Goal: Task Accomplishment & Management: Manage account settings

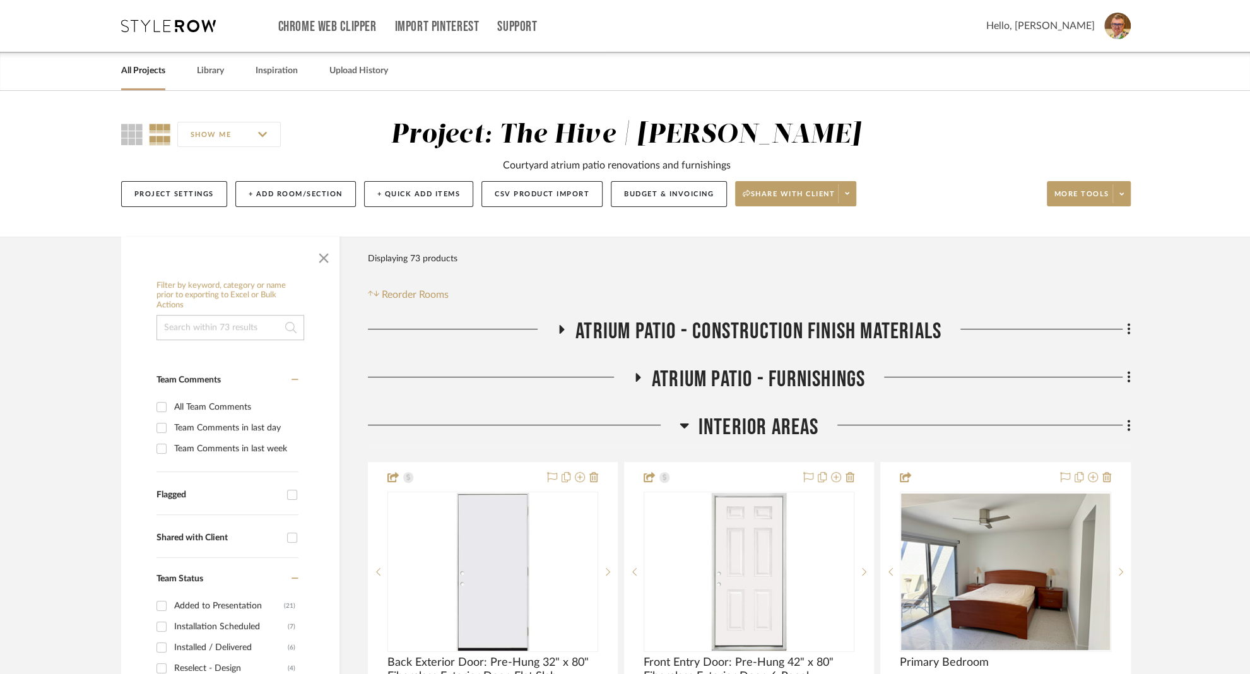
click at [131, 72] on link "All Projects" at bounding box center [143, 70] width 44 height 17
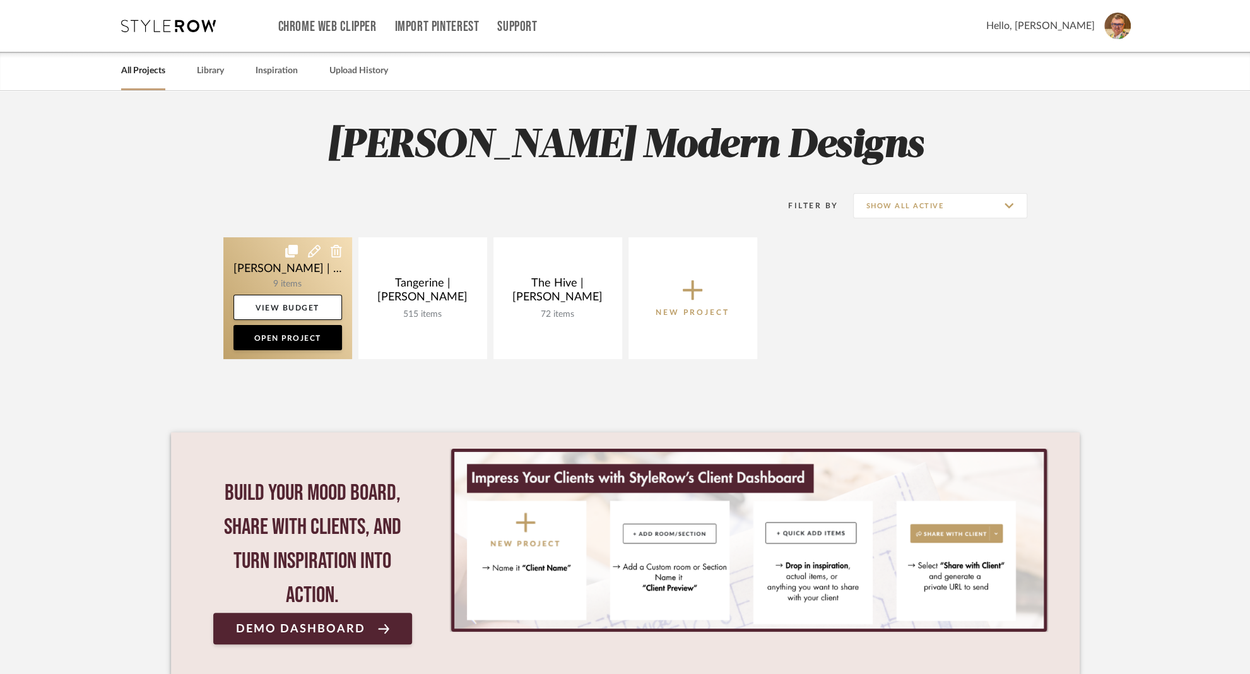
click at [265, 257] on link at bounding box center [287, 298] width 129 height 122
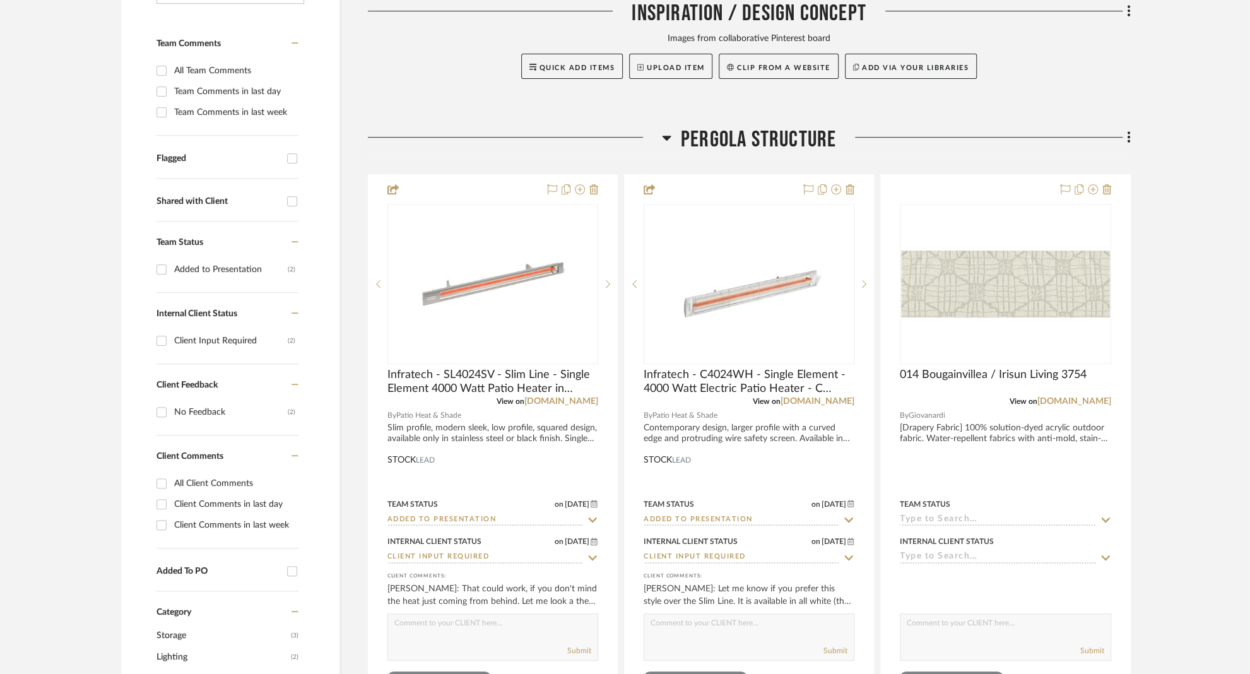
scroll to position [442, 0]
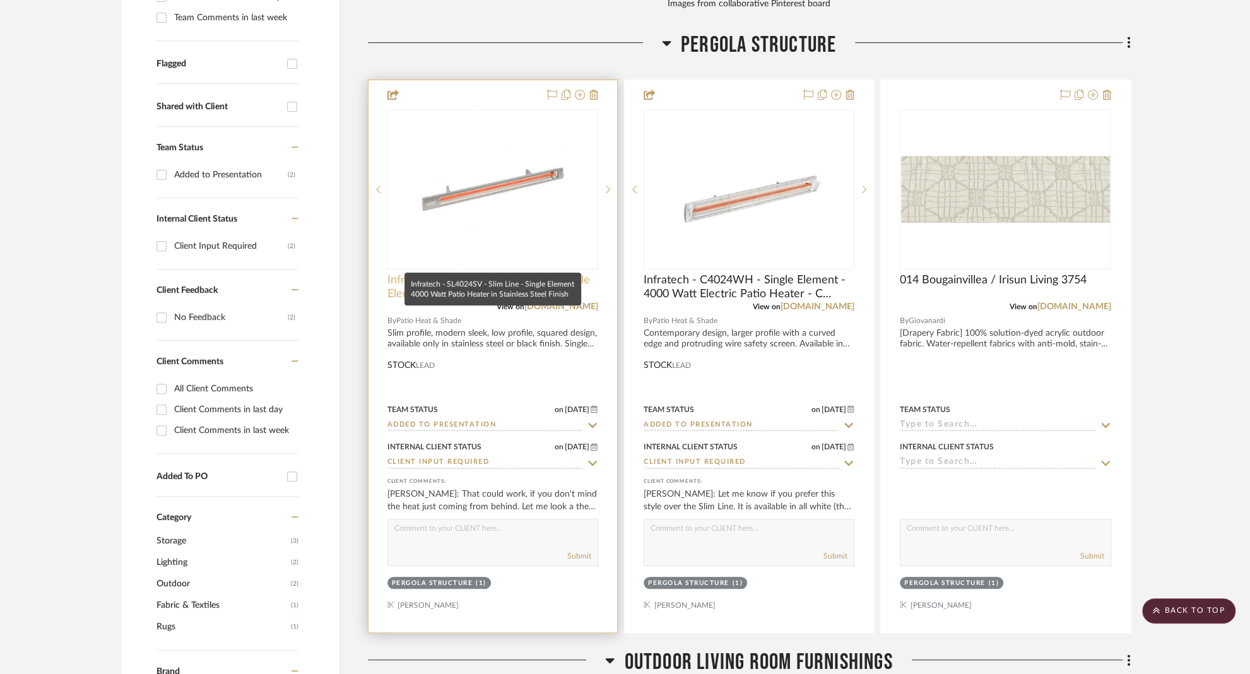
click at [410, 273] on span "Infratech - SL4024SV - Slim Line - Single Element 4000 Watt Patio Heater in Sta…" at bounding box center [492, 287] width 211 height 28
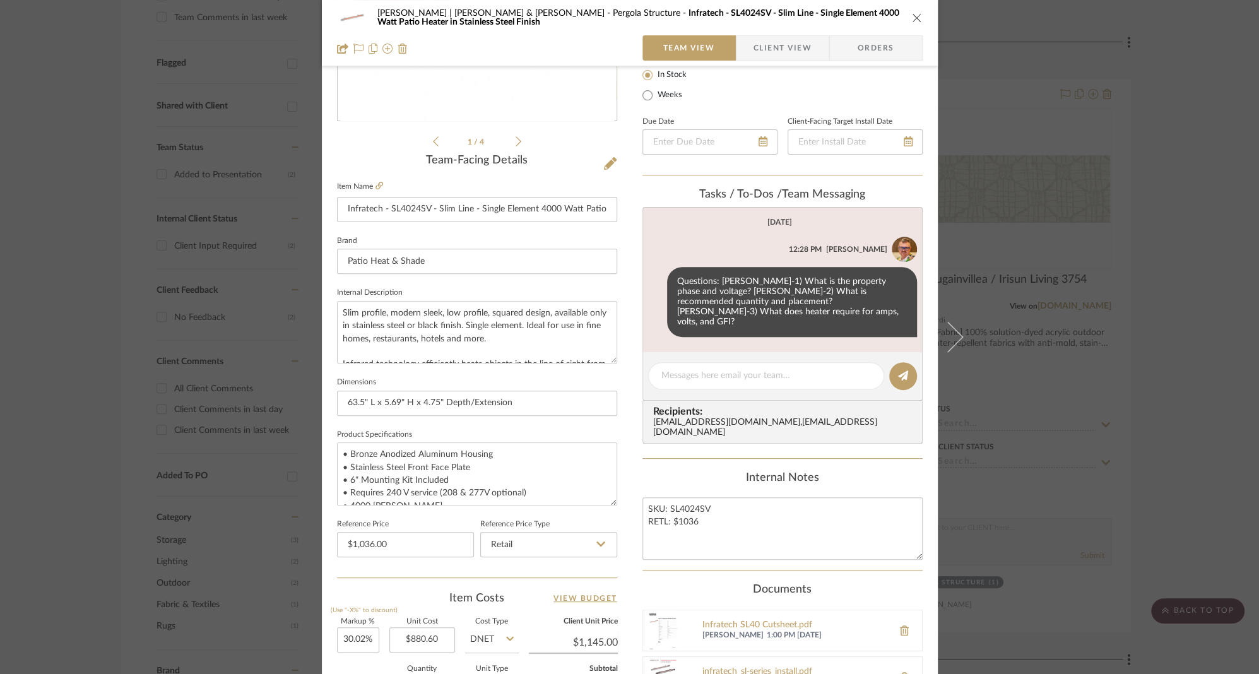
scroll to position [237, 0]
click at [710, 372] on textarea at bounding box center [765, 378] width 209 height 13
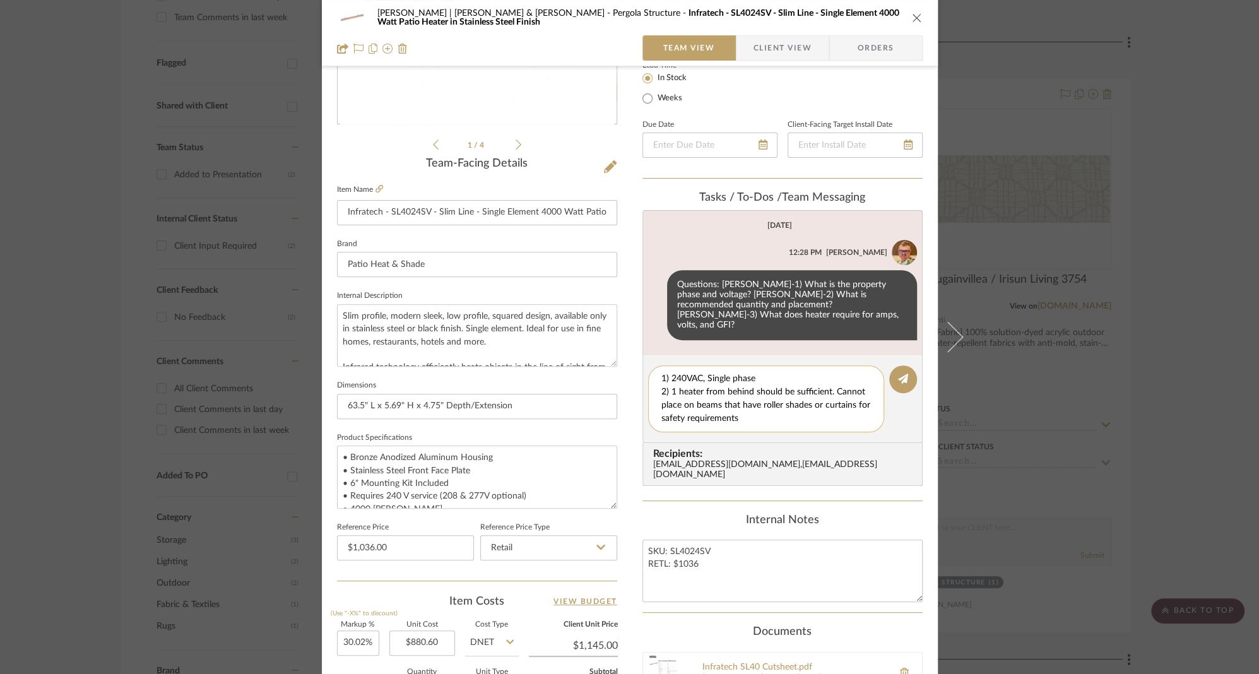
scroll to position [12, 0]
type textarea "1) 240VAC, Single phase 2) 1 heater from behind should be sufficient. Cannot pl…"
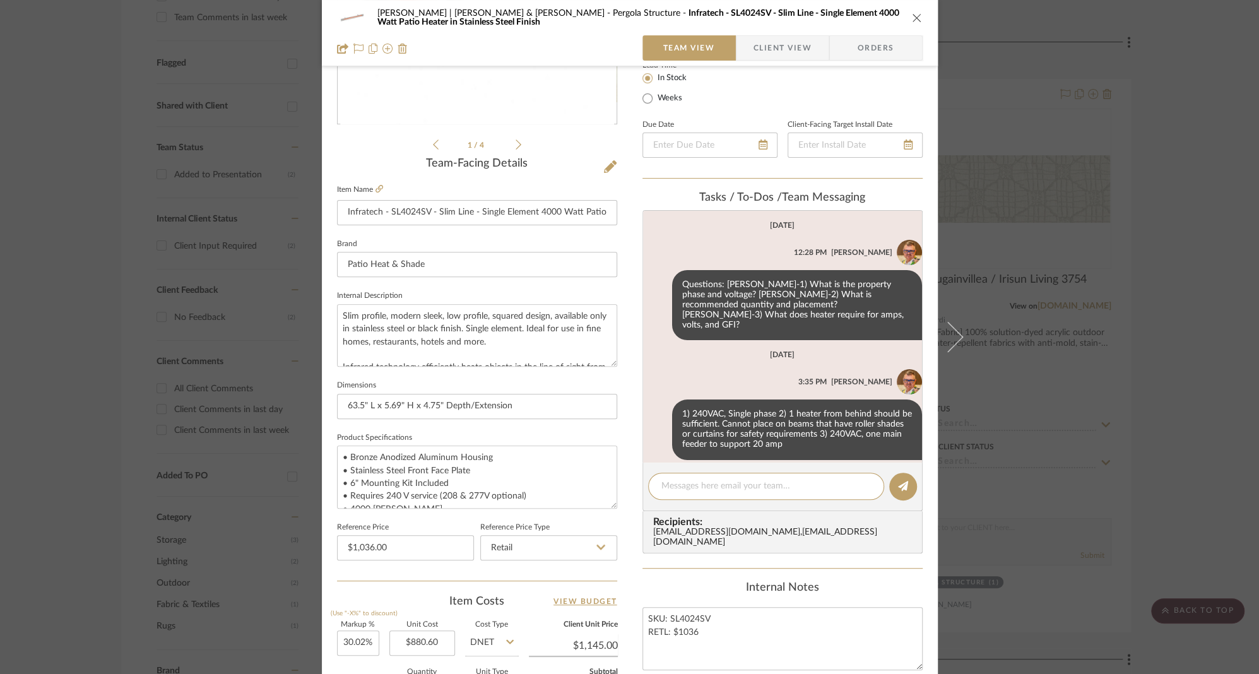
click at [787, 45] on span "Client View" at bounding box center [782, 47] width 58 height 25
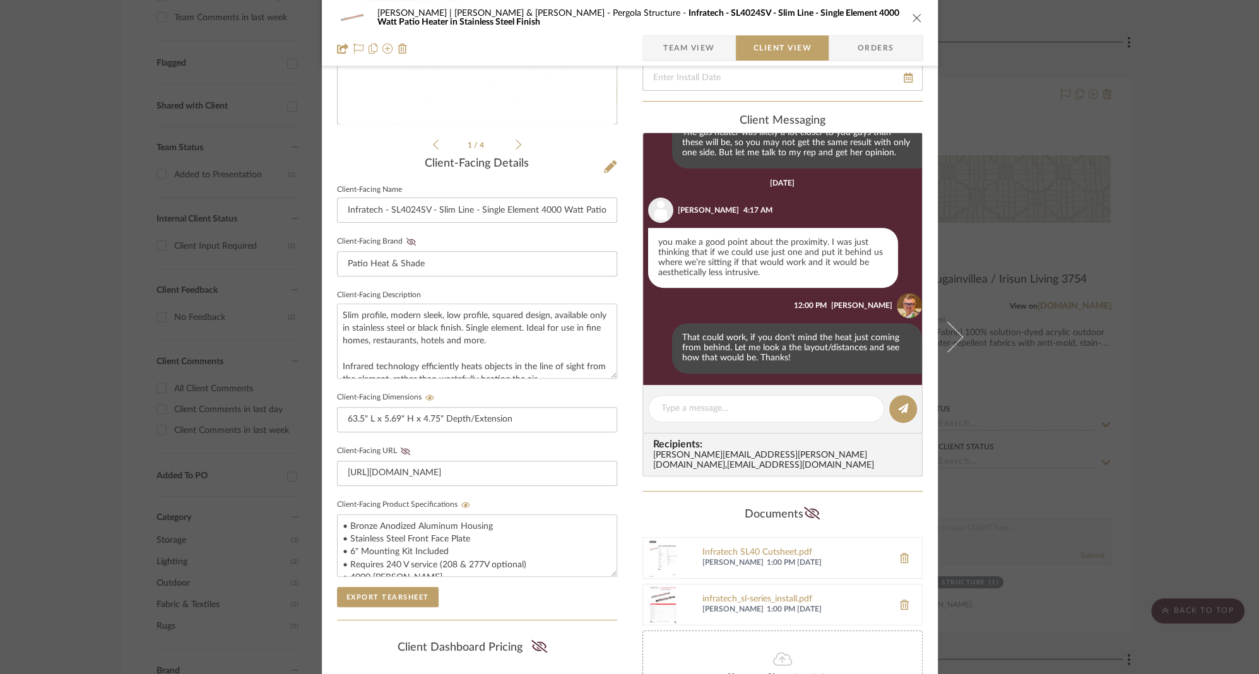
scroll to position [401, 0]
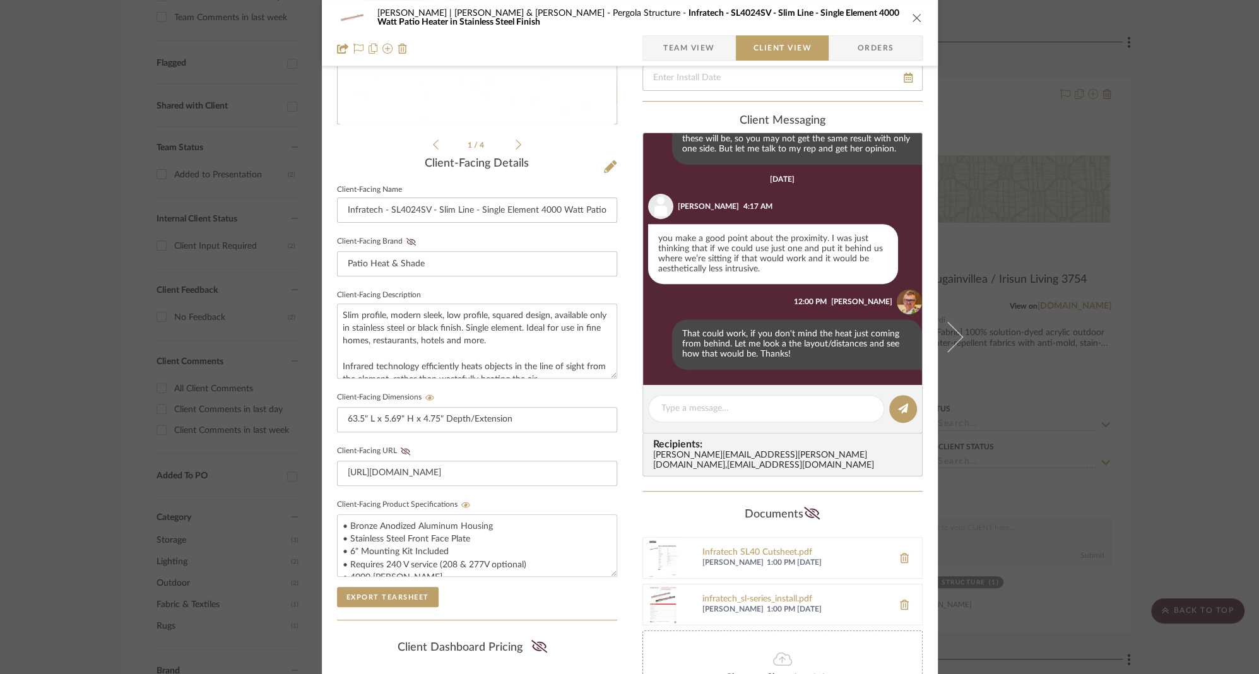
click at [695, 45] on span "Team View" at bounding box center [689, 47] width 52 height 25
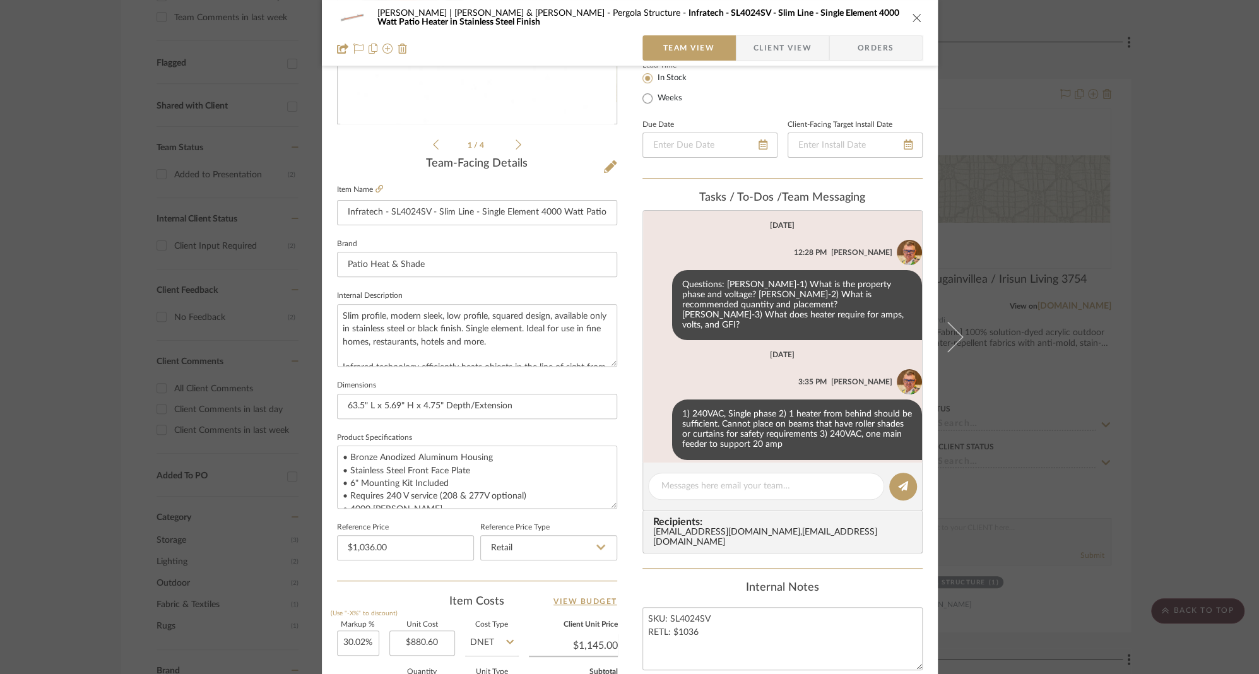
click at [782, 45] on span "Client View" at bounding box center [782, 47] width 58 height 25
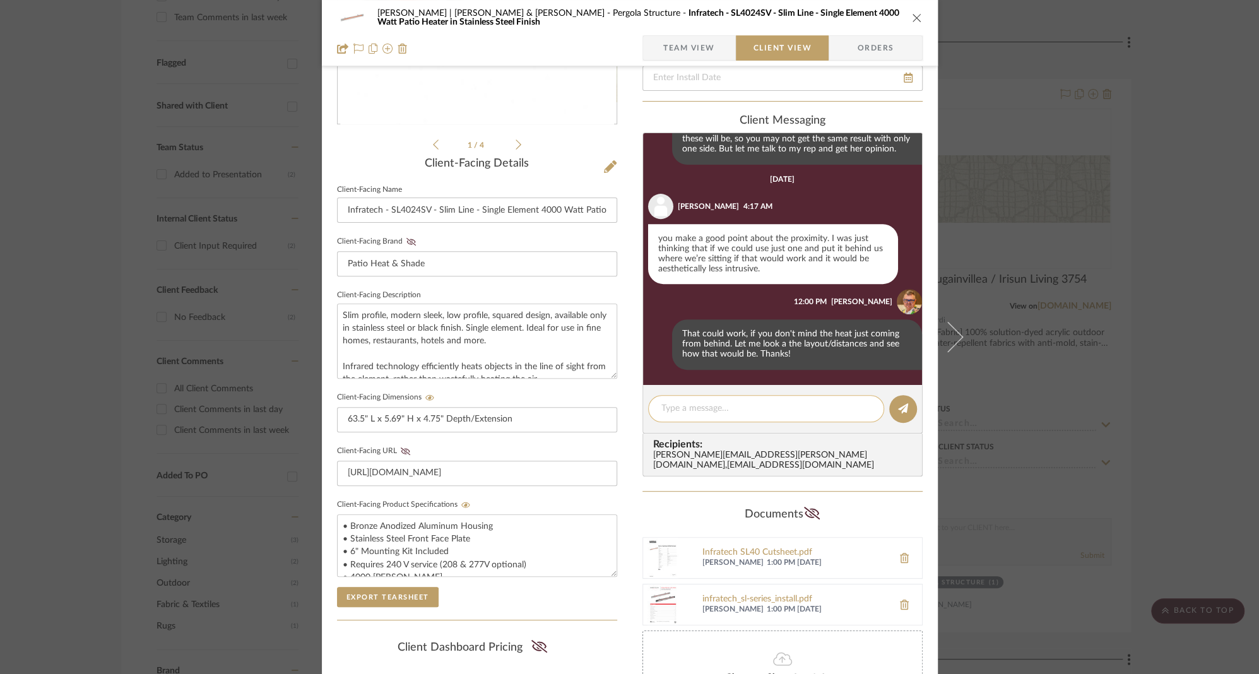
click at [756, 406] on textarea at bounding box center [765, 408] width 209 height 13
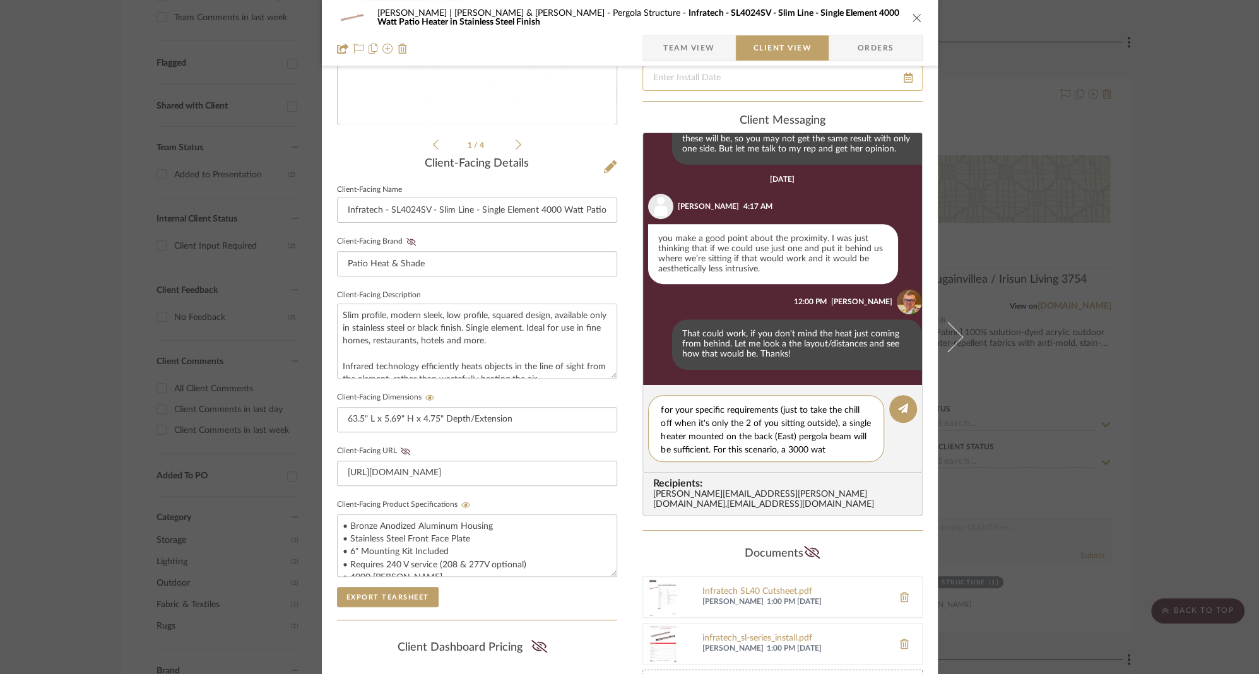
scroll to position [25, 0]
type textarea "After consulting with my product rep, we agree that for your specific requireme…"
click at [404, 211] on input "Infratech - SL4024SV - Slim Line - Single Element 4000 Watt Patio Heater in Sta…" at bounding box center [477, 210] width 280 height 25
paste input "3"
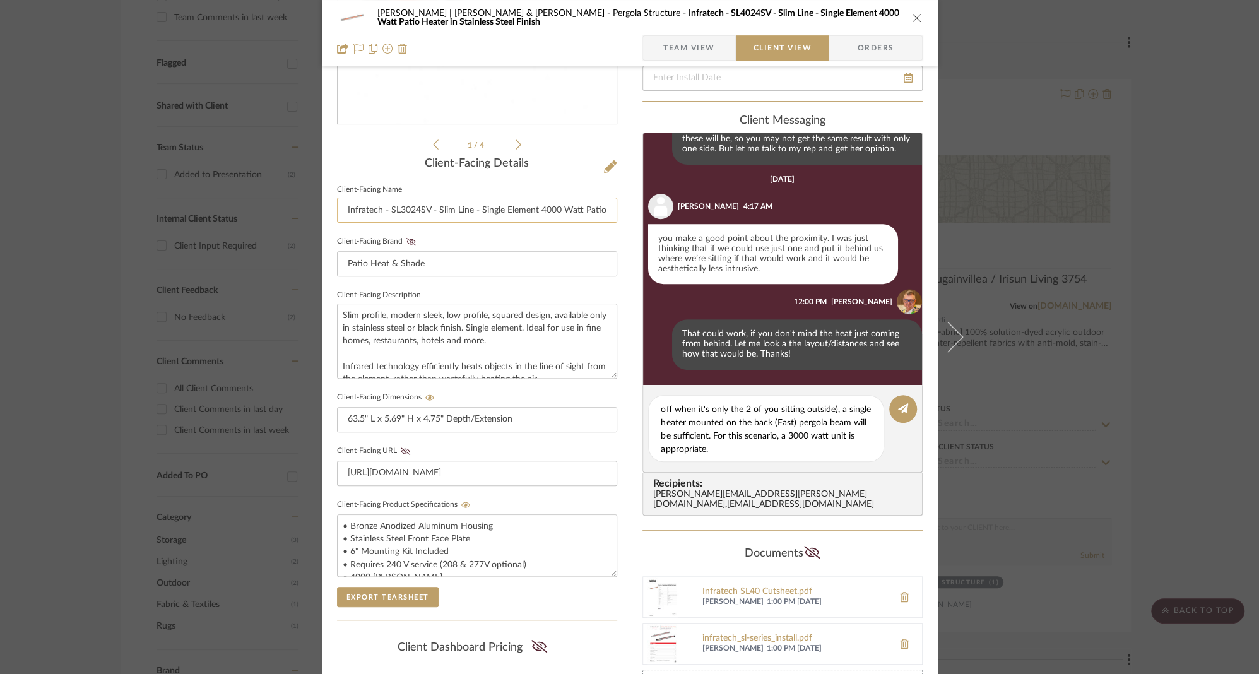
type input "Infratech - SL4024SV - Slim Line - Single Element 4000 Watt Patio Heater in Sta…"
click at [692, 42] on span "Team View" at bounding box center [689, 47] width 52 height 25
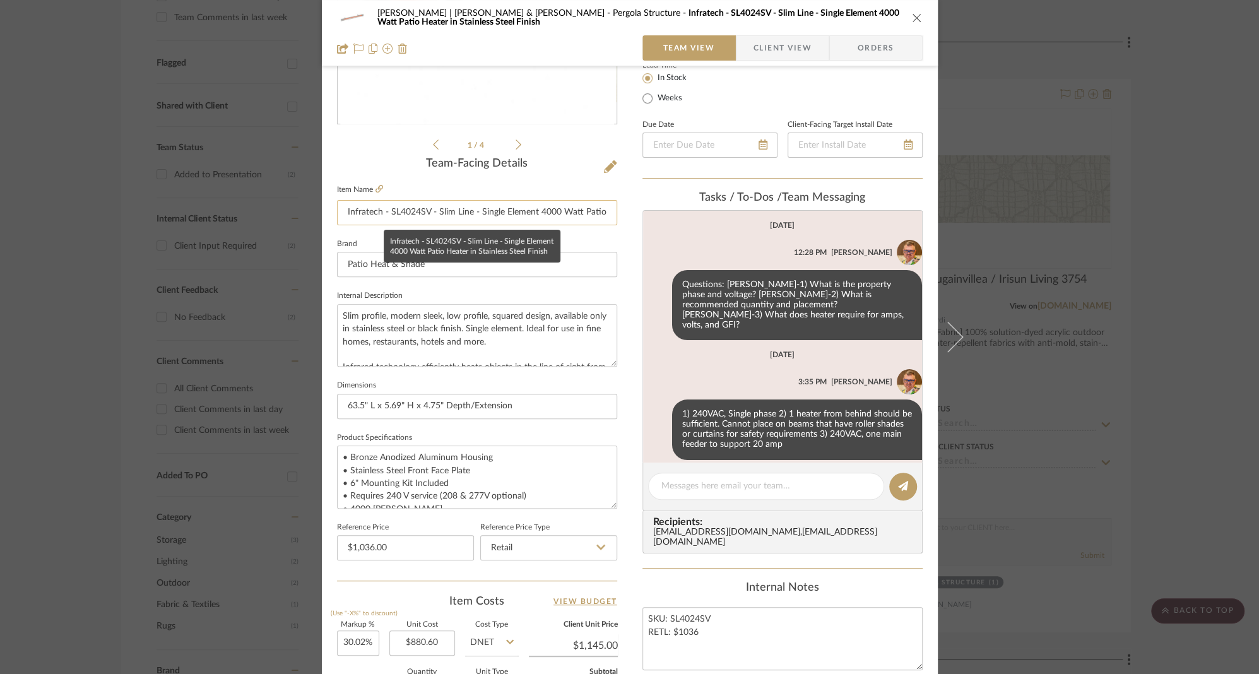
click at [387, 213] on input "Infratech - SL4024SV - Slim Line - Single Element 4000 Watt Patio Heater in Sta…" at bounding box center [477, 212] width 280 height 25
paste input "3"
click at [540, 213] on input "Infratech - SL3024SV - Slim Line - Single Element 4000 Watt Patio Heater in Sta…" at bounding box center [477, 212] width 280 height 25
type input "Infratech - SL3024SV - Slim Line - Single Element 3000 Watt Patio Heater in Sta…"
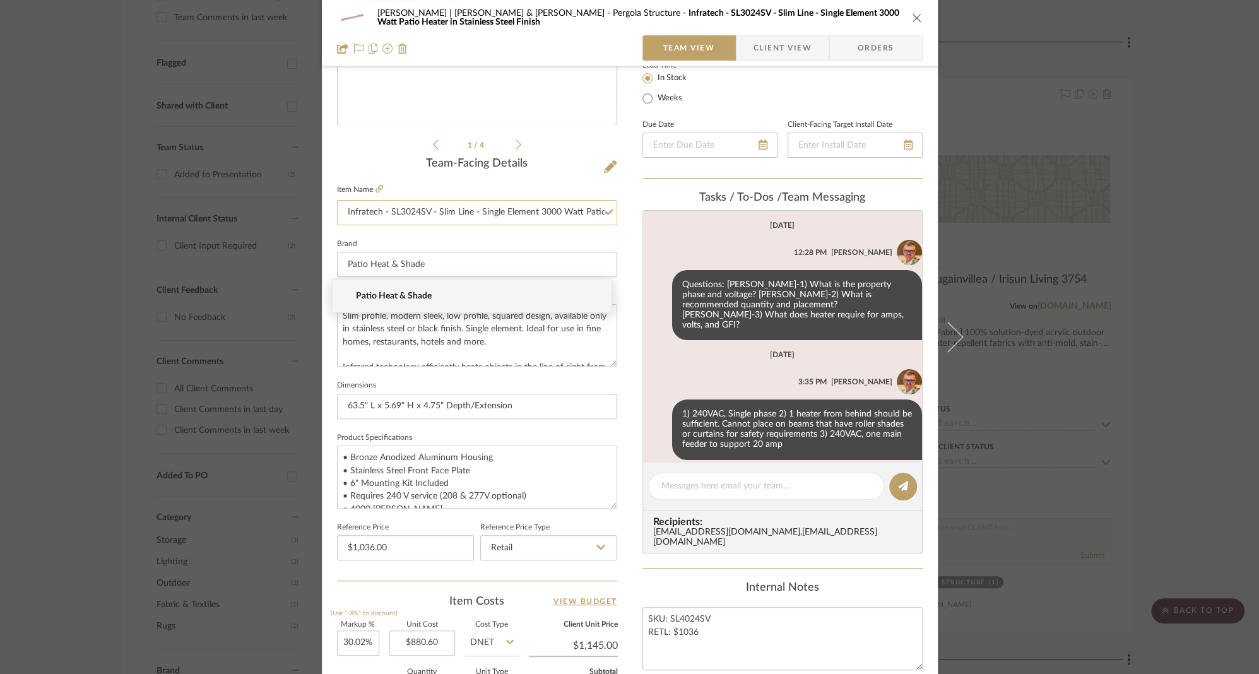
click at [535, 213] on input "Infratech - SL3024SV - Slim Line - Single Element 3000 Watt Patio Heater in Sta…" at bounding box center [477, 212] width 280 height 25
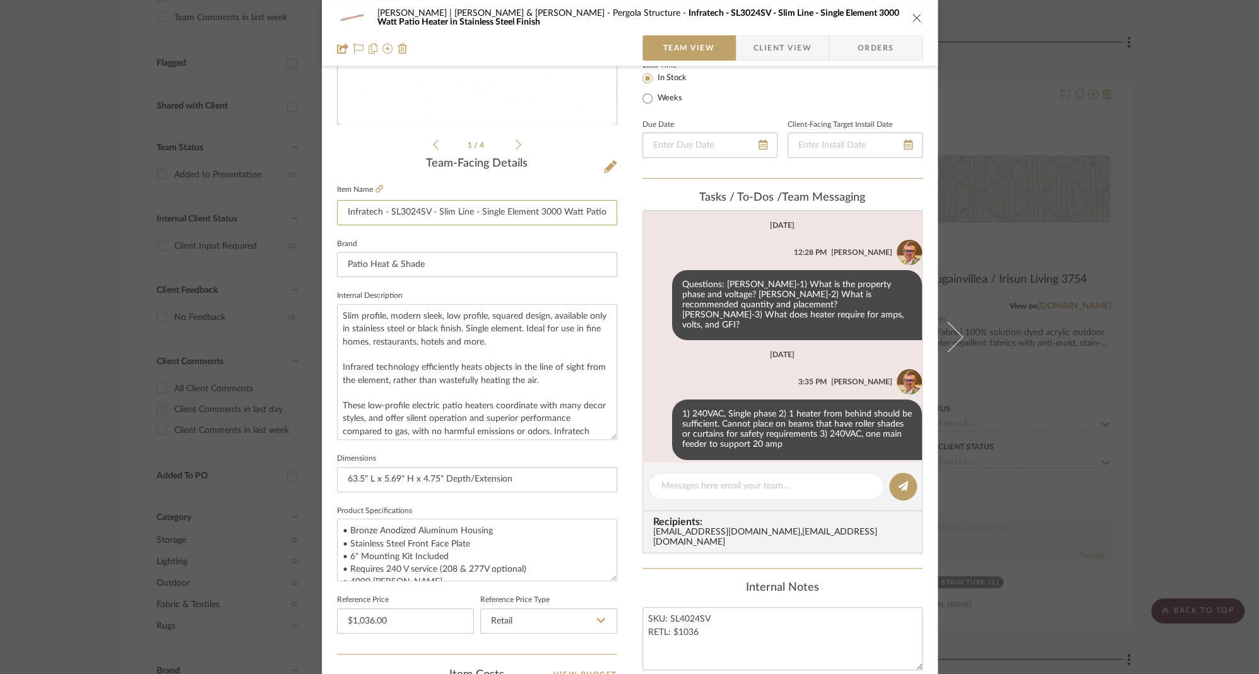
drag, startPoint x: 611, startPoint y: 367, endPoint x: 615, endPoint y: 435, distance: 68.9
click at [617, 435] on div "[PERSON_NAME] | [PERSON_NAME] & [PERSON_NAME] Structure Infratech - SL3024SV - …" at bounding box center [630, 399] width 616 height 1253
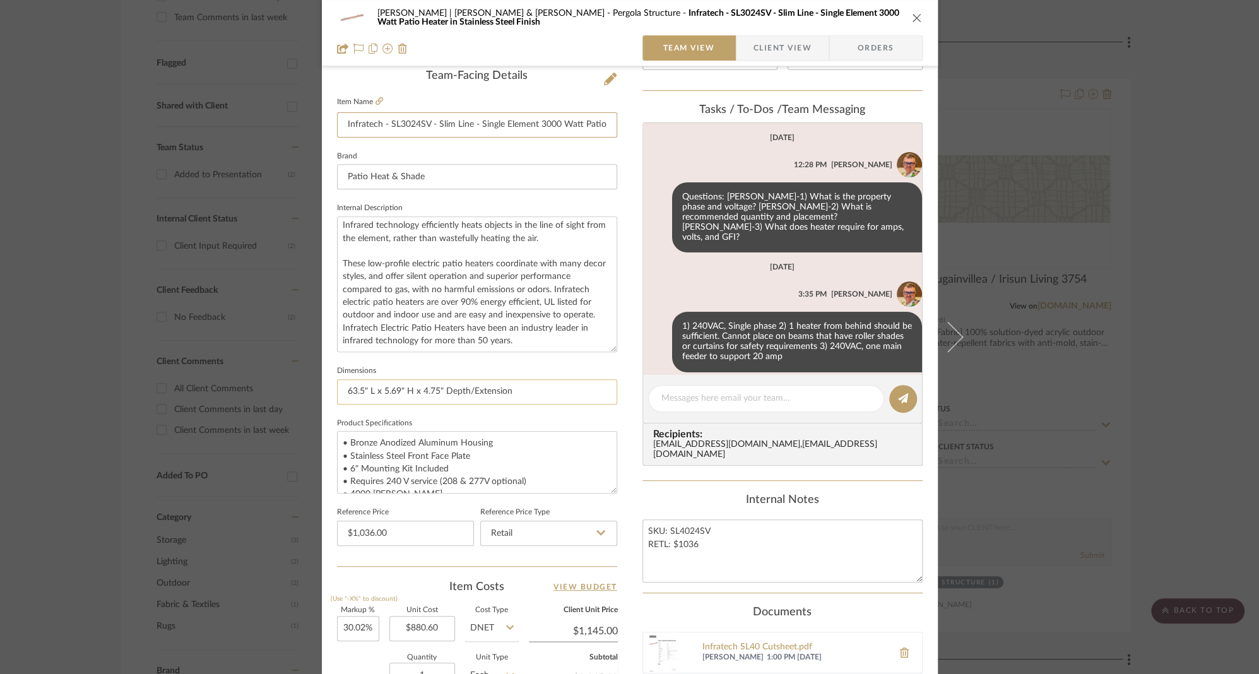
scroll to position [333, 0]
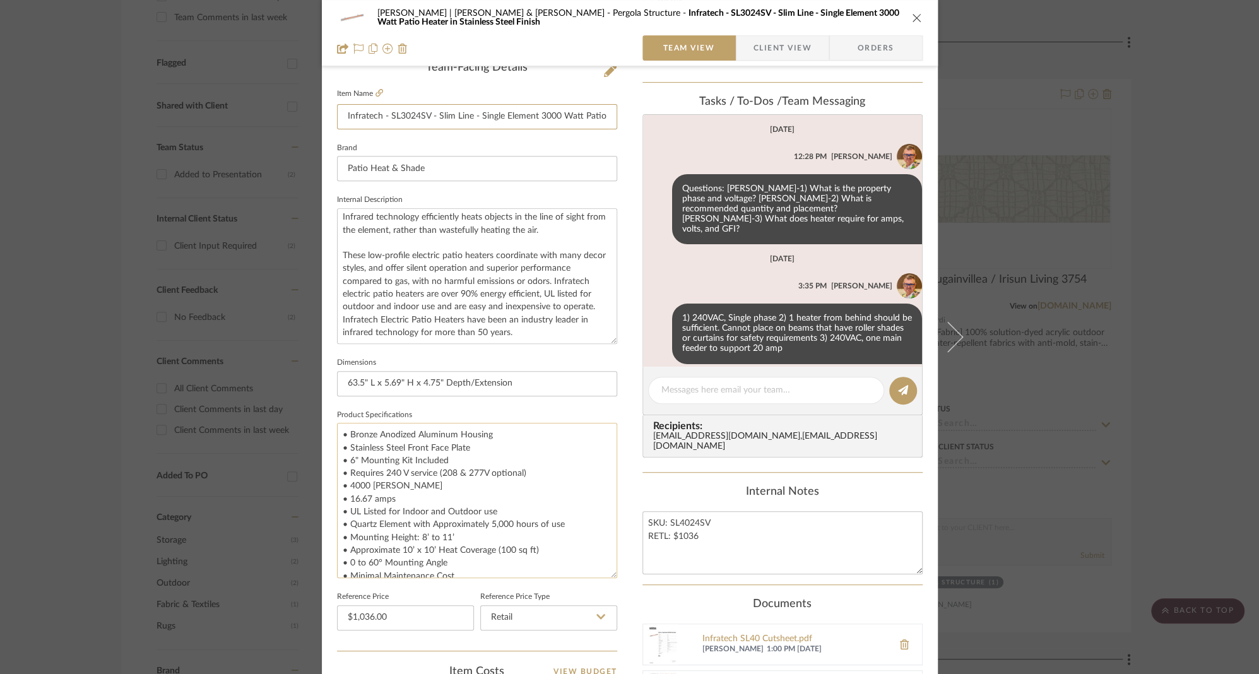
drag, startPoint x: 606, startPoint y: 480, endPoint x: 610, endPoint y: 573, distance: 92.8
click at [610, 573] on textarea "• Bronze Anodized Aluminum Housing • Stainless Steel Front Face Plate • 6" Moun…" at bounding box center [477, 500] width 280 height 155
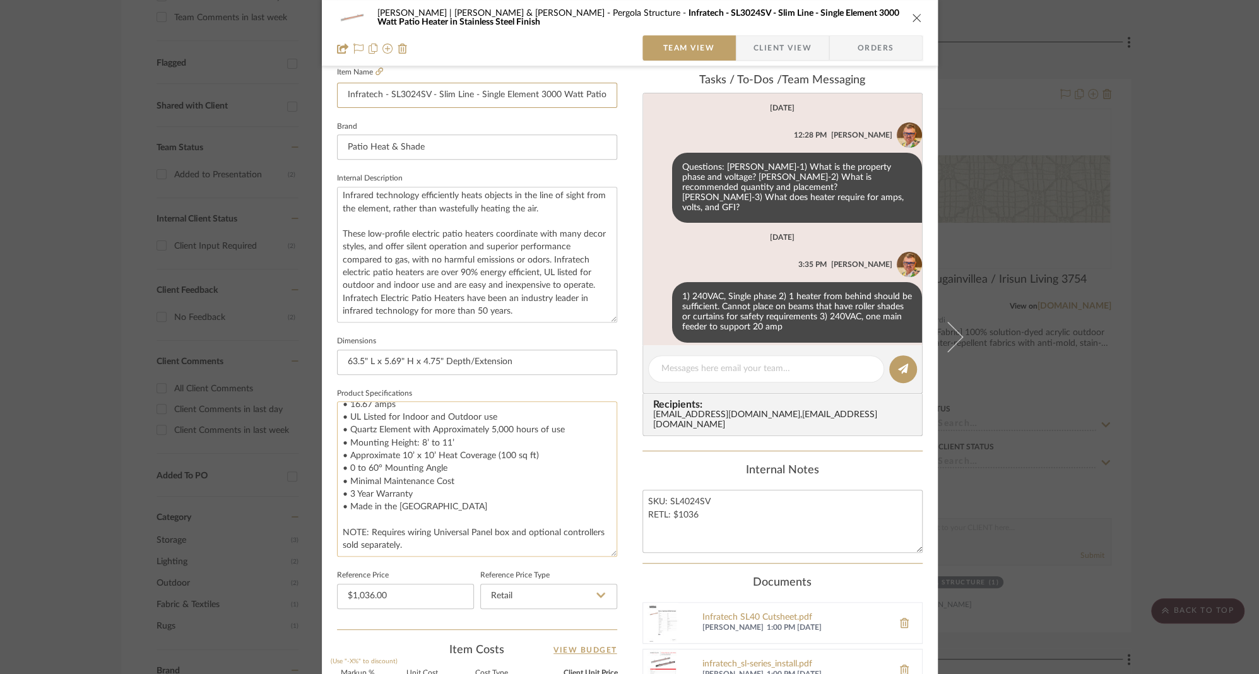
scroll to position [69, 0]
click at [415, 444] on textarea "• Bronze Anodized Aluminum Housing • Stainless Steel Front Face Plate • 6" Moun…" at bounding box center [477, 478] width 280 height 155
type textarea "• Bronze Anodized Aluminum Housing • Stainless Steel Front Face Plate • 6" Moun…"
type input "$1,036.00"
click at [401, 461] on textarea "• Bronze Anodized Aluminum Housing • Stainless Steel Front Face Plate • 6" Moun…" at bounding box center [477, 478] width 280 height 155
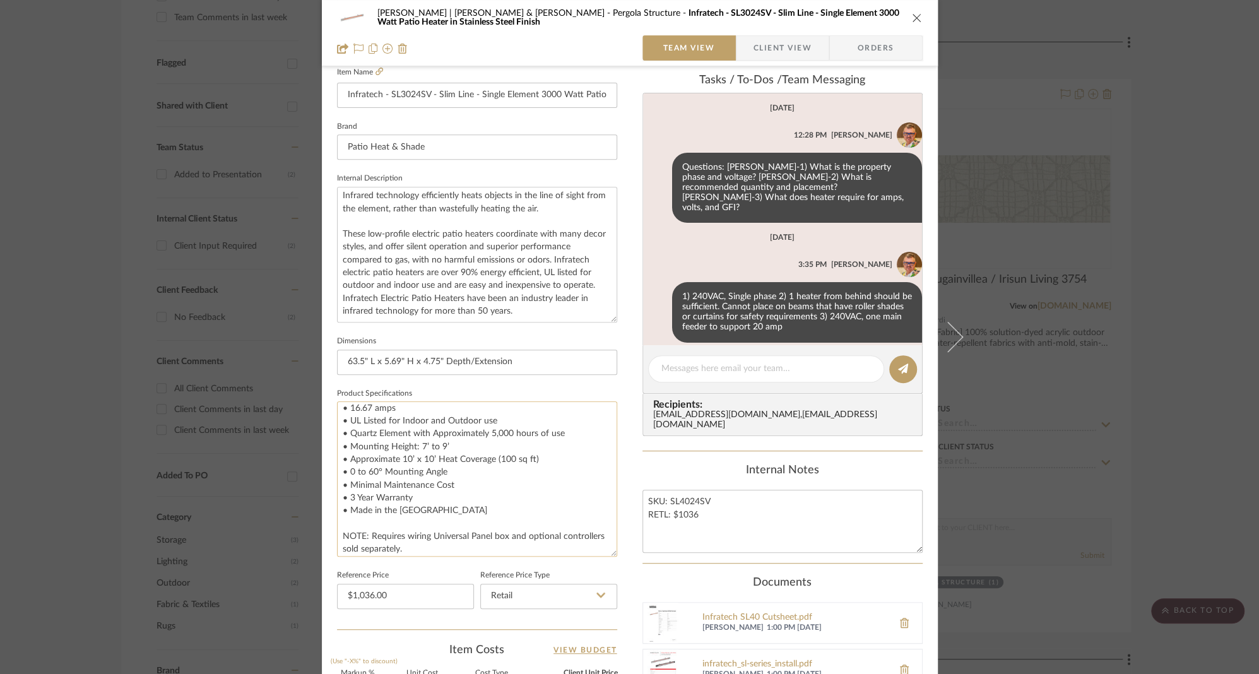
drag, startPoint x: 398, startPoint y: 458, endPoint x: 408, endPoint y: 457, distance: 9.5
click at [408, 457] on textarea "• Bronze Anodized Aluminum Housing • Stainless Steel Front Face Plate • 6" Moun…" at bounding box center [477, 478] width 280 height 155
click at [416, 459] on textarea "• Bronze Anodized Aluminum Housing • Stainless Steel Front Face Plate • 6" Moun…" at bounding box center [477, 478] width 280 height 155
drag, startPoint x: 414, startPoint y: 460, endPoint x: 422, endPoint y: 460, distance: 7.6
click at [422, 460] on textarea "• Bronze Anodized Aluminum Housing • Stainless Steel Front Face Plate • 6" Moun…" at bounding box center [477, 478] width 280 height 155
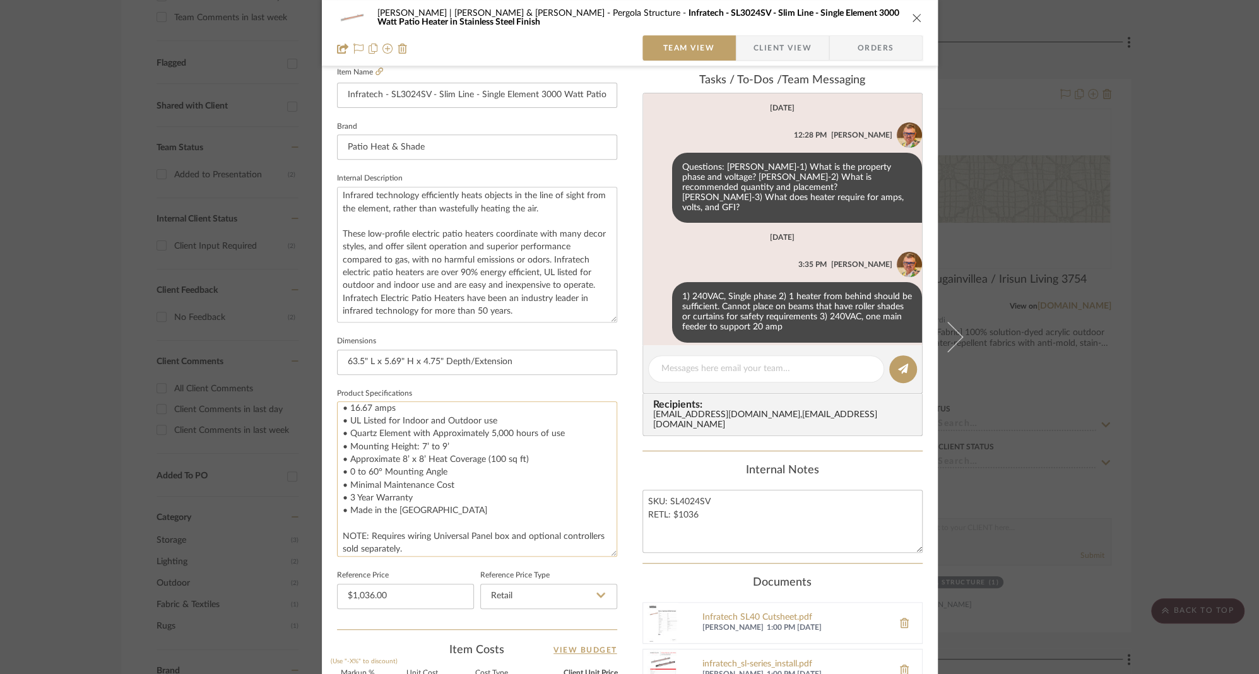
click at [488, 457] on textarea "• Bronze Anodized Aluminum Housing • Stainless Steel Front Face Plate • 6" Moun…" at bounding box center [477, 478] width 280 height 155
type textarea "• Bronze Anodized Aluminum Housing • Stainless Steel Front Face Plate • 6" Moun…"
type input "$1,036.00"
click at [455, 457] on textarea "• Bronze Anodized Aluminum Housing • Stainless Steel Front Face Plate • 6" Moun…" at bounding box center [477, 478] width 280 height 155
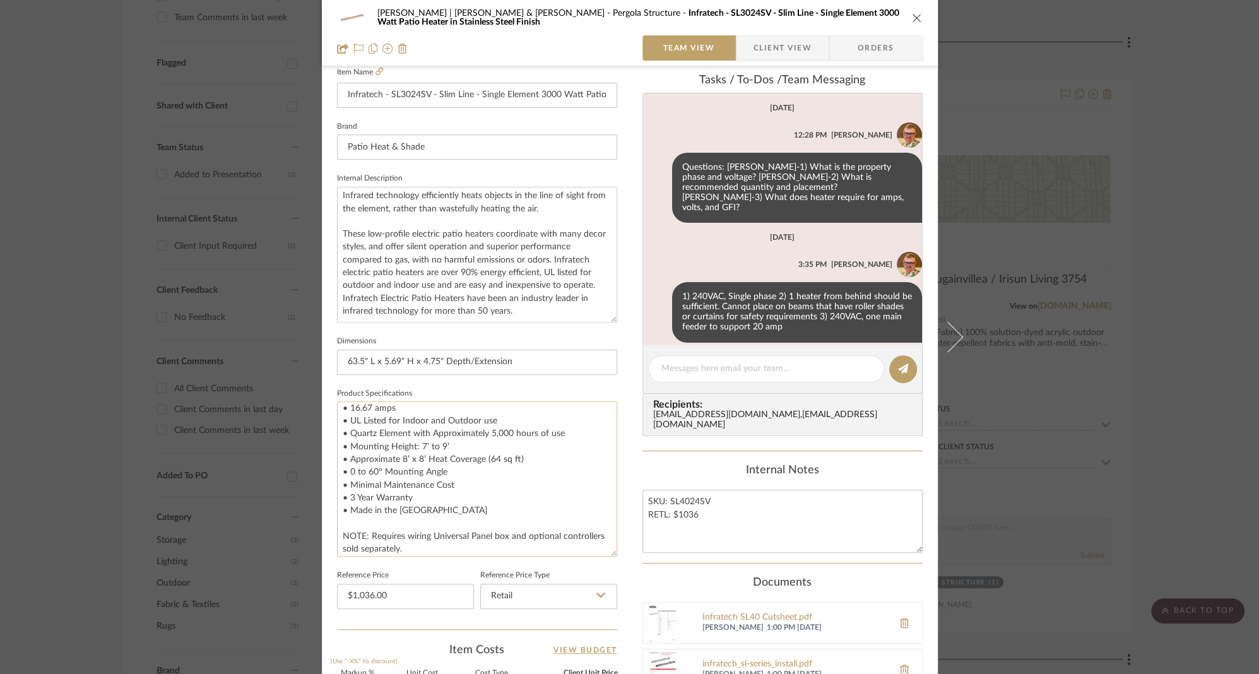
click at [436, 512] on textarea "• Bronze Anodized Aluminum Housing • Stainless Steel Front Face Plate • 6" Moun…" at bounding box center [477, 478] width 280 height 155
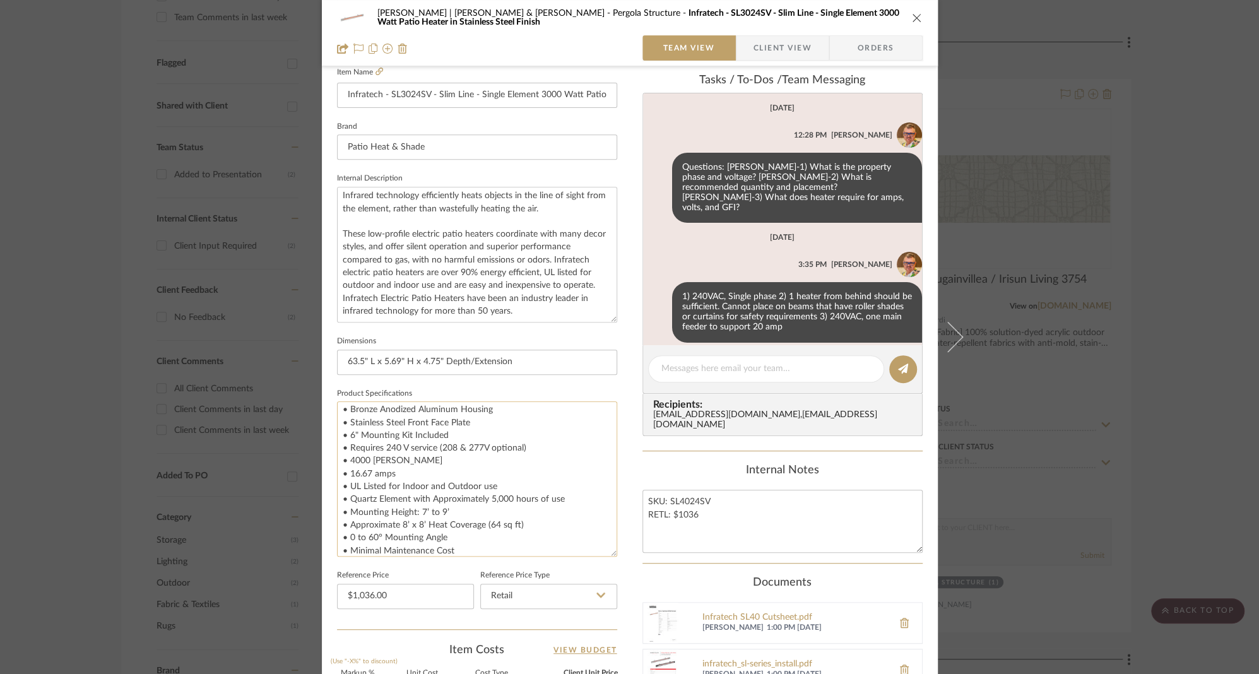
scroll to position [0, 0]
click at [350, 467] on textarea "• Bronze Anodized Aluminum Housing • Stainless Steel Front Face Plate • 6" Moun…" at bounding box center [477, 478] width 280 height 155
click at [345, 452] on textarea "• Bronze Anodized Aluminum Housing • Stainless Steel Front Face Plate • 6" Moun…" at bounding box center [477, 478] width 280 height 155
drag, startPoint x: 345, startPoint y: 454, endPoint x: 378, endPoint y: 456, distance: 32.9
click at [378, 456] on textarea "• Bronze Anodized Aluminum Housing • Stainless Steel Front Face Plate • 6" Moun…" at bounding box center [477, 478] width 280 height 155
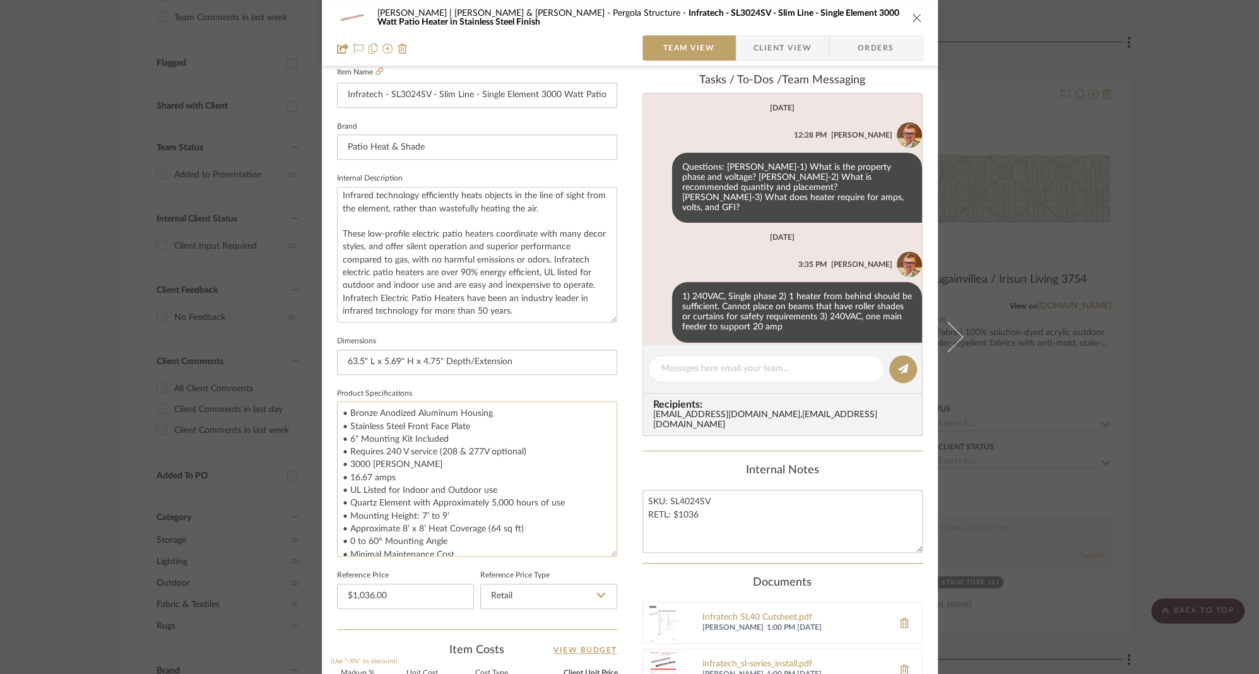
click at [378, 456] on textarea "• Bronze Anodized Aluminum Housing • Stainless Steel Front Face Plate • 6" Moun…" at bounding box center [477, 478] width 280 height 155
drag, startPoint x: 382, startPoint y: 453, endPoint x: 346, endPoint y: 454, distance: 36.0
click at [346, 454] on textarea "• Bronze Anodized Aluminum Housing • Stainless Steel Front Face Plate • 6" Moun…" at bounding box center [477, 478] width 280 height 155
click at [371, 451] on textarea "• Bronze Anodized Aluminum Housing • Stainless Steel Front Face Plate • 6" Moun…" at bounding box center [477, 478] width 280 height 155
drag, startPoint x: 371, startPoint y: 451, endPoint x: 485, endPoint y: 452, distance: 113.6
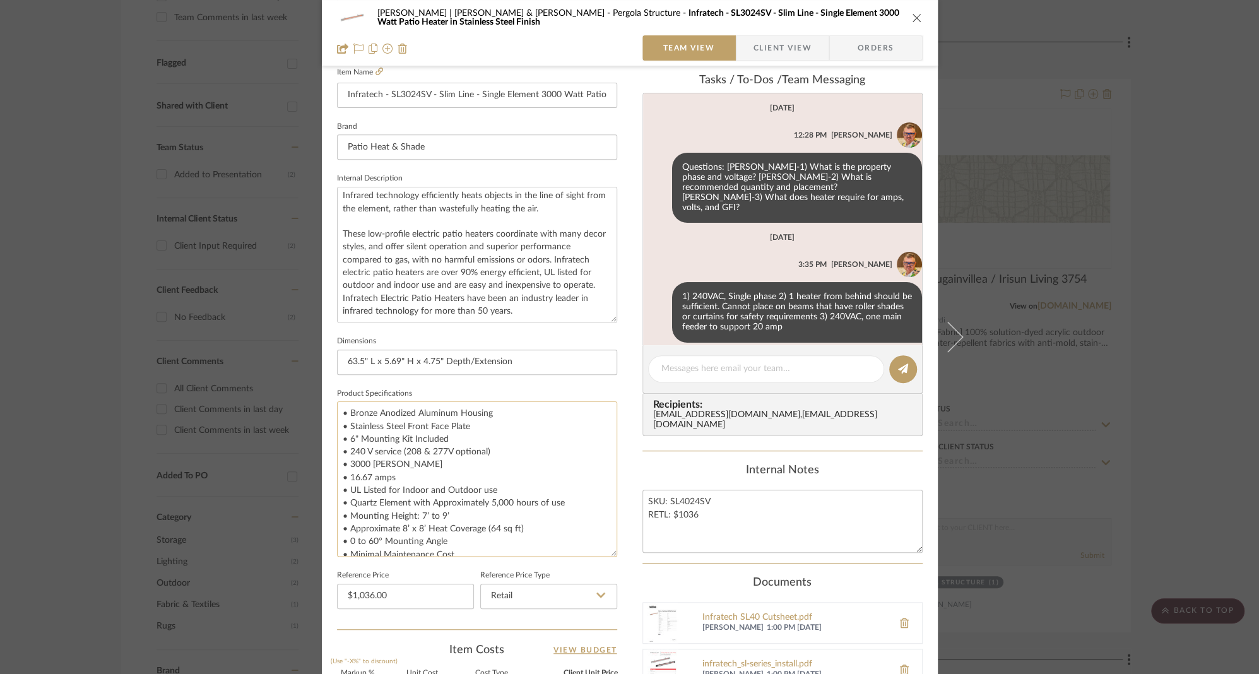
click at [485, 452] on textarea "• Bronze Anodized Aluminum Housing • Stainless Steel Front Face Plate • 6" Moun…" at bounding box center [477, 478] width 280 height 155
click at [404, 450] on textarea "• Bronze Anodized Aluminum Housing • Stainless Steel Front Face Plate • 6" Moun…" at bounding box center [477, 478] width 280 height 155
click at [488, 503] on textarea "• Bronze Anodized Aluminum Housing • Stainless Steel Front Face Plate • 6" Moun…" at bounding box center [477, 478] width 280 height 155
type textarea "• Bronze Anodized Aluminum Housing • Stainless Steel Front Face Plate • 6" Moun…"
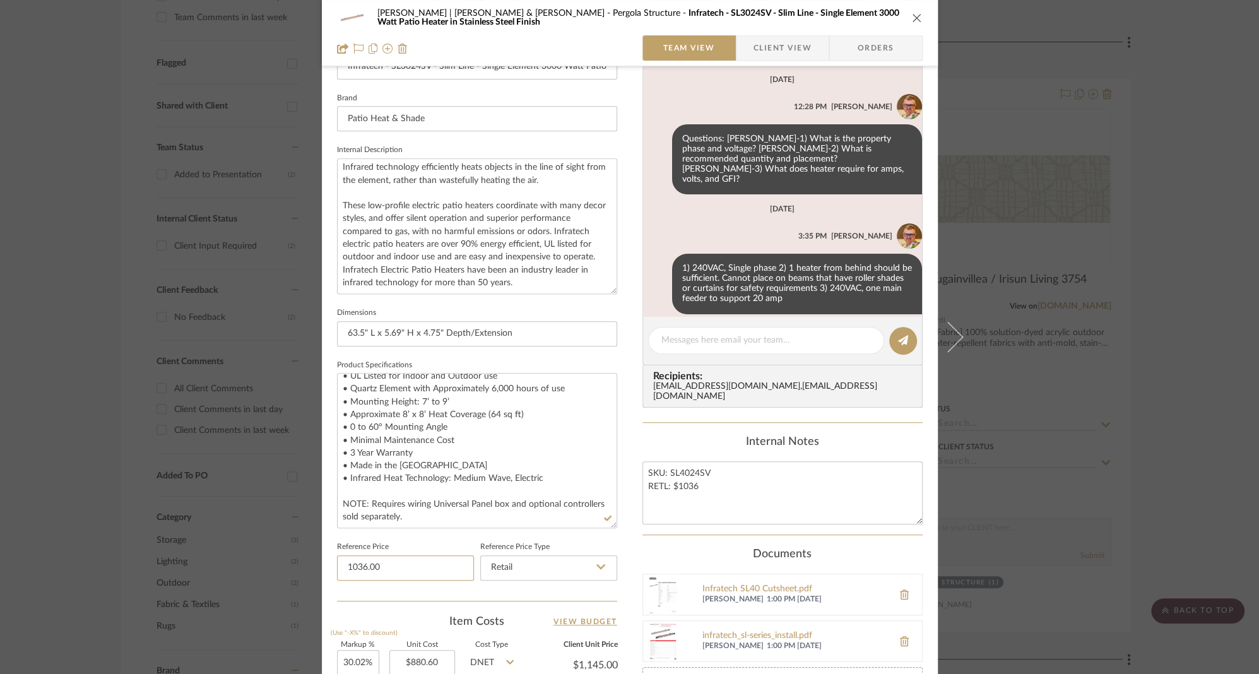
scroll to position [449, 0]
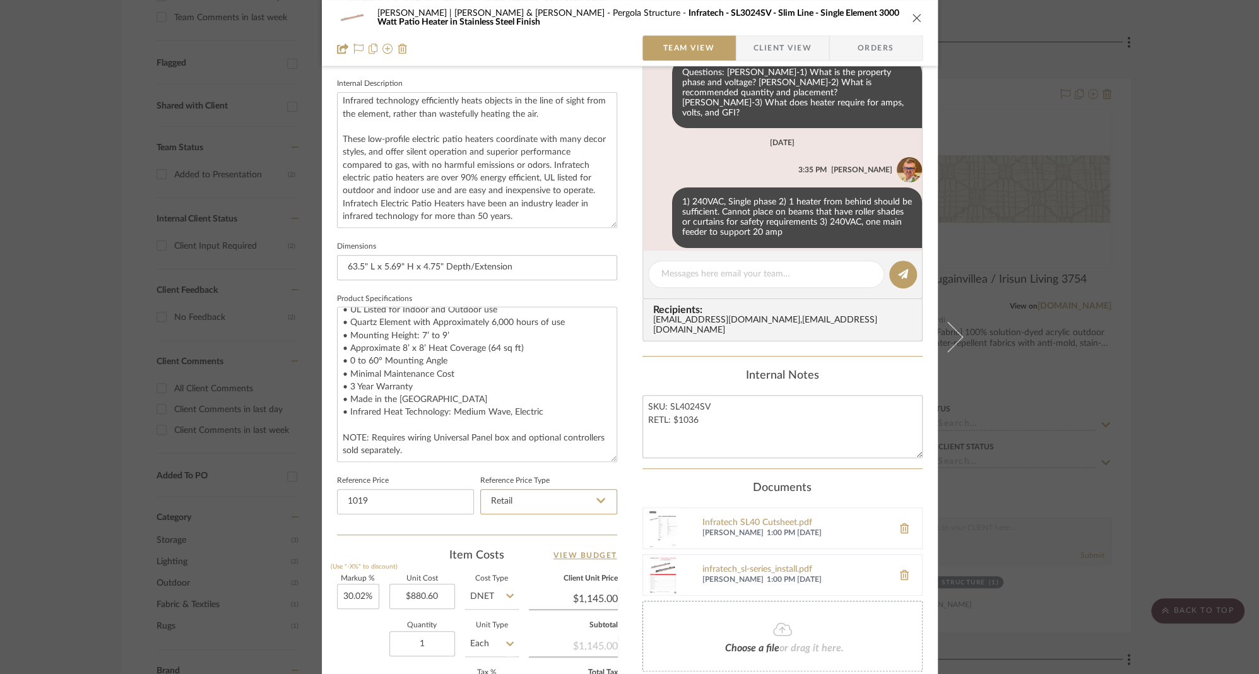
type input "$1,019.00"
click at [410, 594] on input "880.60" at bounding box center [422, 596] width 66 height 25
type input "$845.00"
click at [348, 597] on input "35.5" at bounding box center [358, 596] width 42 height 25
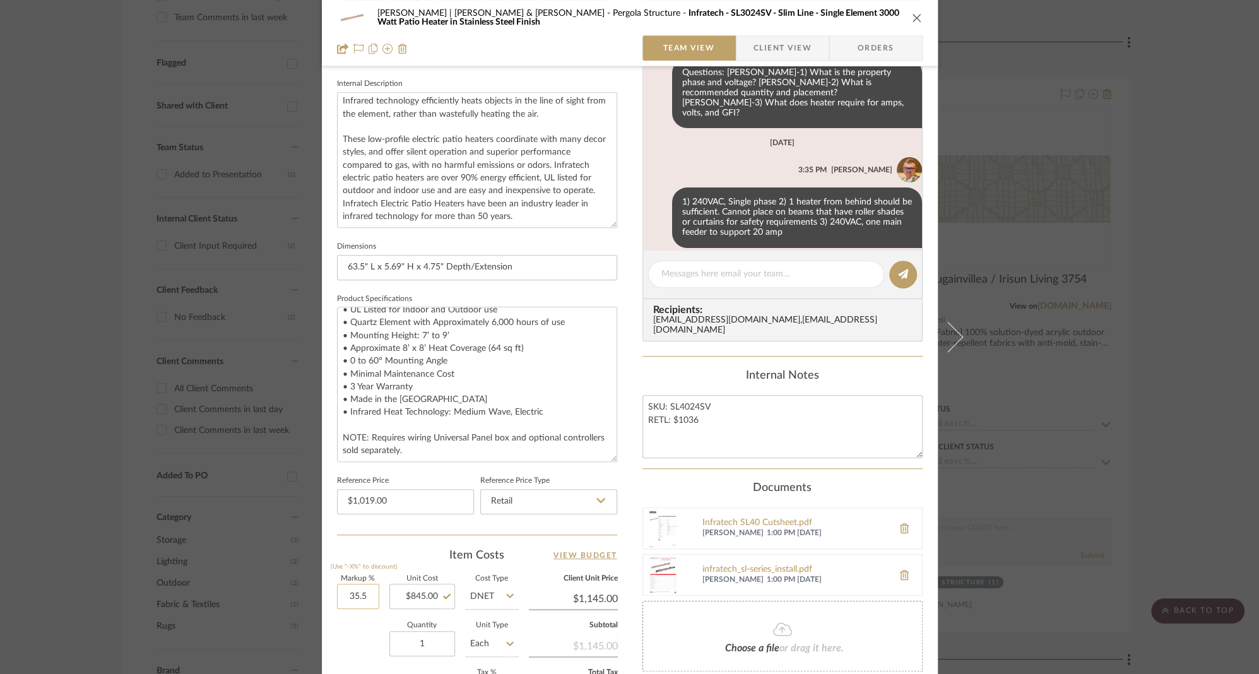
click at [348, 597] on input "35.5" at bounding box center [358, 596] width 42 height 25
type input "30%"
type input "845.00"
type input "$1,098.50"
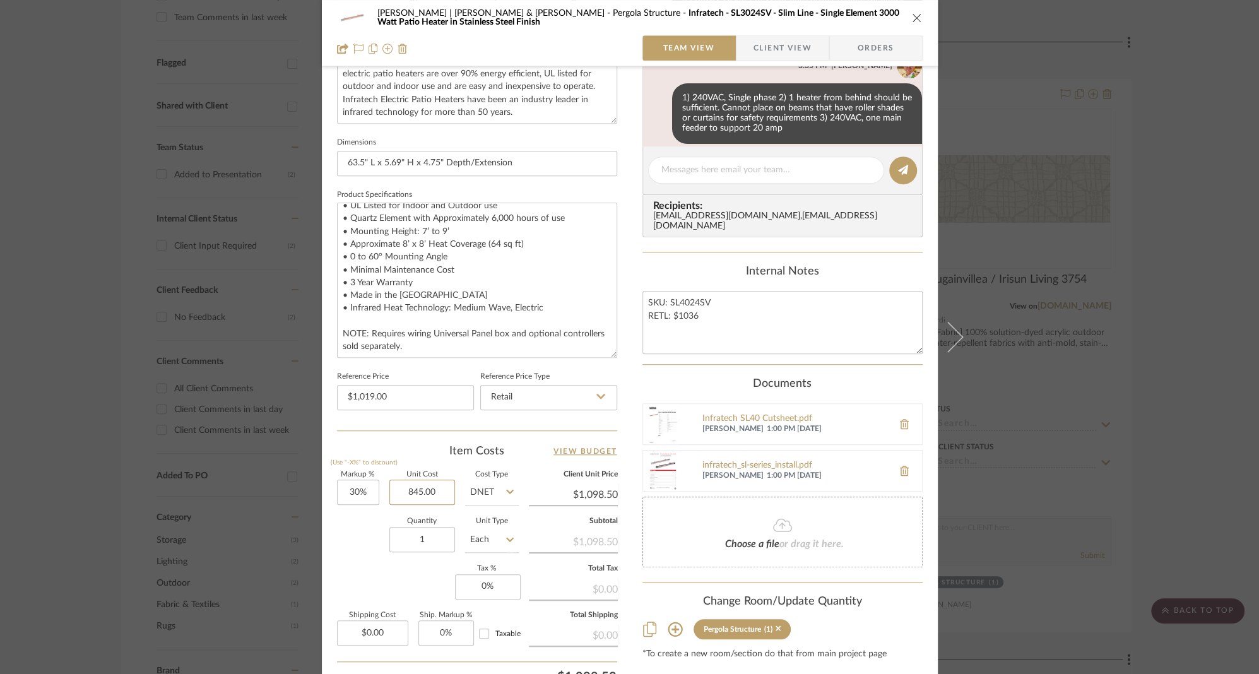
scroll to position [559, 0]
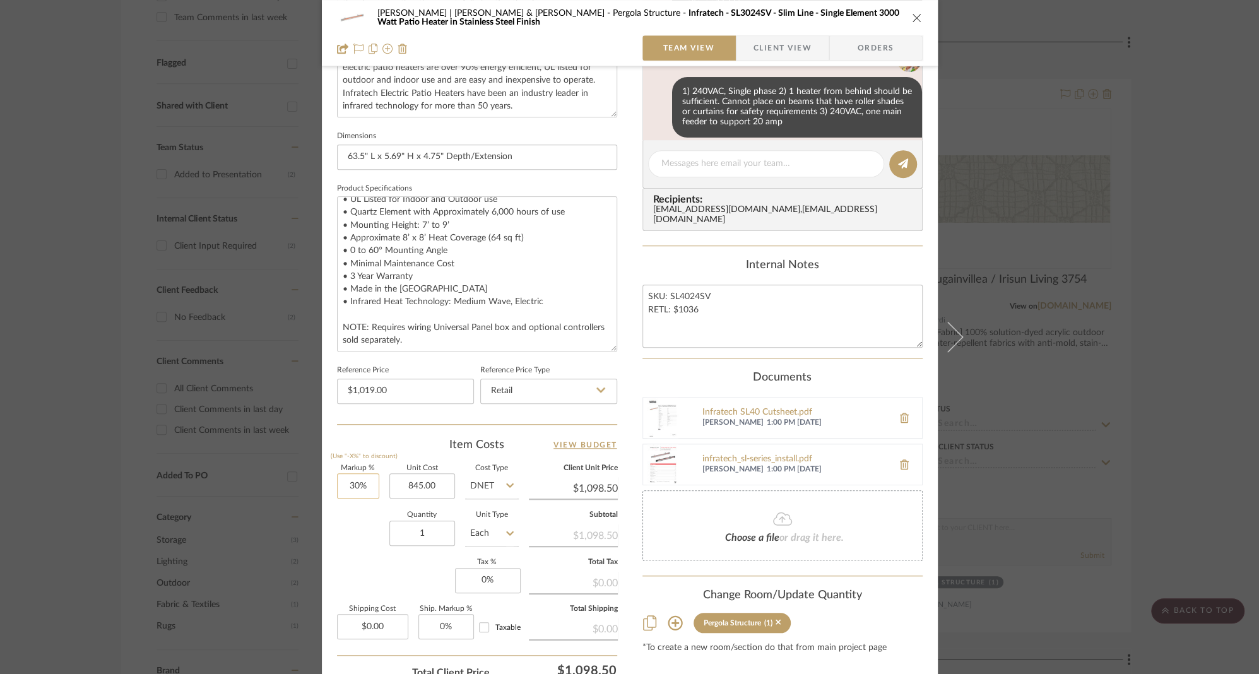
type input "30"
type input "$845.00"
click at [346, 487] on input "30" at bounding box center [358, 485] width 42 height 25
type input "30%"
click at [593, 488] on input "1098.50" at bounding box center [573, 488] width 89 height 19
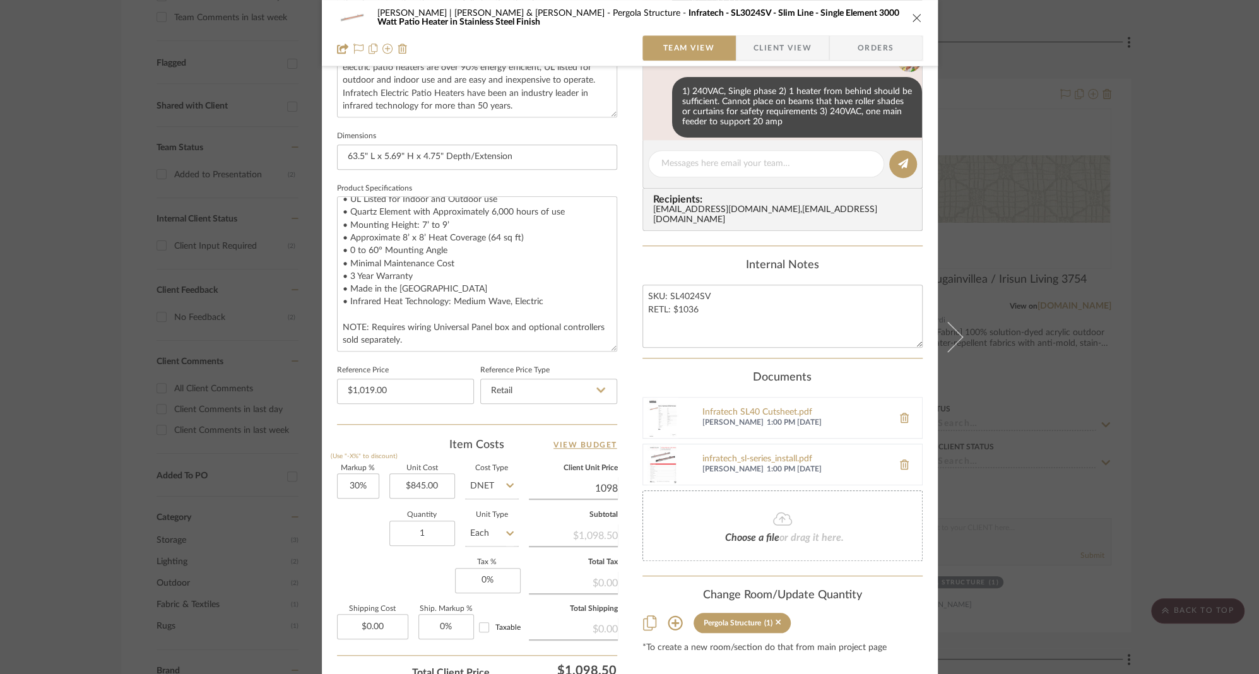
type input "1098"
type input "29.94%"
click at [591, 490] on input "1097.99" at bounding box center [573, 488] width 89 height 19
type input "$1,098.00"
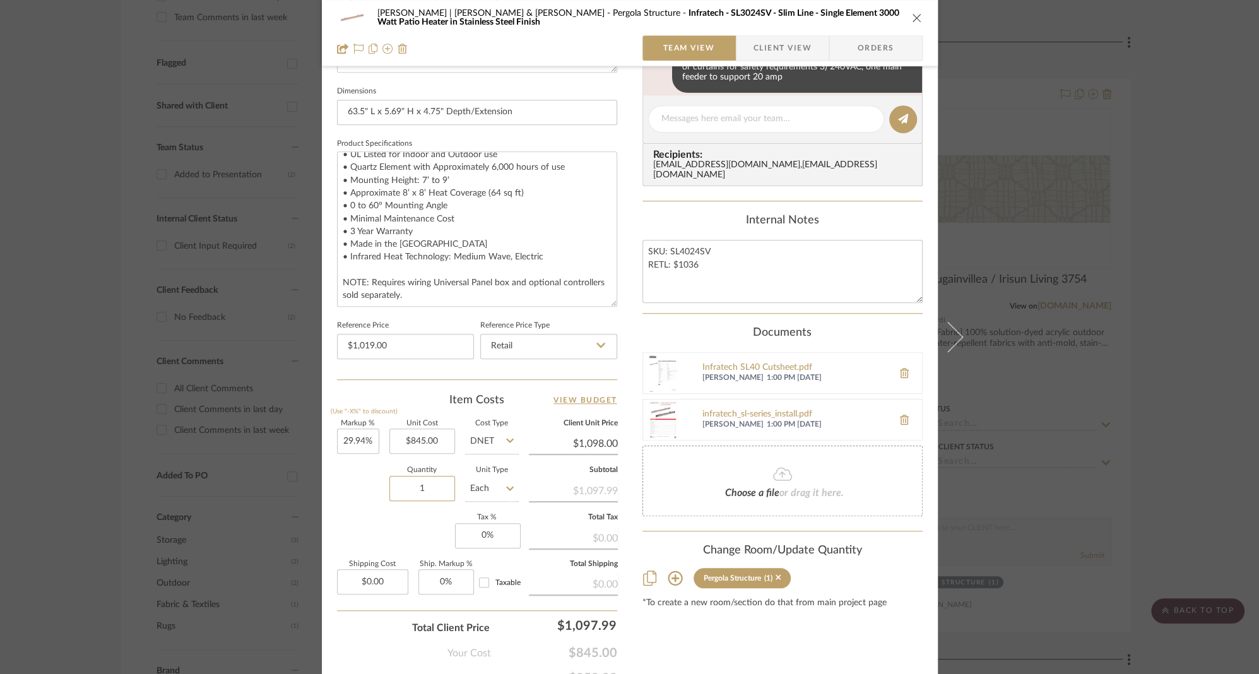
scroll to position [664, 0]
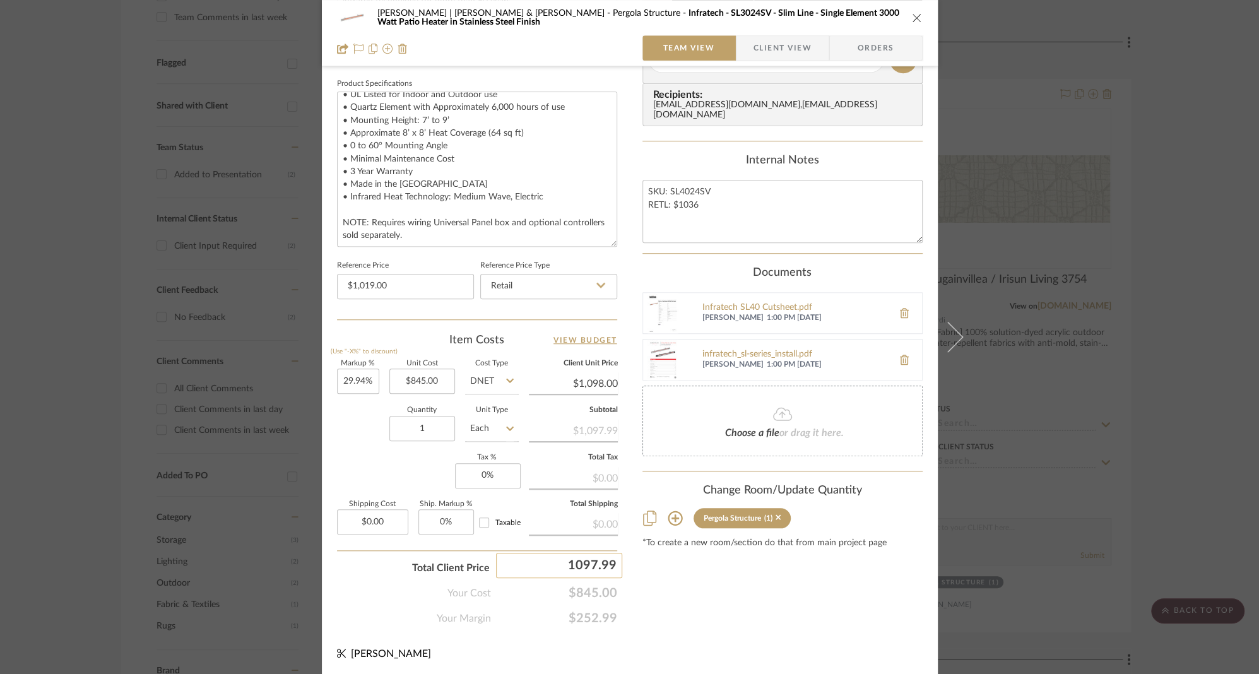
click at [609, 564] on input "1097.99" at bounding box center [559, 565] width 126 height 25
type input "1098"
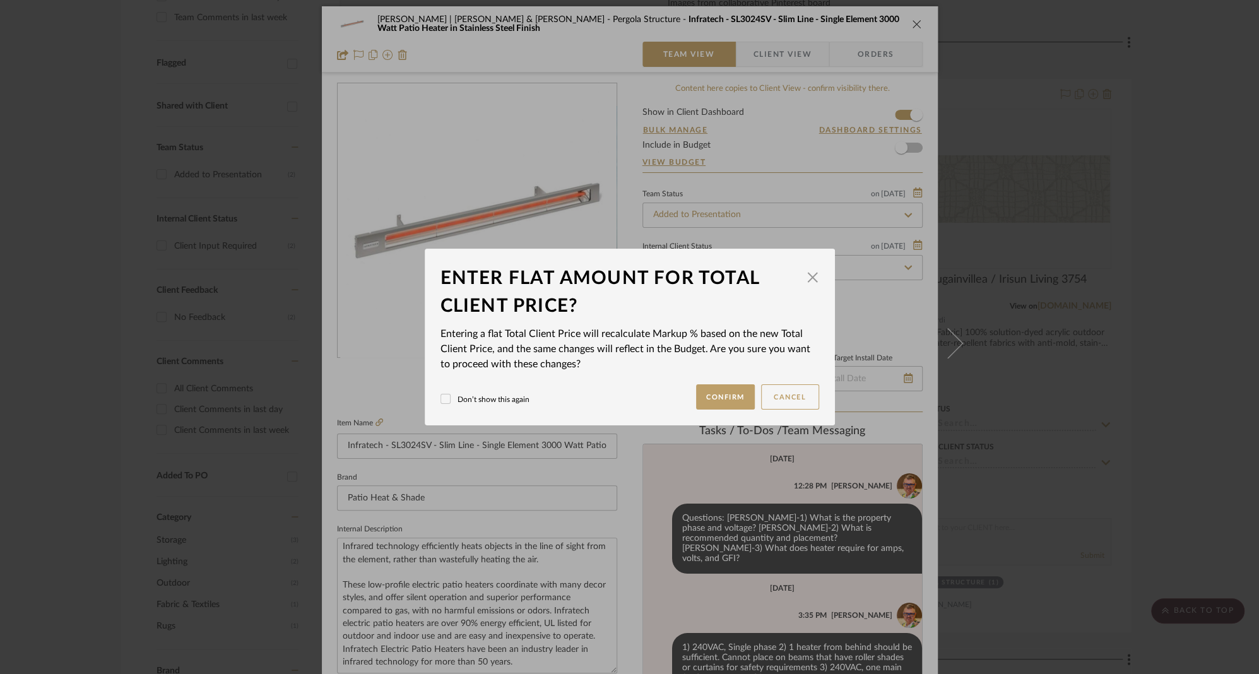
scroll to position [0, 0]
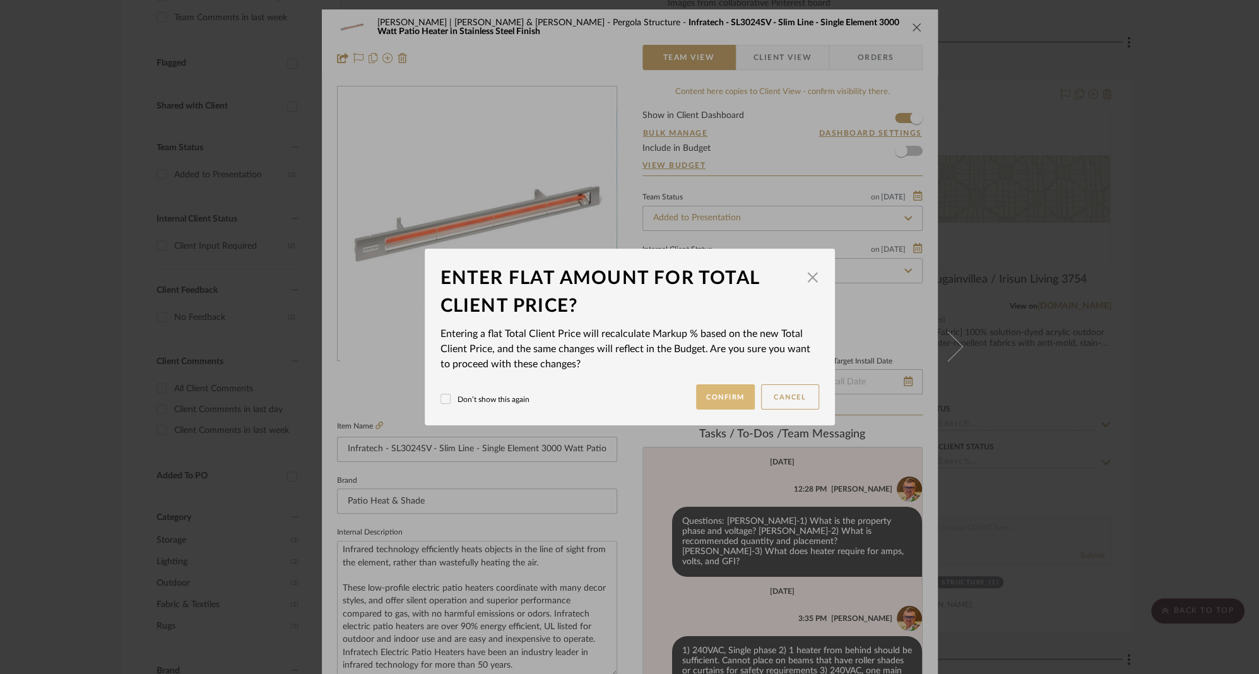
click at [709, 398] on button "Confirm" at bounding box center [725, 396] width 59 height 25
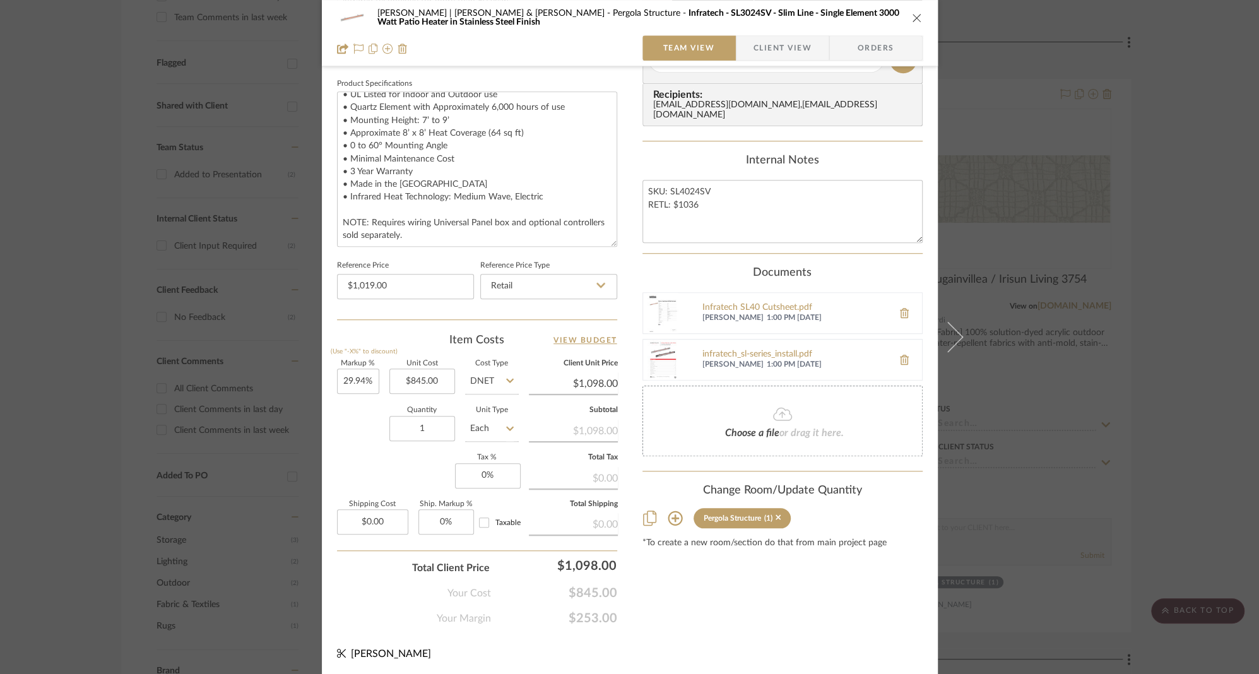
scroll to position [661, 0]
click at [679, 198] on textarea "SKU: SL4024SV RETL: $1036" at bounding box center [782, 214] width 280 height 62
click at [676, 184] on textarea "SKU: SL4024SV RETL: $1019" at bounding box center [782, 214] width 280 height 62
type textarea "SKU: SL3024SV RETL: $1019"
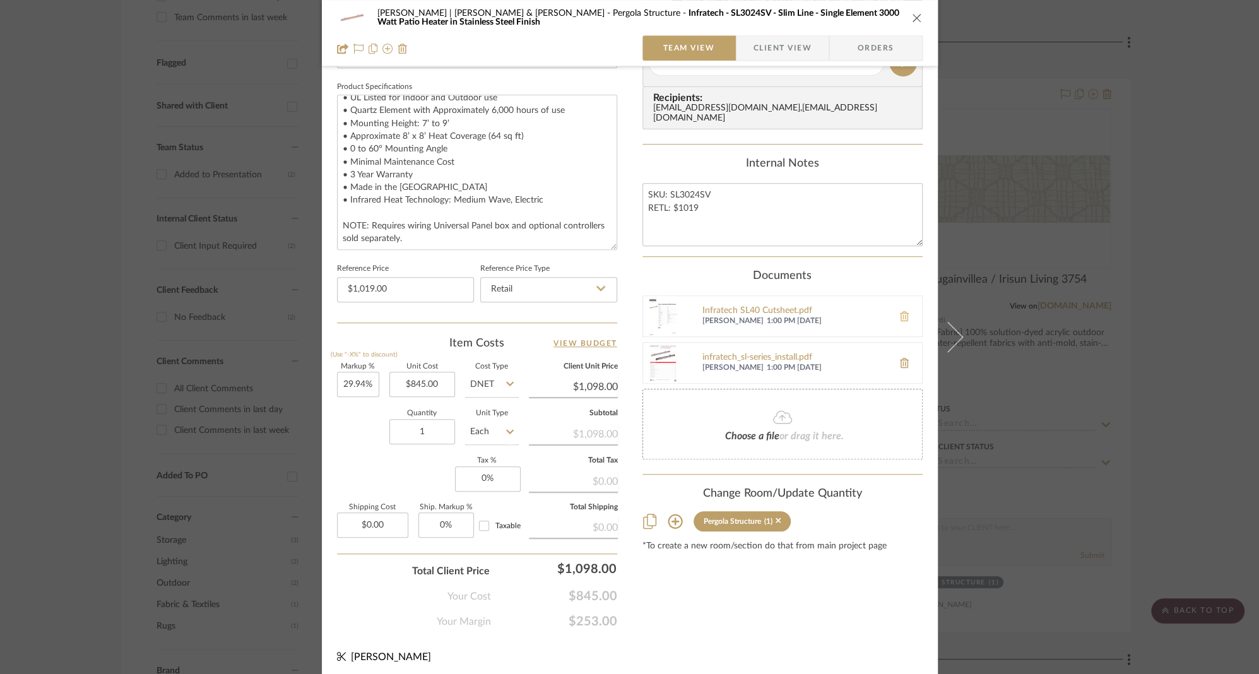
click at [901, 311] on icon at bounding box center [904, 316] width 9 height 10
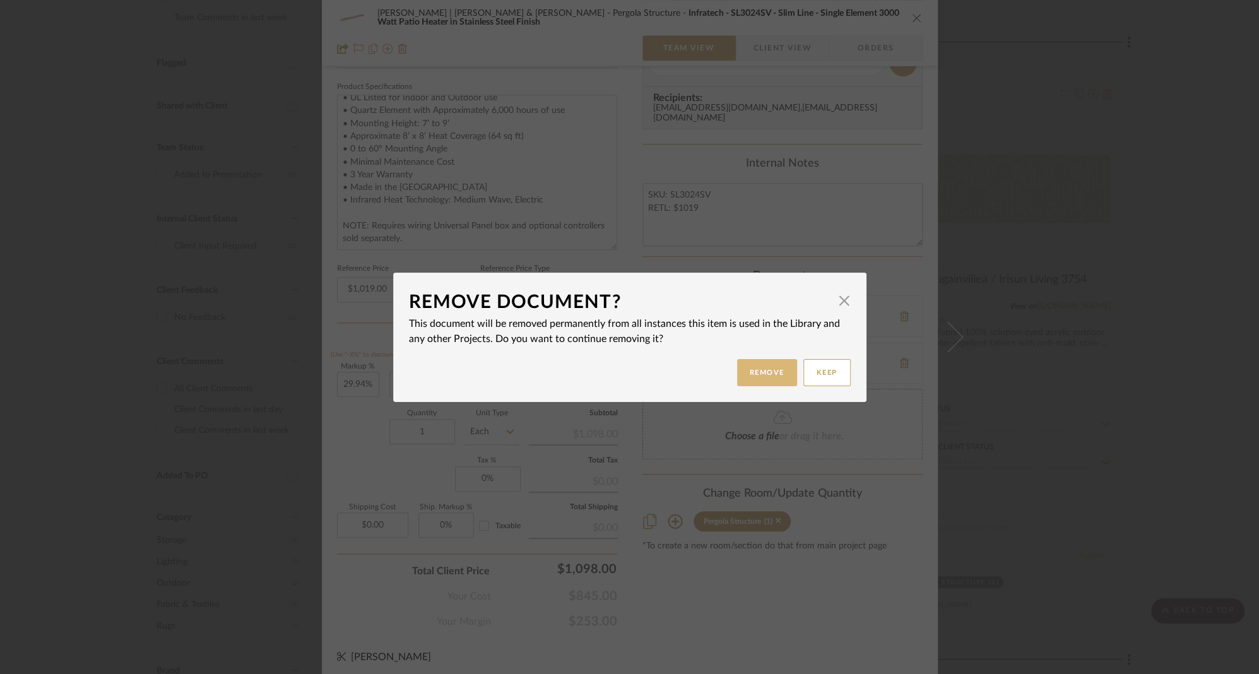
click at [773, 368] on button "Remove" at bounding box center [767, 372] width 60 height 27
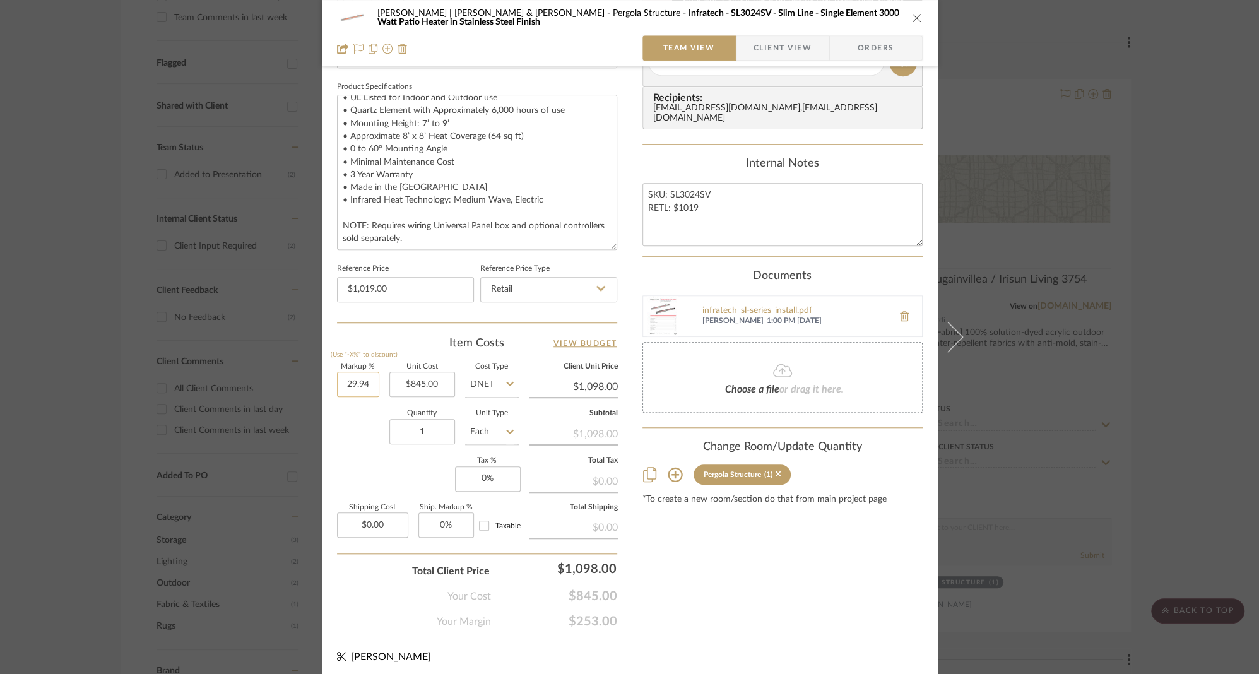
click at [340, 387] on input "29.94" at bounding box center [358, 384] width 42 height 25
type input "35%"
type input "845.00"
type input "$1,140.75"
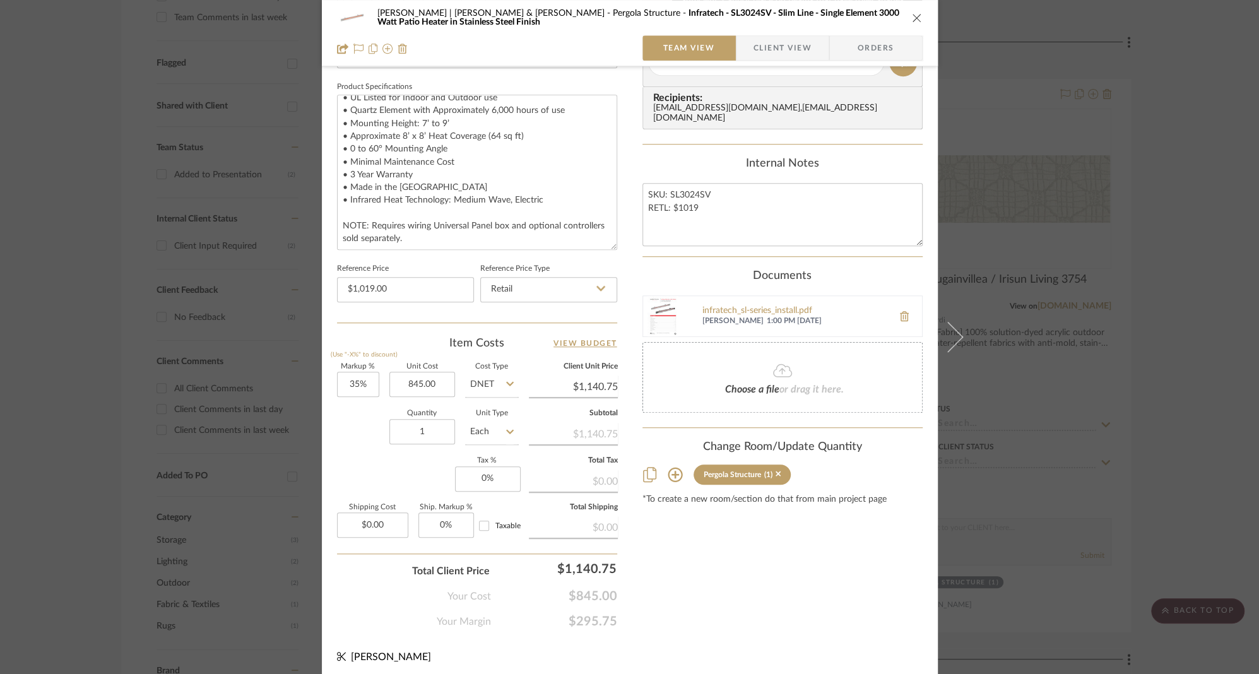
type input "$845.00"
click at [586, 384] on input "1140.75" at bounding box center [573, 386] width 89 height 19
type input "1140"
type input "34.91%"
type input "1139.99"
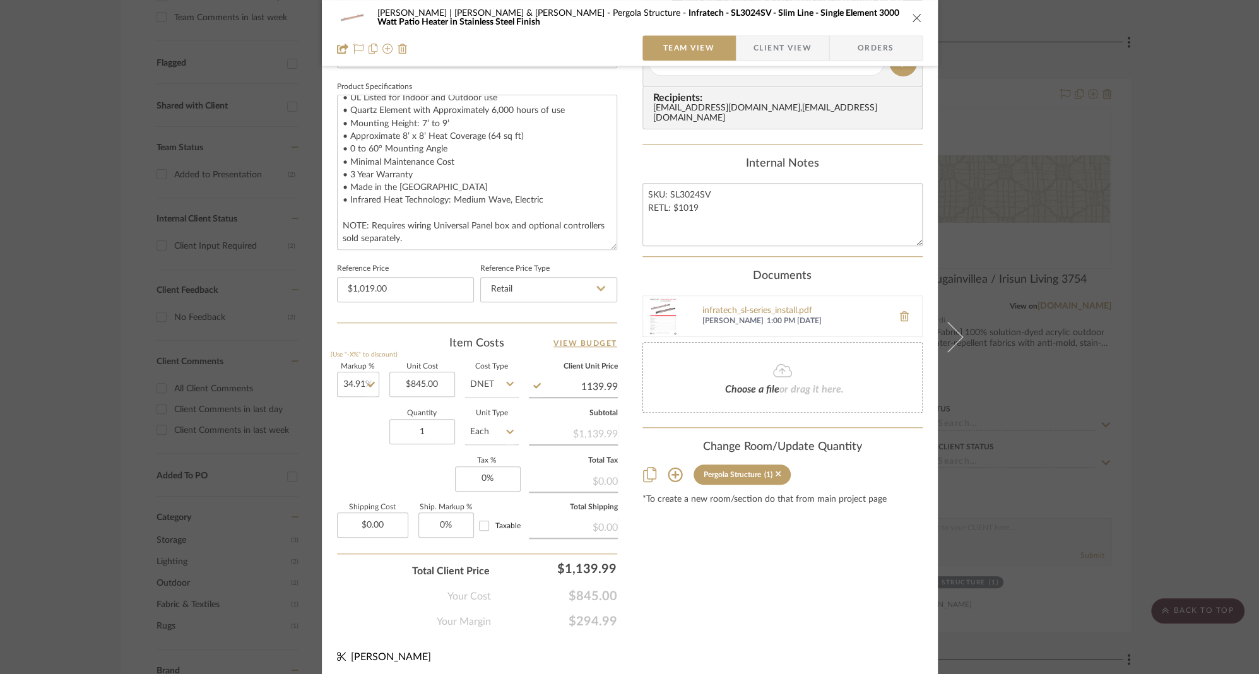
click at [587, 384] on input "1139.99" at bounding box center [573, 386] width 89 height 19
type input "-100%"
type input "$0.00"
click at [348, 379] on input "-100" at bounding box center [358, 384] width 42 height 25
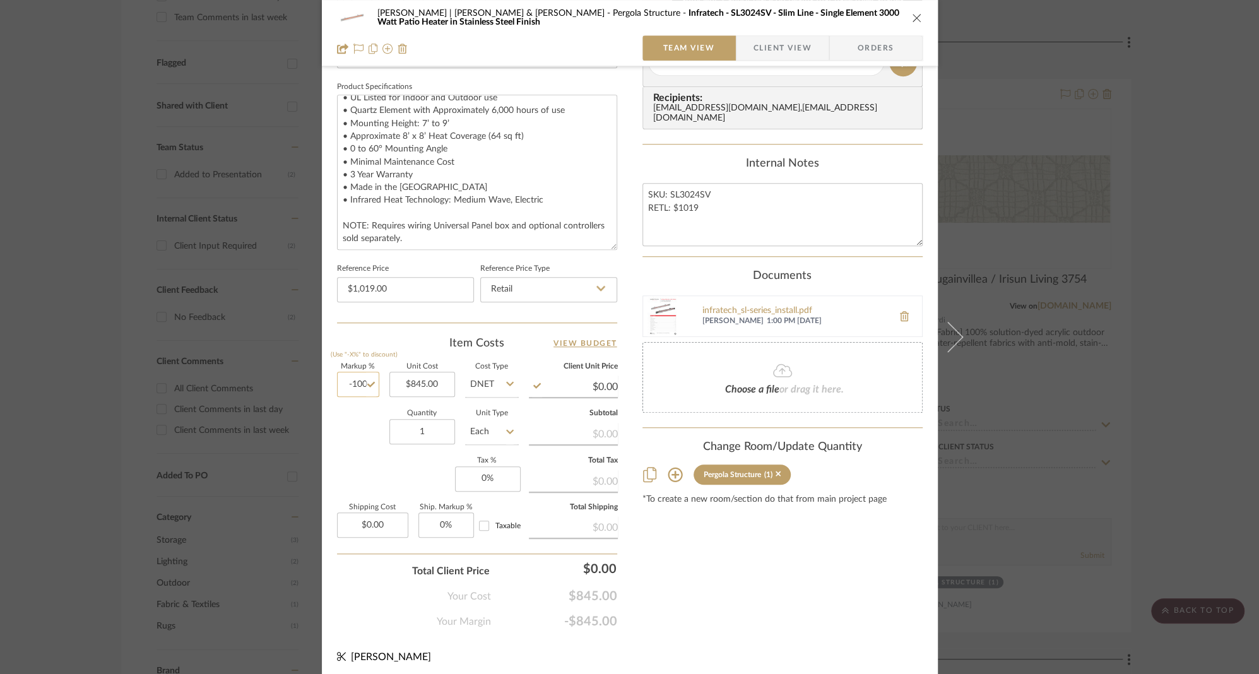
click at [348, 379] on input "-100" at bounding box center [358, 384] width 42 height 25
type input "35%"
type input "845.00"
type input "$1,140.75"
type input "$845.00"
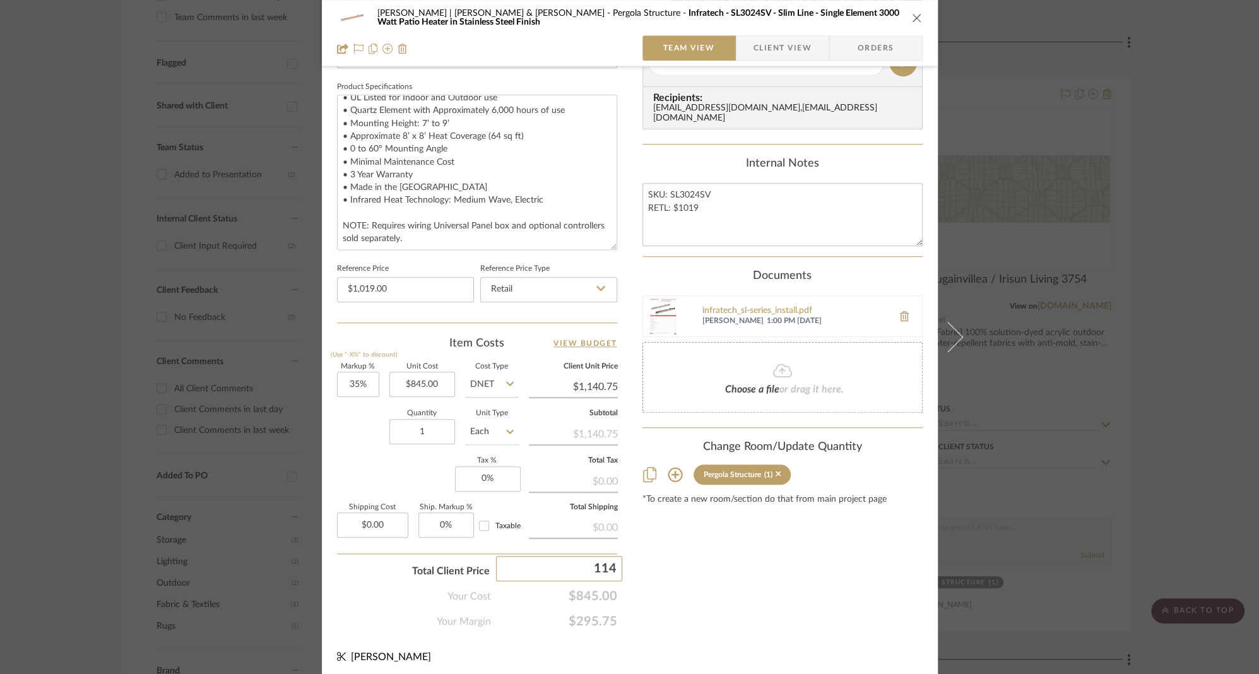
type input "1140"
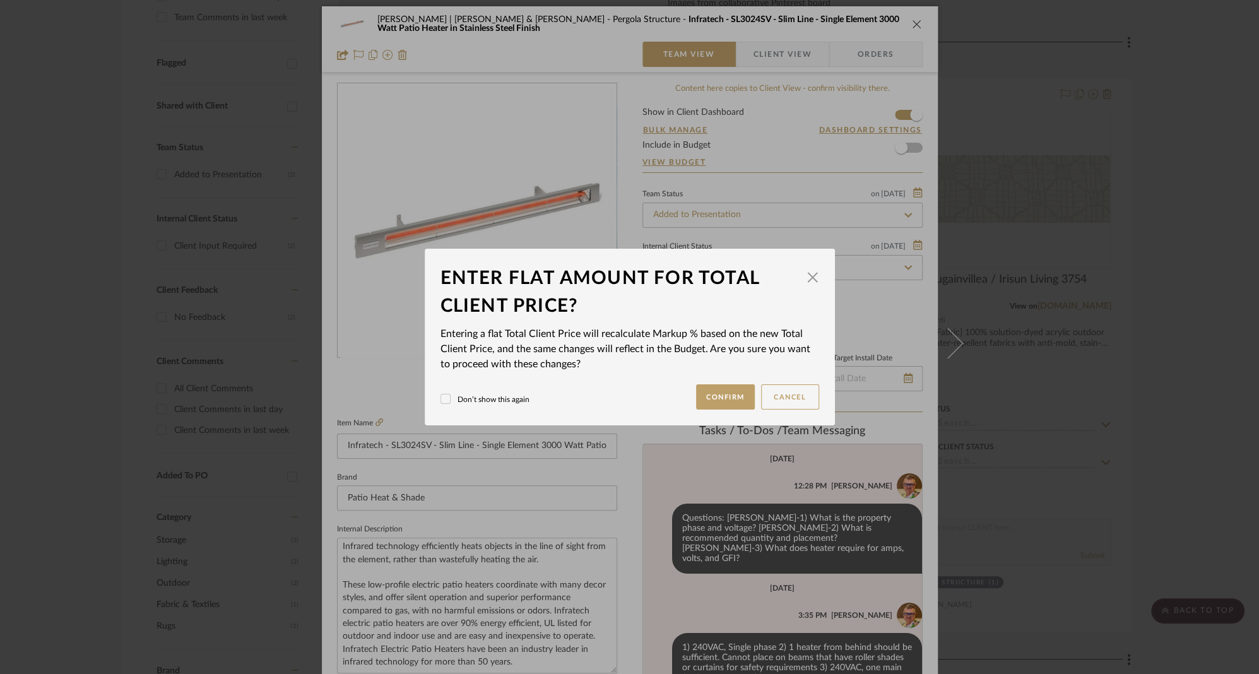
scroll to position [0, 0]
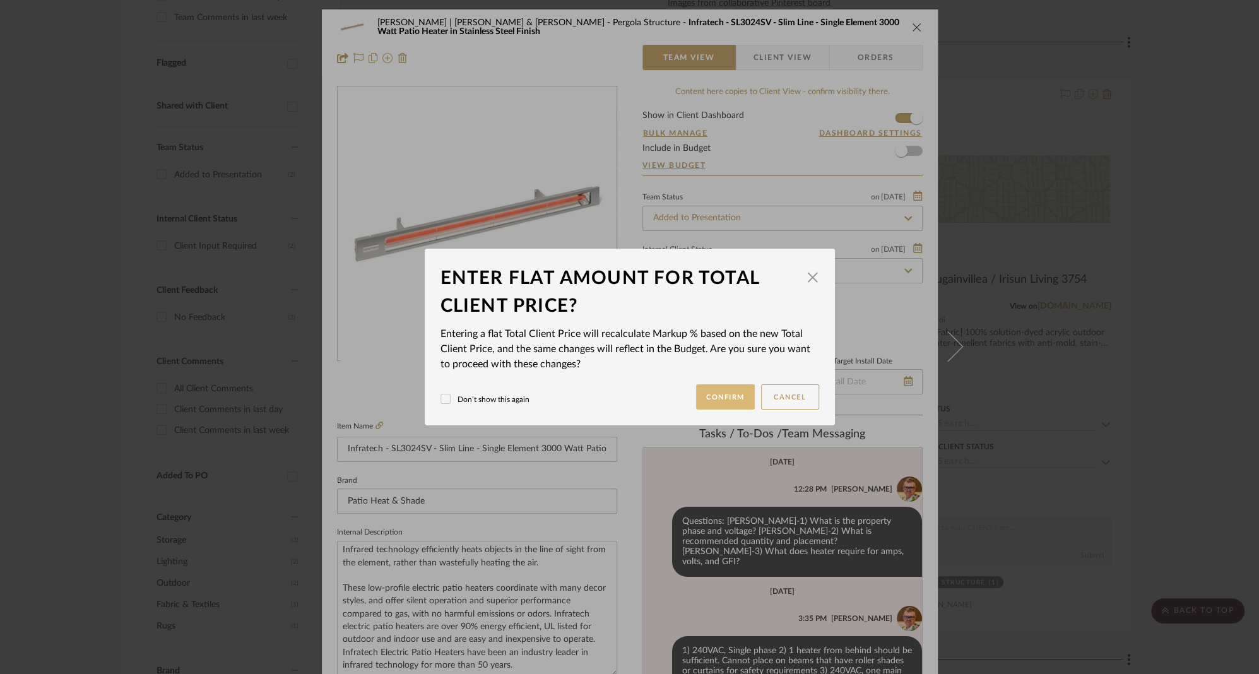
click at [722, 394] on button "Confirm" at bounding box center [725, 396] width 59 height 25
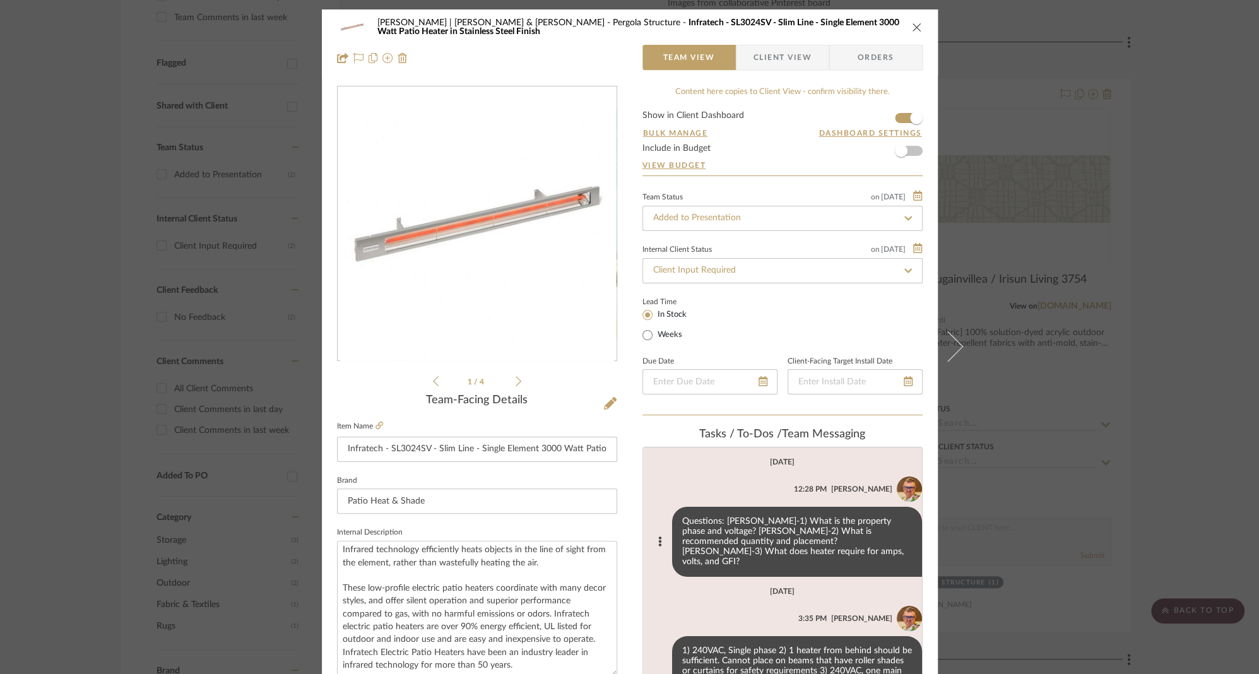
type input "34.91%"
type input "$1,140.00"
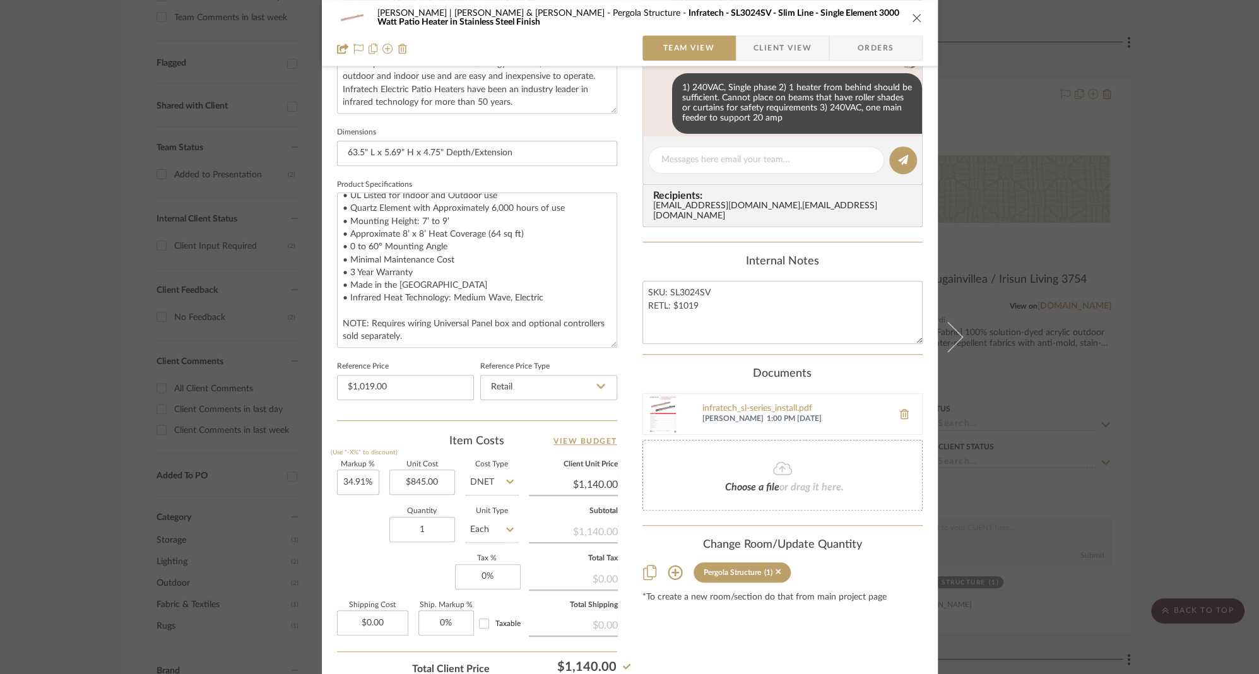
scroll to position [664, 0]
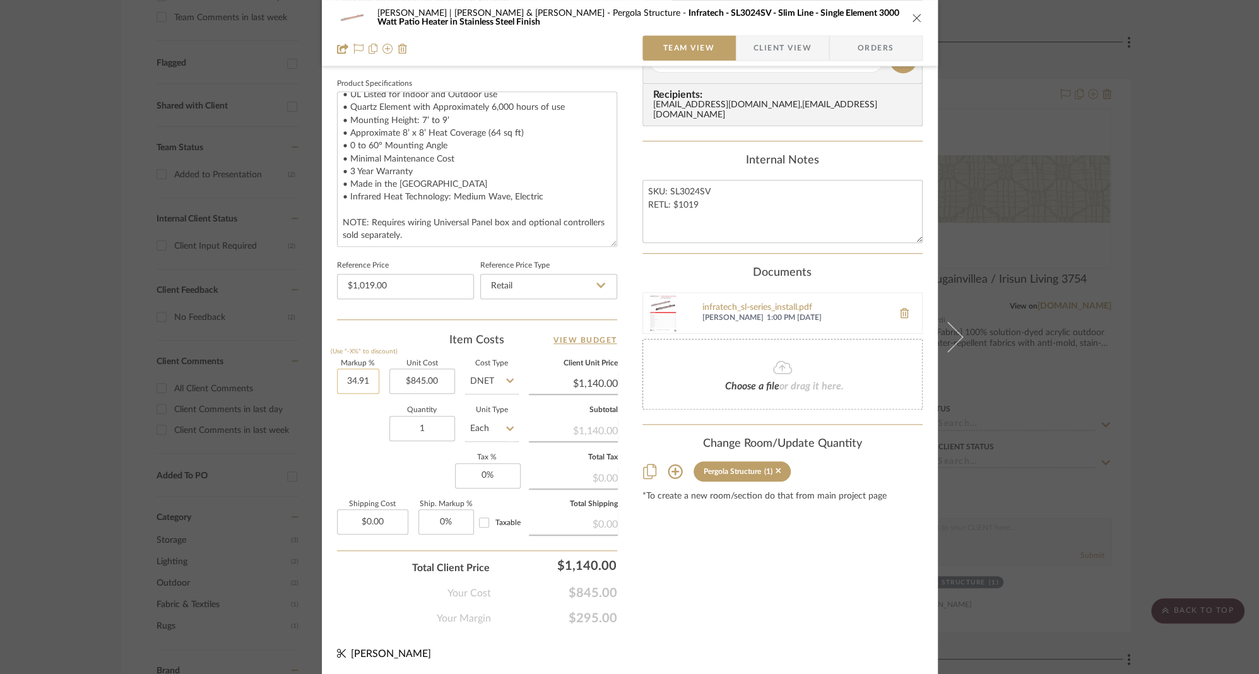
click at [340, 375] on input "34.91" at bounding box center [358, 381] width 42 height 25
click at [355, 373] on input "34.91" at bounding box center [358, 381] width 42 height 25
type input "30%"
type input "845.00"
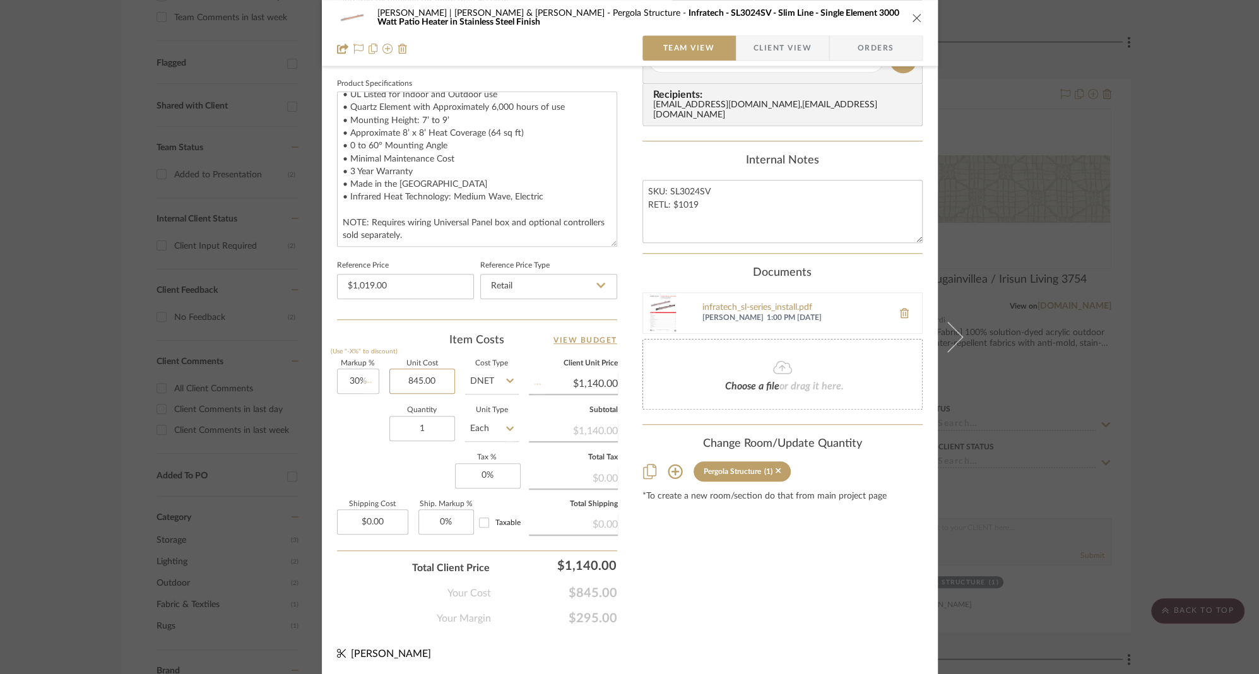
type input "$1,098.50"
type input "$845.00"
type input "1098"
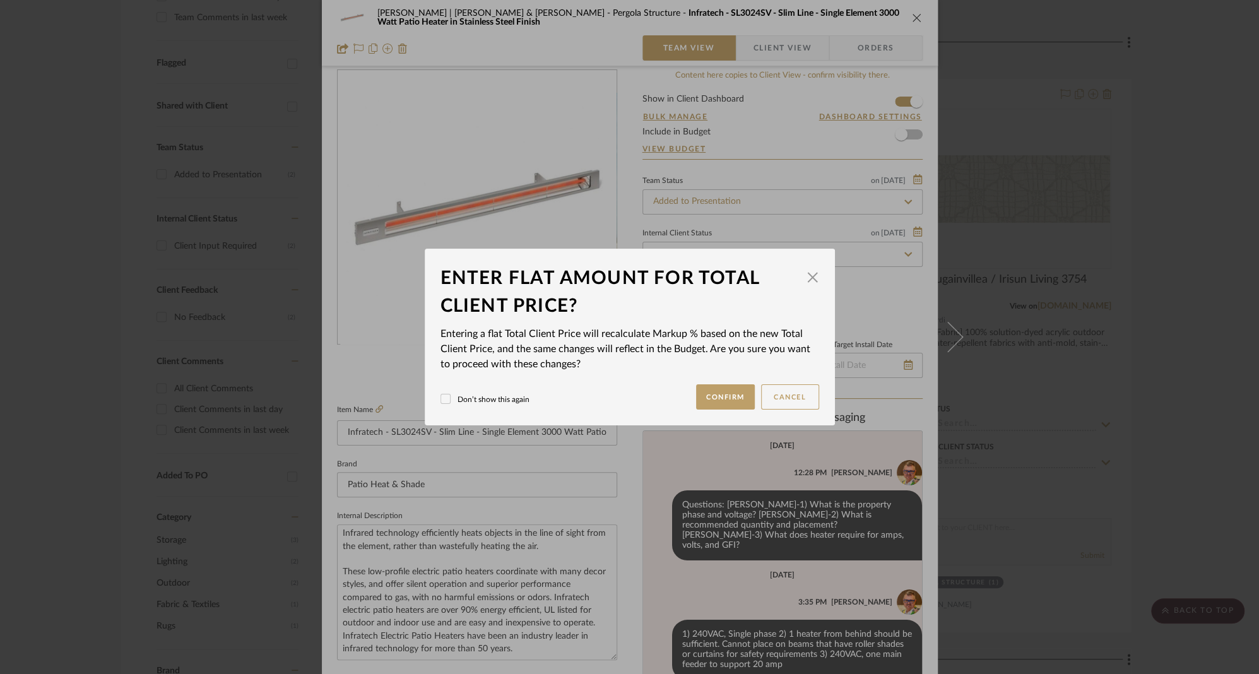
scroll to position [0, 0]
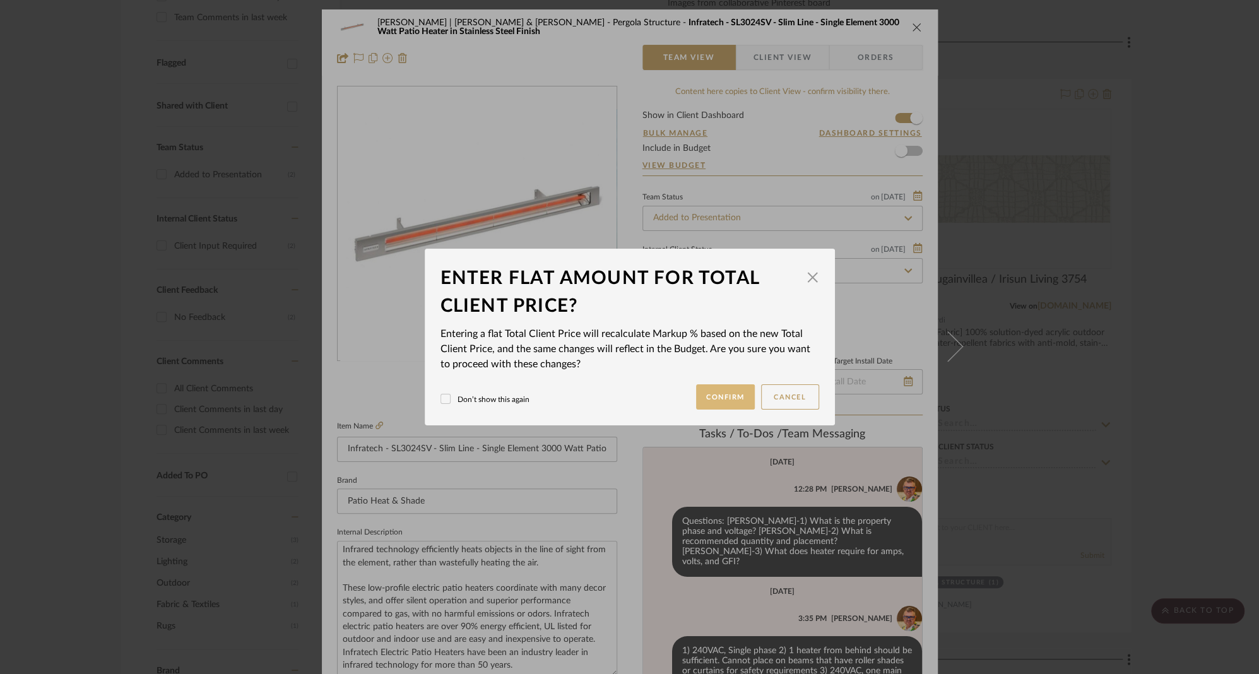
click at [726, 392] on button "Confirm" at bounding box center [725, 396] width 59 height 25
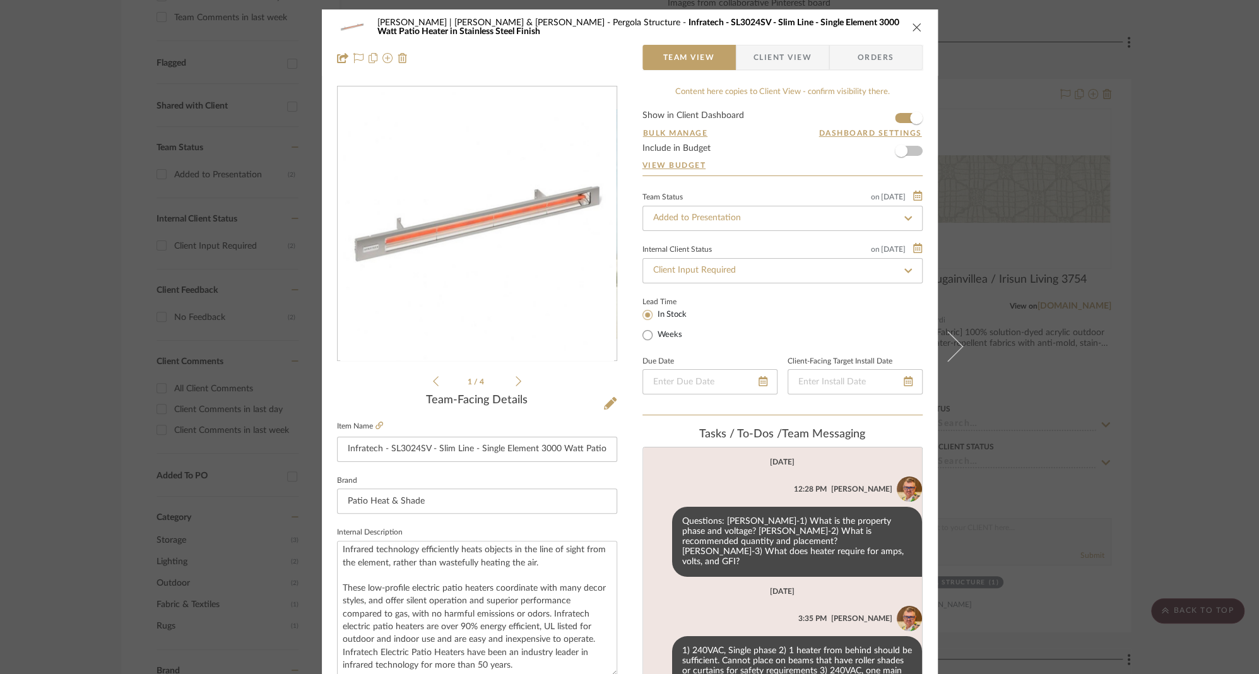
type input "29.94%"
type input "$1,098.00"
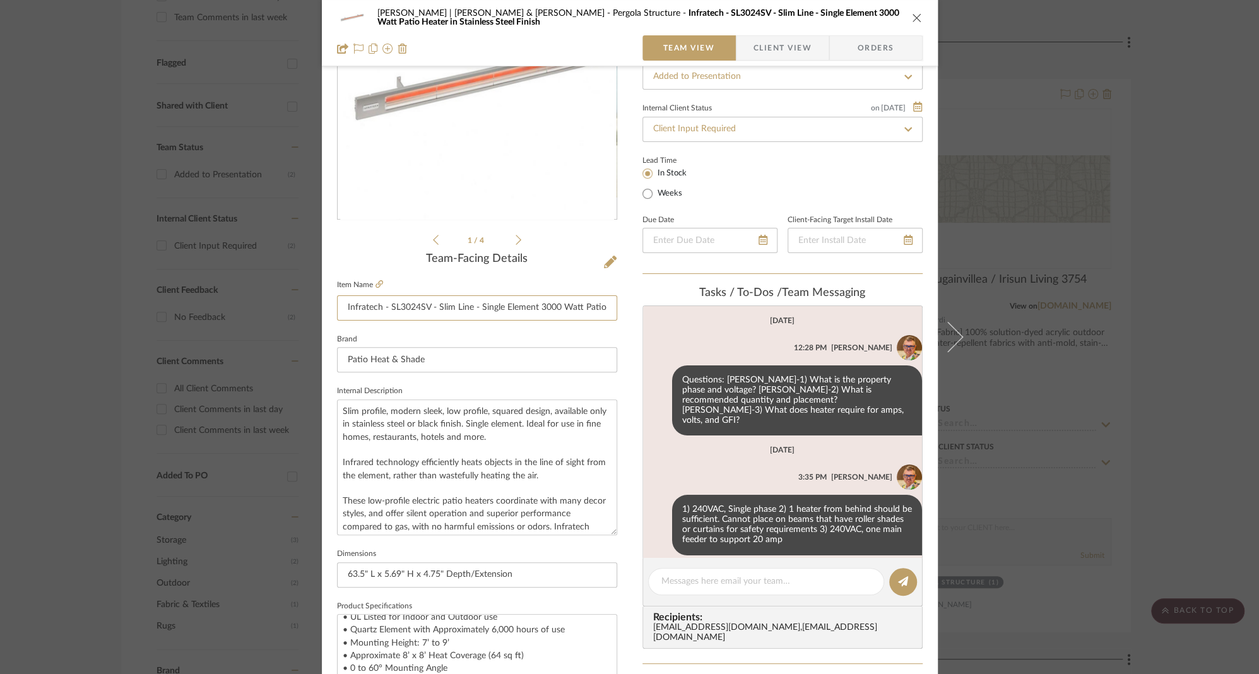
scroll to position [0, 117]
drag, startPoint x: 577, startPoint y: 309, endPoint x: 620, endPoint y: 314, distance: 43.2
click at [620, 314] on div "[PERSON_NAME] | [PERSON_NAME] & [PERSON_NAME] Structure Infratech - SL3024SV - …" at bounding box center [630, 533] width 616 height 1331
click at [479, 306] on input "Infratech - SL3024SV - Slim Line - Single Element 3000 Watt Patio Heater in Sta…" at bounding box center [477, 307] width 280 height 25
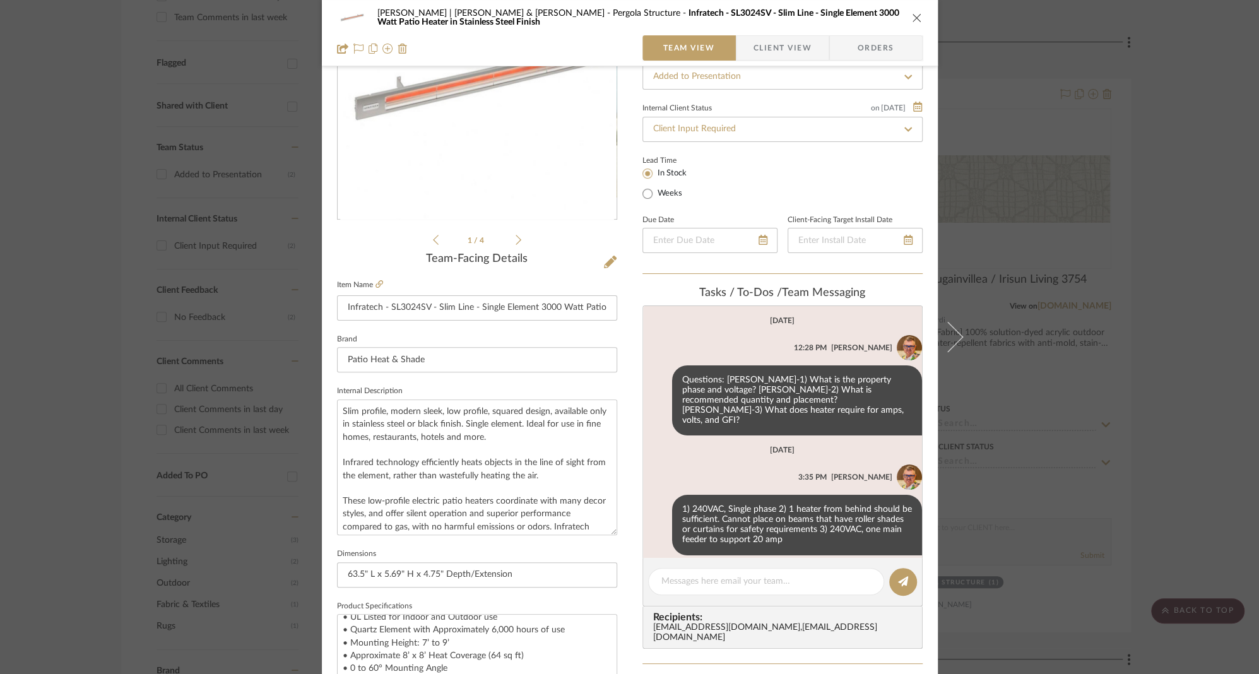
click at [622, 534] on div "[PERSON_NAME] | [PERSON_NAME] & [PERSON_NAME] Structure Infratech - SL3024SV - …" at bounding box center [630, 533] width 616 height 1331
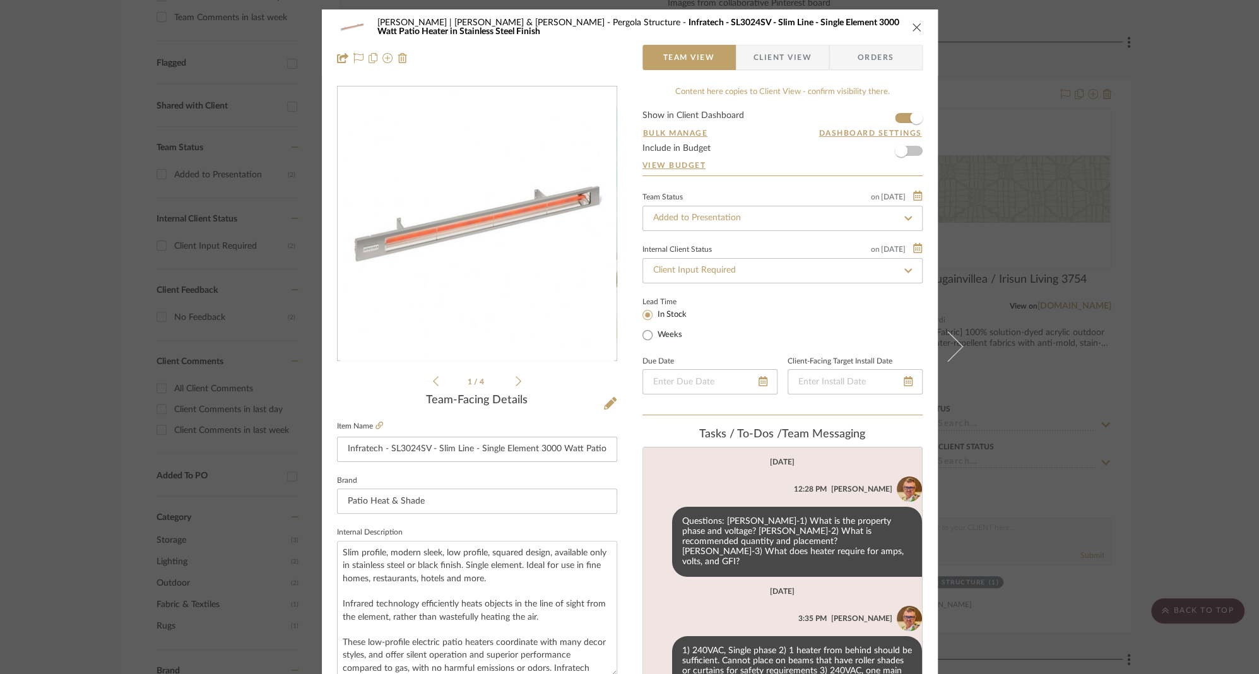
click at [516, 378] on icon at bounding box center [519, 380] width 6 height 11
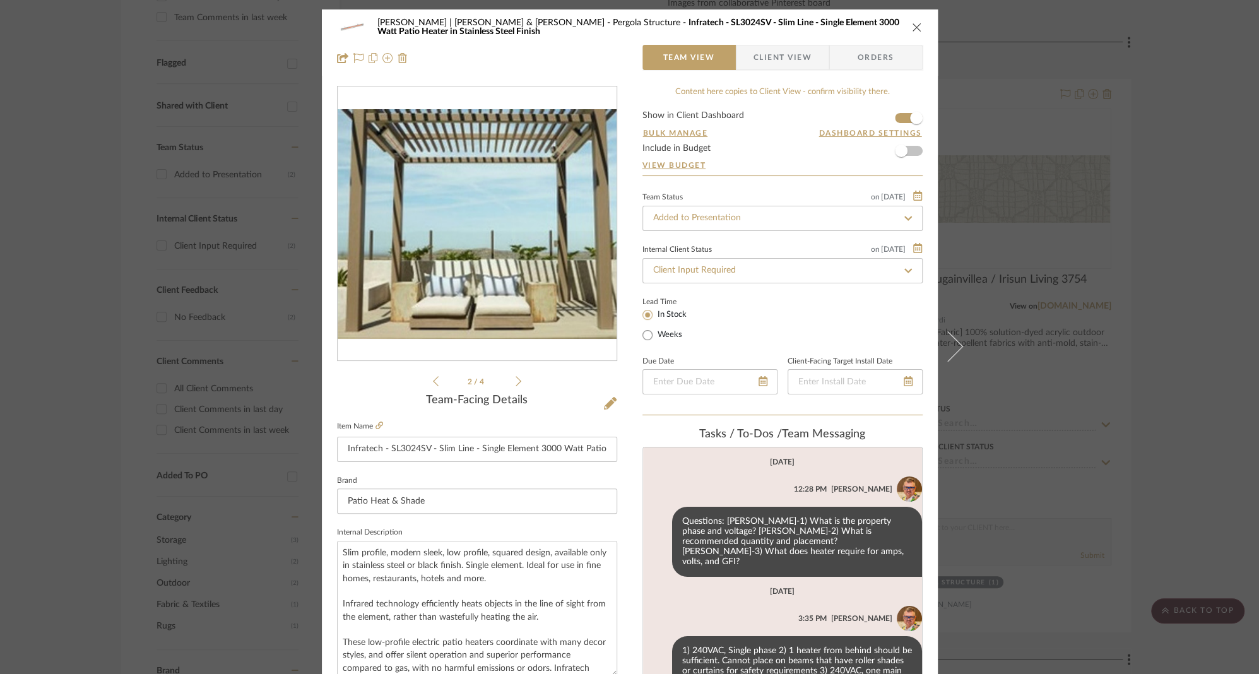
click at [516, 380] on icon at bounding box center [519, 380] width 6 height 11
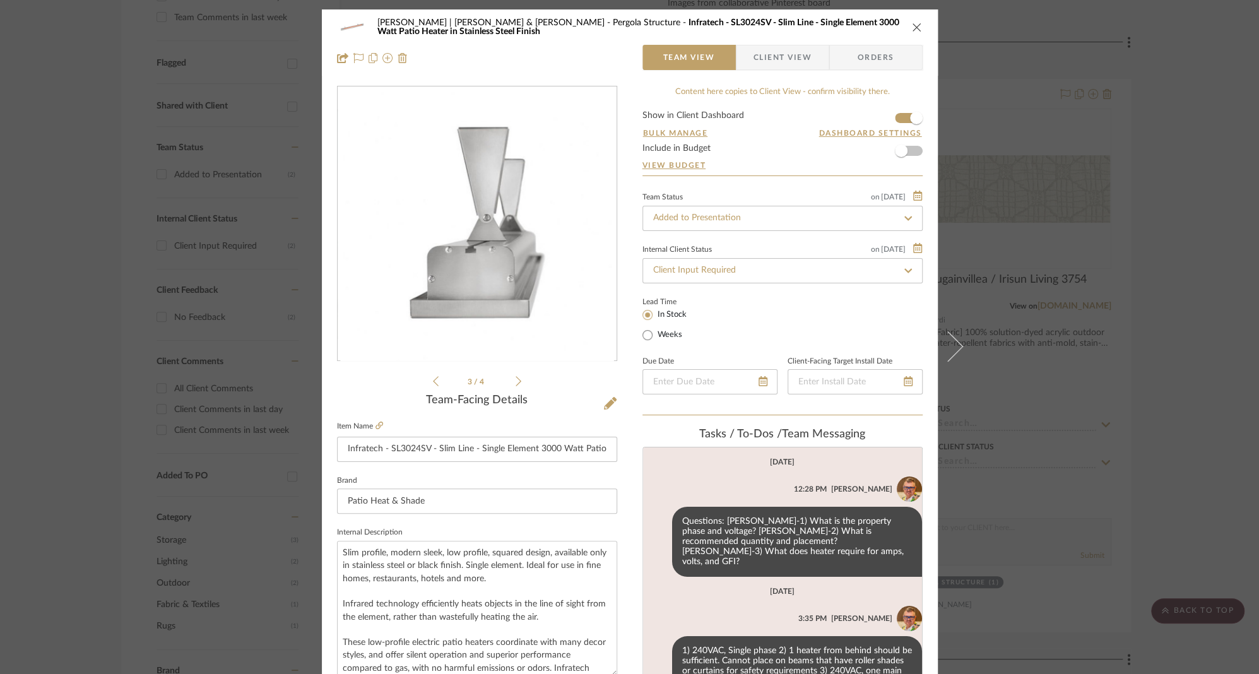
click at [516, 380] on icon at bounding box center [519, 380] width 6 height 11
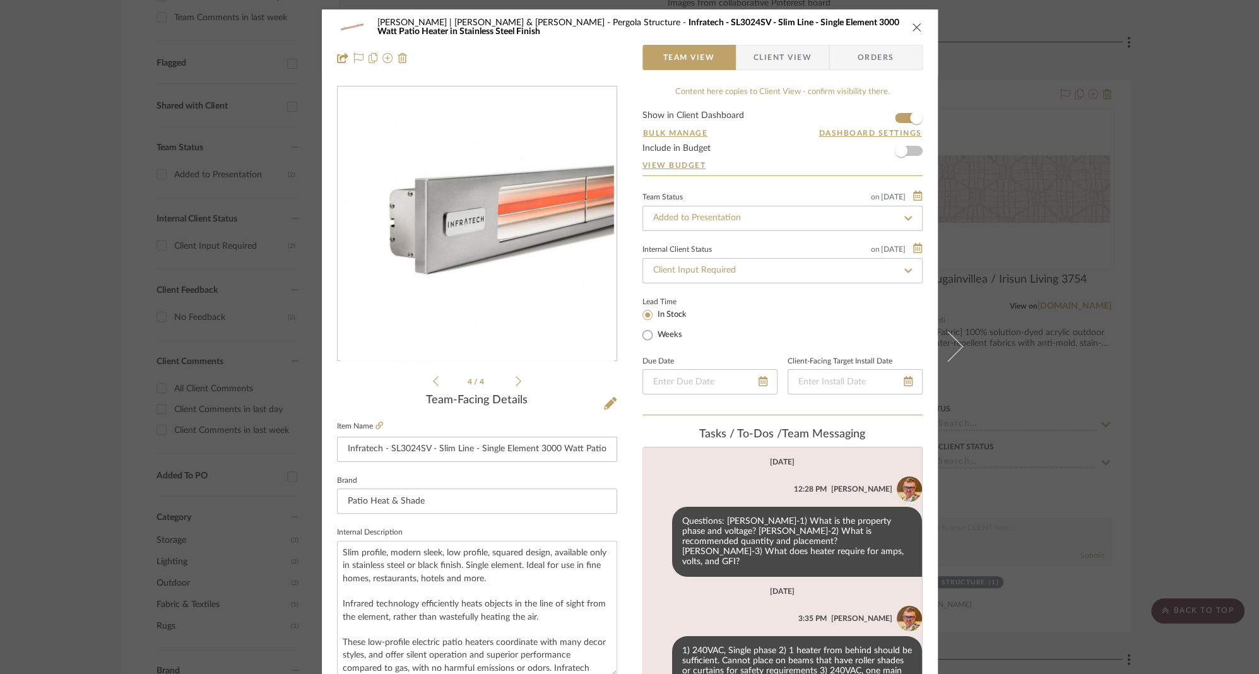
click at [516, 380] on icon at bounding box center [519, 380] width 6 height 11
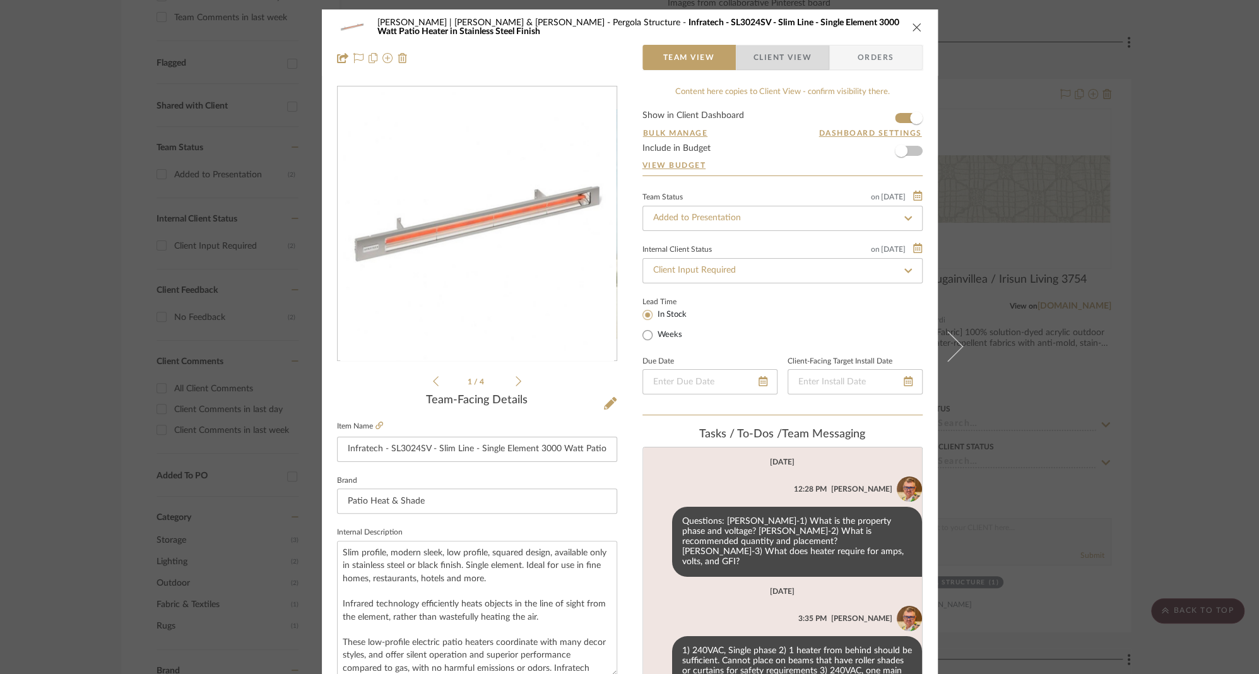
click at [769, 58] on span "Client View" at bounding box center [782, 57] width 58 height 25
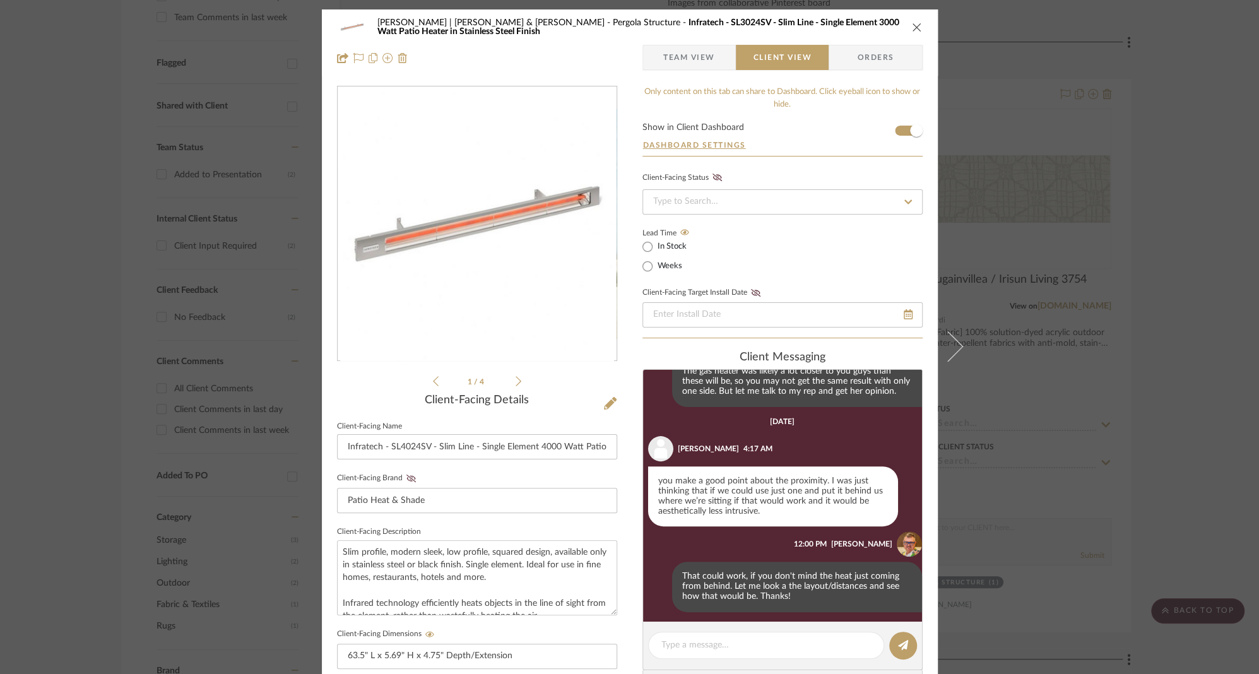
scroll to position [401, 0]
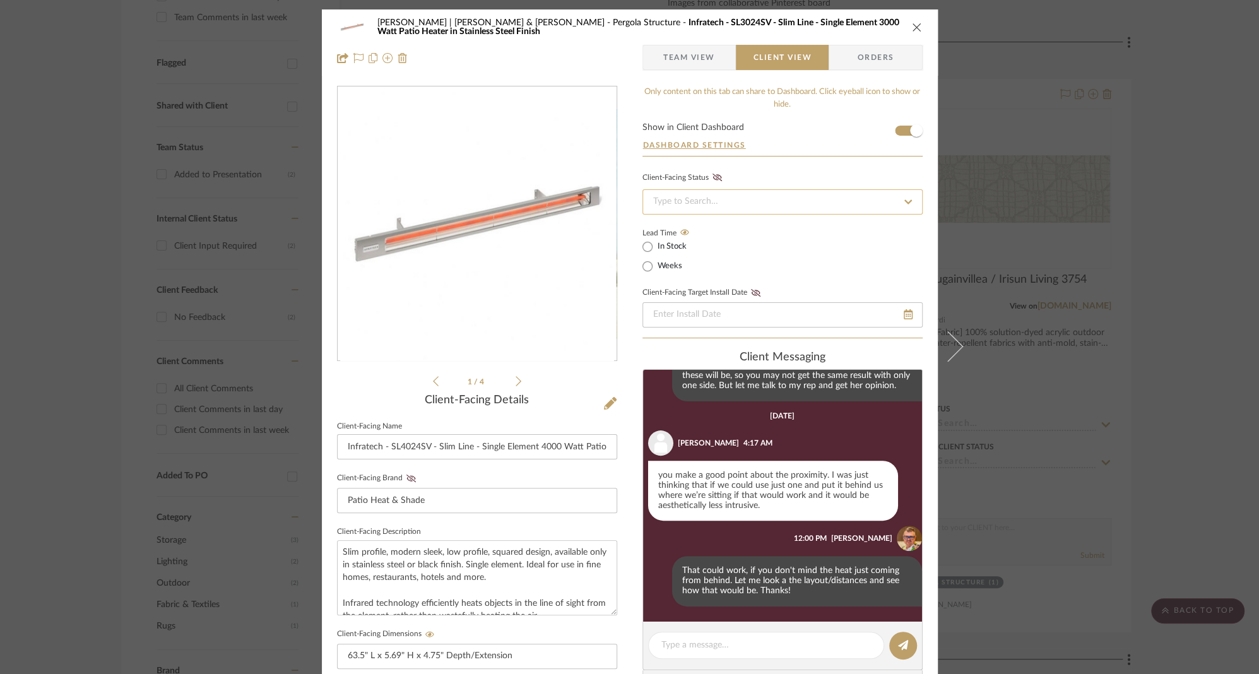
click at [726, 203] on input at bounding box center [782, 201] width 280 height 25
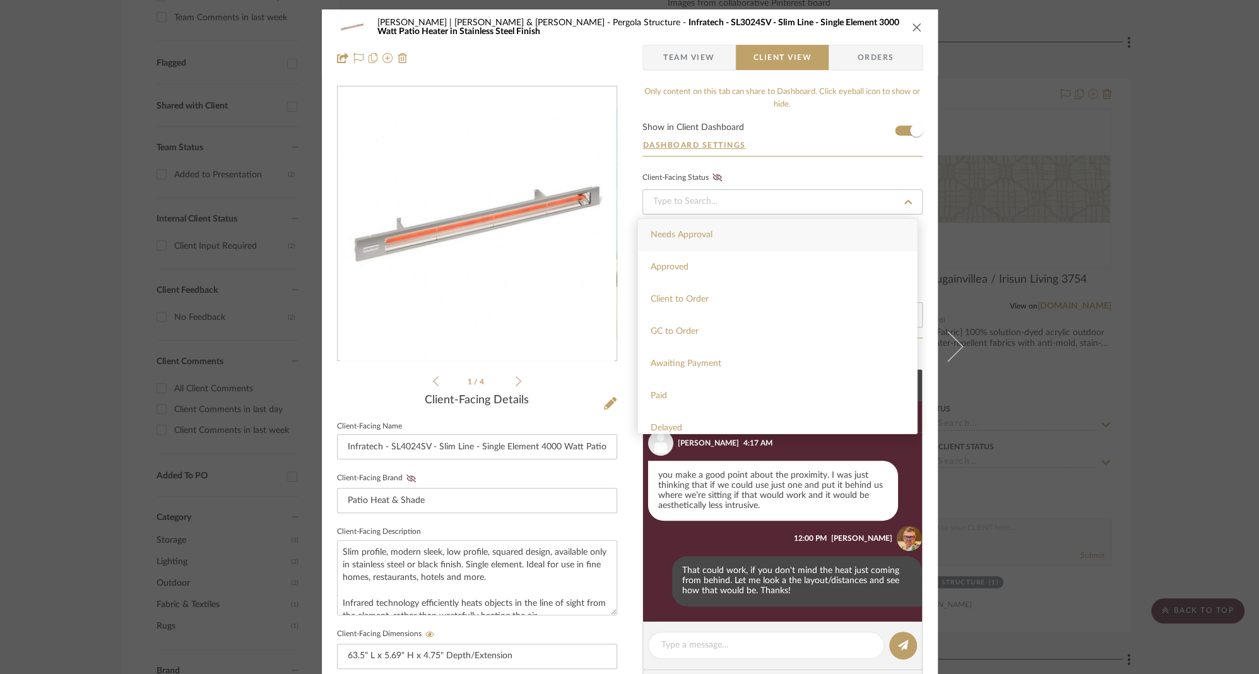
click at [702, 231] on span "Needs Approval" at bounding box center [682, 234] width 62 height 9
type input "[DATE]"
type input "Needs Approval"
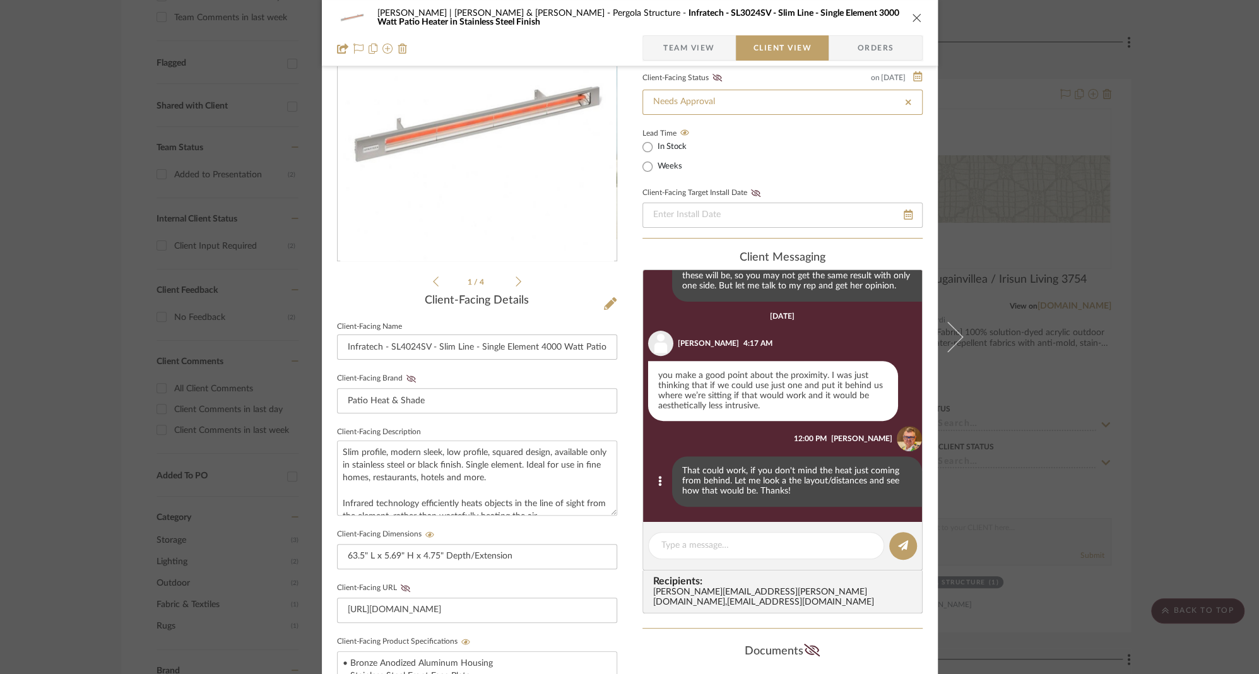
scroll to position [152, 0]
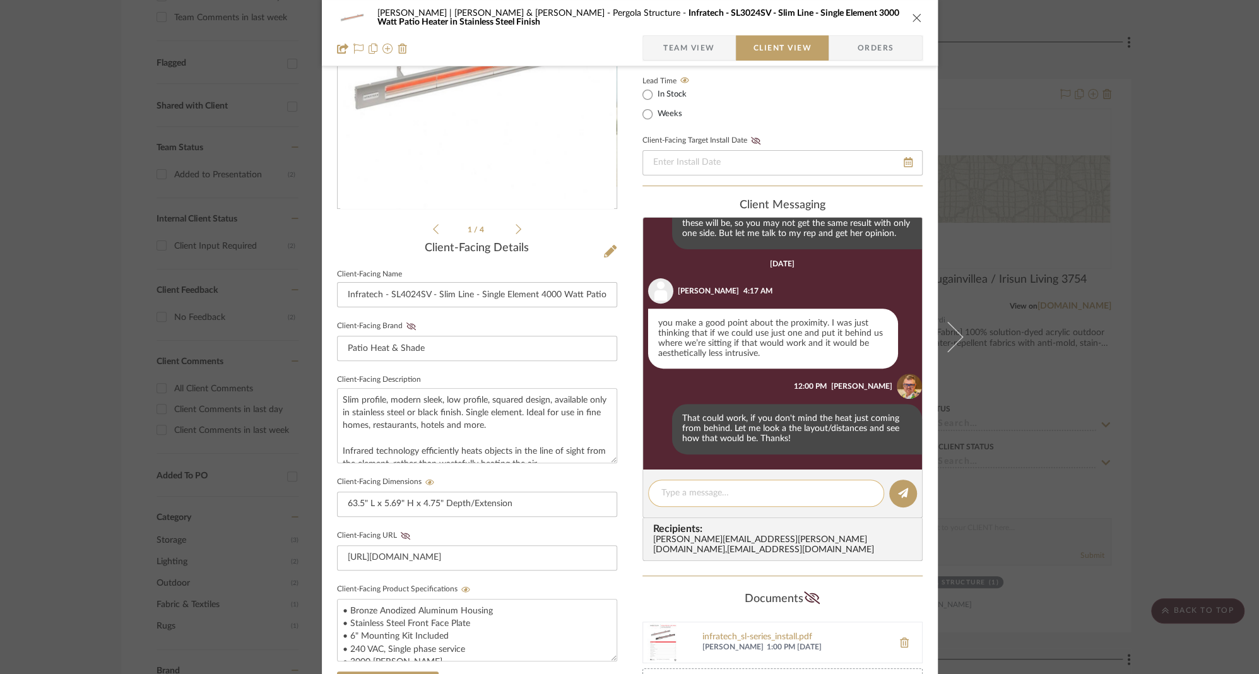
click at [681, 495] on textarea at bounding box center [765, 493] width 209 height 13
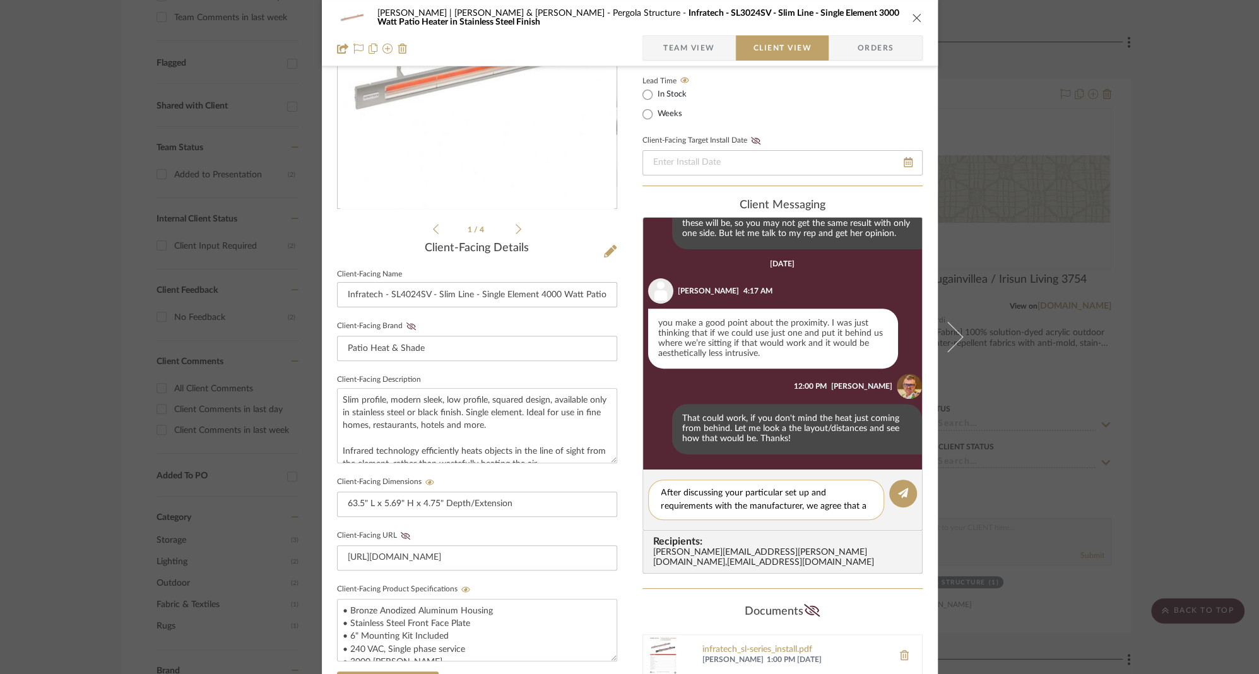
scroll to position [0, 0]
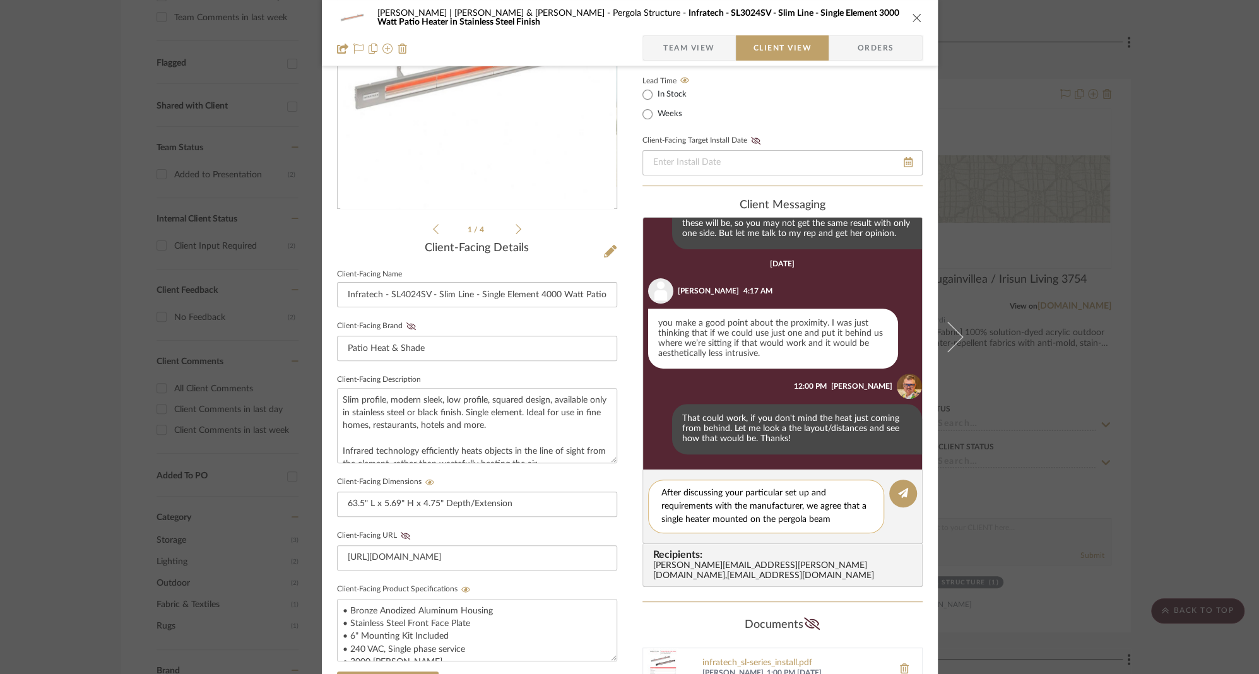
click at [774, 524] on textarea "After discussing your particular set up and requirements with the manufacturer,…" at bounding box center [765, 507] width 209 height 40
click at [853, 521] on textarea "After discussing your particular set up and requirements with the manufacturer,…" at bounding box center [765, 507] width 209 height 40
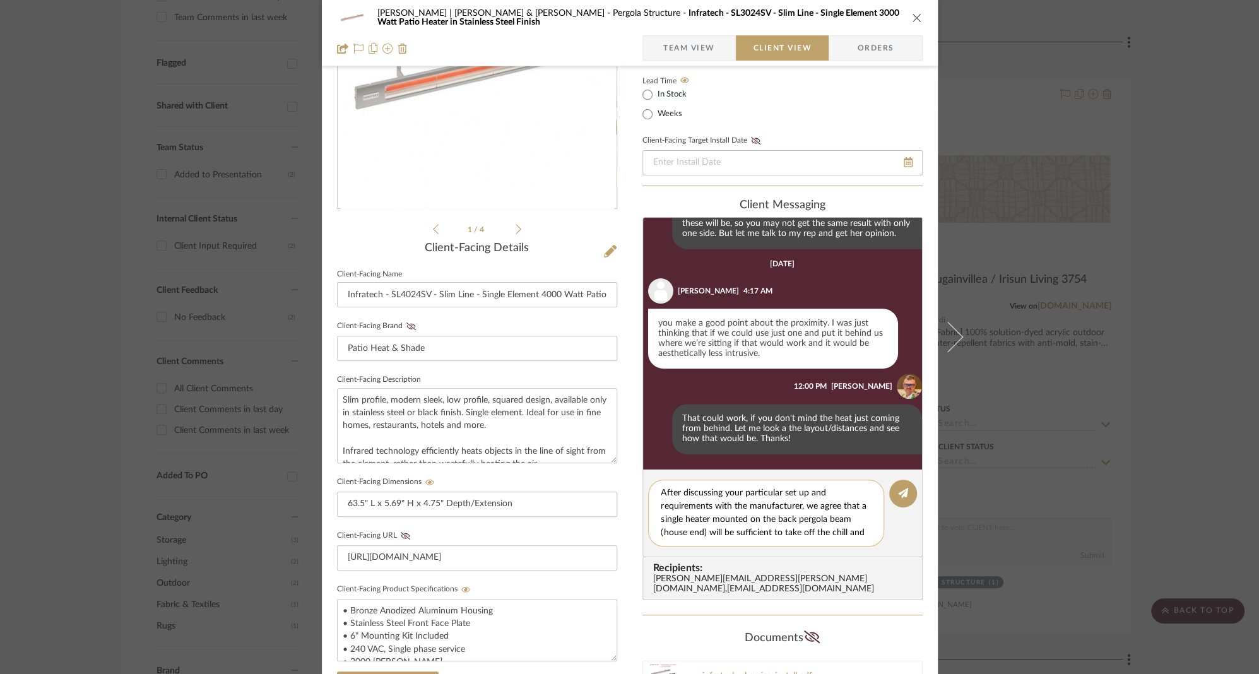
scroll to position [11, 0]
click at [730, 532] on textarea "After discussing your particular set up and requirements with the manufacturer,…" at bounding box center [770, 513] width 219 height 53
click at [811, 534] on textarea "After discussing your particular set up and requirements with the manufacturer,…" at bounding box center [770, 513] width 219 height 53
click at [729, 535] on textarea "After discussing your particular set up and requirements with the manufacturer,…" at bounding box center [770, 513] width 219 height 53
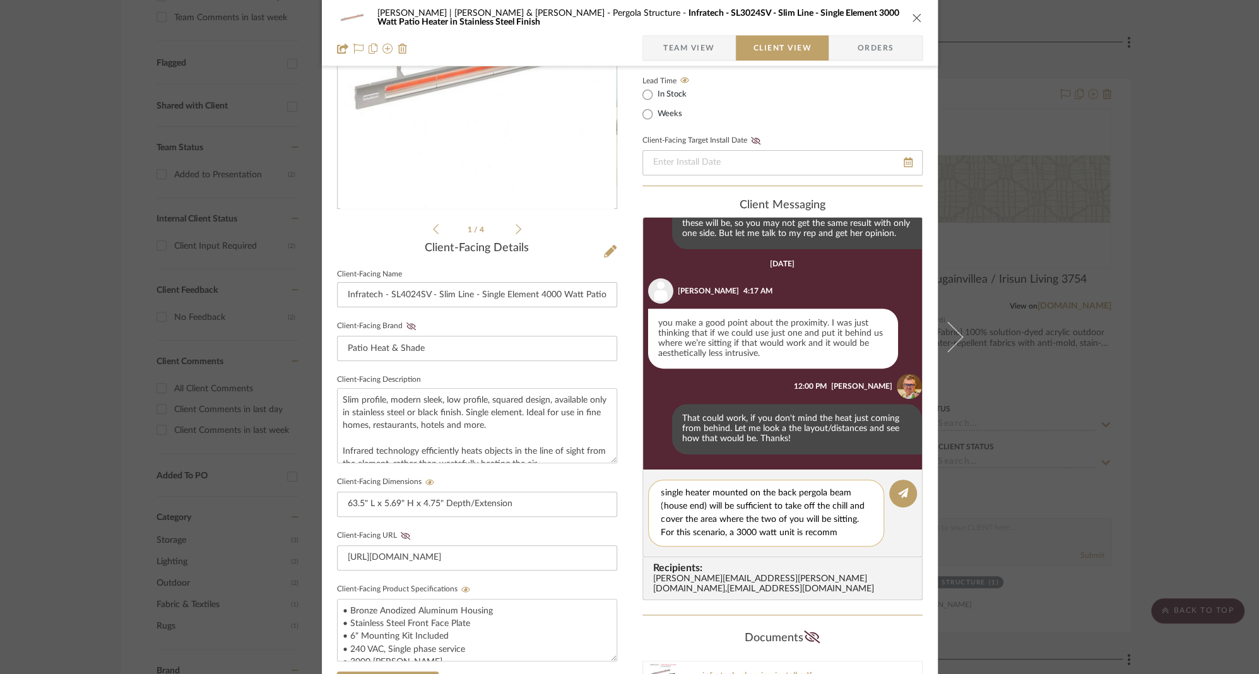
scroll to position [38, 0]
click at [535, 293] on input "Infratech - SL4024SV - Slim Line - Single Element 4000 Watt Patio Heater in Sta…" at bounding box center [477, 294] width 280 height 25
click at [798, 533] on textarea "After discussing your particular set up and requirements with the manufacturer,…" at bounding box center [770, 513] width 219 height 53
click at [770, 494] on textarea "After discussing your particular set up and requirements with the manufacturer,…" at bounding box center [770, 513] width 219 height 53
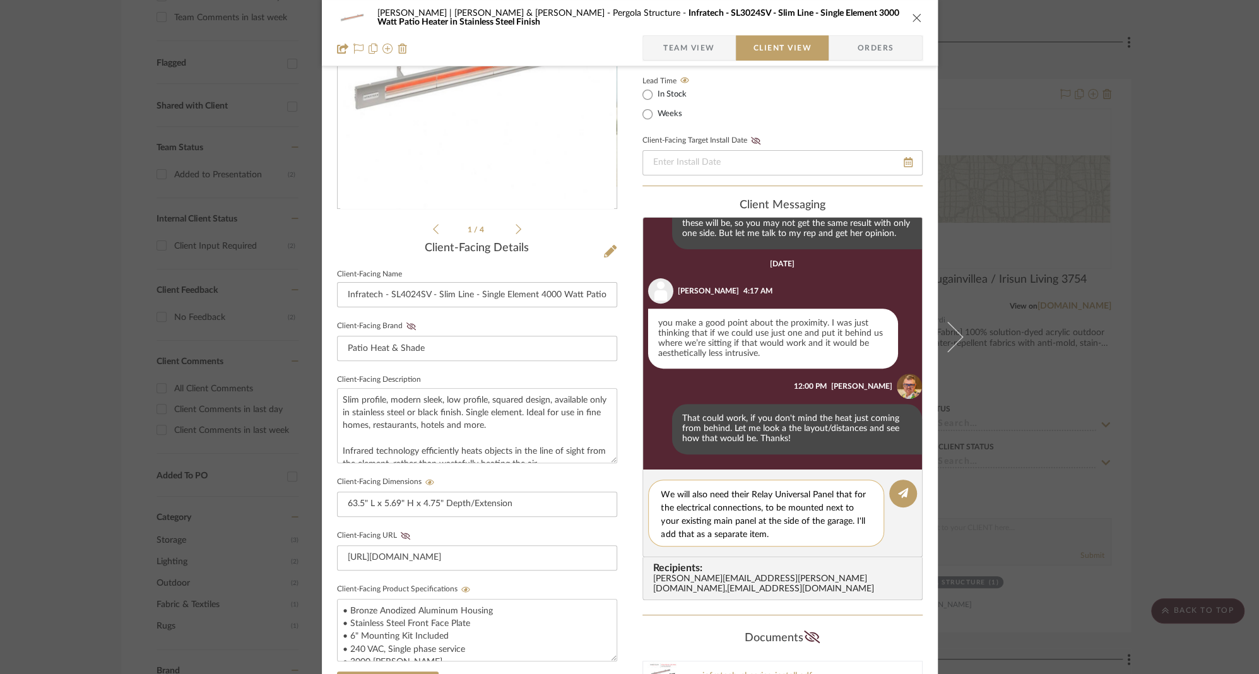
click at [834, 493] on textarea "After discussing your particular set up and requirements with the manufacturer,…" at bounding box center [770, 513] width 219 height 53
type textarea "After discussing your particular set up and requirements with the manufacturer,…"
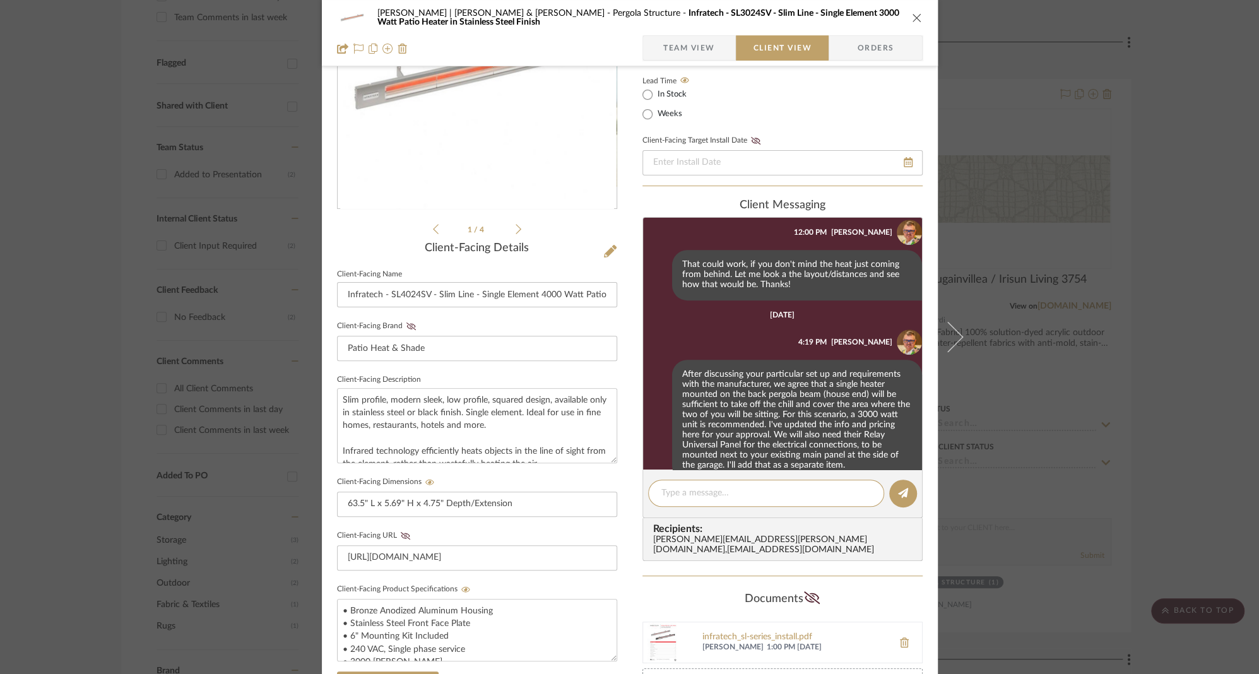
scroll to position [581, 0]
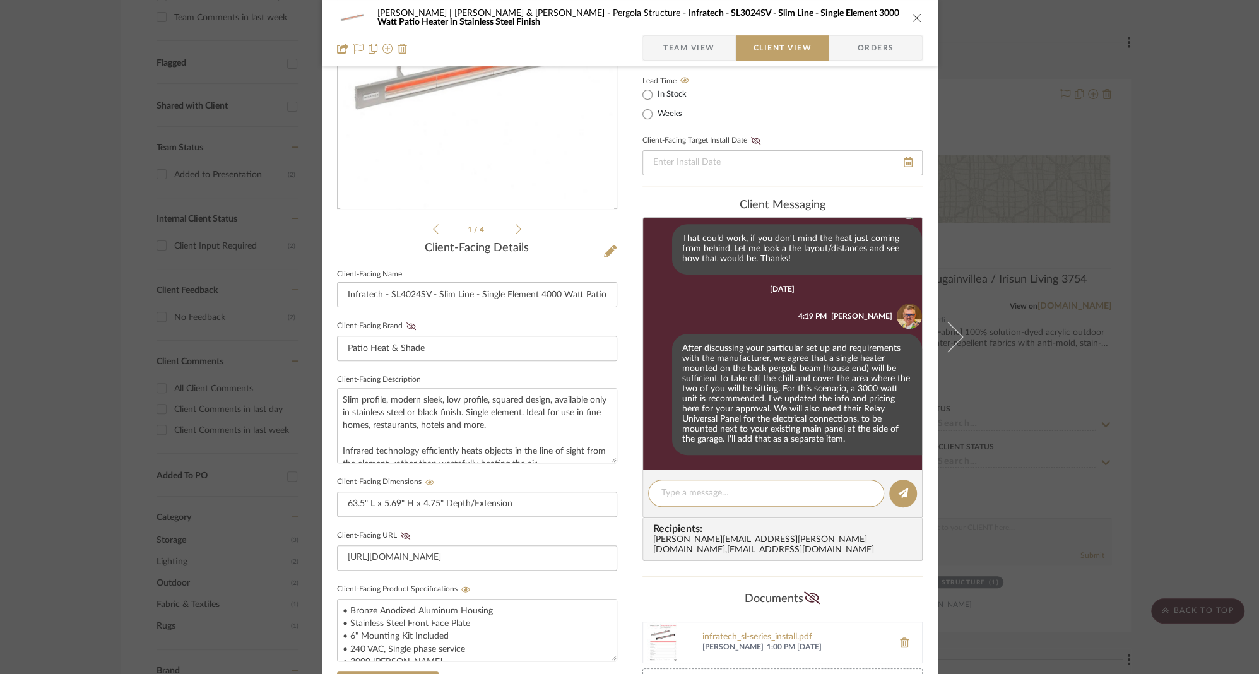
click at [668, 52] on span "Team View" at bounding box center [689, 47] width 52 height 25
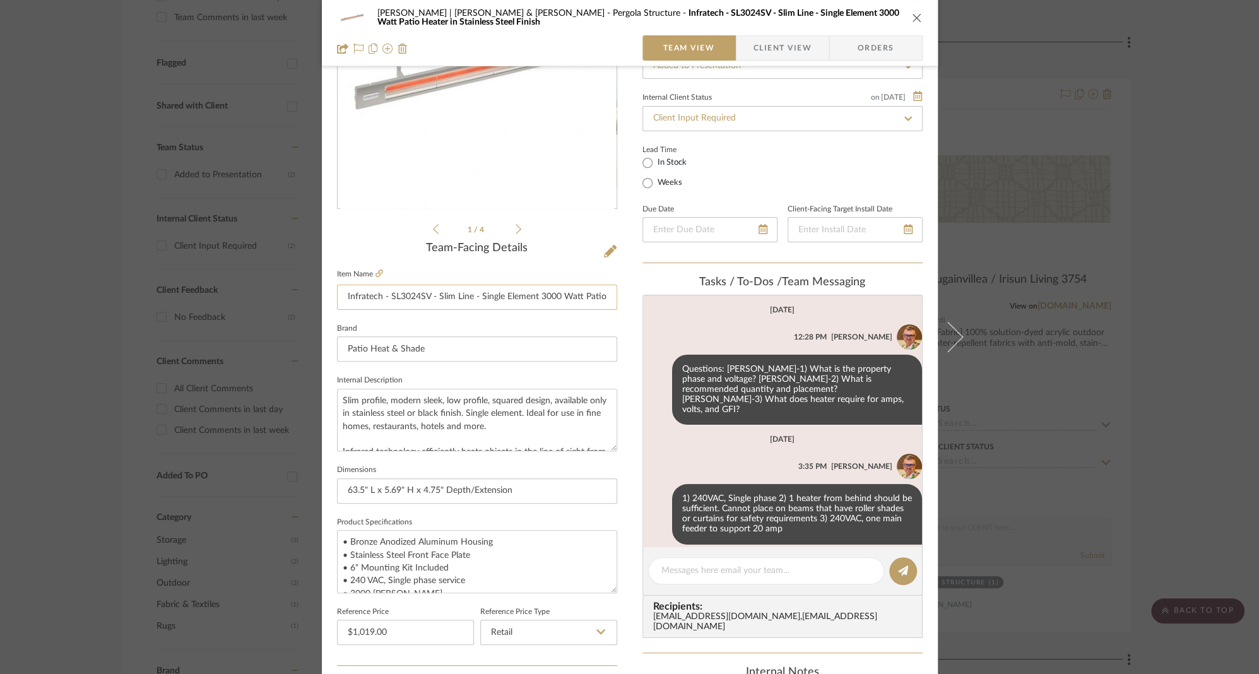
click at [454, 297] on input "Infratech - SL3024SV - Slim Line - Single Element 3000 Watt Patio Heater in Sta…" at bounding box center [477, 297] width 280 height 25
click at [454, 298] on input "Infratech - SL3024SV - Slim Line - Single Element 3000 Watt Patio Heater in Sta…" at bounding box center [477, 297] width 280 height 25
drag, startPoint x: 774, startPoint y: 49, endPoint x: 767, endPoint y: 55, distance: 9.9
click at [773, 50] on span "Client View" at bounding box center [782, 47] width 58 height 25
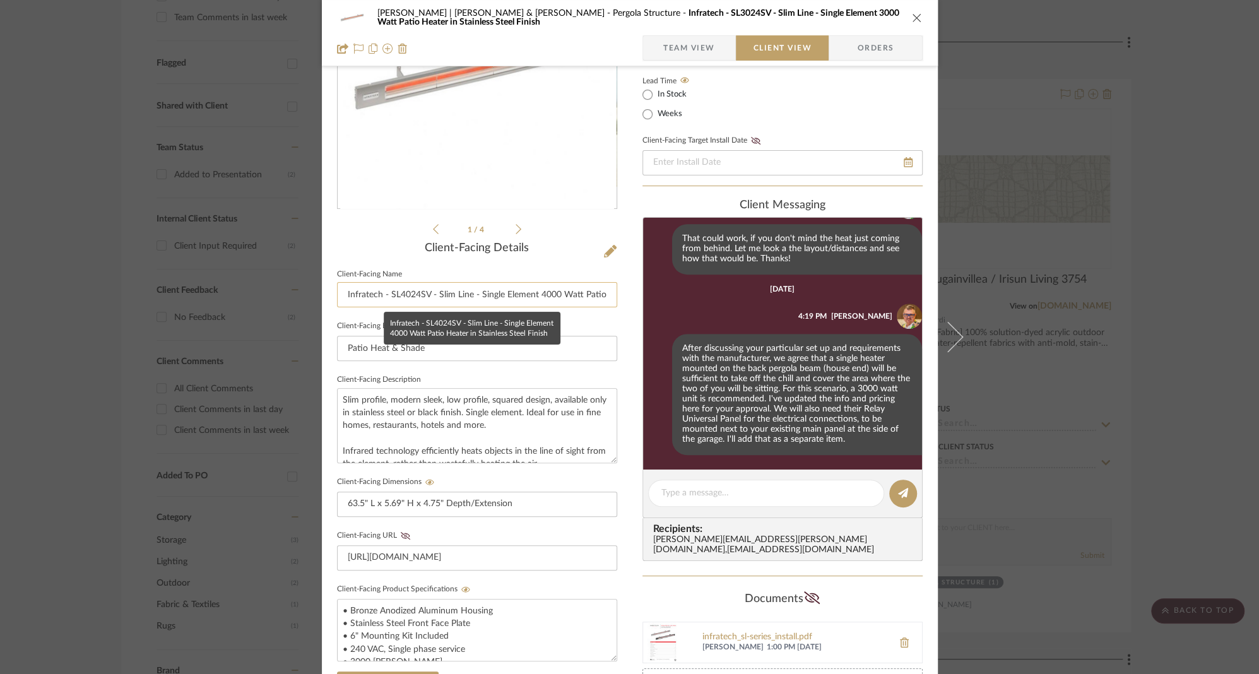
click at [461, 297] on input "Infratech - SL4024SV - Slim Line - Single Element 4000 Watt Patio Heater in Sta…" at bounding box center [477, 294] width 280 height 25
paste input "3024SV - Slim Line - Single Element 3"
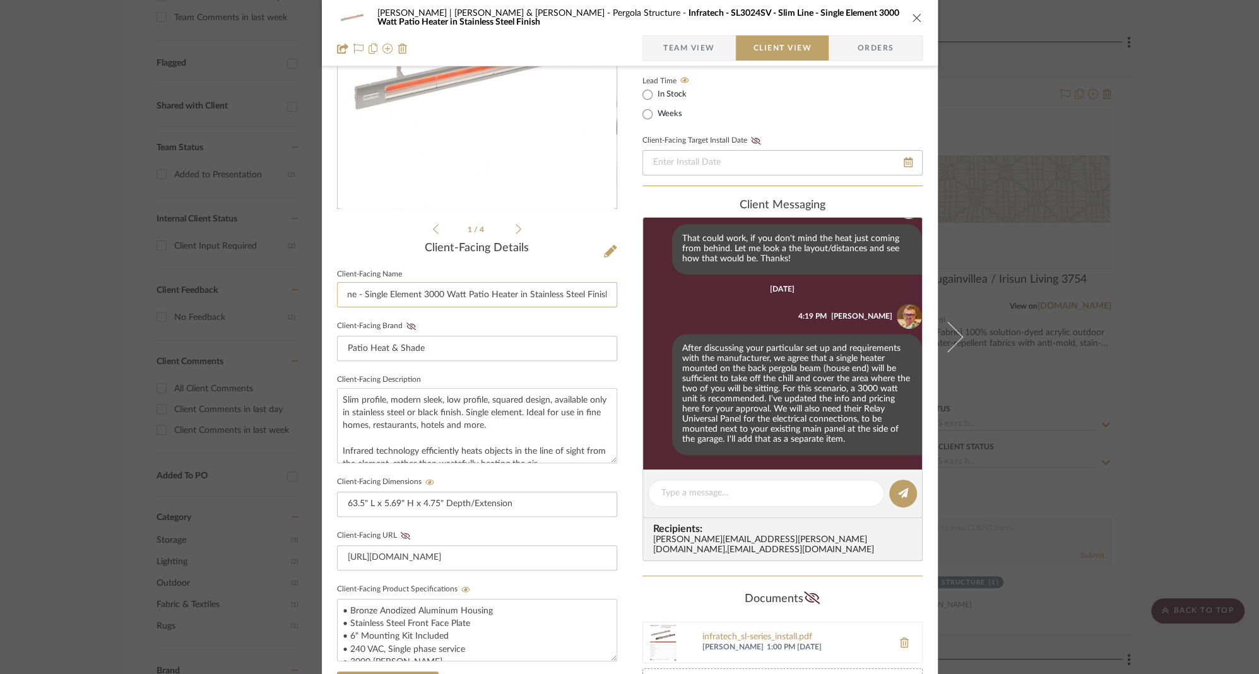
type input "Infratech - SL3024SV - Slim Line - Single Element 3000 Watt Patio Heater in Sta…"
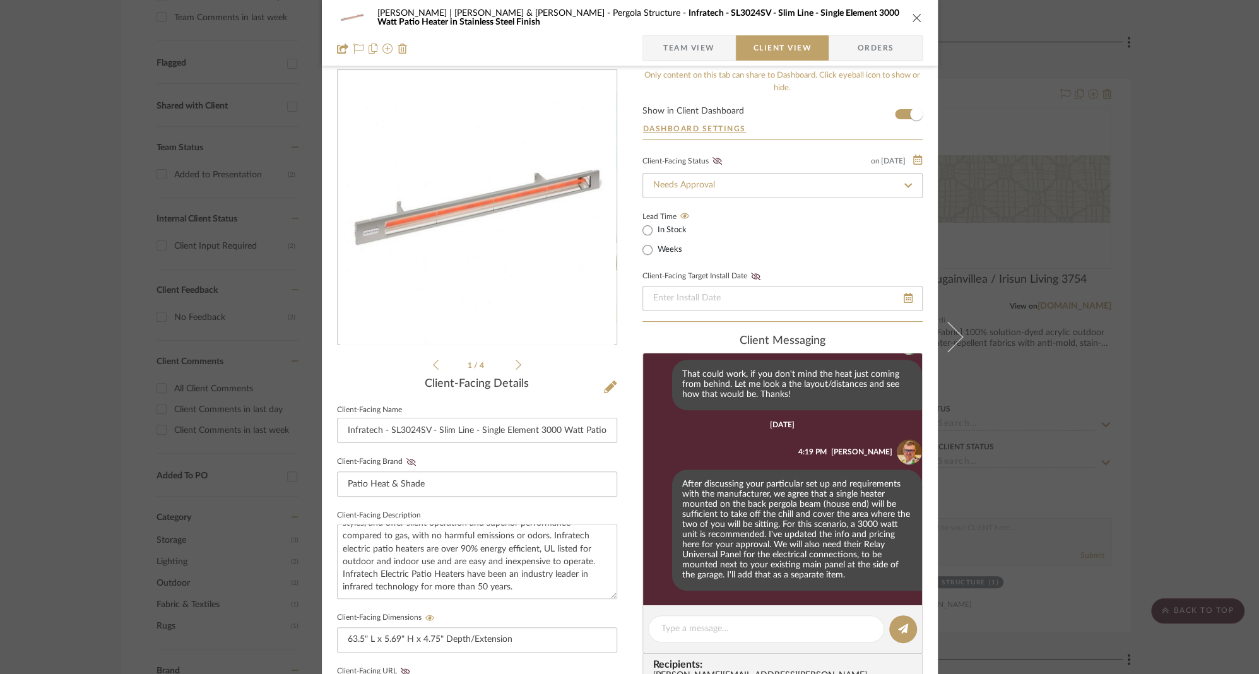
scroll to position [0, 0]
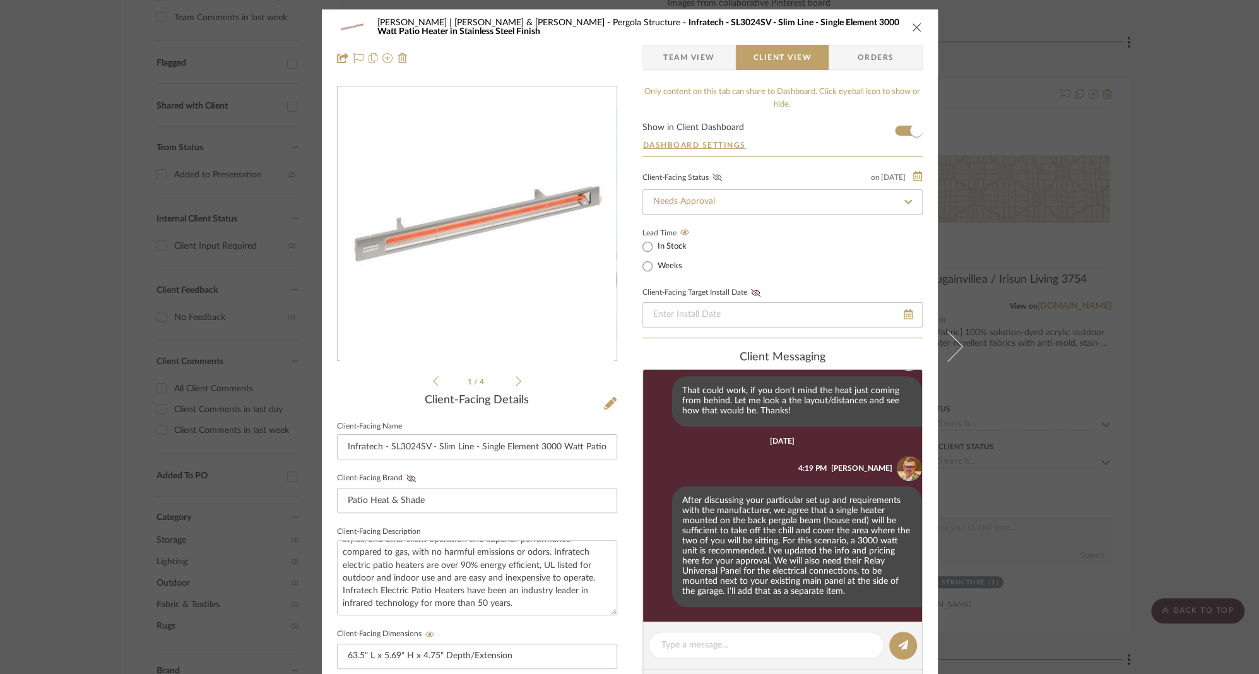
click at [712, 177] on icon at bounding box center [716, 178] width 9 height 8
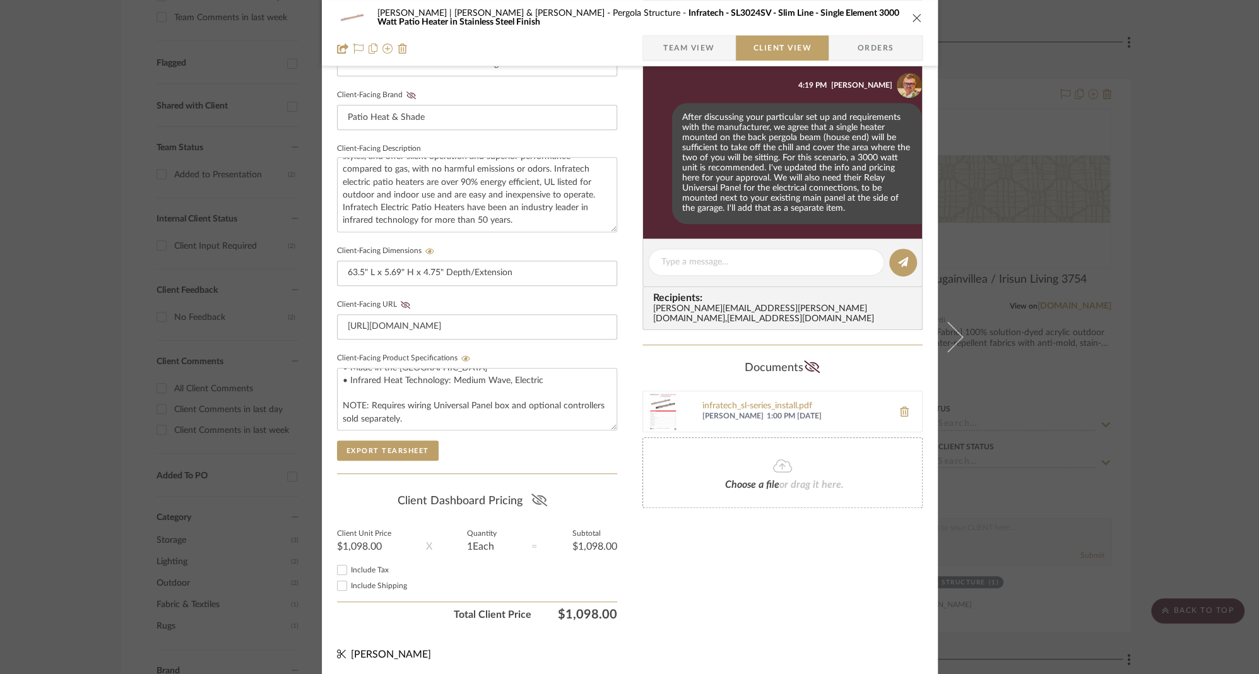
click at [536, 493] on icon at bounding box center [539, 499] width 16 height 13
drag, startPoint x: 911, startPoint y: 14, endPoint x: 844, endPoint y: 56, distance: 79.3
click at [912, 14] on icon "close" at bounding box center [917, 18] width 10 height 10
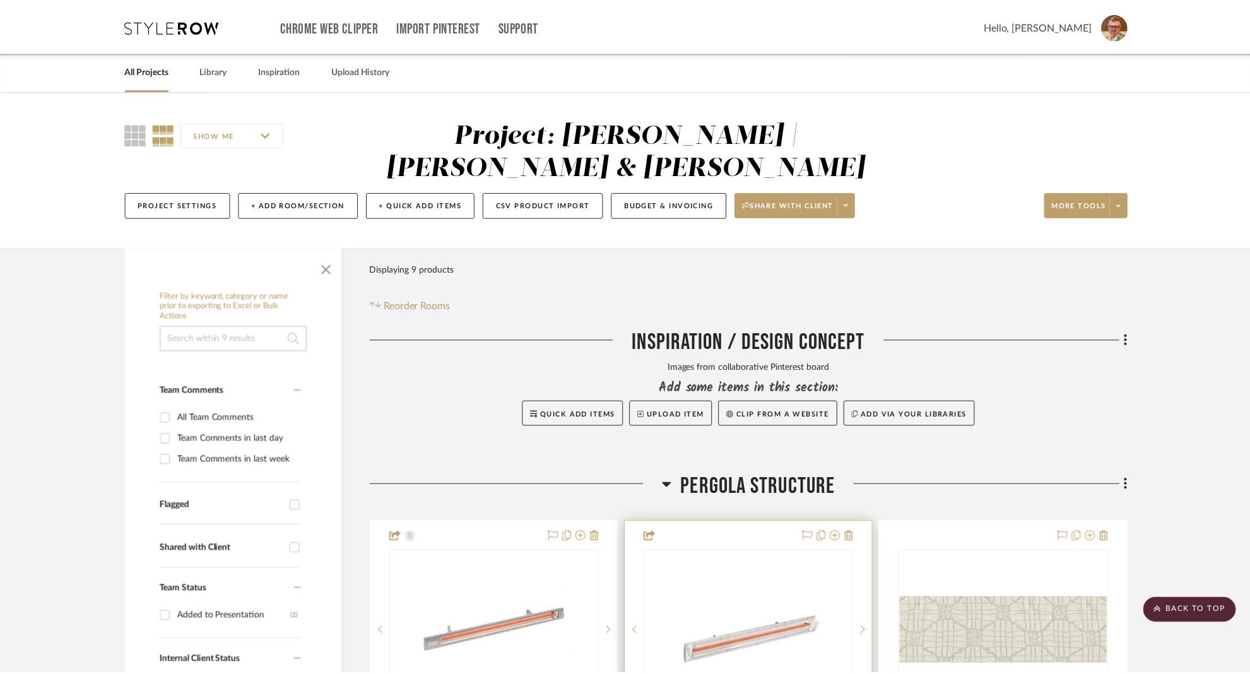
scroll to position [442, 0]
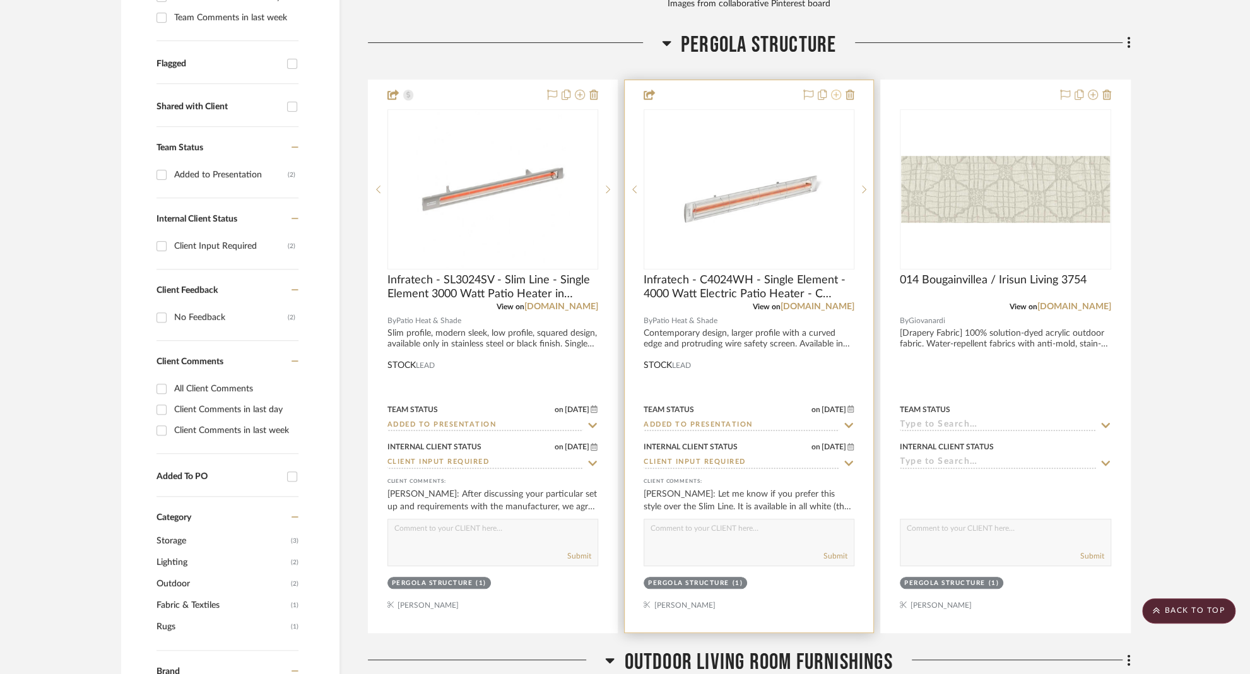
click at [835, 90] on icon at bounding box center [836, 95] width 10 height 10
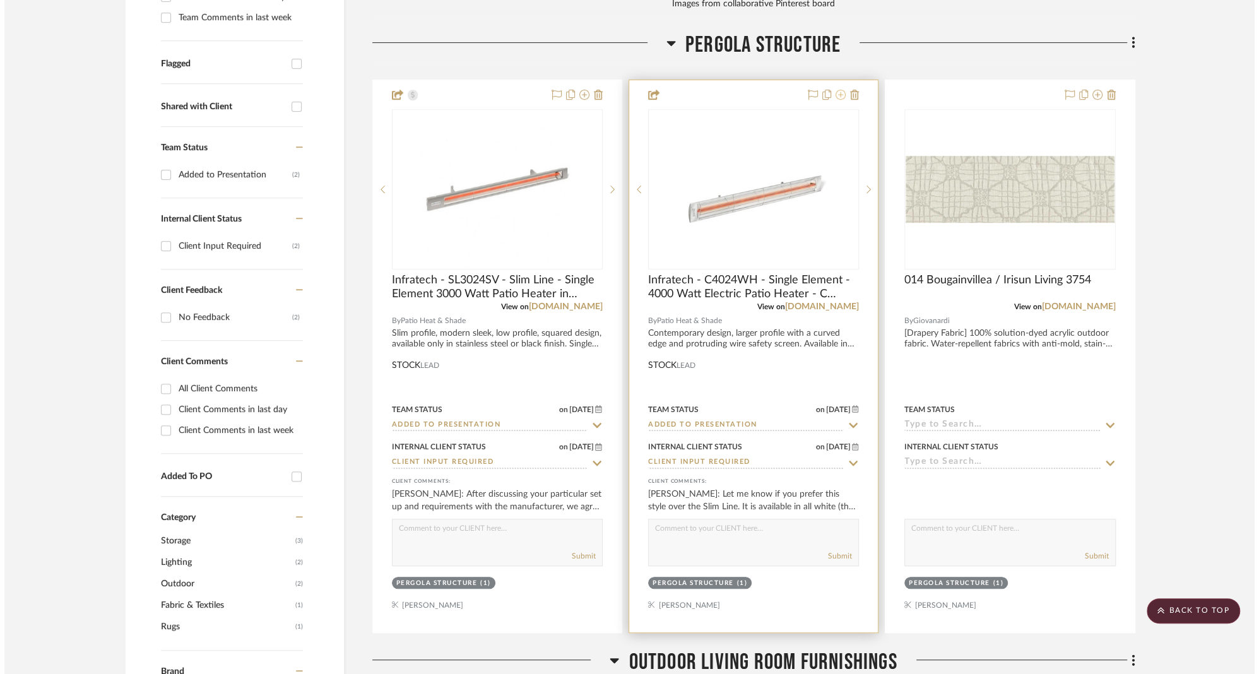
scroll to position [0, 0]
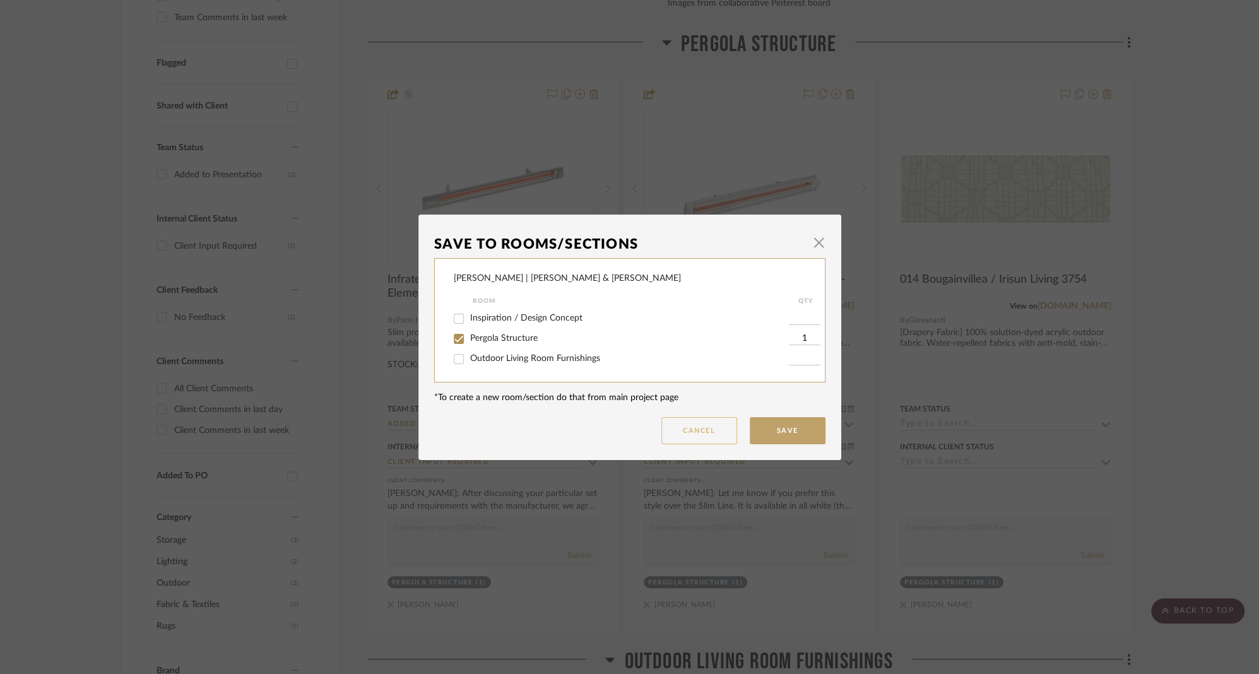
click at [698, 430] on button "Cancel" at bounding box center [699, 430] width 76 height 27
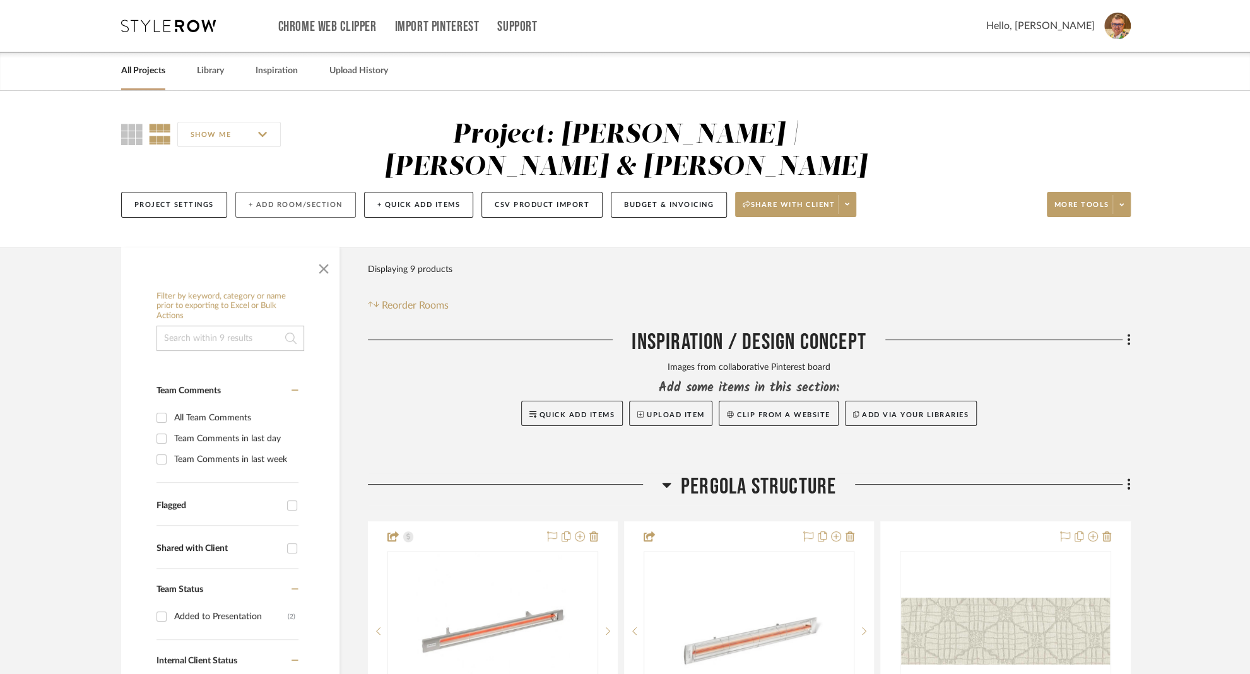
click at [285, 192] on button "+ Add Room/Section" at bounding box center [295, 205] width 121 height 26
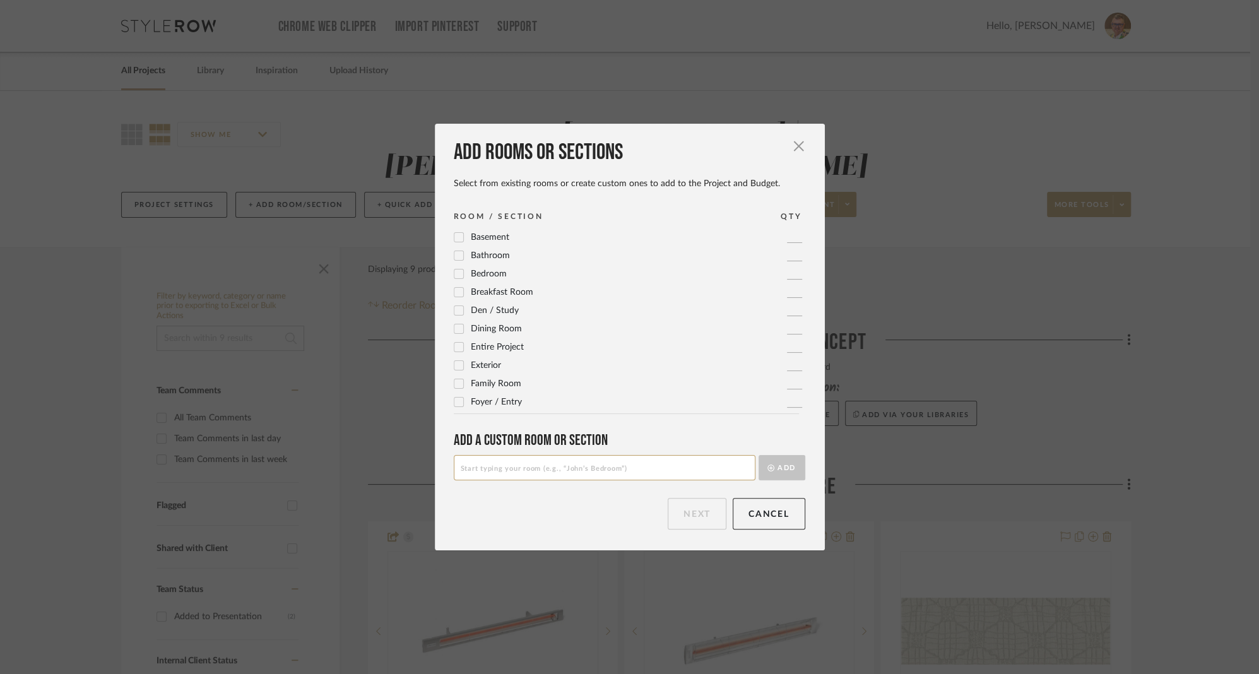
click at [529, 472] on input at bounding box center [605, 467] width 302 height 25
type input "Declined by Client"
click at [767, 466] on icon "submit" at bounding box center [770, 467] width 7 height 7
click at [695, 512] on button "Next" at bounding box center [697, 514] width 59 height 32
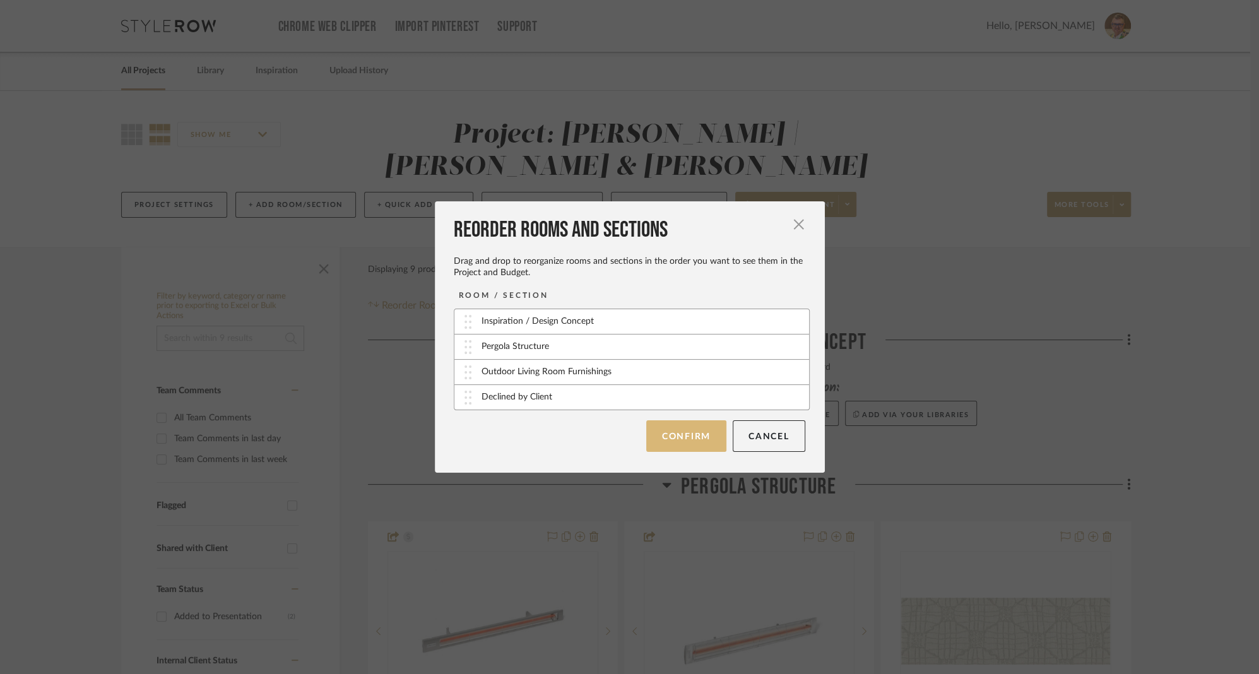
click at [685, 433] on button "Confirm" at bounding box center [686, 436] width 80 height 32
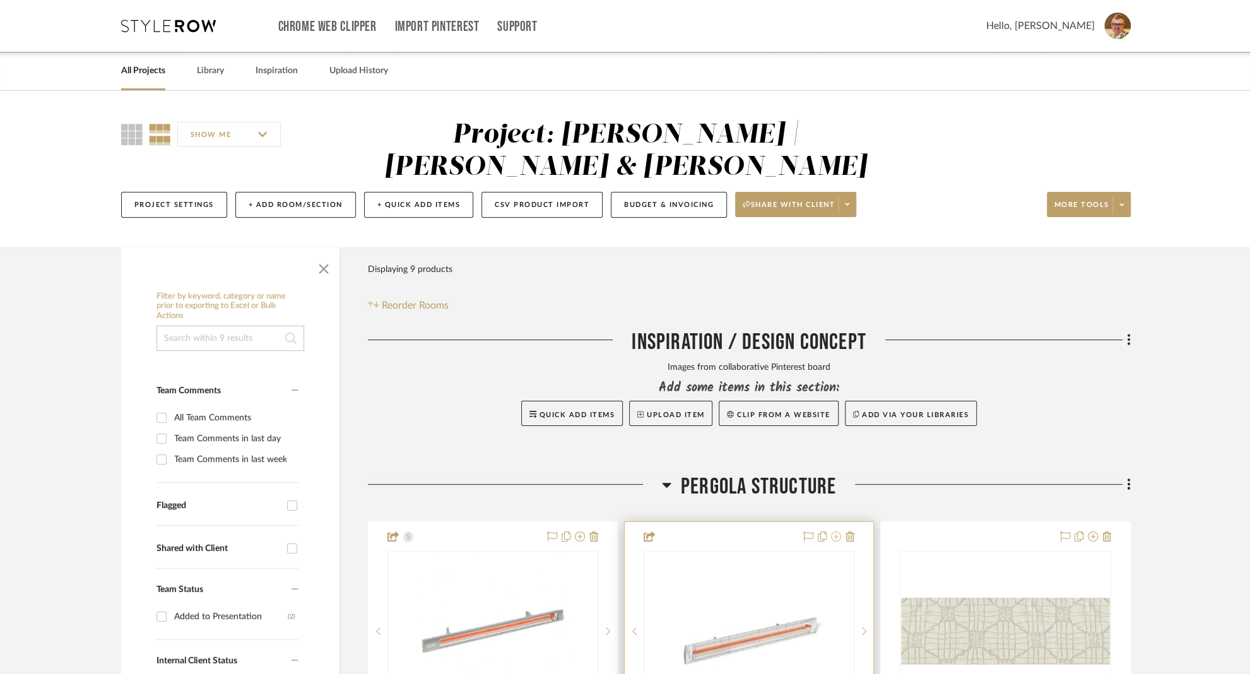
click at [836, 531] on icon at bounding box center [836, 536] width 10 height 10
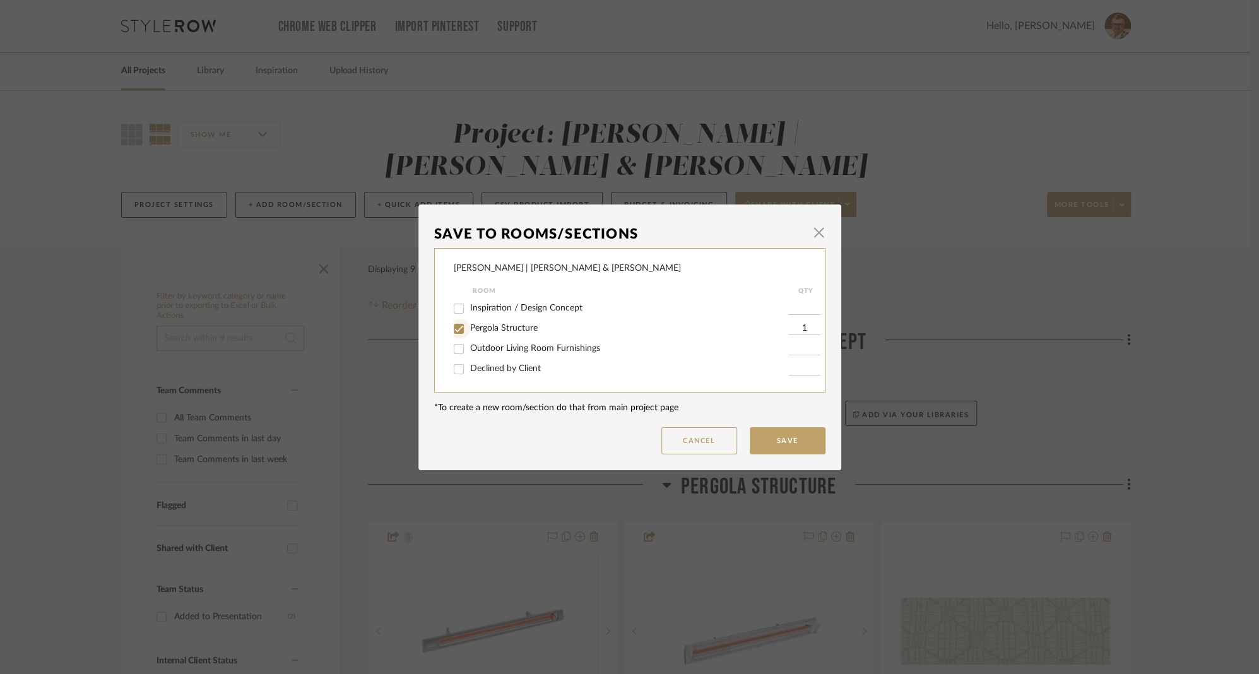
click at [456, 333] on input "Pergola Structure" at bounding box center [459, 329] width 20 height 20
checkbox input "false"
click at [450, 370] on input "Declined by Client" at bounding box center [459, 369] width 20 height 20
checkbox input "true"
type input "1"
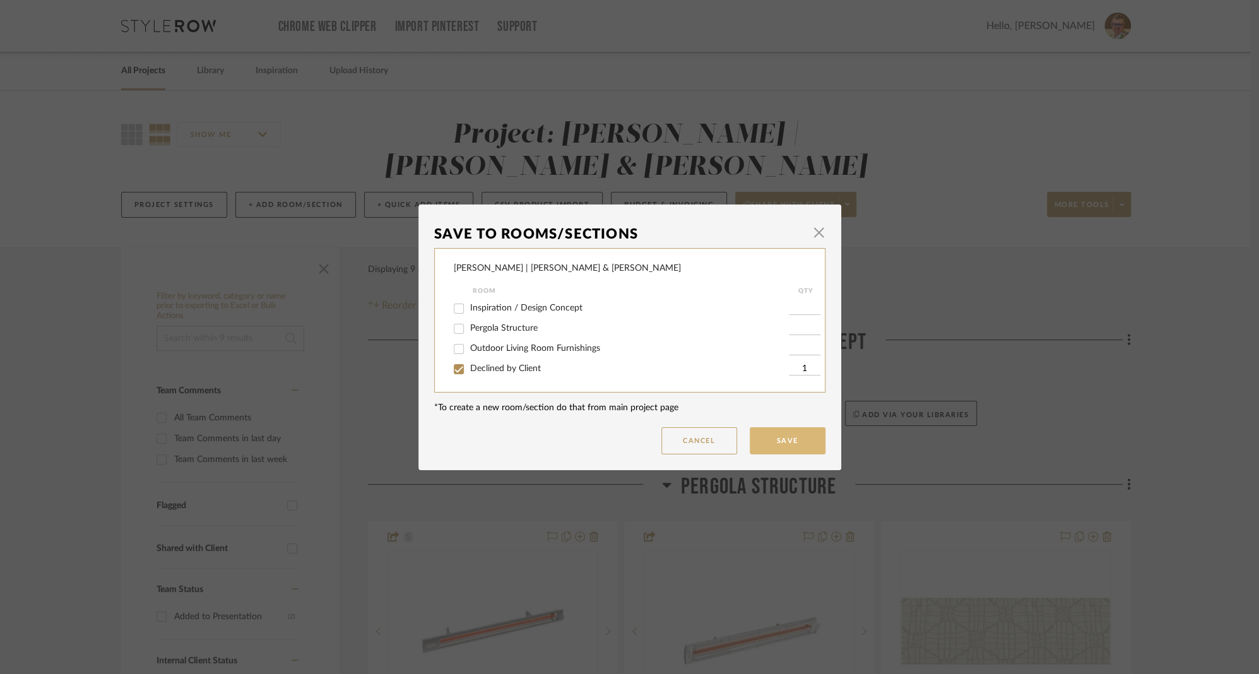
click at [763, 441] on button "Save" at bounding box center [788, 440] width 76 height 27
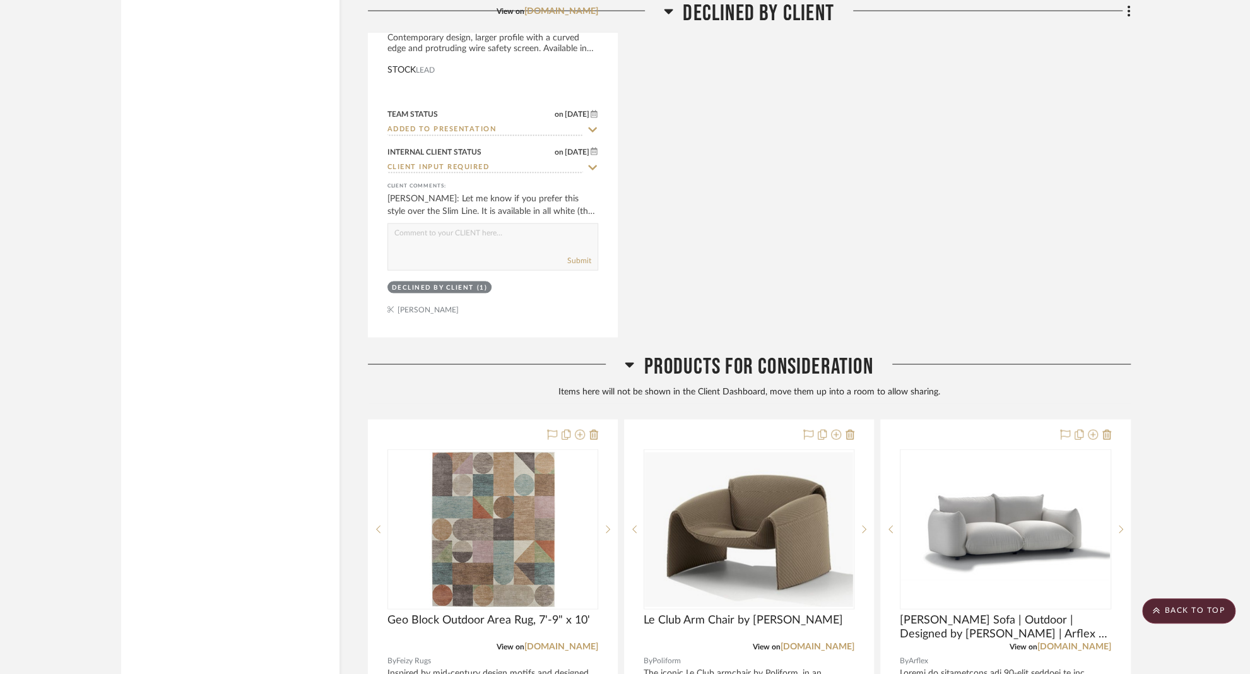
scroll to position [1969, 0]
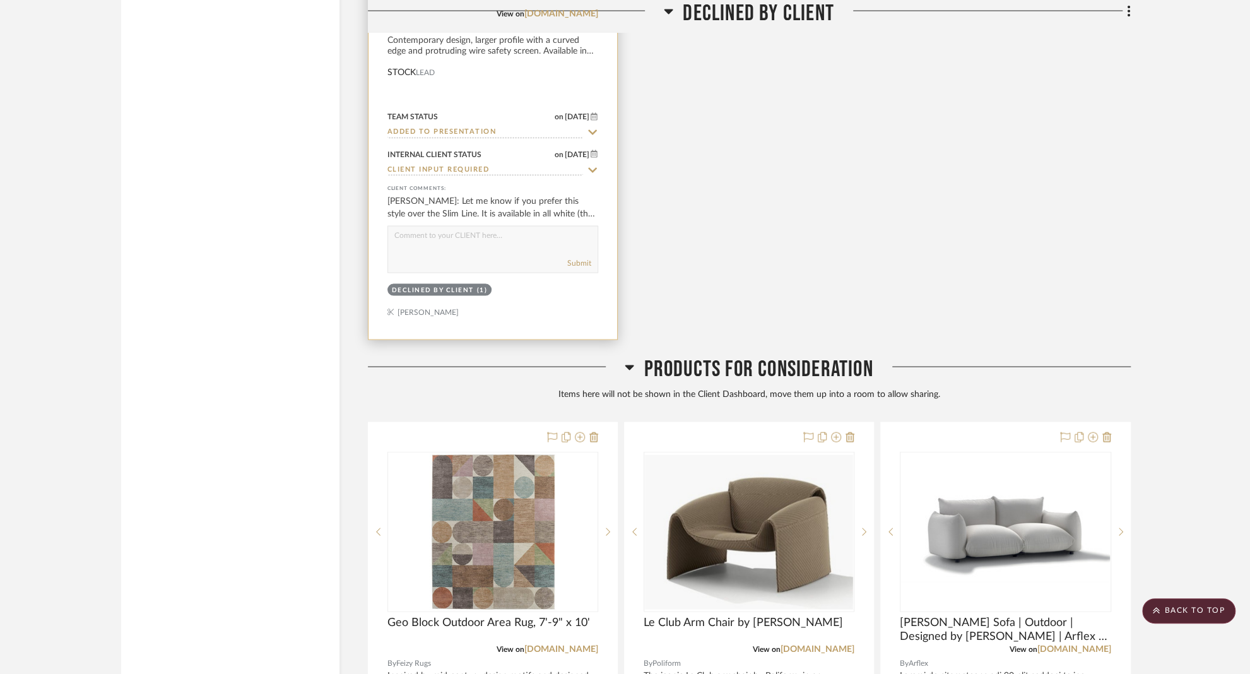
click at [595, 168] on icon at bounding box center [592, 170] width 9 height 5
click at [591, 165] on icon at bounding box center [592, 170] width 11 height 10
type input "[DATE]"
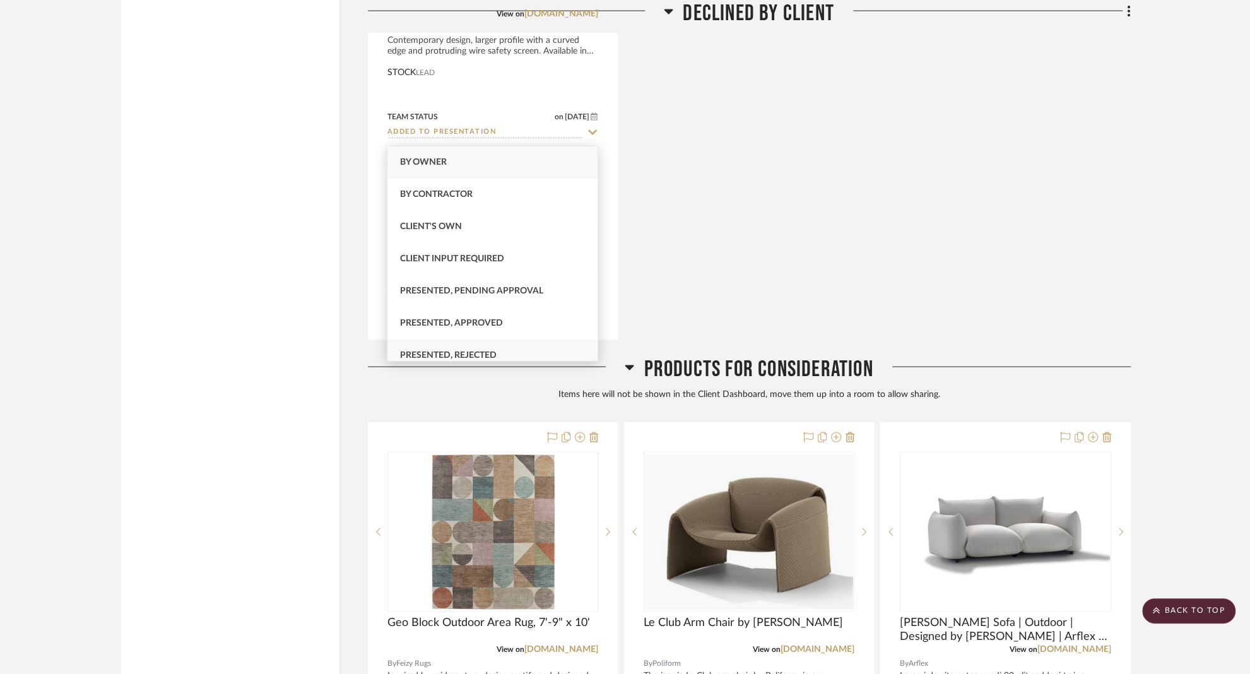
click at [461, 353] on span "Presented, Rejected" at bounding box center [448, 355] width 97 height 9
type input "Presented, Rejected"
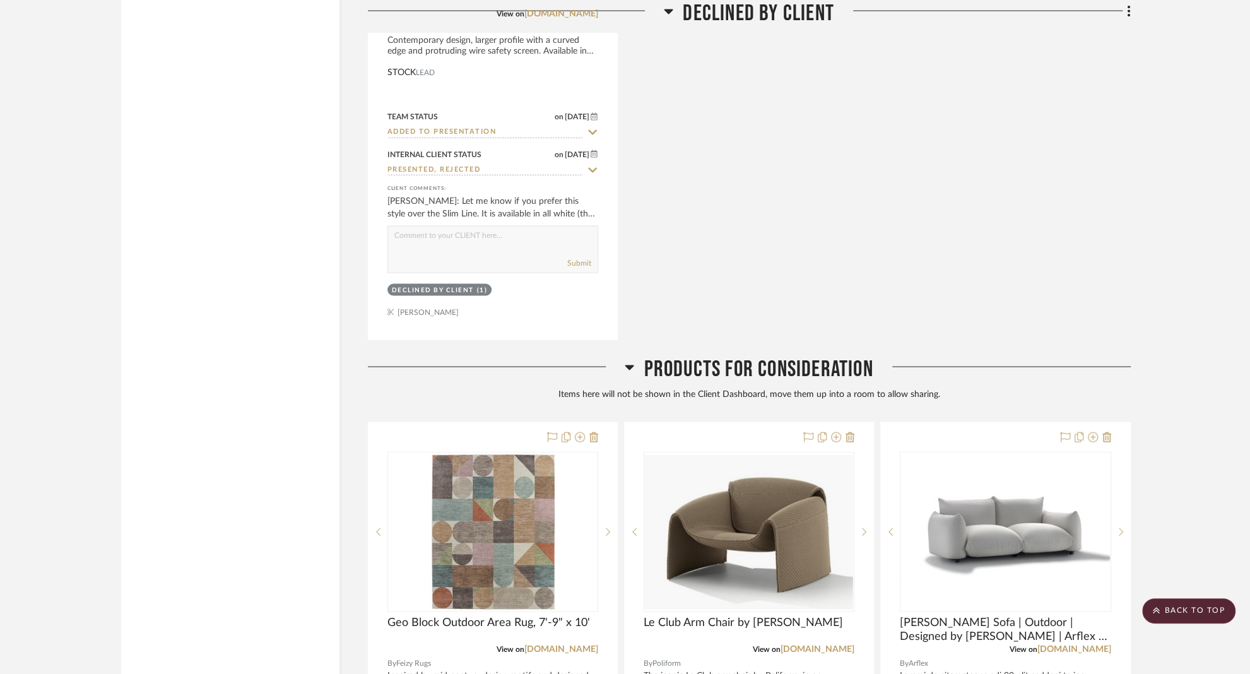
click at [746, 186] on div "Infratech - C4024WH - Single Element - 4000 Watt Electric Patio Heater - C Seri…" at bounding box center [749, 63] width 763 height 553
click at [591, 127] on icon at bounding box center [592, 132] width 11 height 10
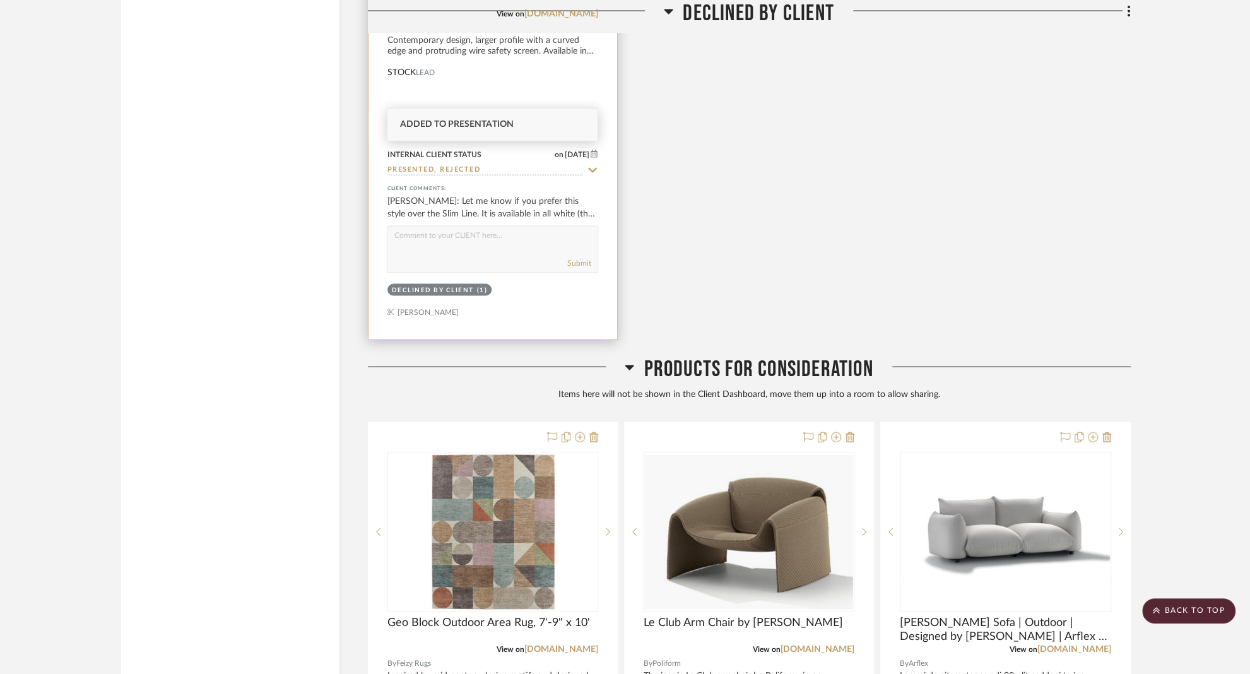
click at [591, 129] on icon at bounding box center [592, 132] width 6 height 6
type input "[DATE]"
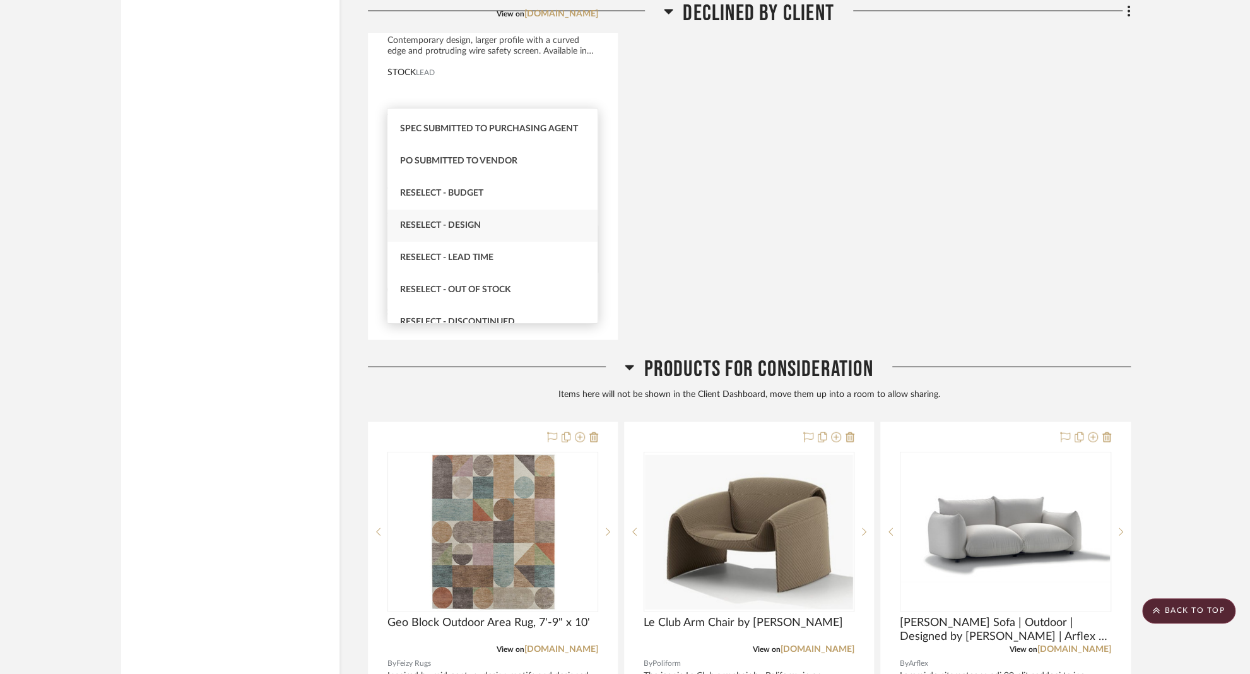
scroll to position [1026, 0]
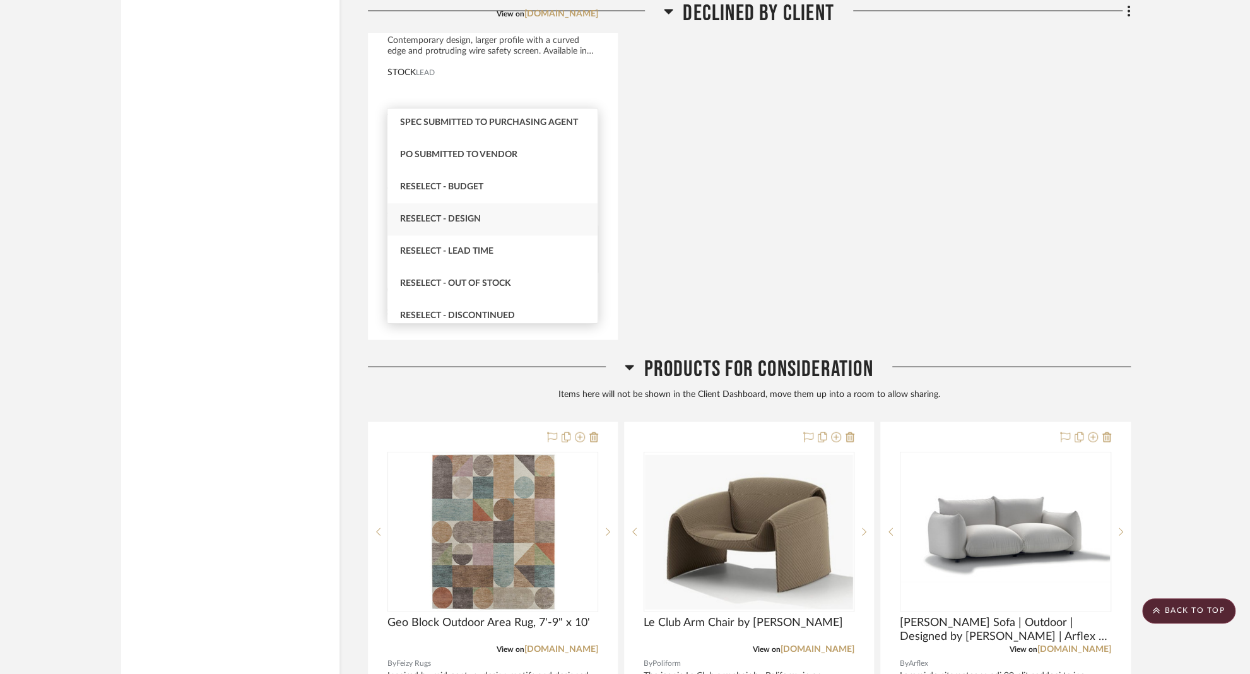
click at [457, 215] on span "Reselect - Design" at bounding box center [440, 219] width 81 height 9
type input "Reselect - Design"
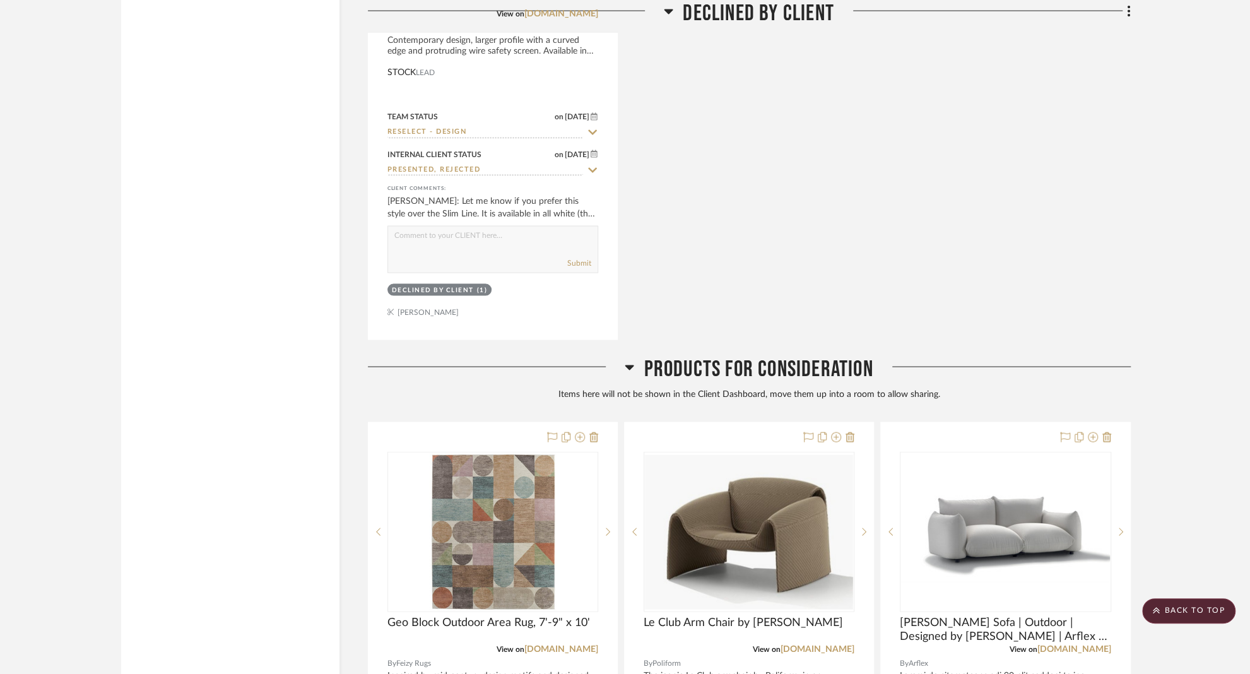
click at [705, 198] on div "Infratech - C4024WH - Single Element - 4000 Watt Electric Patio Heater - C Seri…" at bounding box center [749, 63] width 763 height 553
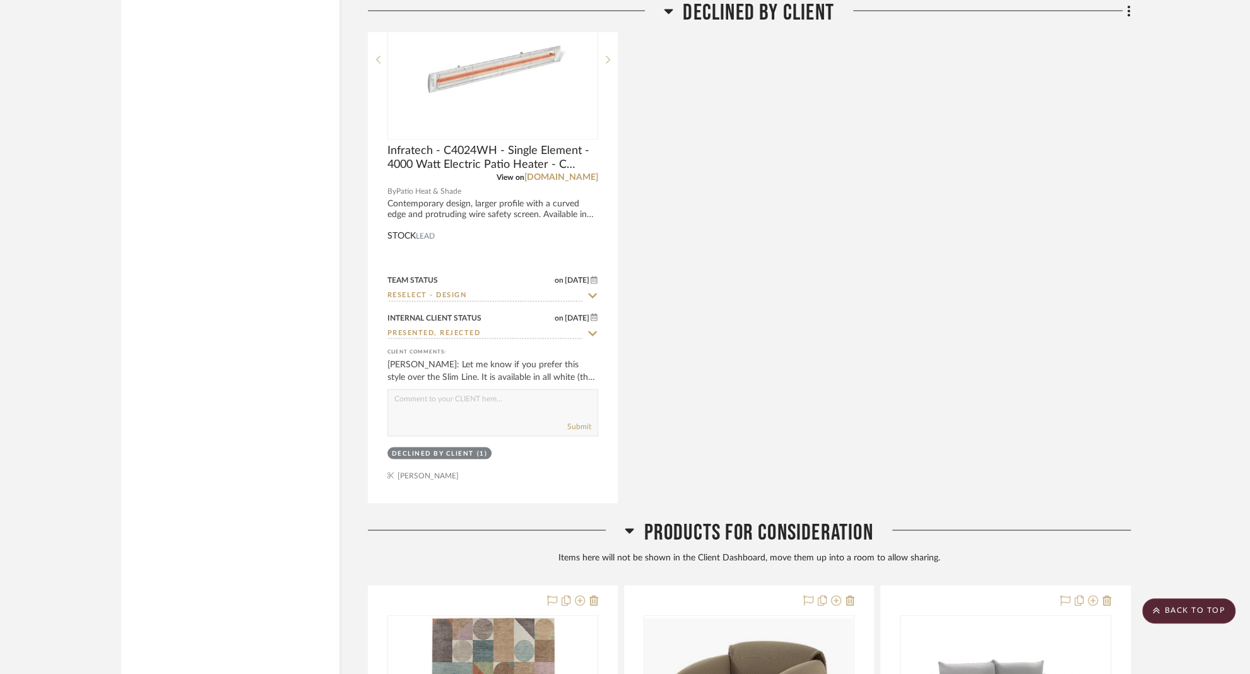
scroll to position [1796, 0]
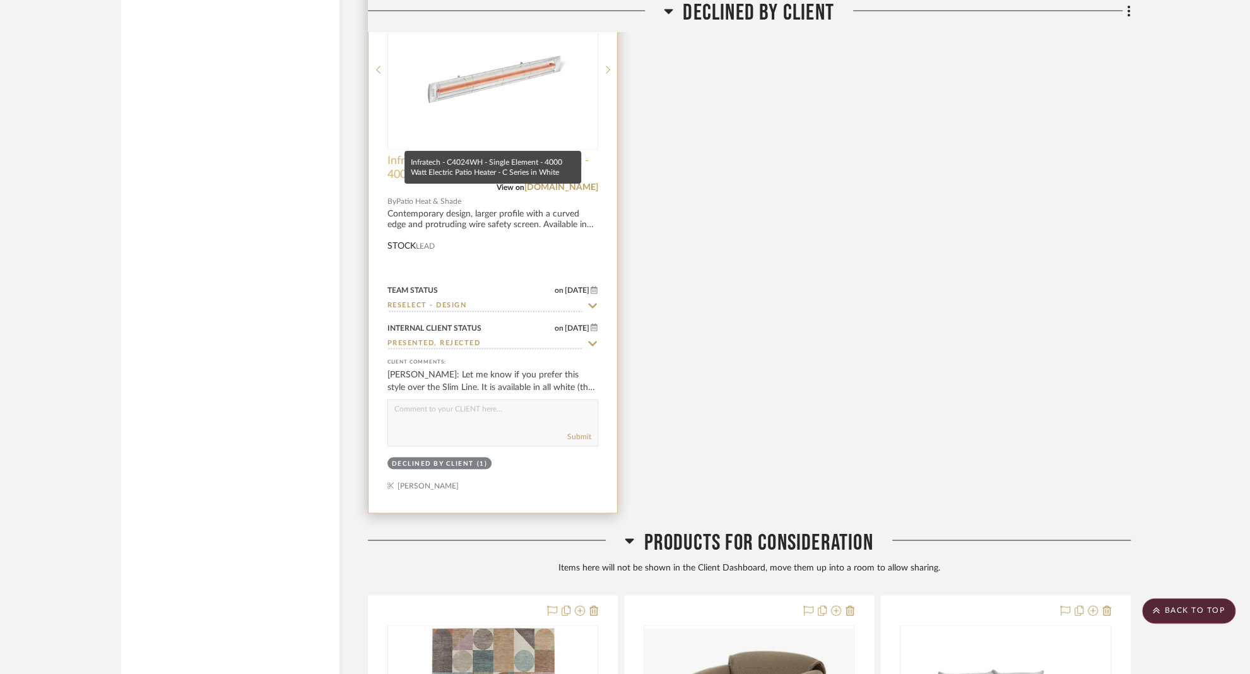
click at [463, 153] on span "Infratech - C4024WH - Single Element - 4000 Watt Electric Patio Heater - C Seri…" at bounding box center [492, 167] width 211 height 28
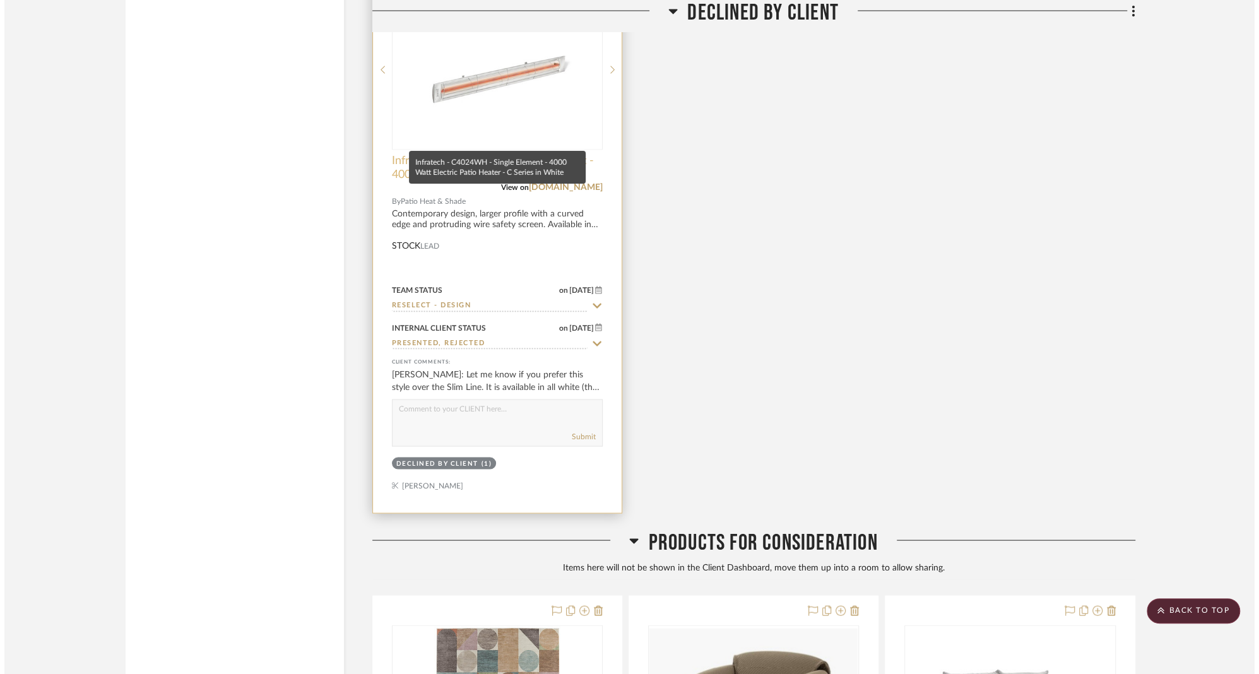
scroll to position [0, 0]
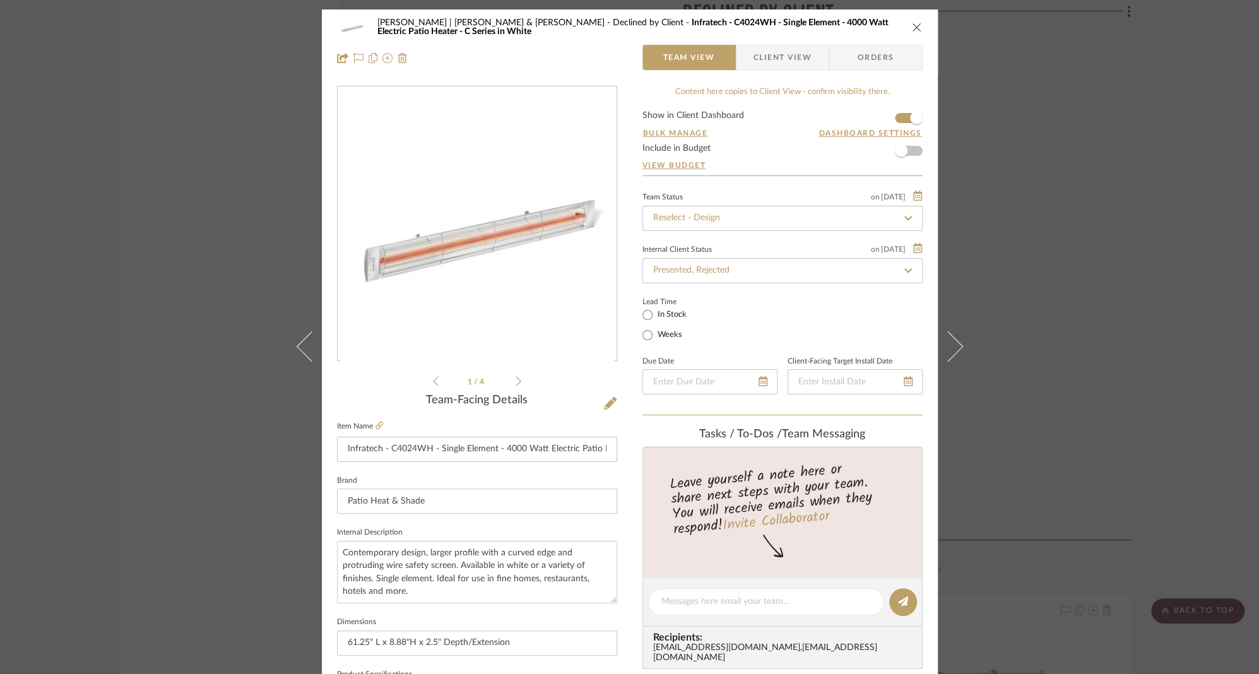
click at [780, 58] on span "Client View" at bounding box center [782, 57] width 58 height 25
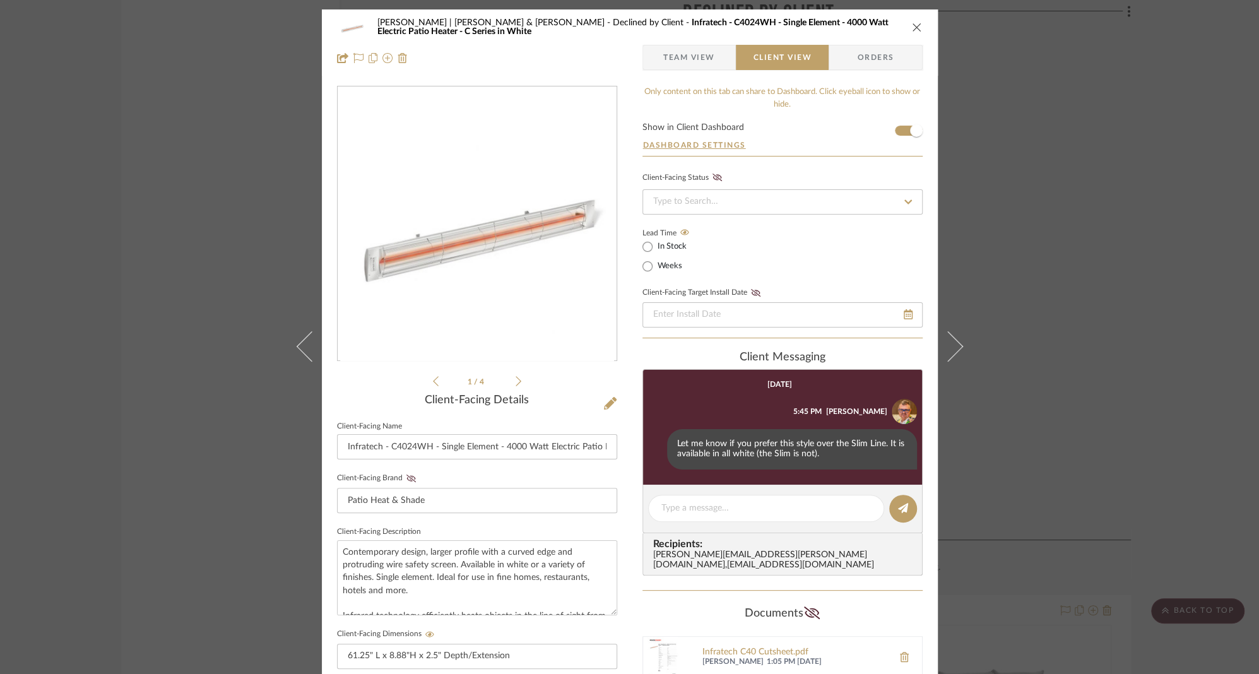
click at [907, 201] on icon at bounding box center [907, 202] width 11 height 9
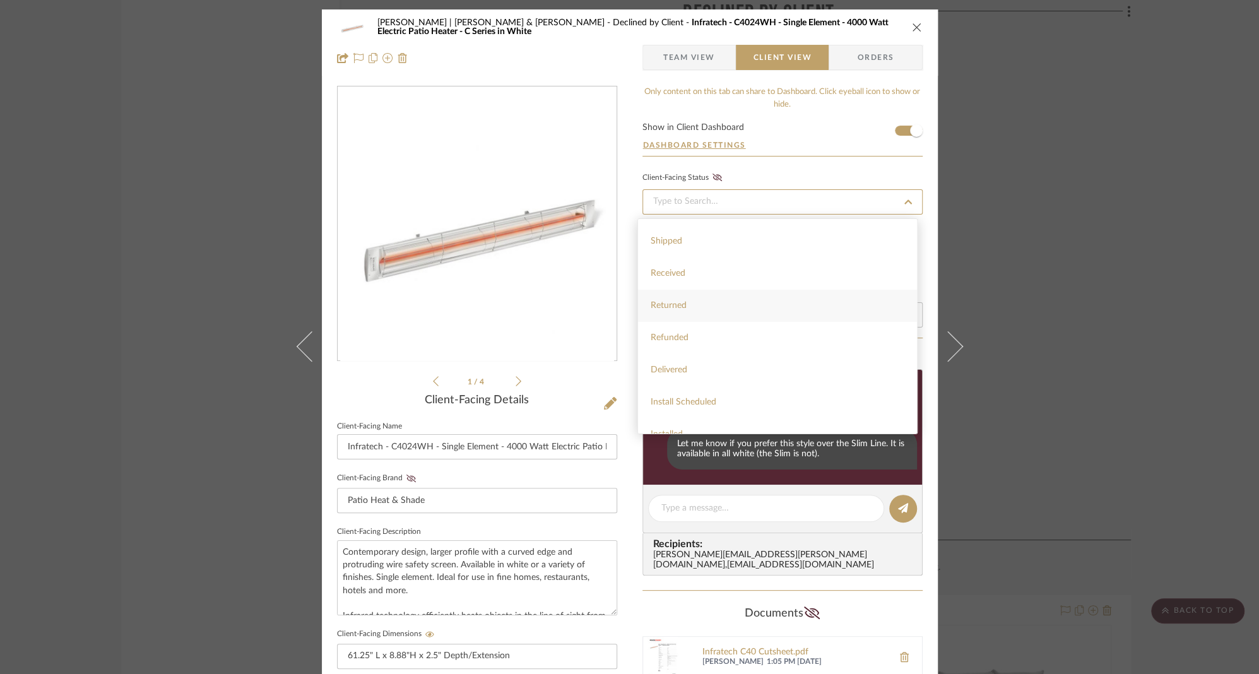
scroll to position [300, 0]
click at [833, 167] on div "Only content on this tab can share to Dashboard. Click eyeball icon to show or …" at bounding box center [782, 548] width 280 height 924
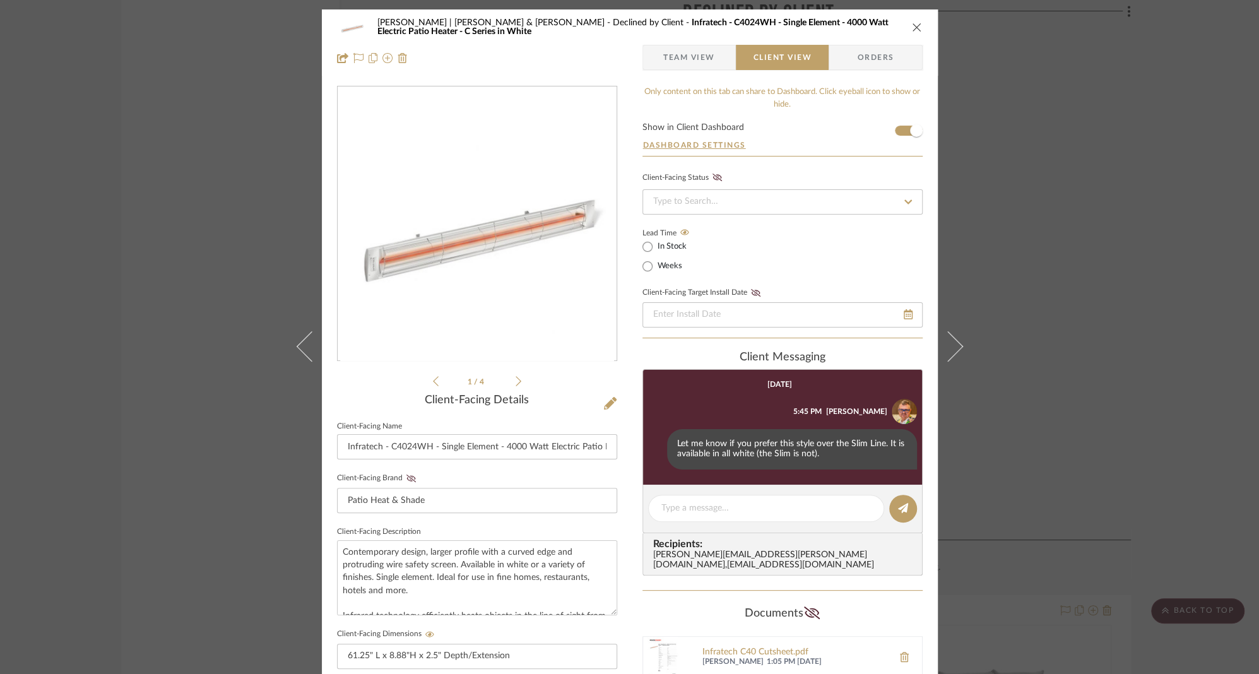
click at [895, 132] on form "Show in Client Dashboard Dashboard Settings" at bounding box center [782, 139] width 280 height 33
click at [904, 131] on span "button" at bounding box center [916, 131] width 28 height 28
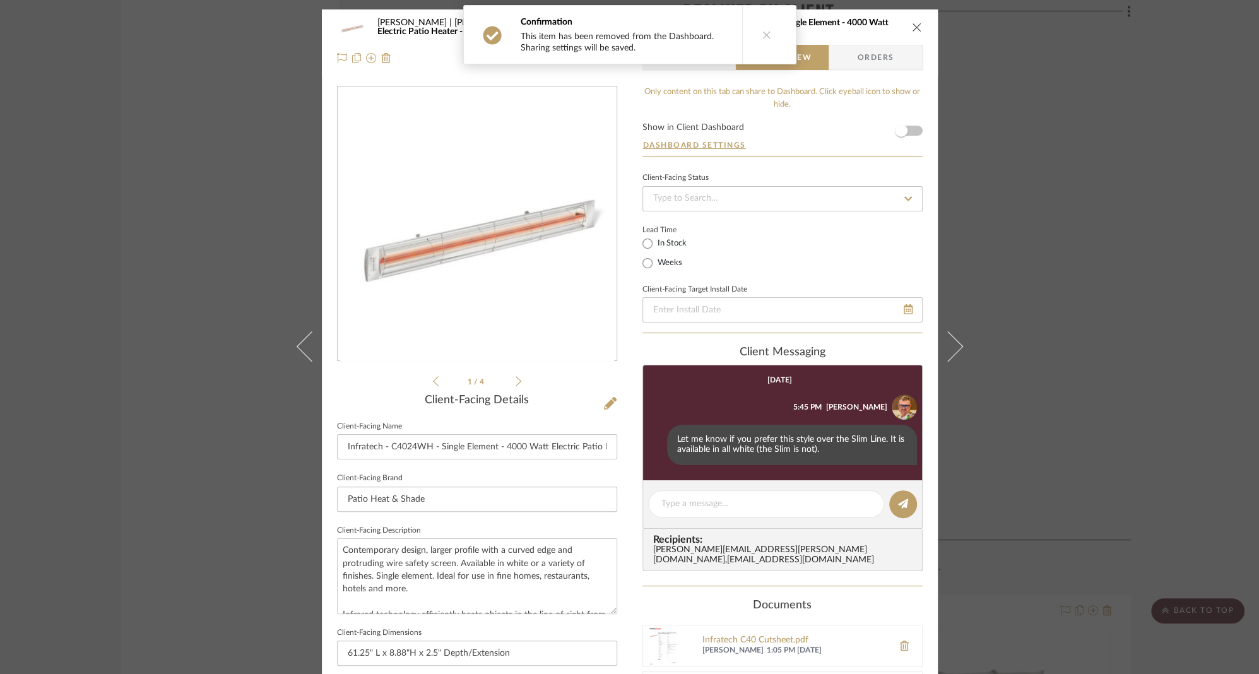
click at [914, 27] on icon "close" at bounding box center [917, 27] width 10 height 10
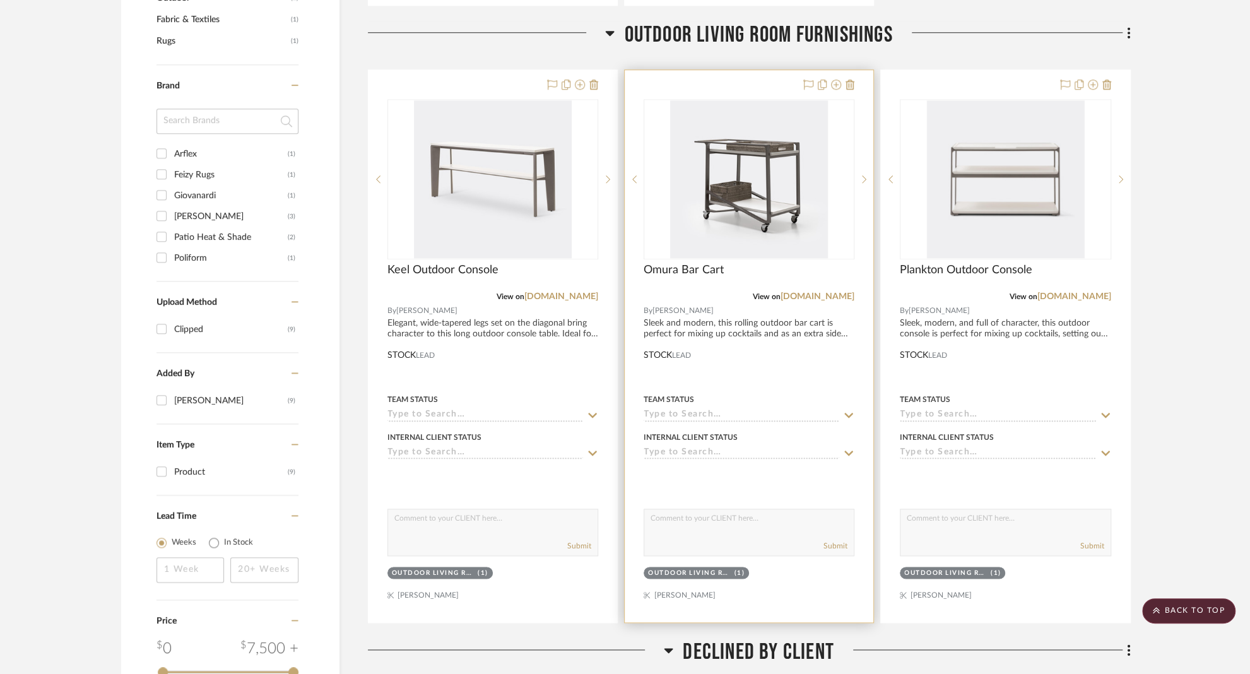
scroll to position [1068, 0]
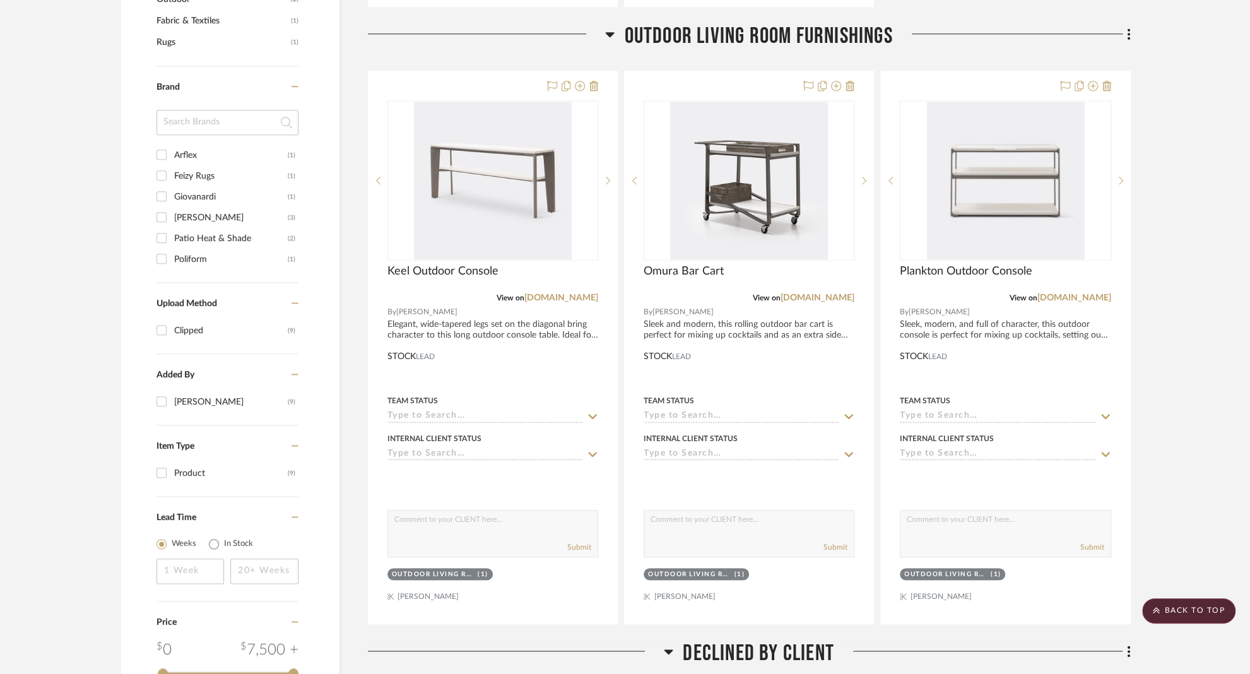
click at [671, 644] on icon at bounding box center [668, 651] width 9 height 15
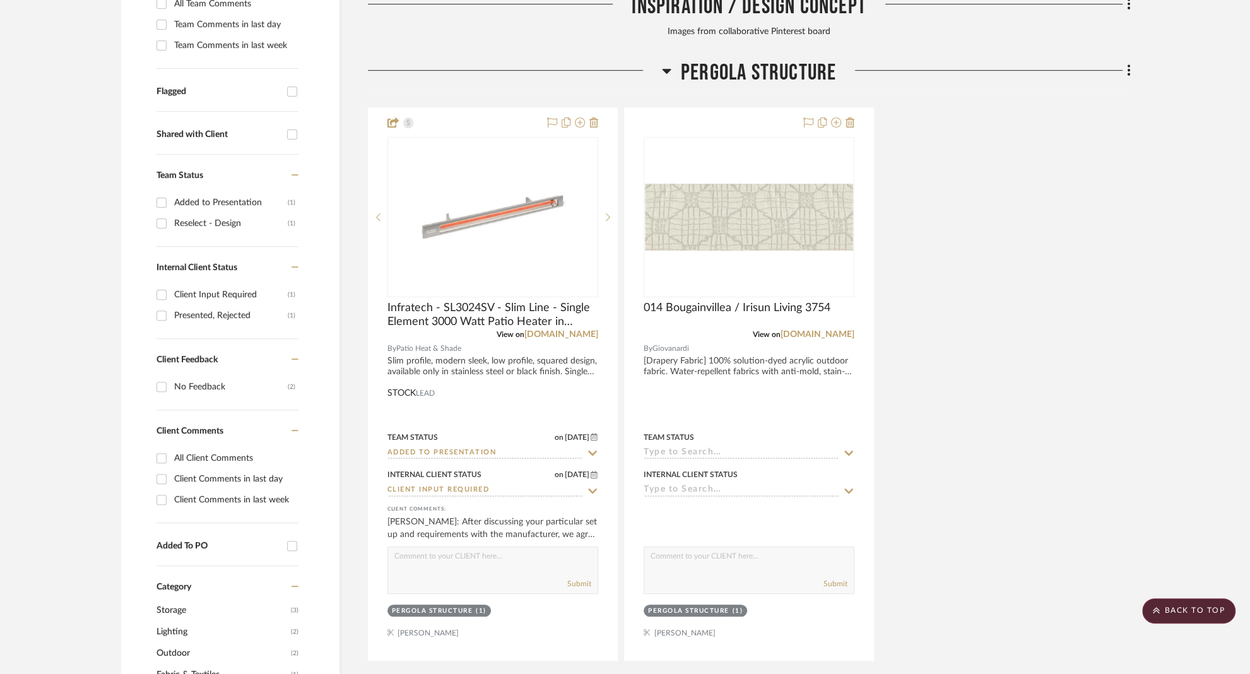
scroll to position [410, 0]
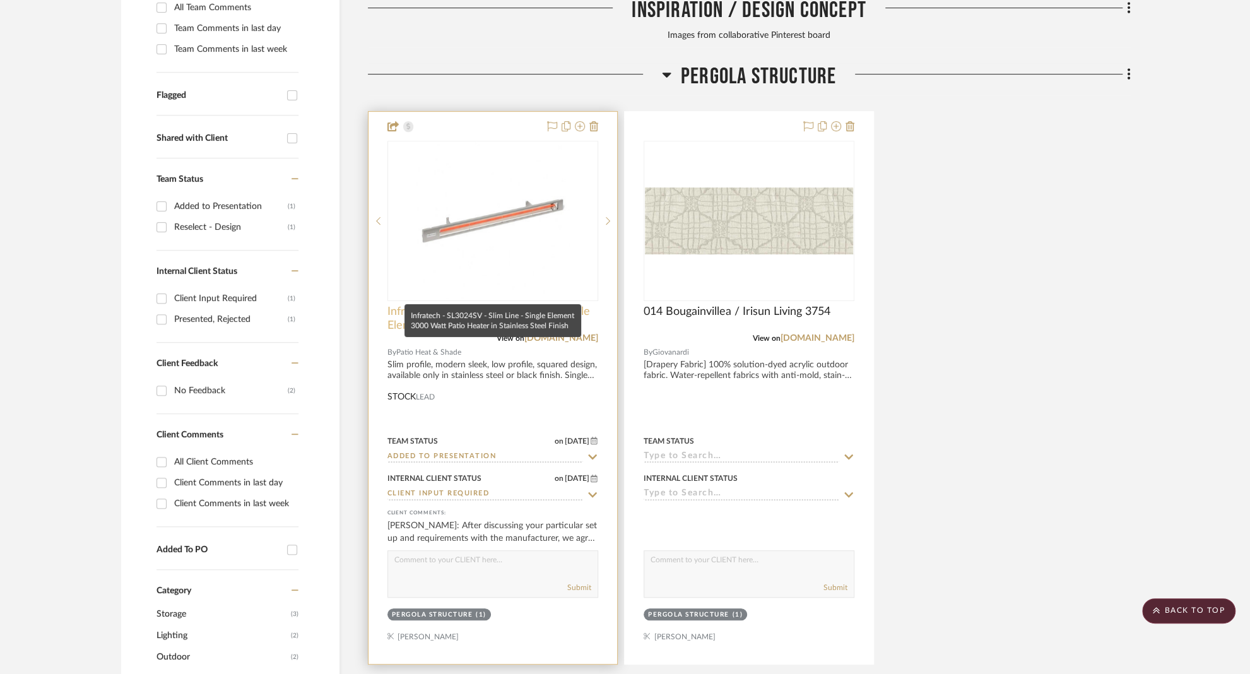
click at [469, 305] on span "Infratech - SL3024SV - Slim Line - Single Element 3000 Watt Patio Heater in Sta…" at bounding box center [492, 319] width 211 height 28
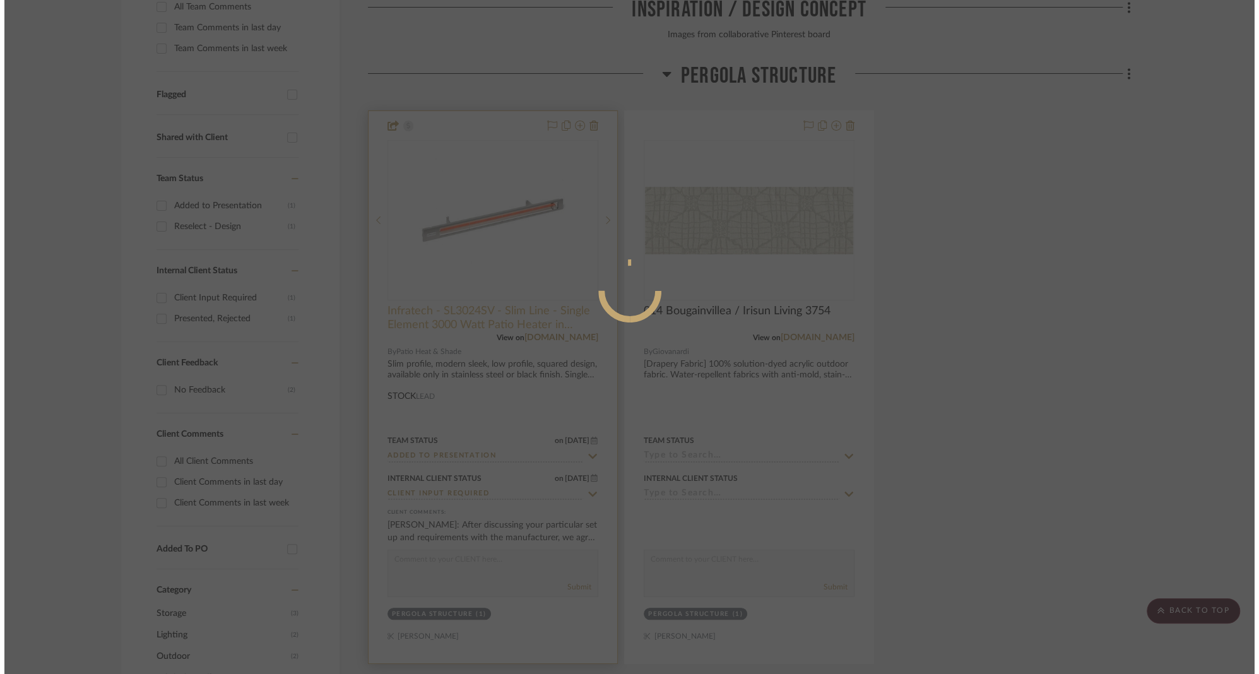
scroll to position [0, 0]
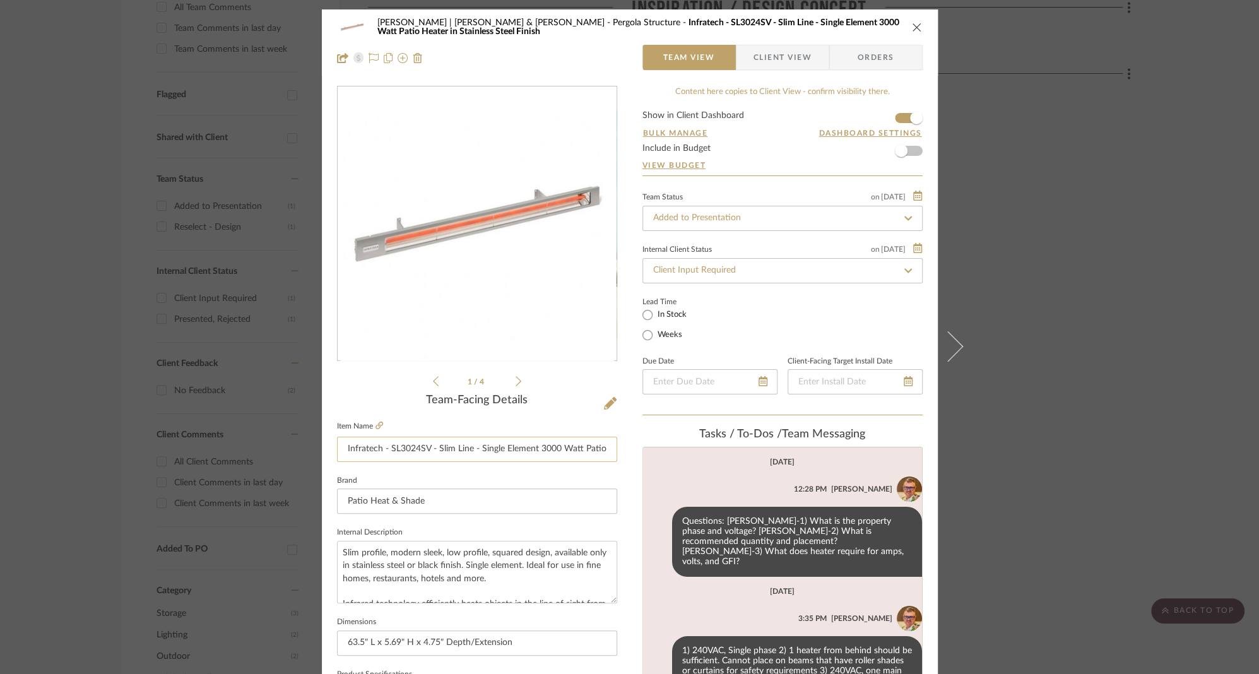
click at [387, 449] on input "Infratech - SL3024SV - Slim Line - Single Element 3000 Watt Patio Heater in Sta…" at bounding box center [477, 449] width 280 height 25
type input "Infratech SL3024SV - Slim Line - Single Element 3000 Watt Patio Heater in Stain…"
click at [765, 59] on span "Client View" at bounding box center [782, 57] width 58 height 25
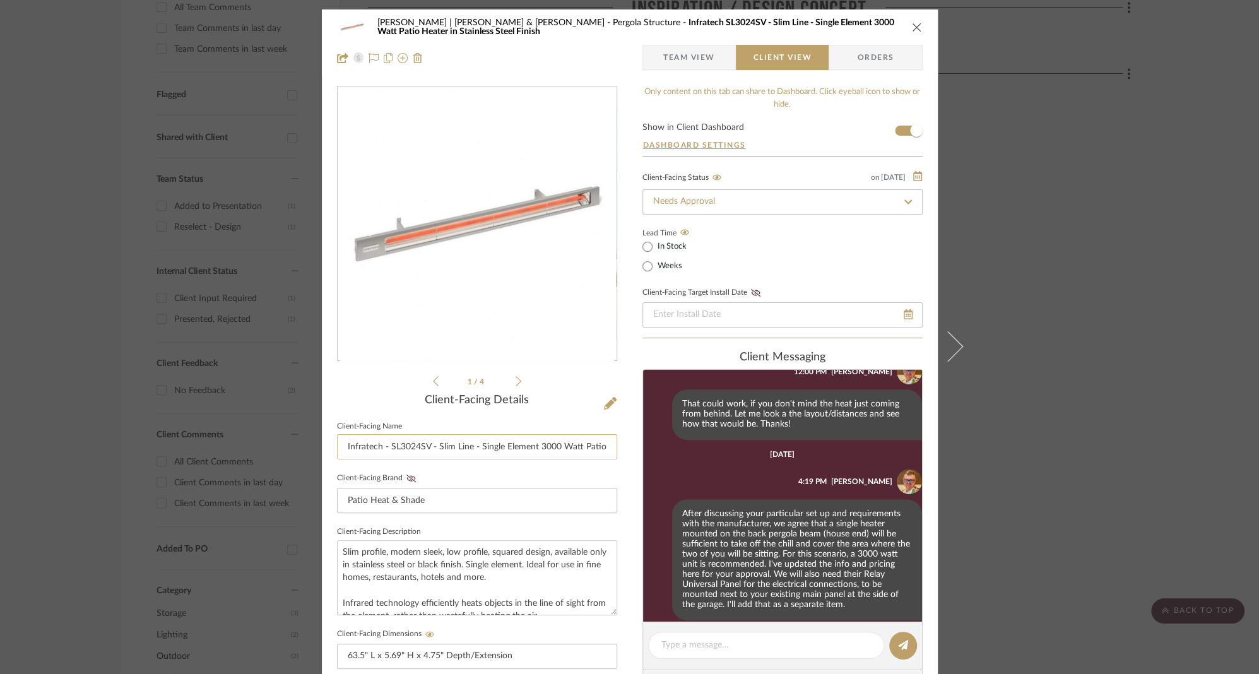
scroll to position [581, 0]
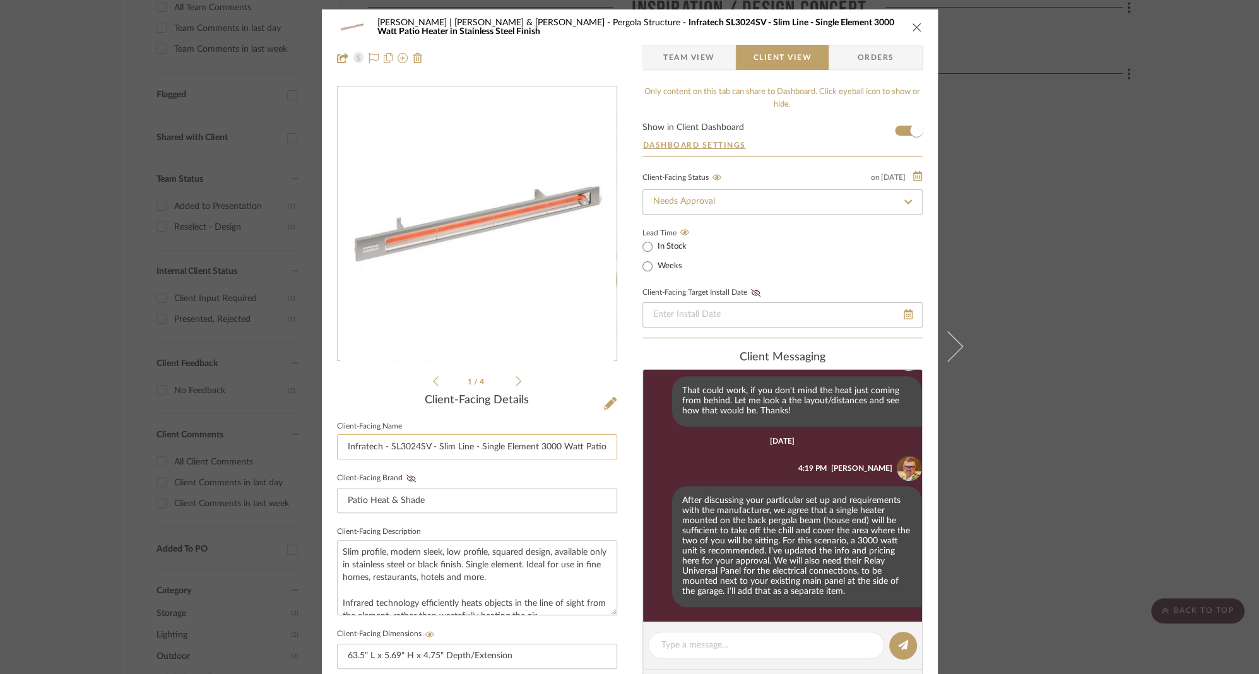
drag, startPoint x: 387, startPoint y: 447, endPoint x: 472, endPoint y: 452, distance: 85.3
click at [387, 447] on input "Infratech - SL3024SV - Slim Line - Single Element 3000 Watt Patio Heater in Sta…" at bounding box center [477, 446] width 280 height 25
type input "Infratech SL3024SV - Slim Line - Single Element 3000 Watt Patio Heater in Stain…"
click at [912, 27] on icon "close" at bounding box center [917, 27] width 10 height 10
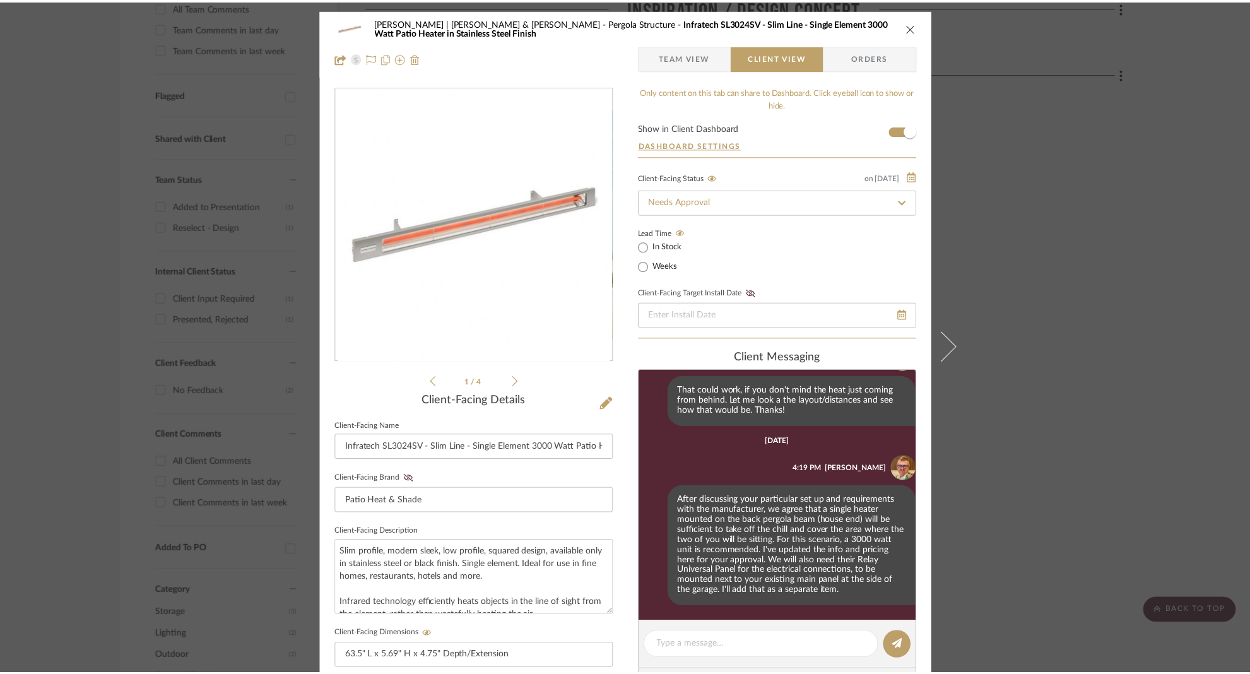
scroll to position [410, 0]
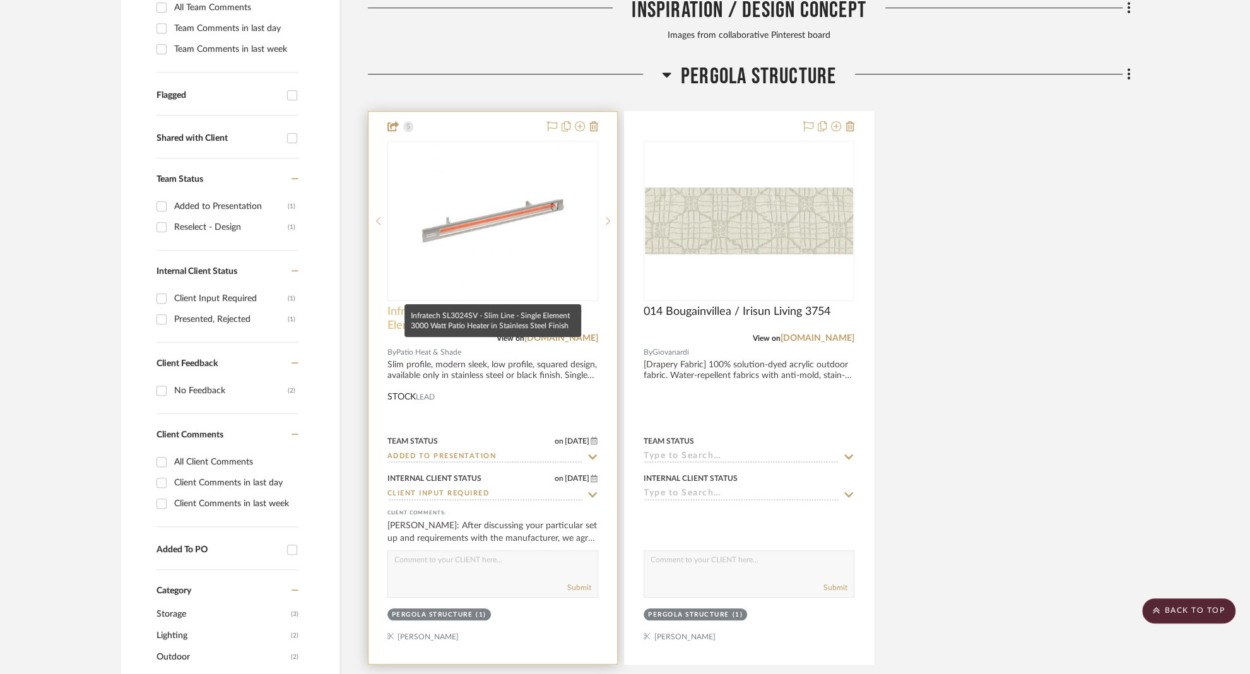
click at [450, 305] on span "Infratech SL3024SV - Slim Line - Single Element 3000 Watt Patio Heater in Stain…" at bounding box center [492, 319] width 211 height 28
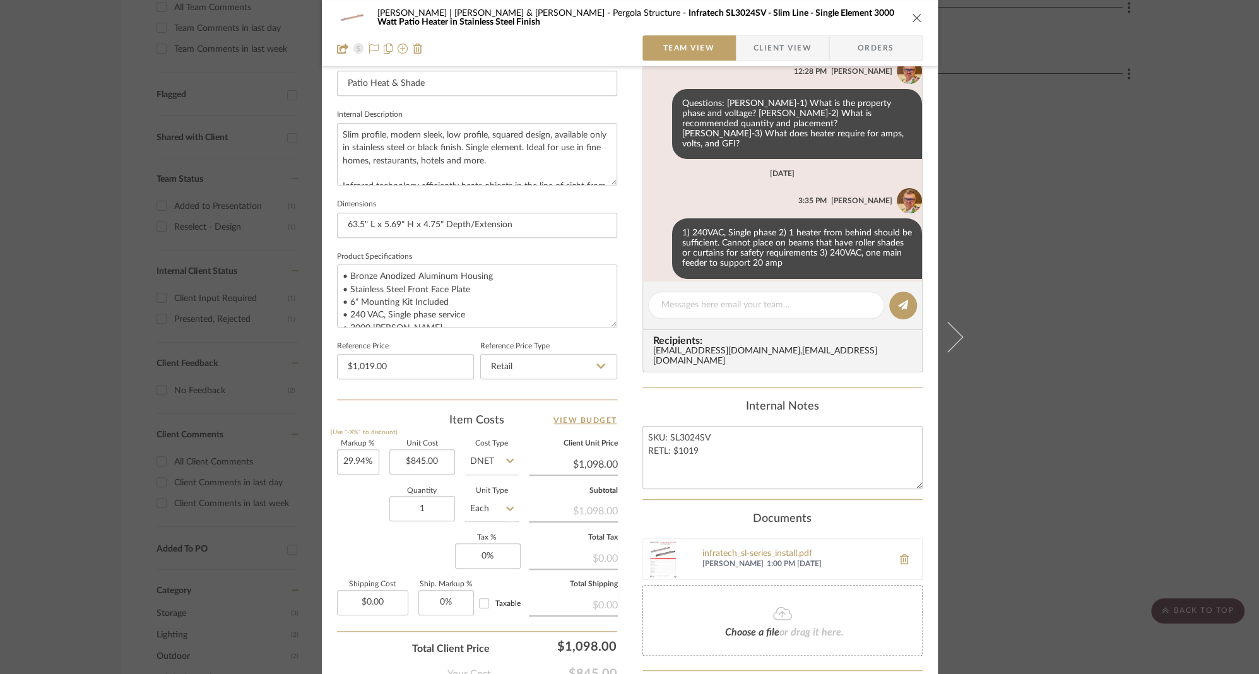
scroll to position [485, 0]
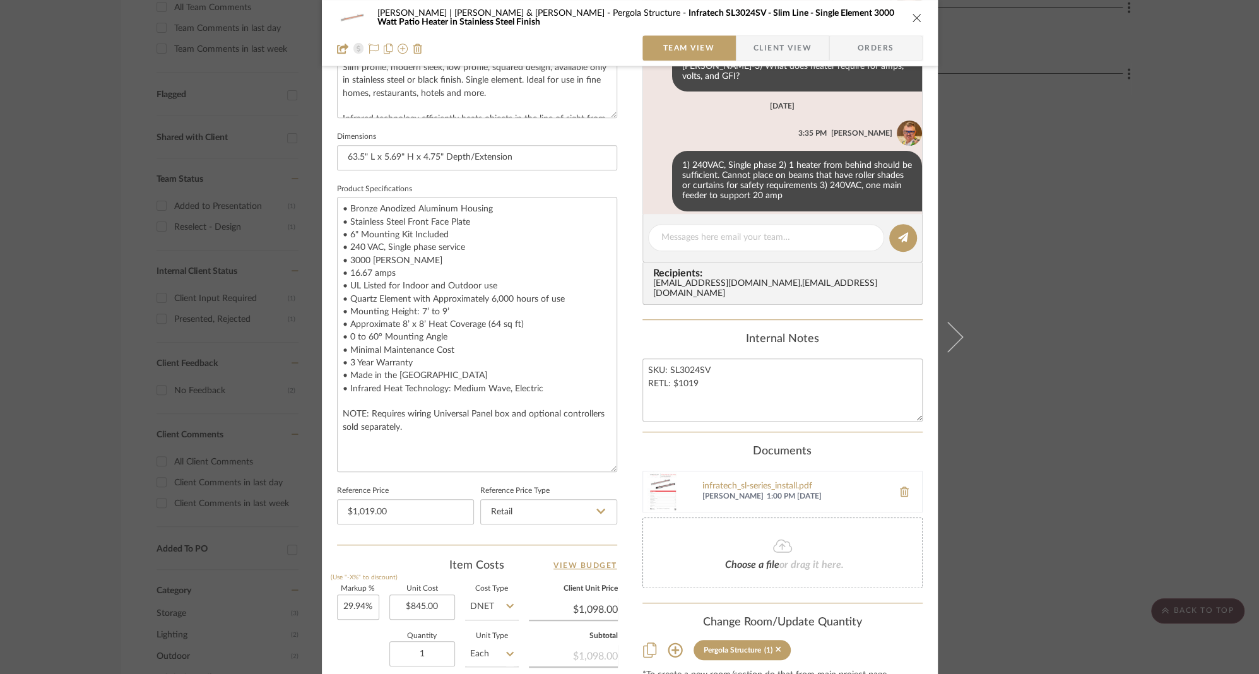
drag, startPoint x: 609, startPoint y: 254, endPoint x: 618, endPoint y: 466, distance: 212.2
click at [618, 466] on div "[PERSON_NAME] | [PERSON_NAME] & [PERSON_NAME] Structure Infratech SL3024SV - Sl…" at bounding box center [630, 213] width 616 height 1378
click at [557, 384] on textarea "• Bronze Anodized Aluminum Housing • Stainless Steel Front Face Plate • 6" Moun…" at bounding box center [477, 334] width 280 height 275
click at [382, 374] on textarea "• Bronze Anodized Aluminum Housing • Stainless Steel Front Face Plate • 6" Moun…" at bounding box center [477, 334] width 280 height 275
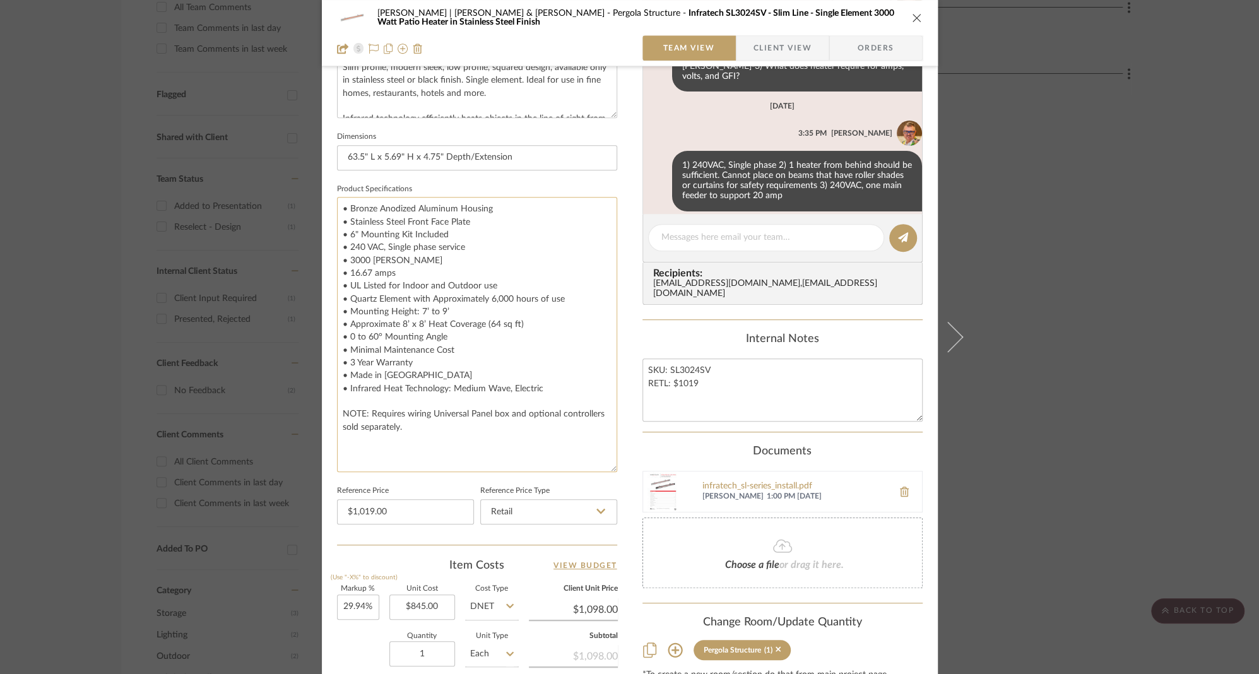
type textarea "• Bronze Anodized Aluminum Housing • Stainless Steel Front Face Plate • 6" Moun…"
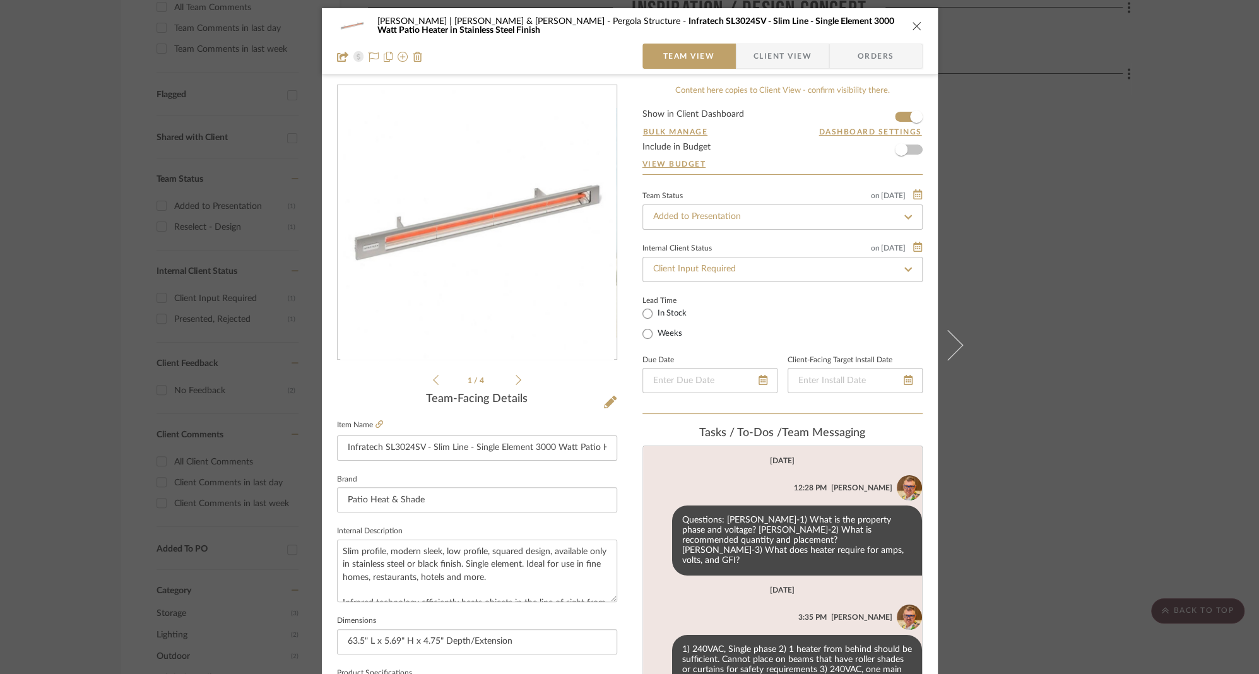
scroll to position [0, 0]
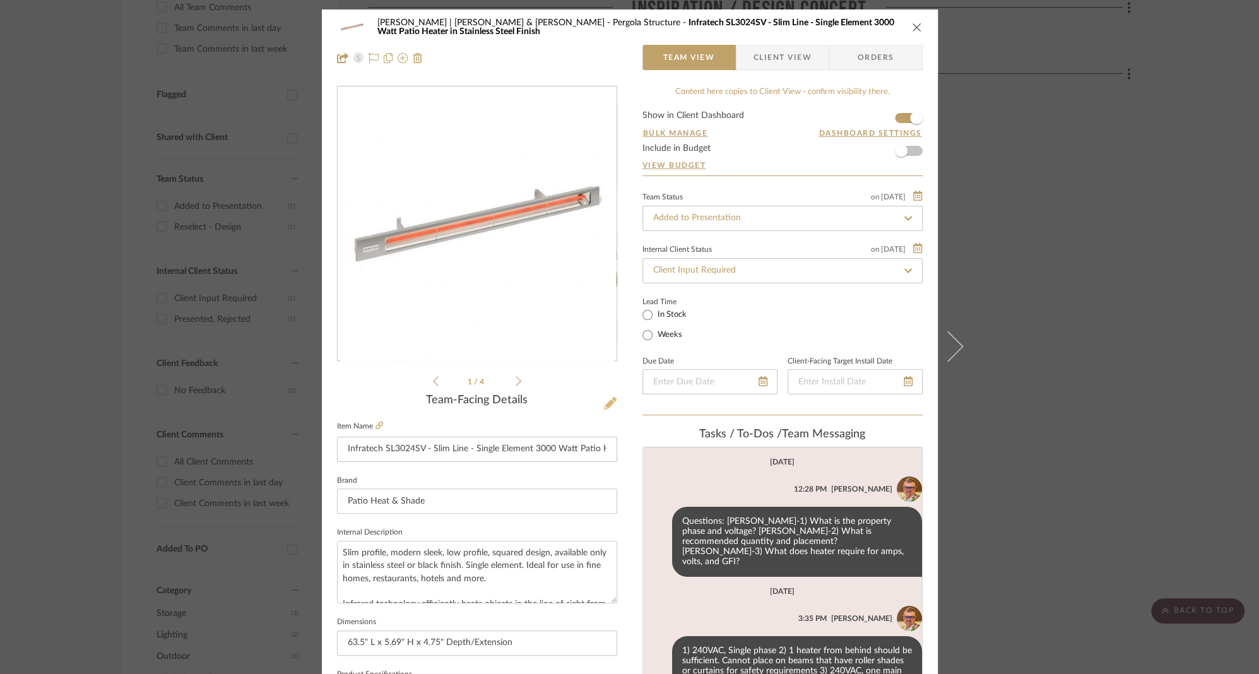
type input "$1,019.00"
click at [605, 403] on icon at bounding box center [610, 403] width 13 height 13
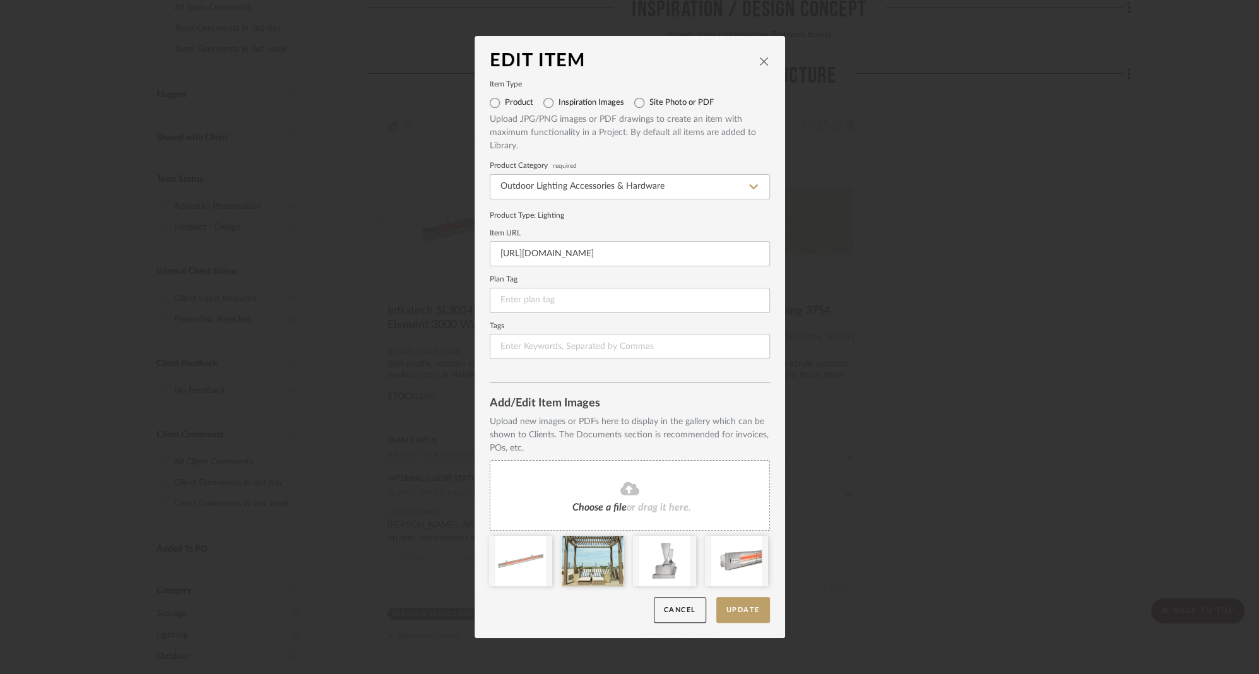
click at [759, 59] on icon "close" at bounding box center [764, 61] width 10 height 10
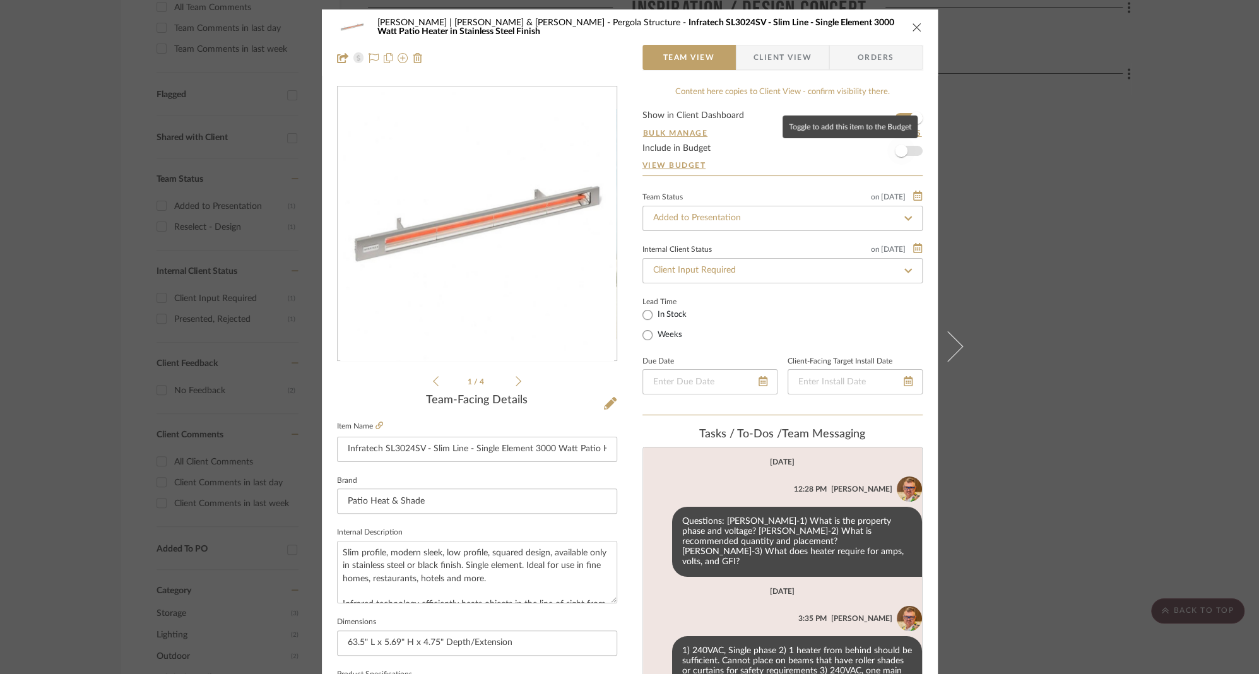
click at [900, 147] on span "button" at bounding box center [901, 151] width 13 height 13
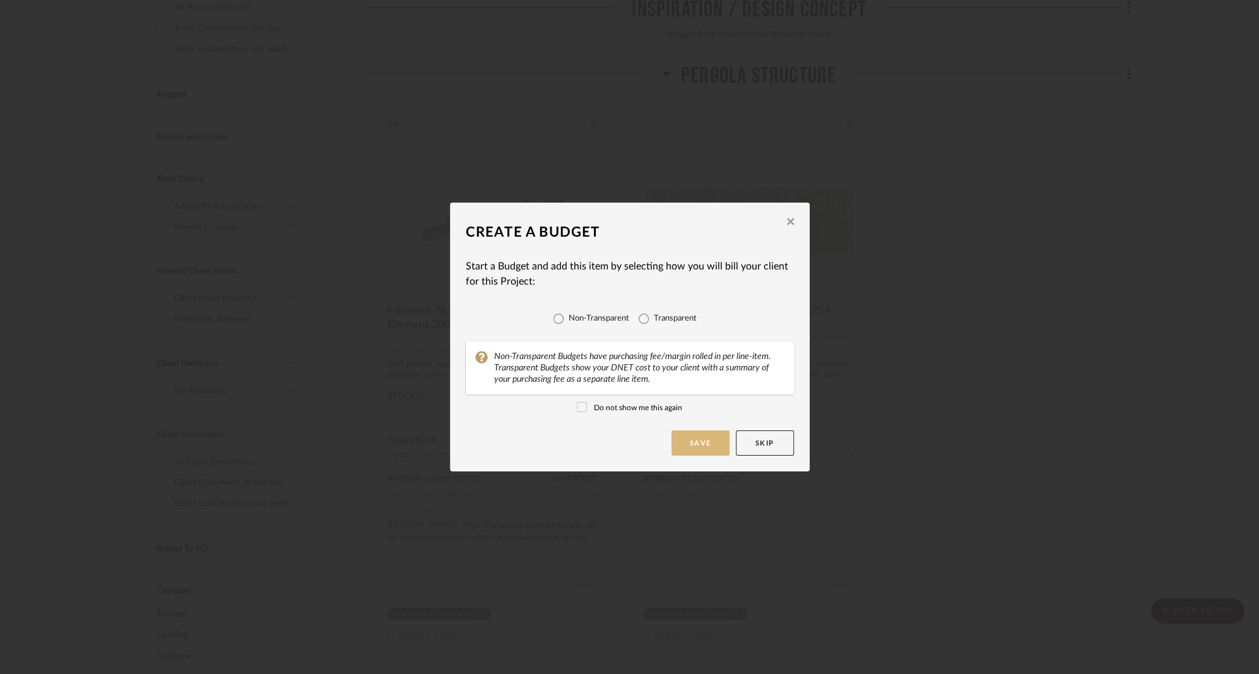
click at [697, 440] on button "Save" at bounding box center [700, 442] width 58 height 25
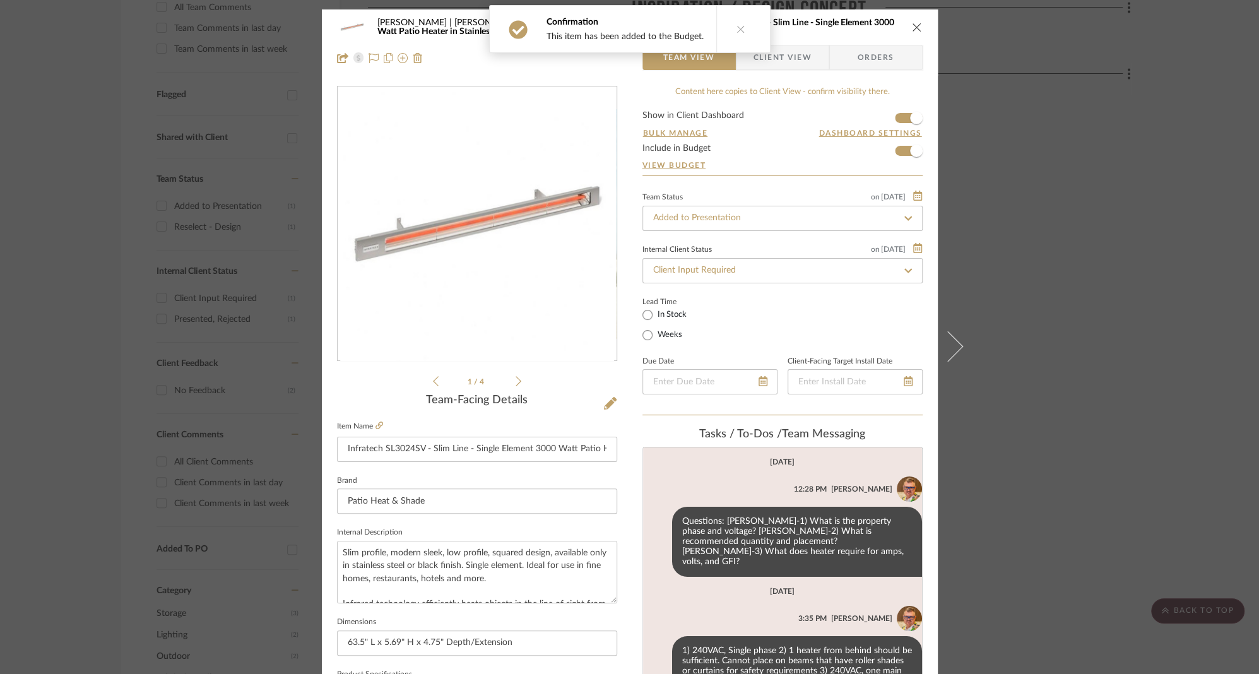
click at [736, 27] on icon at bounding box center [740, 29] width 9 height 9
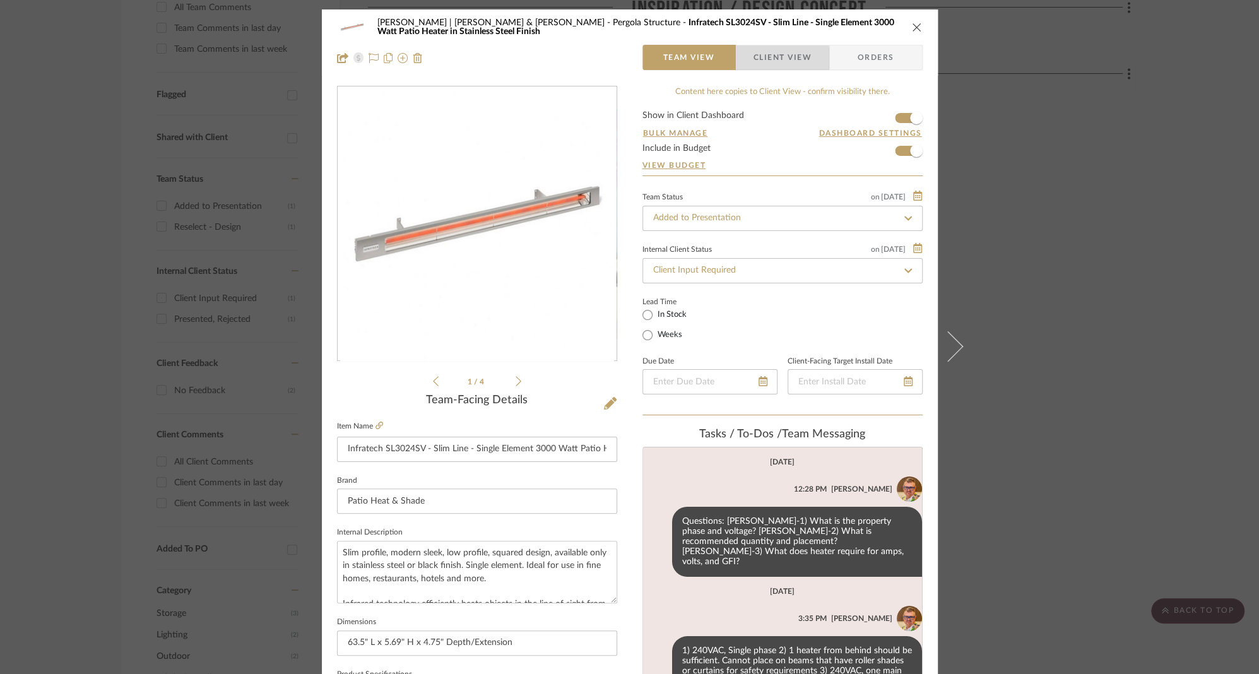
click at [774, 59] on span "Client View" at bounding box center [782, 57] width 58 height 25
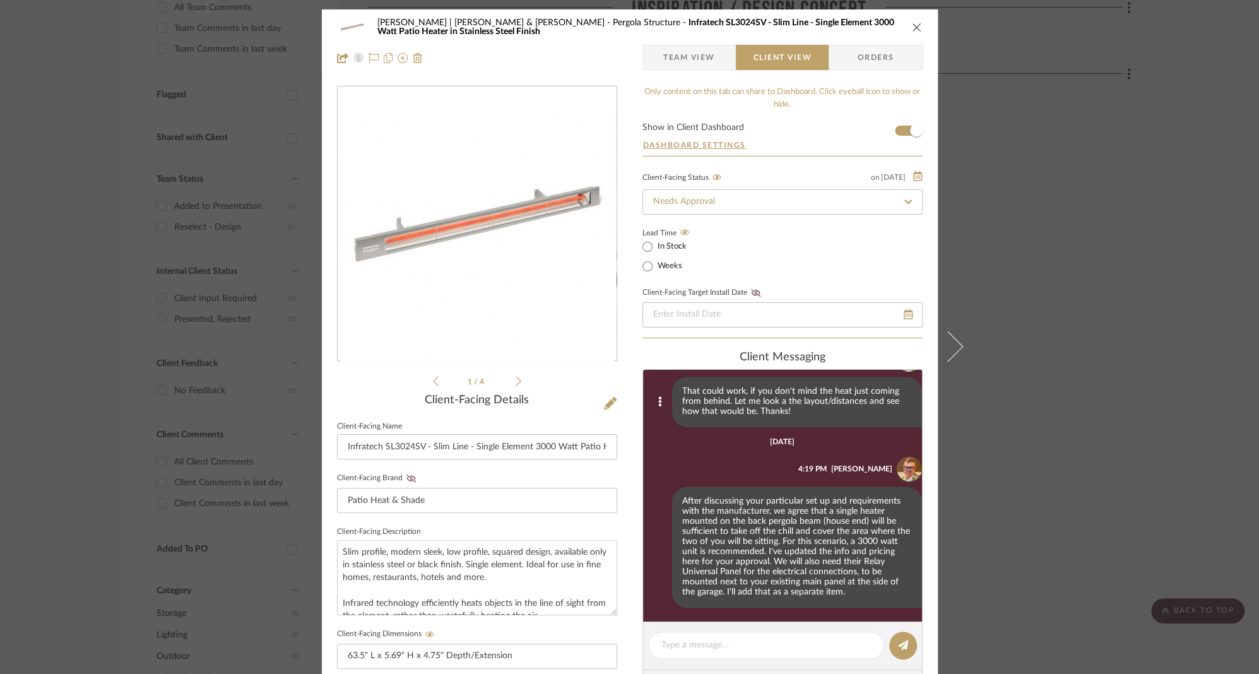
scroll to position [581, 0]
click at [913, 25] on icon "close" at bounding box center [917, 27] width 10 height 10
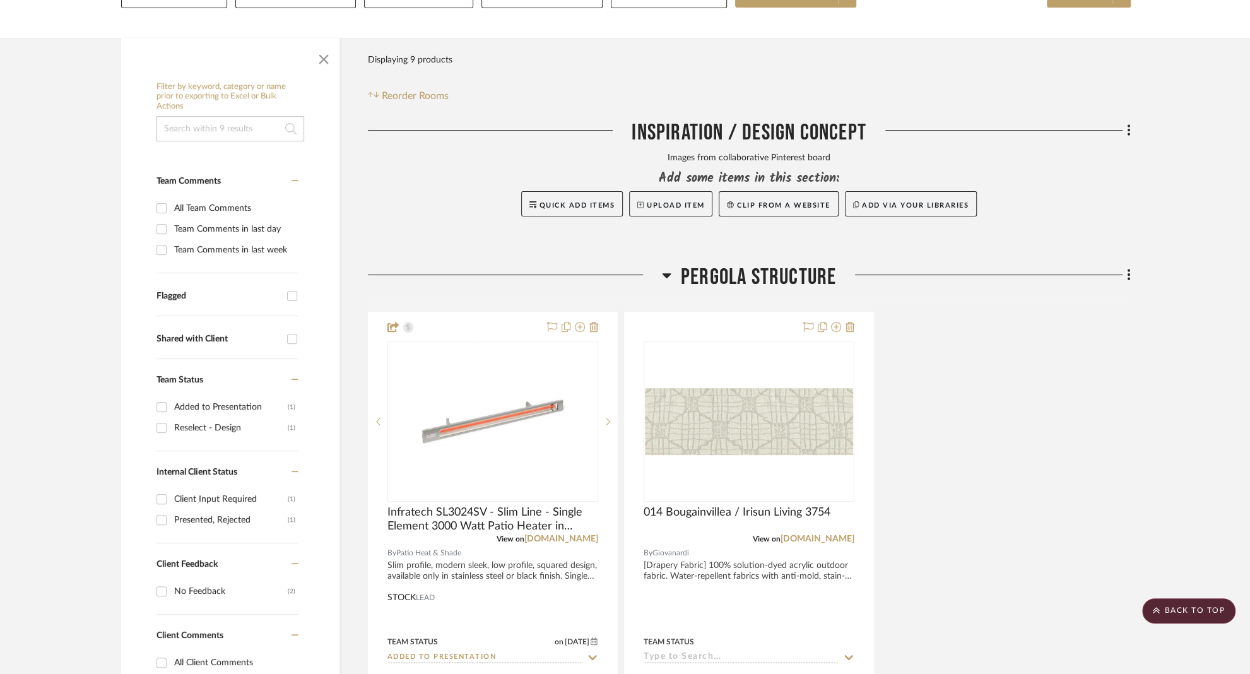
scroll to position [207, 0]
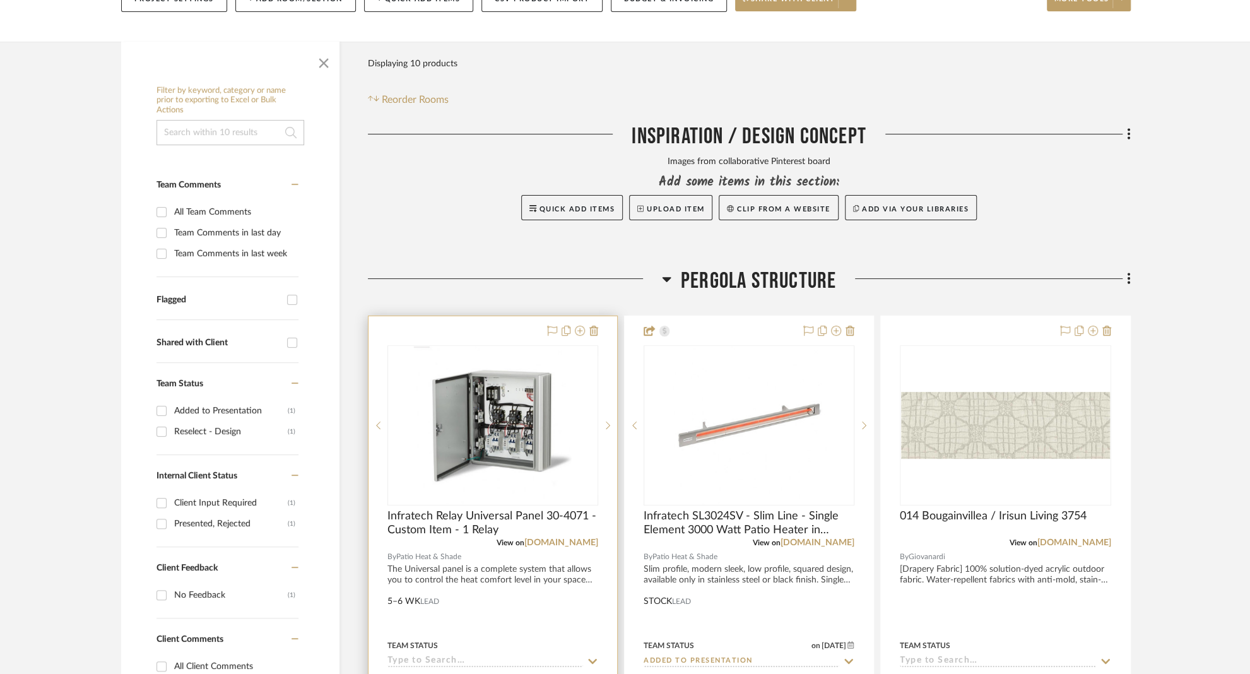
scroll to position [208, 0]
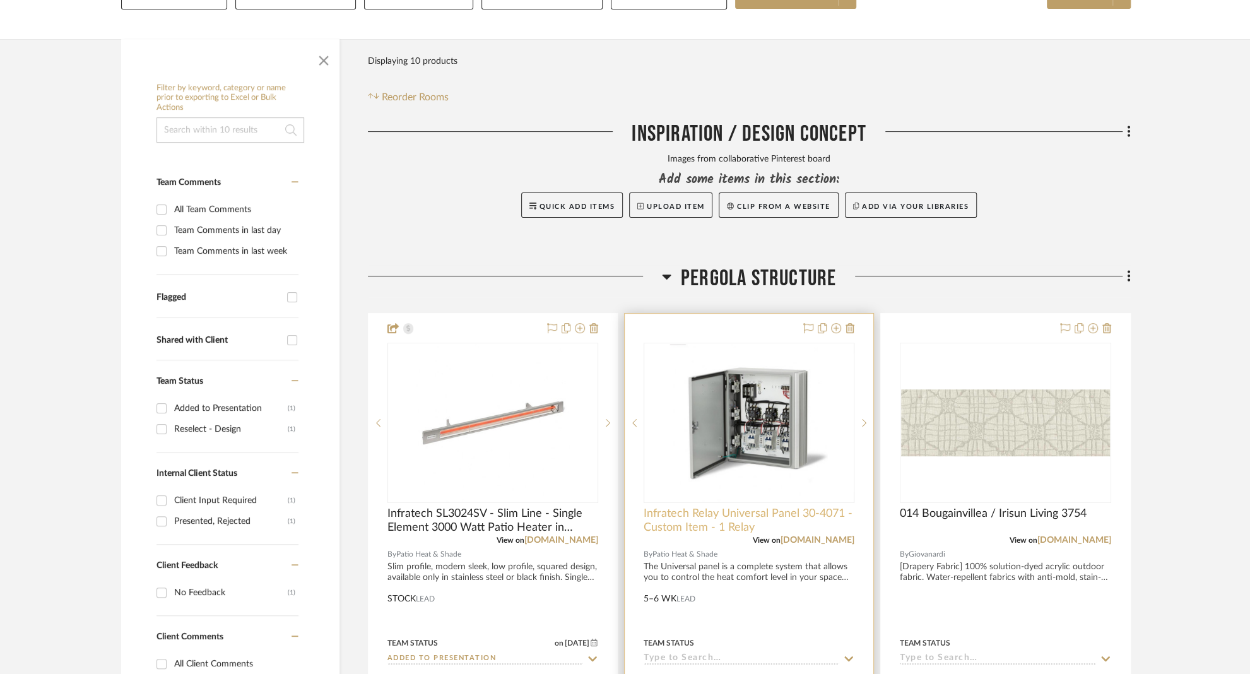
click at [675, 507] on span "Infratech Relay Universal Panel 30-4071 - Custom Item - 1 Relay" at bounding box center [749, 521] width 211 height 28
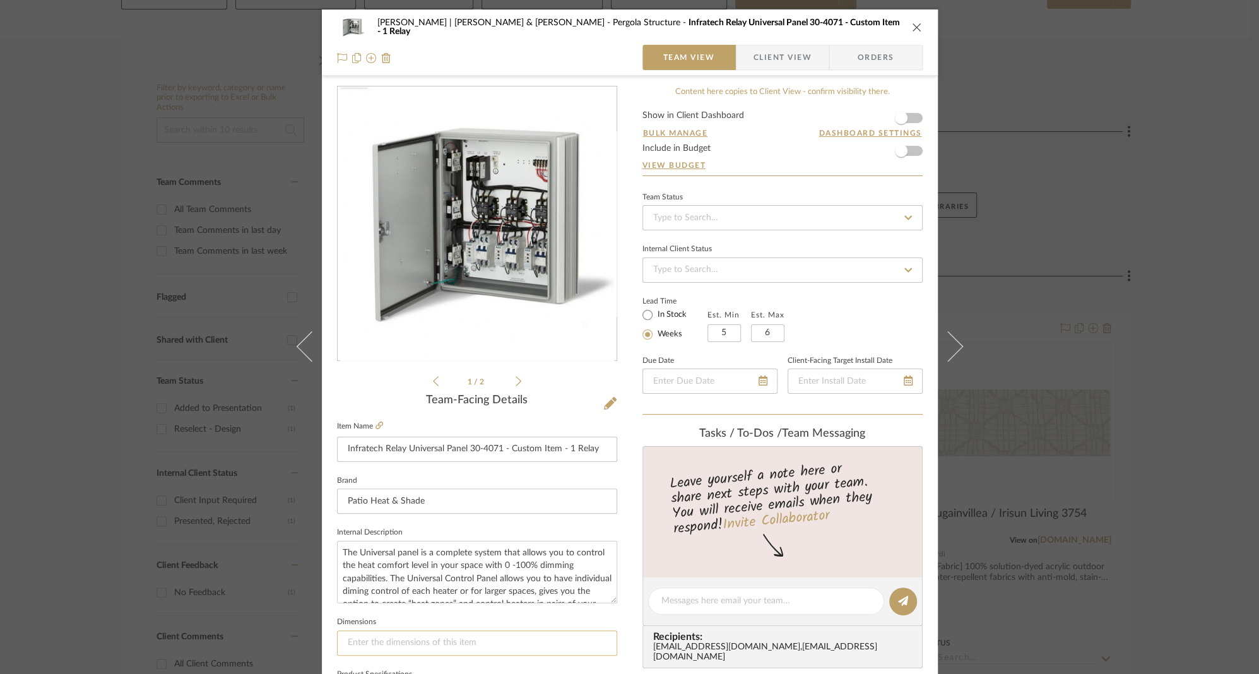
scroll to position [499, 0]
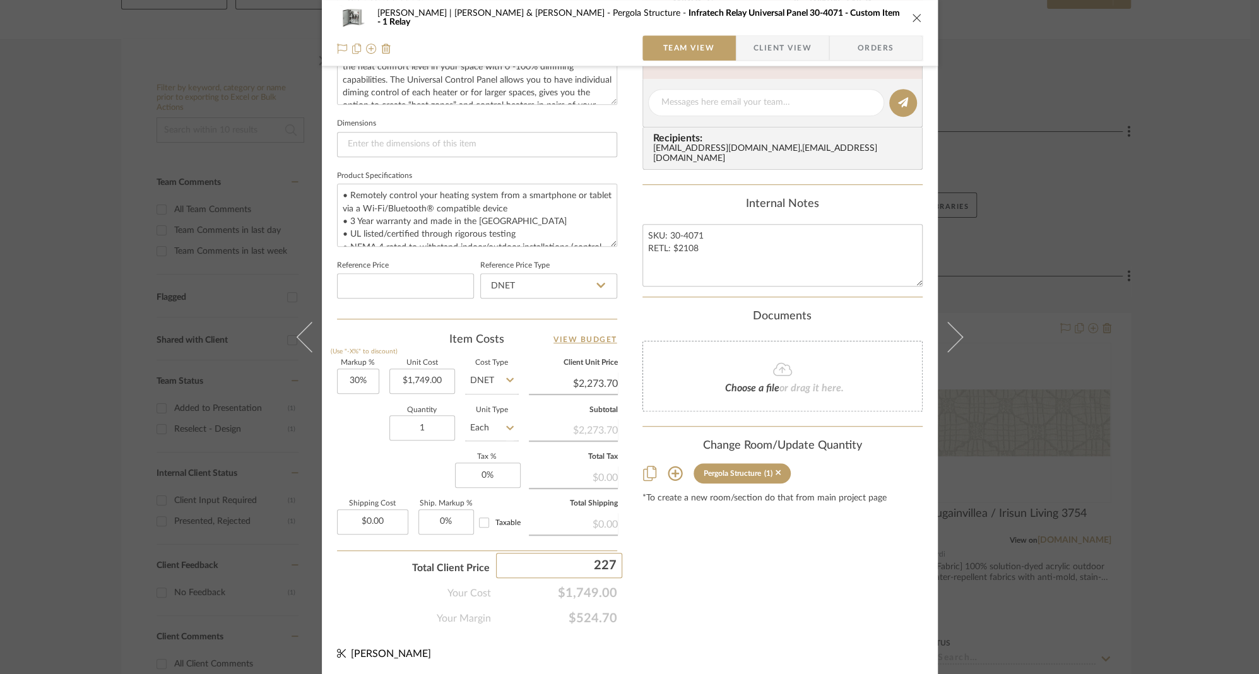
type input "2275"
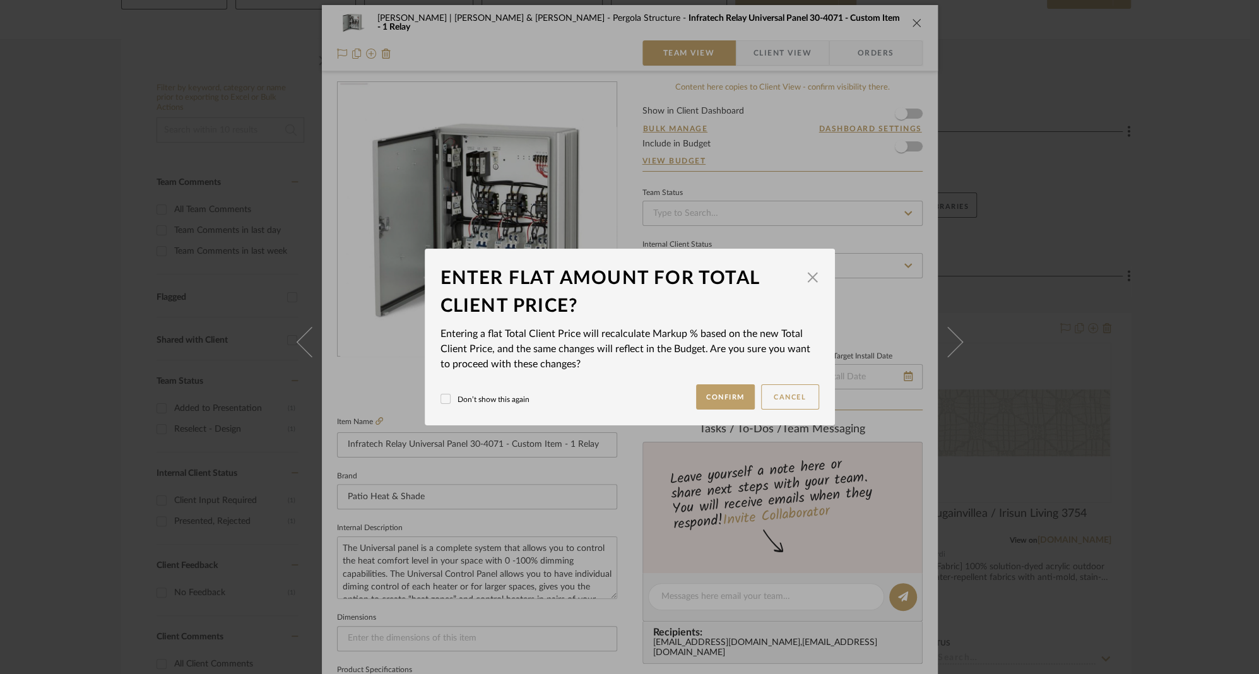
scroll to position [0, 0]
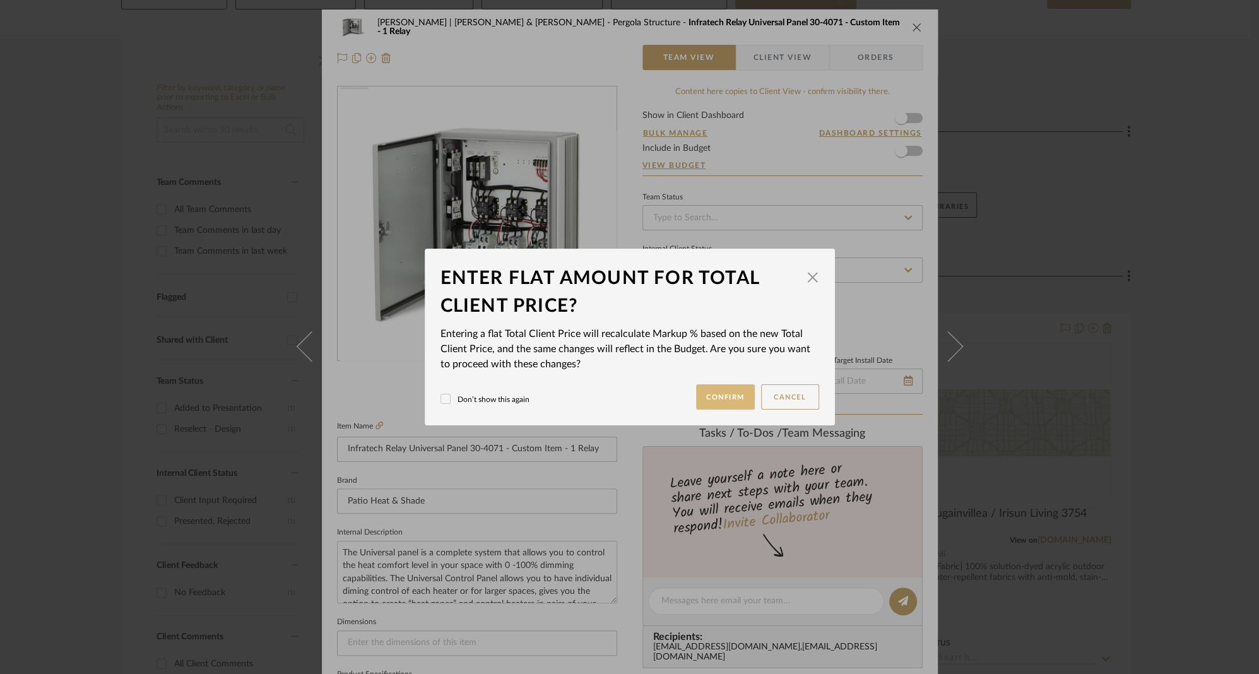
click at [738, 394] on button "Confirm" at bounding box center [725, 396] width 59 height 25
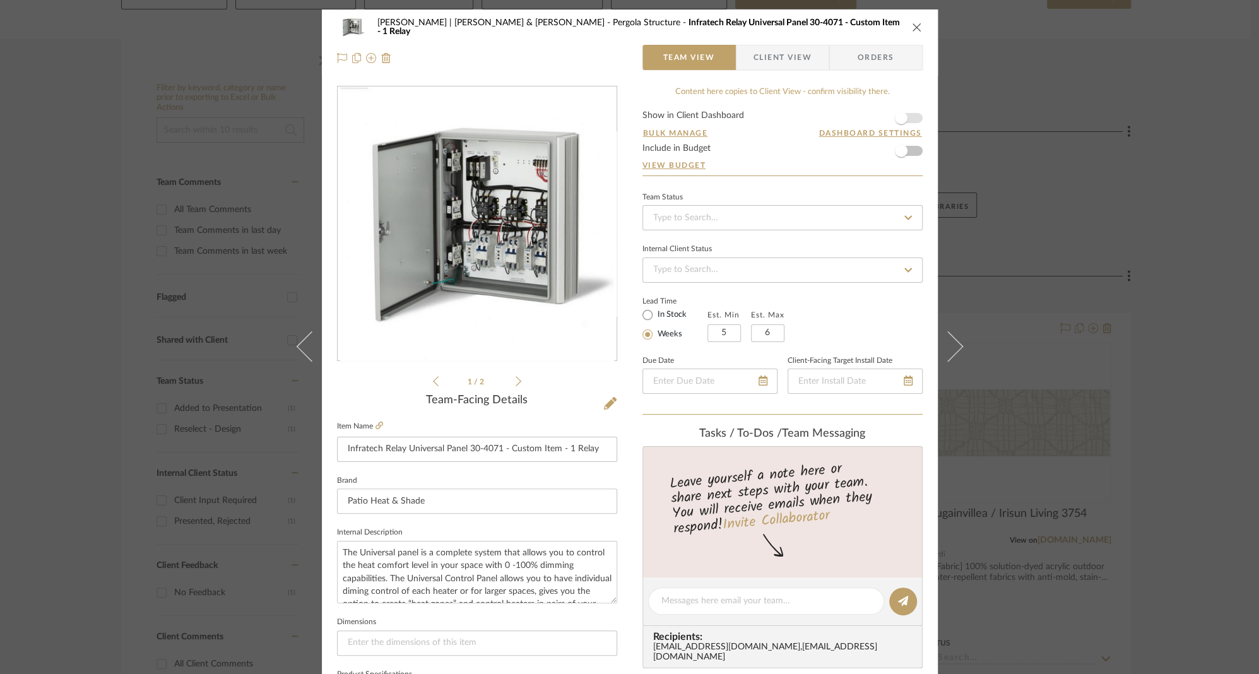
type input "30.07%"
type input "$2,275.00"
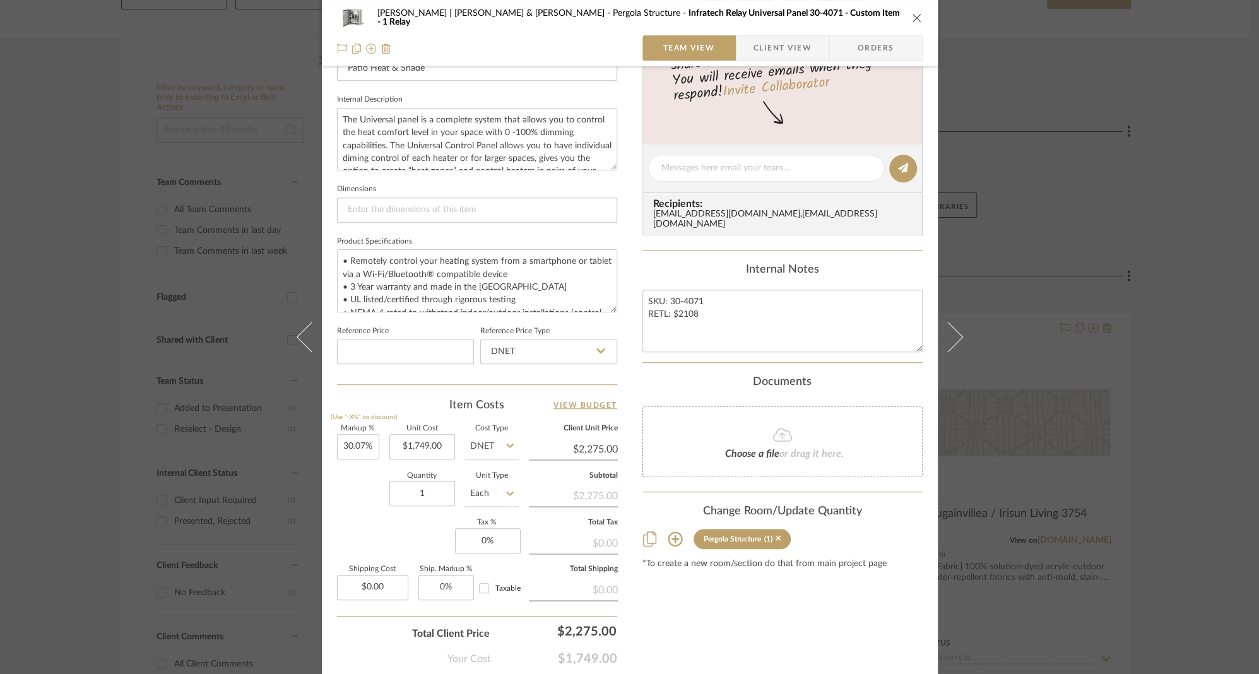
scroll to position [499, 0]
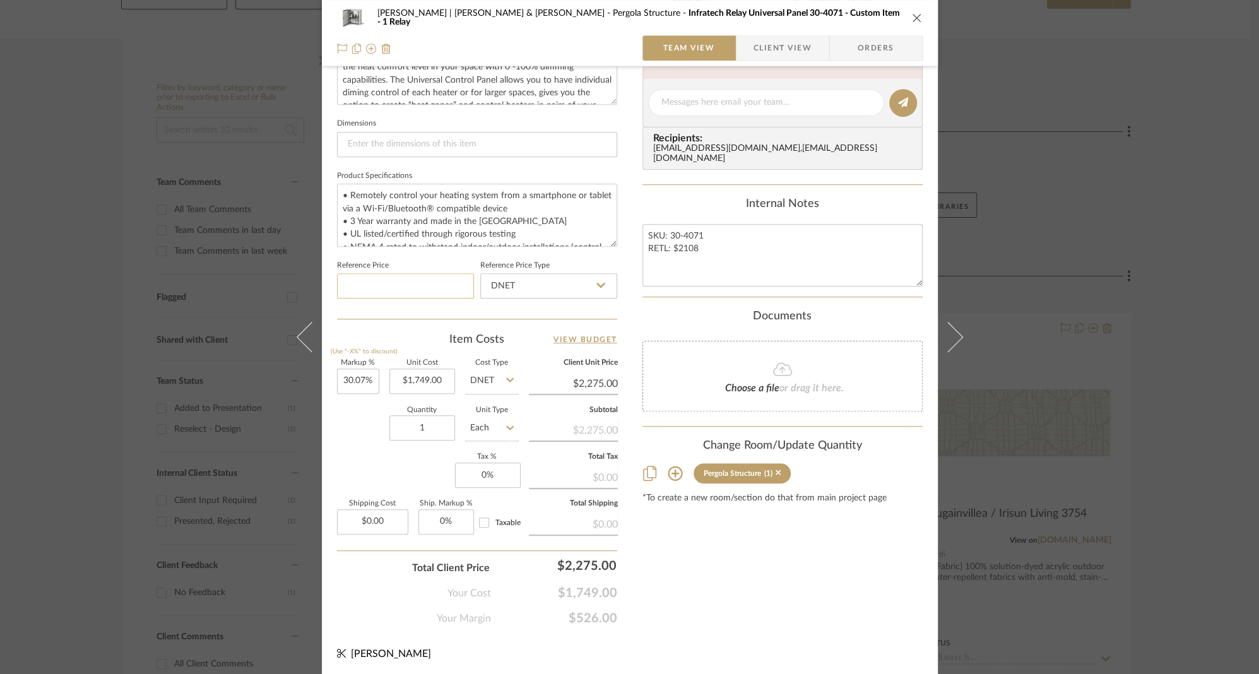
click at [409, 280] on input at bounding box center [405, 285] width 137 height 25
type input "$2,108.00"
click at [589, 281] on input "DNET" at bounding box center [548, 285] width 137 height 25
click at [499, 351] on span "Retail" at bounding box center [498, 348] width 21 height 9
type input "Retail"
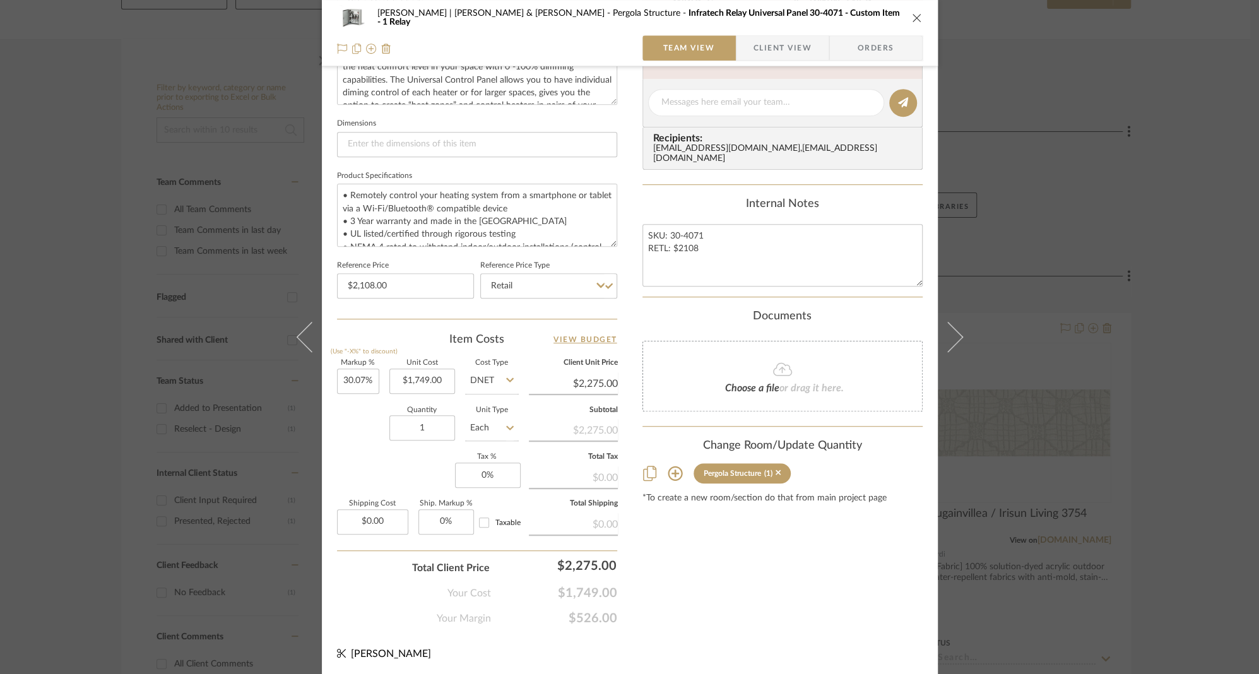
click at [731, 589] on div "Content here copies to Client View - confirm visibility there. Show in Client D…" at bounding box center [782, 106] width 280 height 1039
click at [770, 42] on span "Client View" at bounding box center [782, 47] width 58 height 25
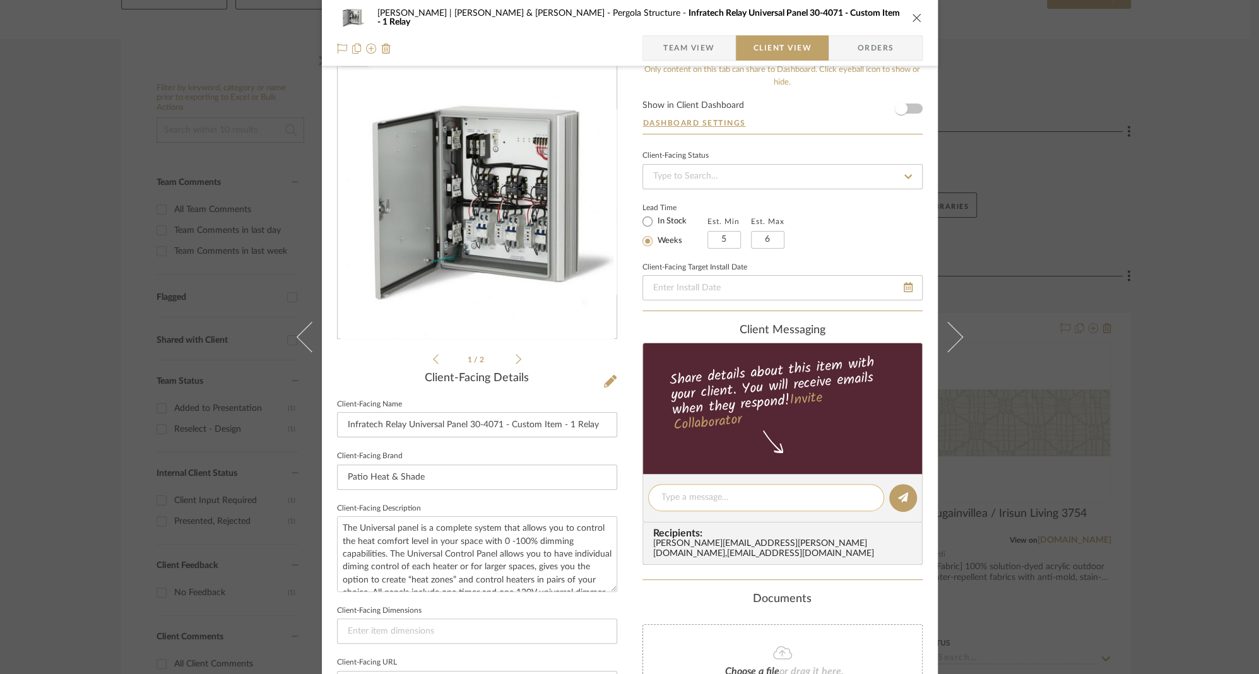
scroll to position [0, 0]
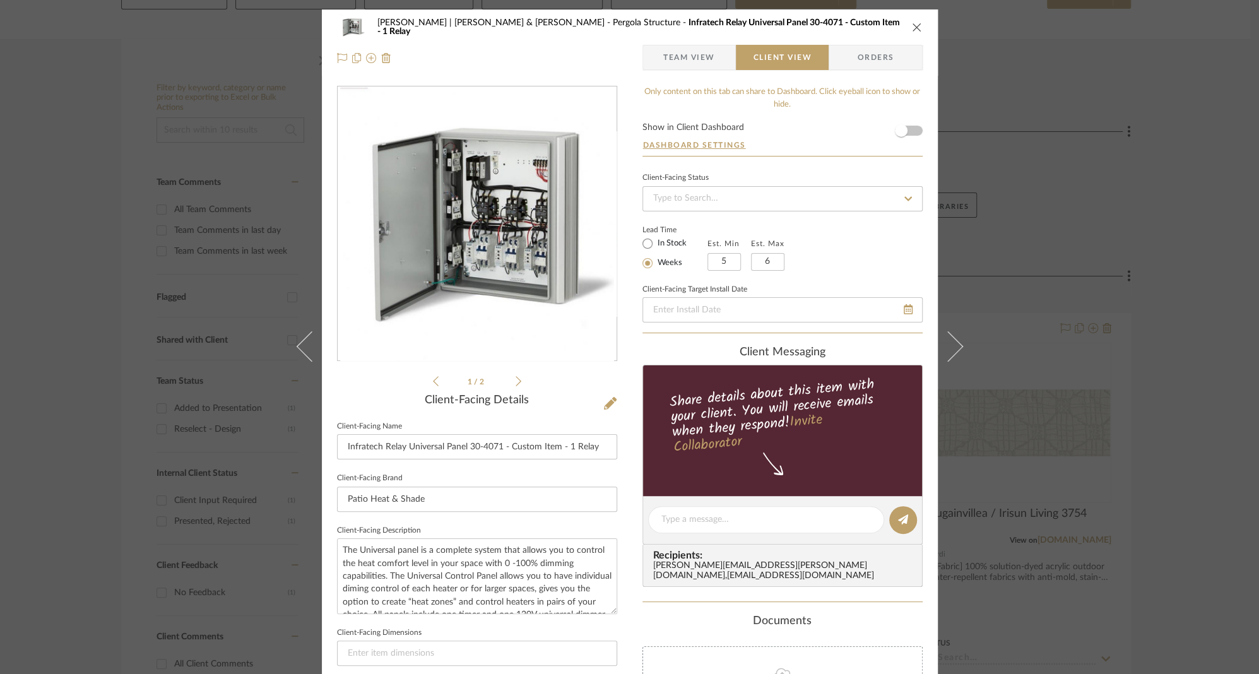
click at [695, 56] on span "Team View" at bounding box center [689, 57] width 52 height 25
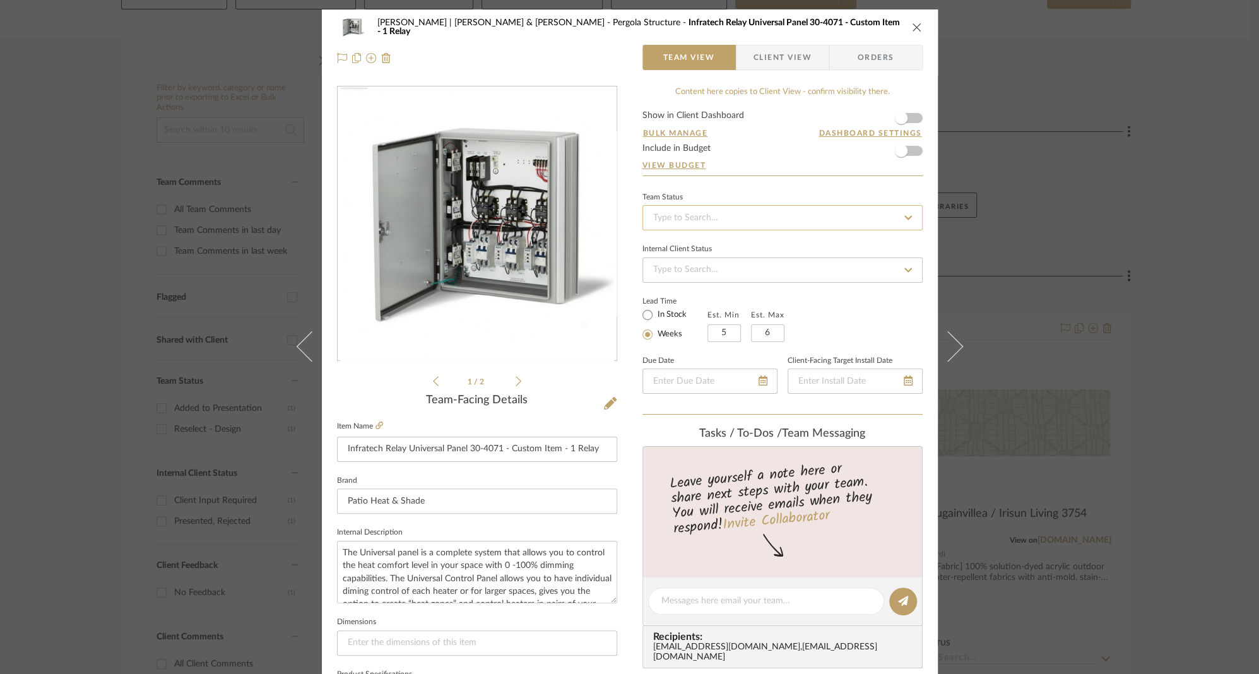
click at [720, 213] on input at bounding box center [782, 217] width 280 height 25
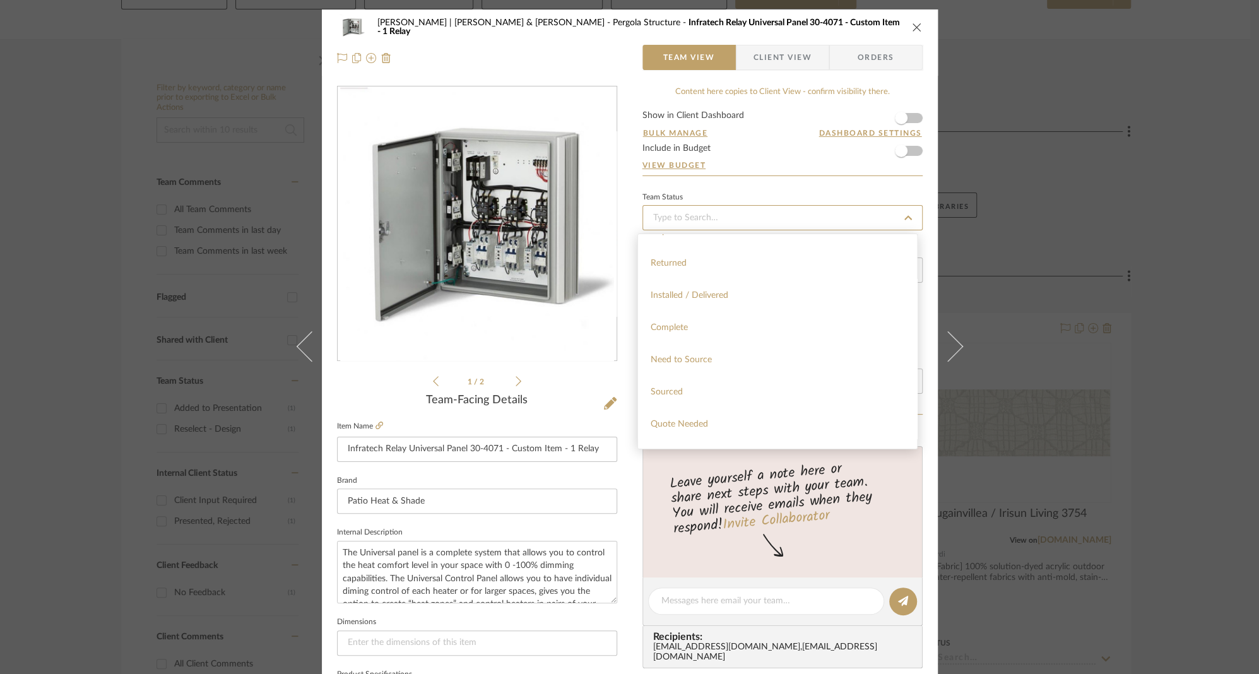
scroll to position [447, 0]
click at [724, 387] on span "Added to Presentation" at bounding box center [695, 382] width 88 height 9
type input "[DATE]"
type input "Added to Presentation"
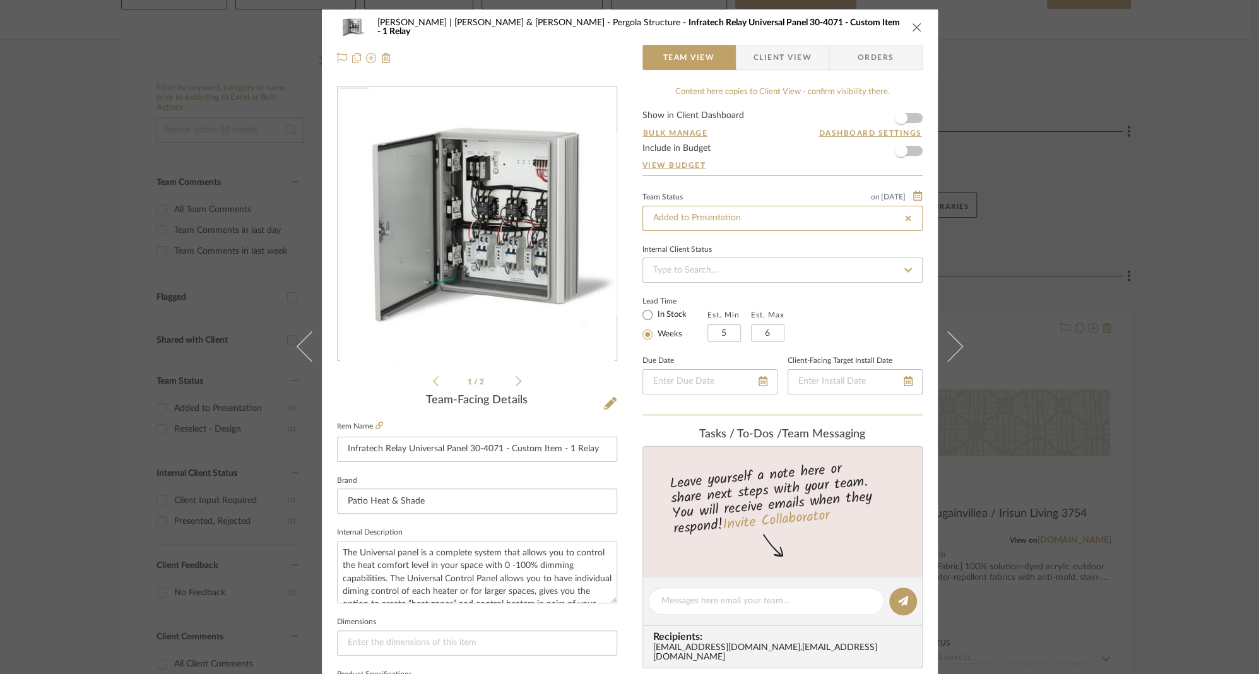
type input "[DATE]"
type input "Added to Presentation"
click at [707, 263] on input at bounding box center [782, 269] width 280 height 25
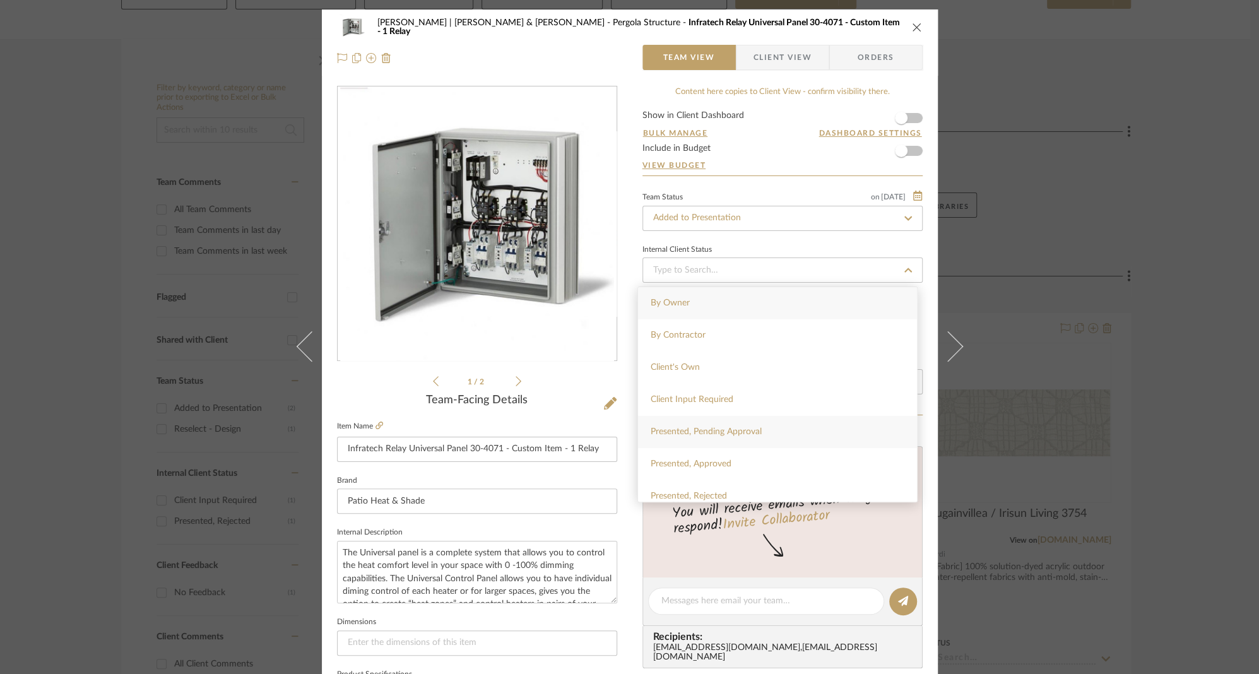
click at [688, 432] on span "Presented, Pending Approval" at bounding box center [706, 431] width 111 height 9
type input "[DATE]"
type input "Presented, Pending Approval"
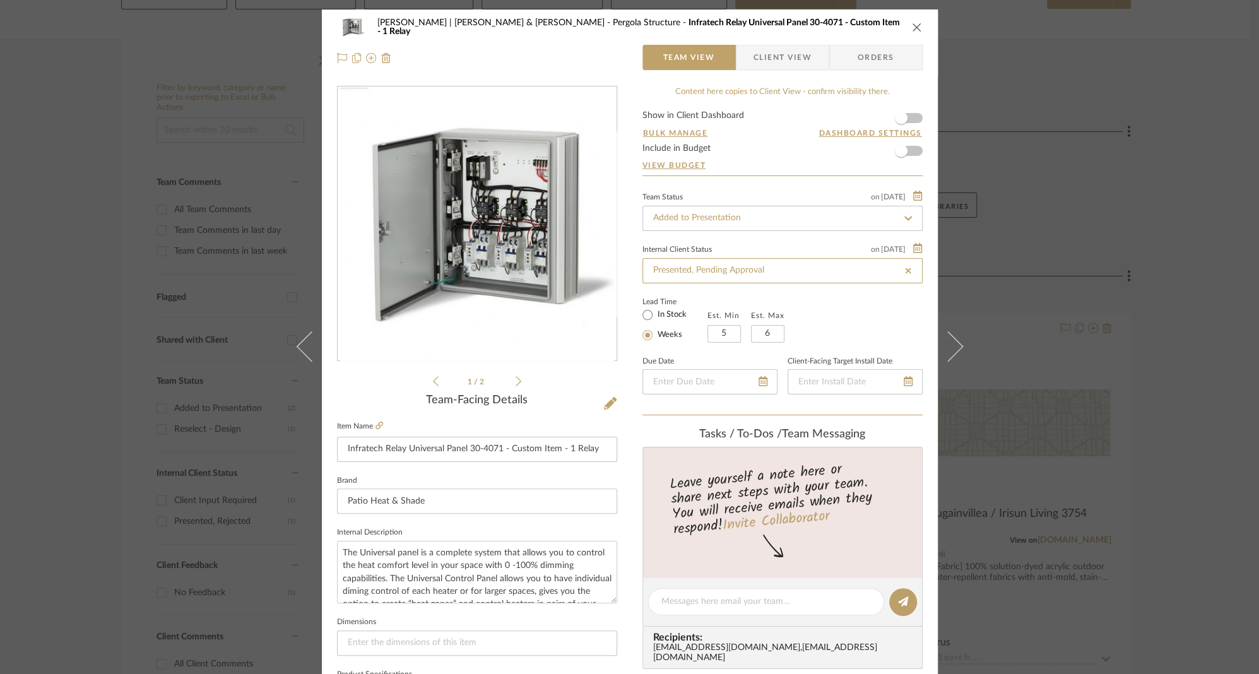
type input "[DATE]"
type input "Presented, Pending Approval"
click at [901, 120] on span "button" at bounding box center [901, 118] width 13 height 13
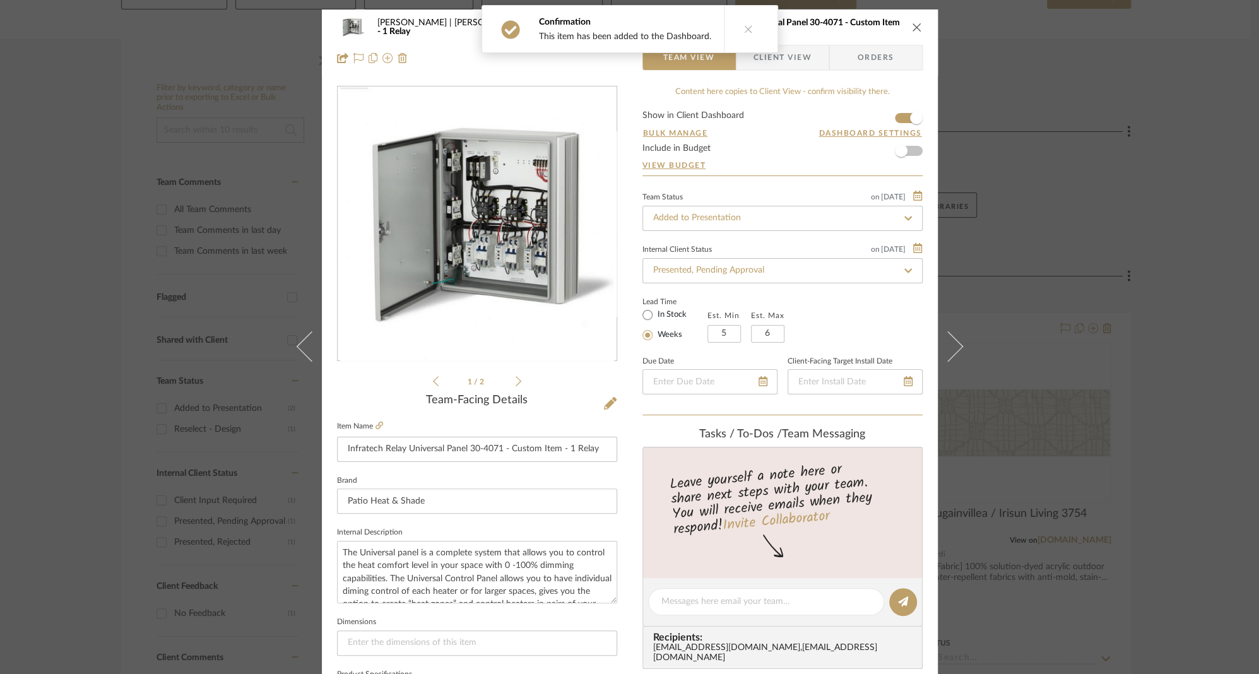
click at [786, 56] on span "Client View" at bounding box center [782, 57] width 58 height 25
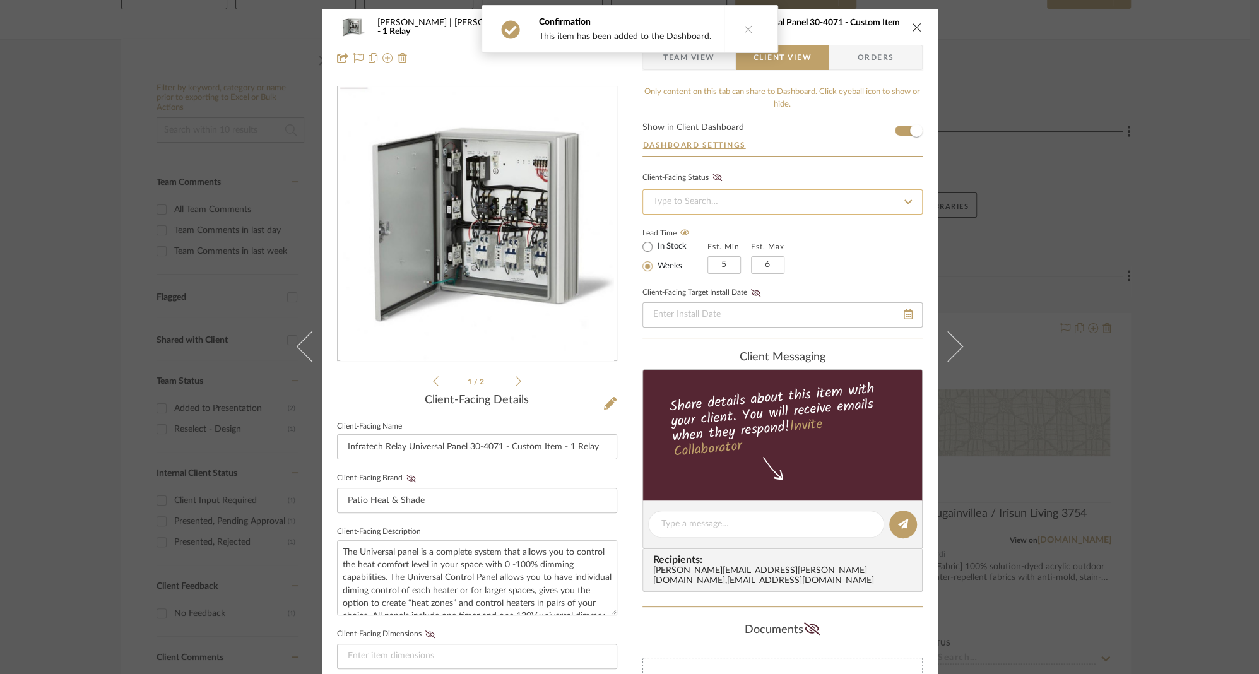
click at [708, 207] on input at bounding box center [782, 201] width 280 height 25
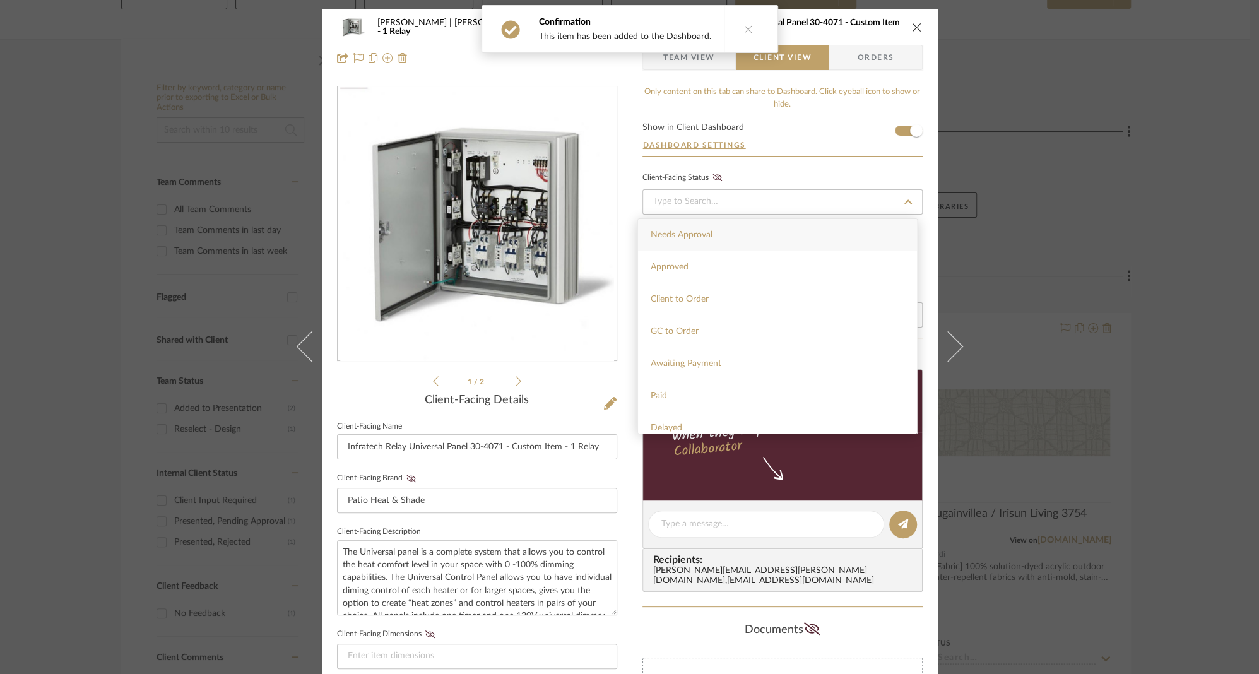
click at [692, 237] on span "Needs Approval" at bounding box center [682, 234] width 62 height 9
type input "[DATE]"
type input "Needs Approval"
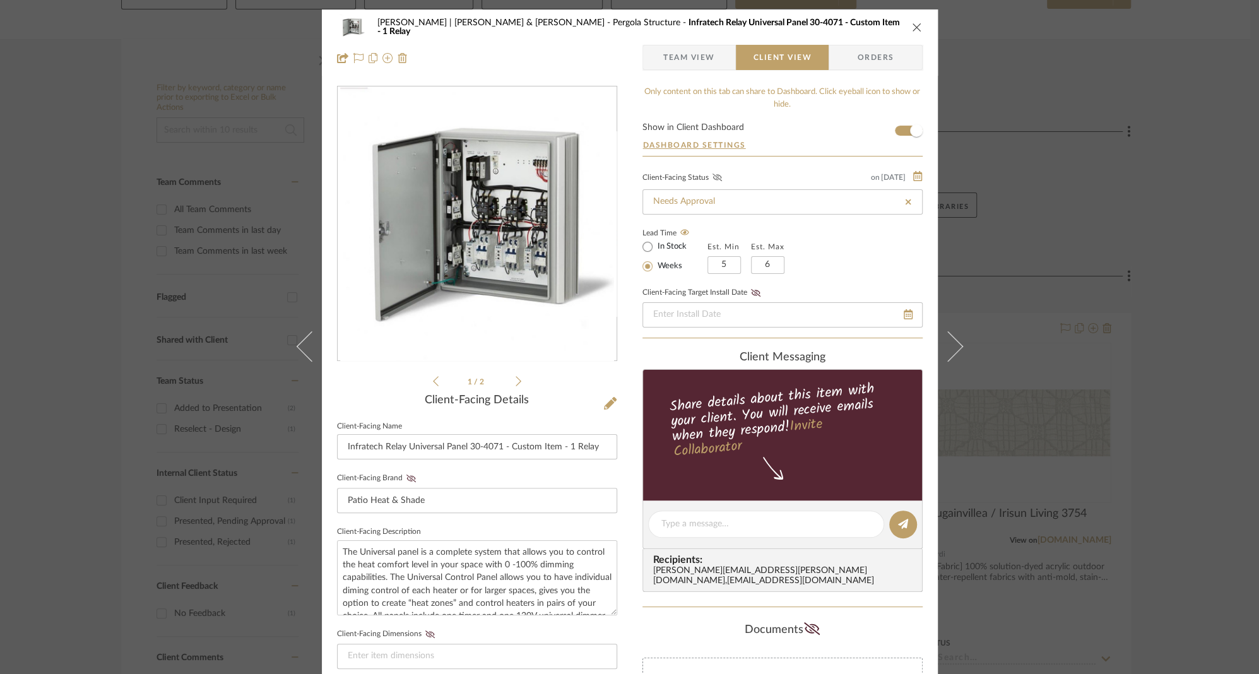
click at [714, 177] on icon at bounding box center [716, 178] width 9 height 8
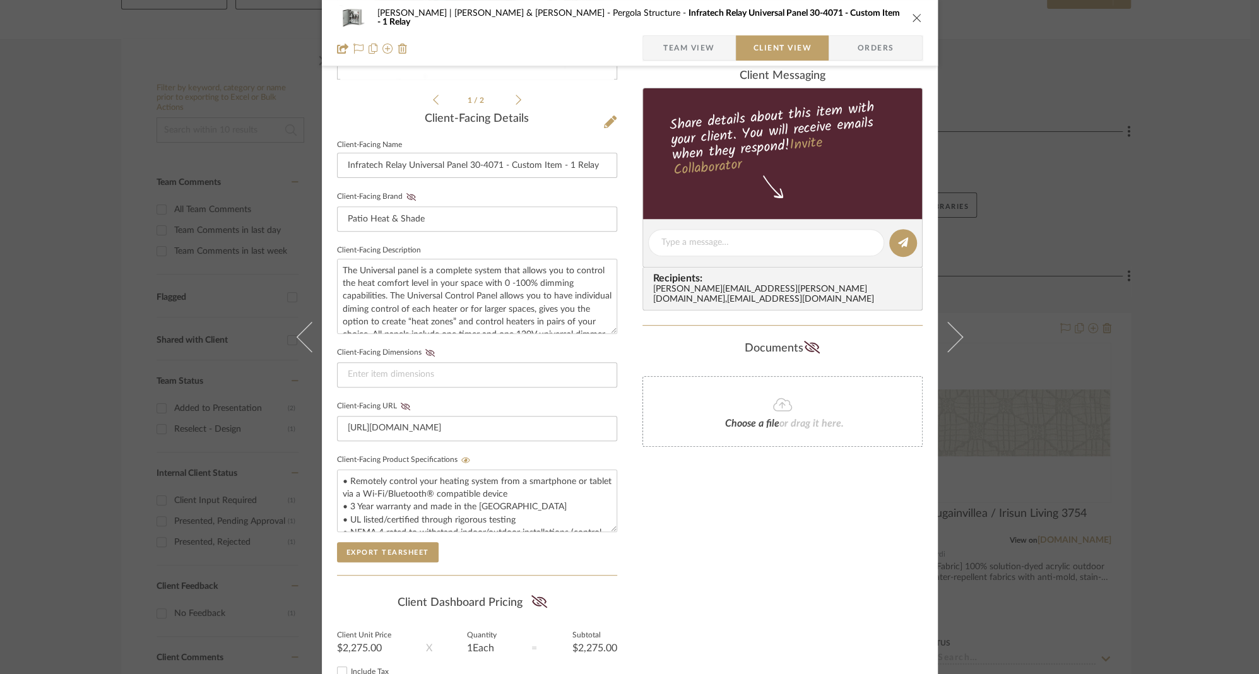
scroll to position [314, 0]
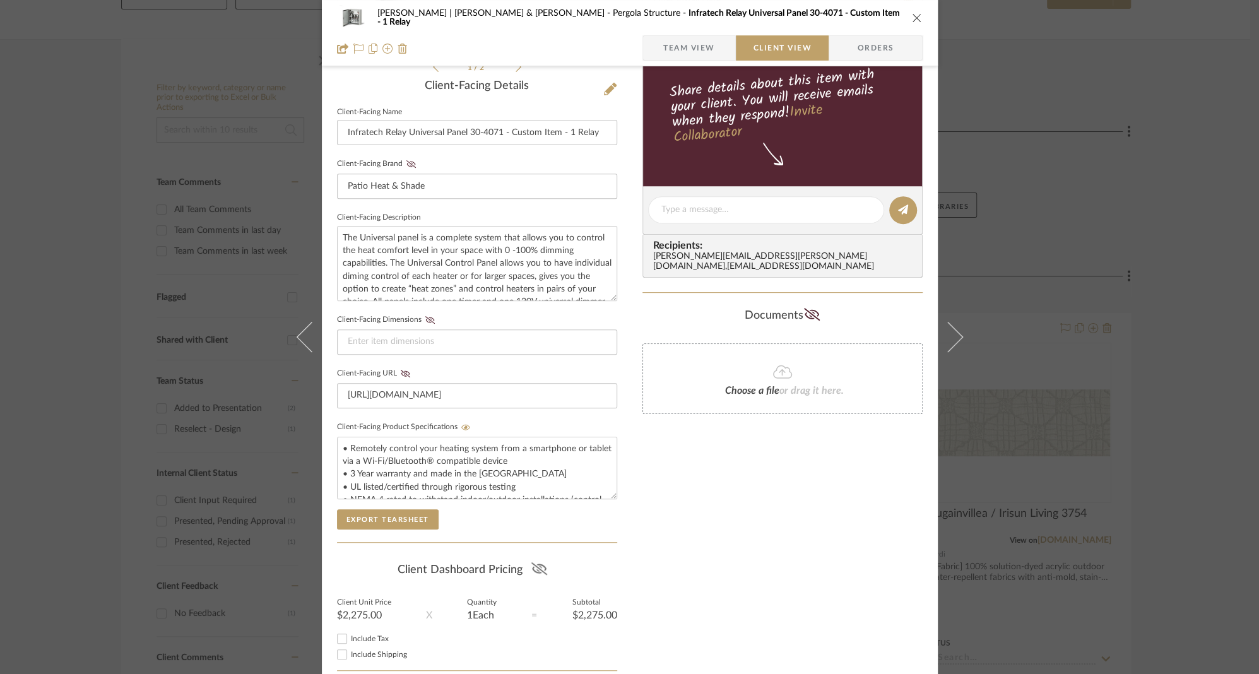
click at [540, 562] on icon at bounding box center [539, 568] width 16 height 13
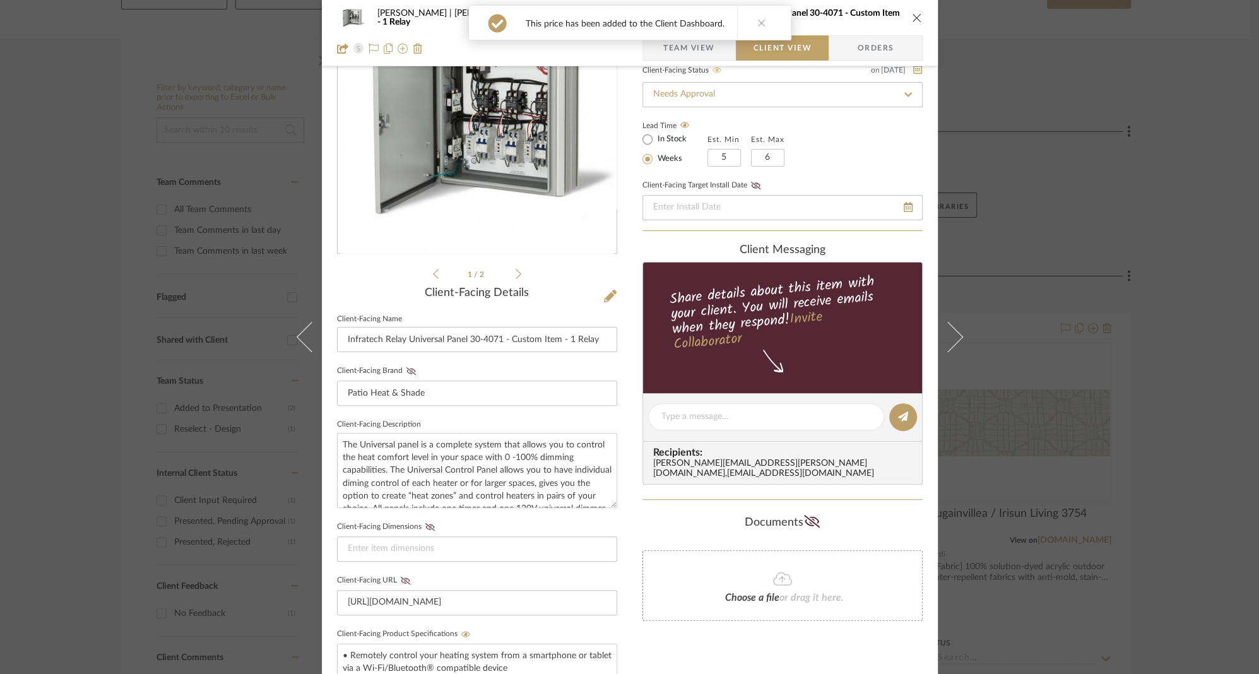
scroll to position [0, 0]
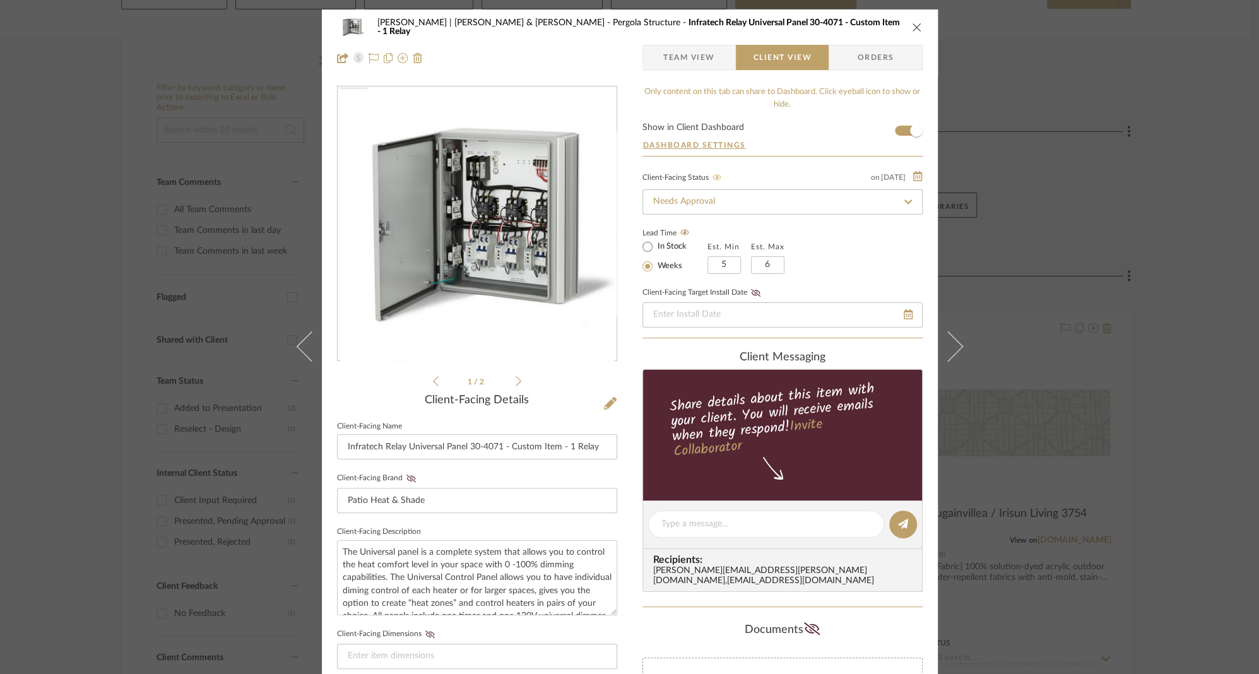
click at [697, 58] on span "Team View" at bounding box center [689, 57] width 52 height 25
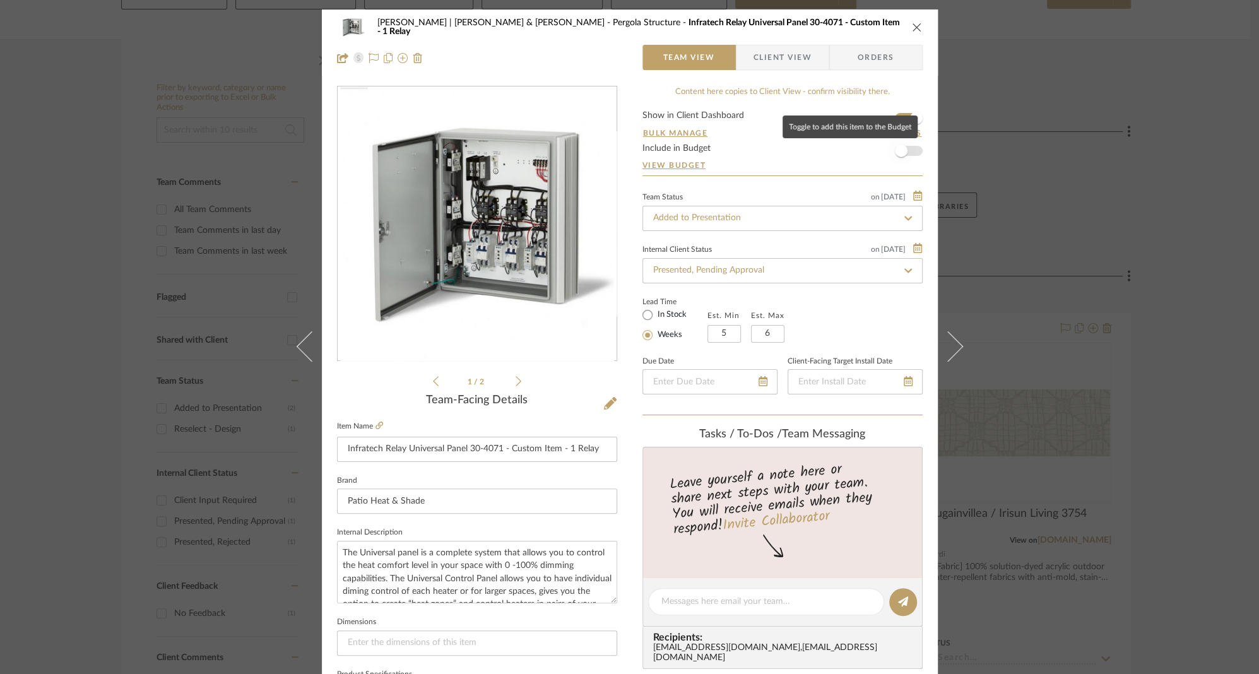
click at [900, 148] on span "button" at bounding box center [901, 151] width 13 height 13
click at [516, 379] on icon at bounding box center [519, 380] width 6 height 11
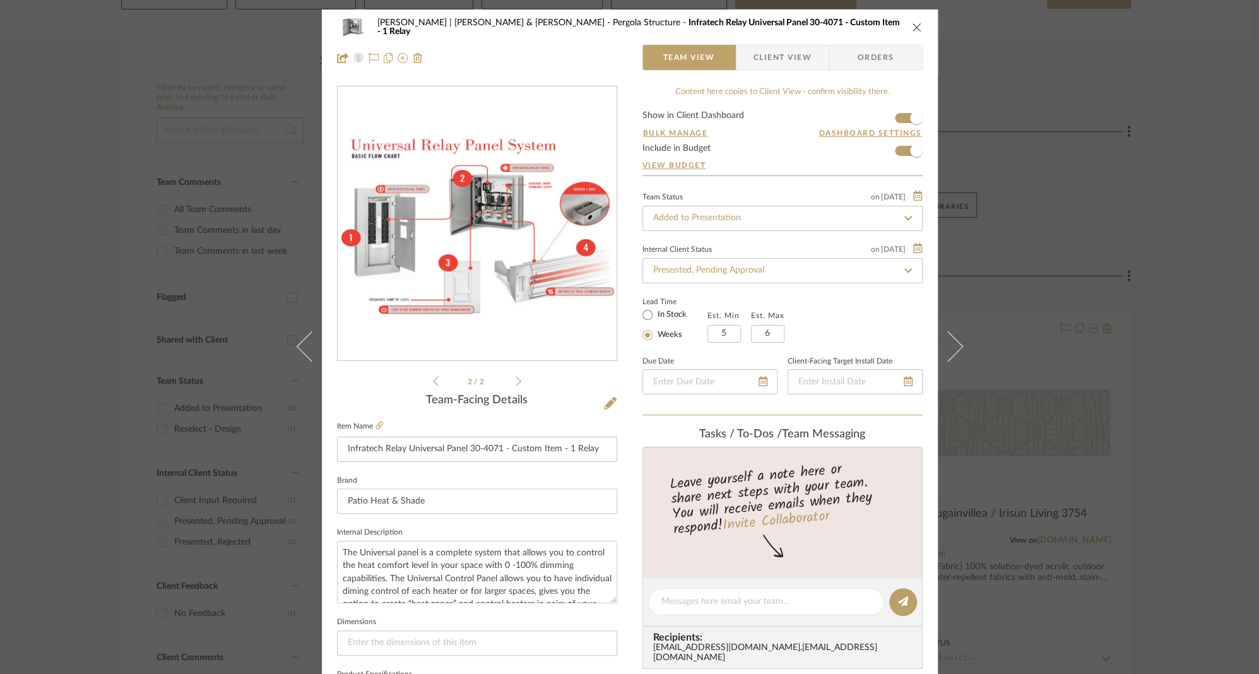
click at [433, 381] on icon at bounding box center [436, 380] width 6 height 11
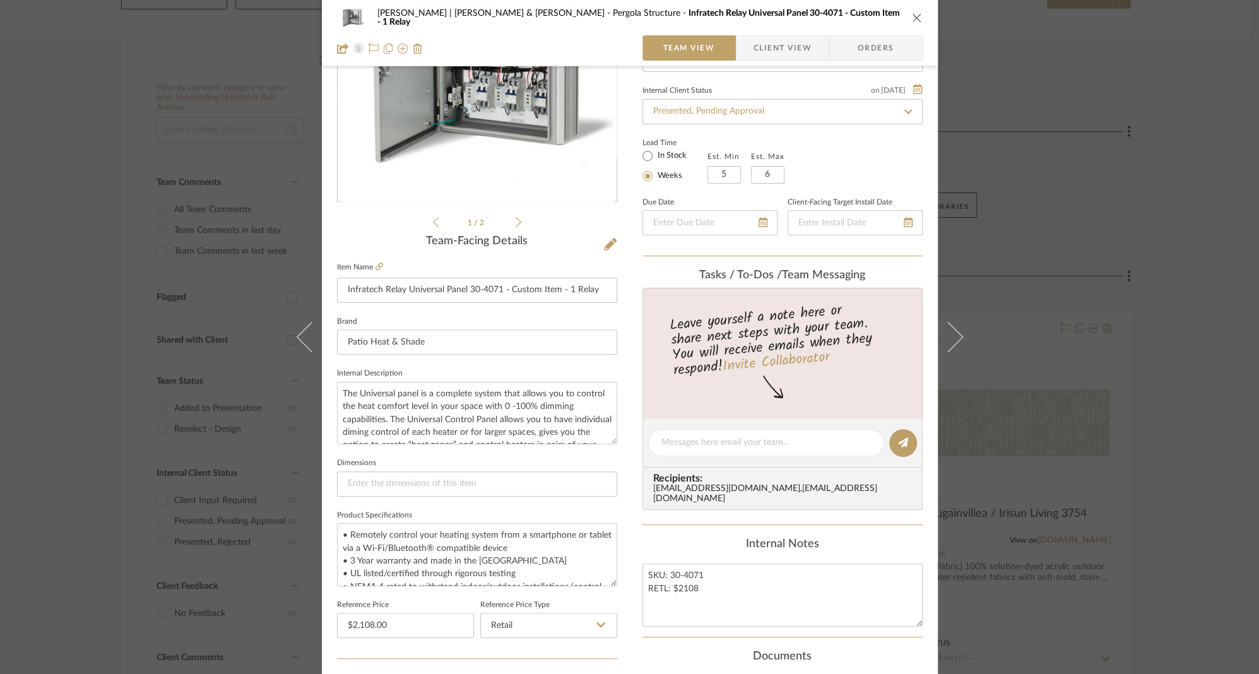
scroll to position [178, 0]
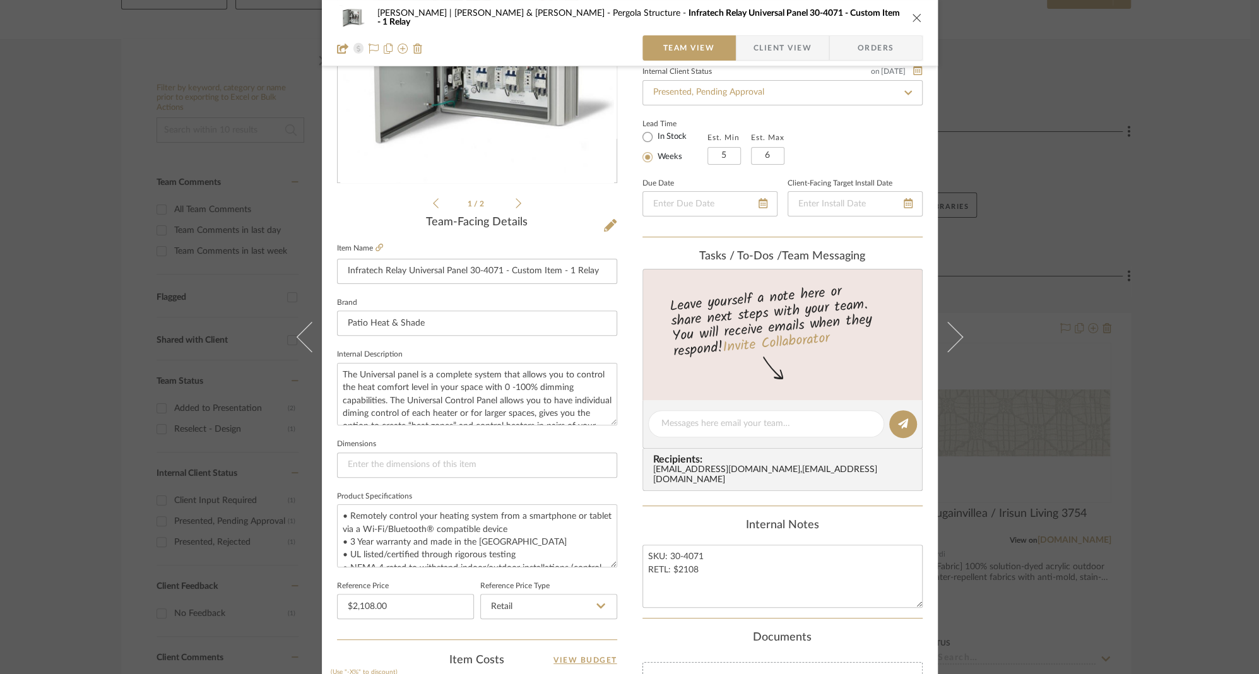
click at [771, 42] on span "Client View" at bounding box center [782, 47] width 58 height 25
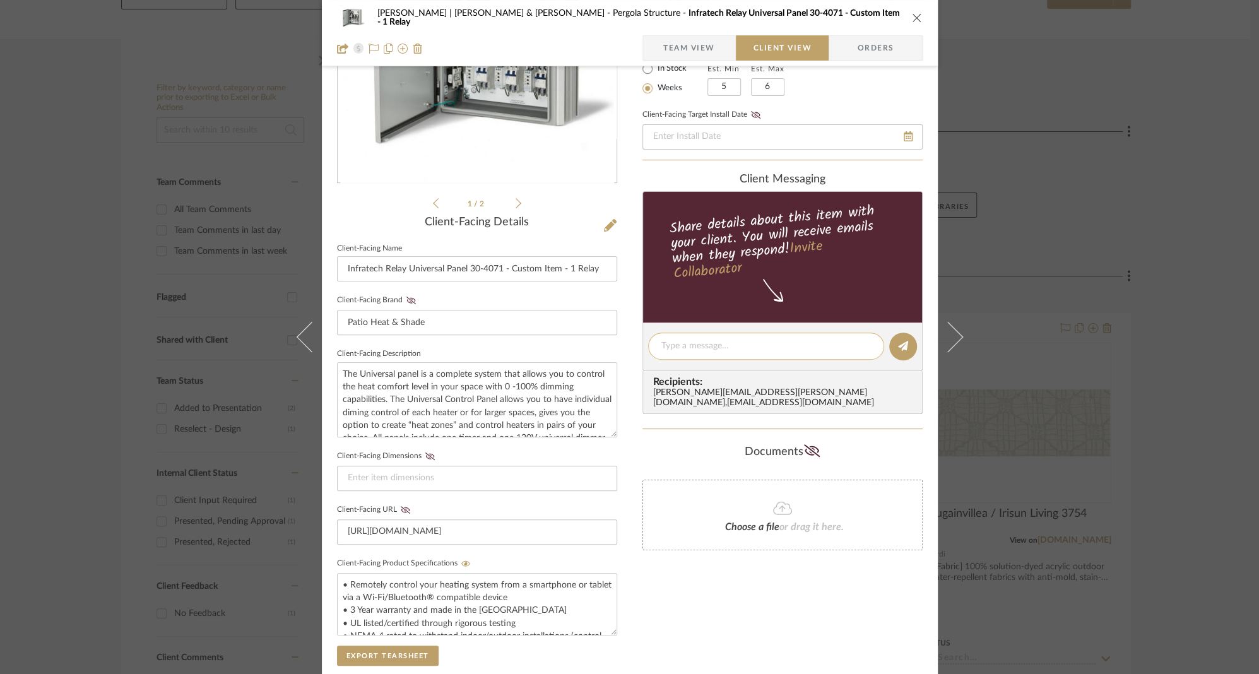
click at [724, 345] on textarea at bounding box center [765, 345] width 209 height 13
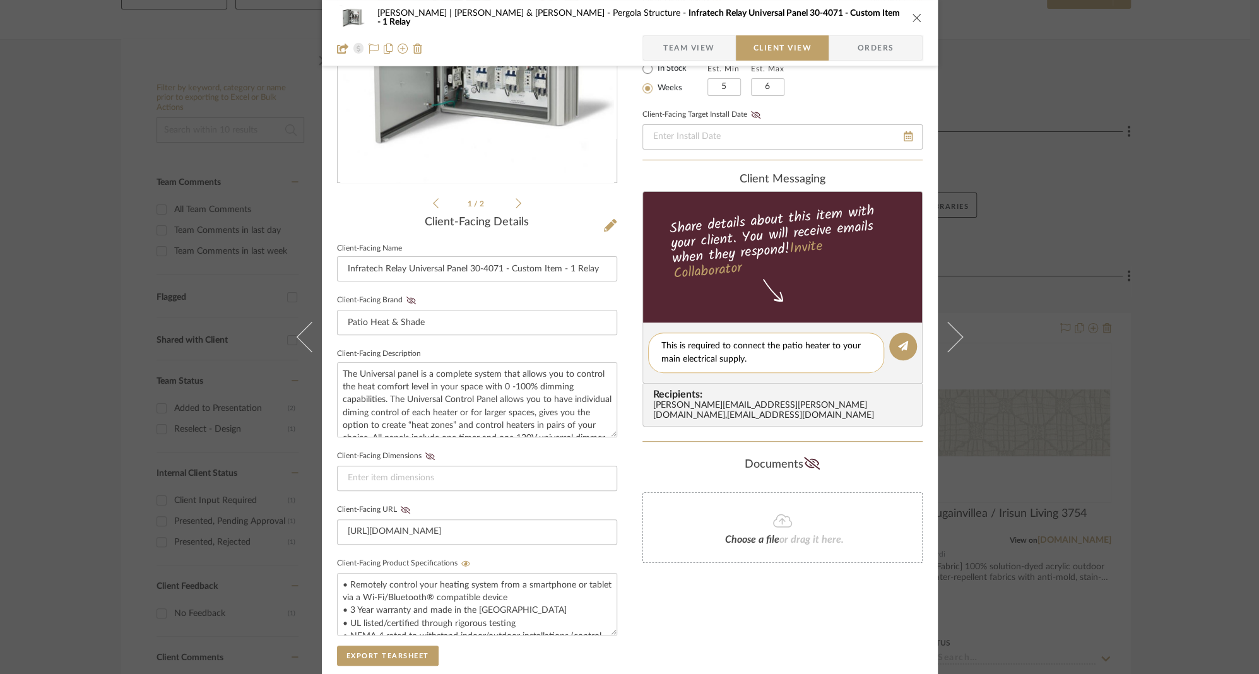
click at [673, 344] on textarea "This is required to connect the patio heater to your main electrical supply." at bounding box center [765, 352] width 209 height 27
type textarea "This is required to connect the patio heater to your main electrical supply."
click at [677, 40] on span "Team View" at bounding box center [689, 47] width 52 height 25
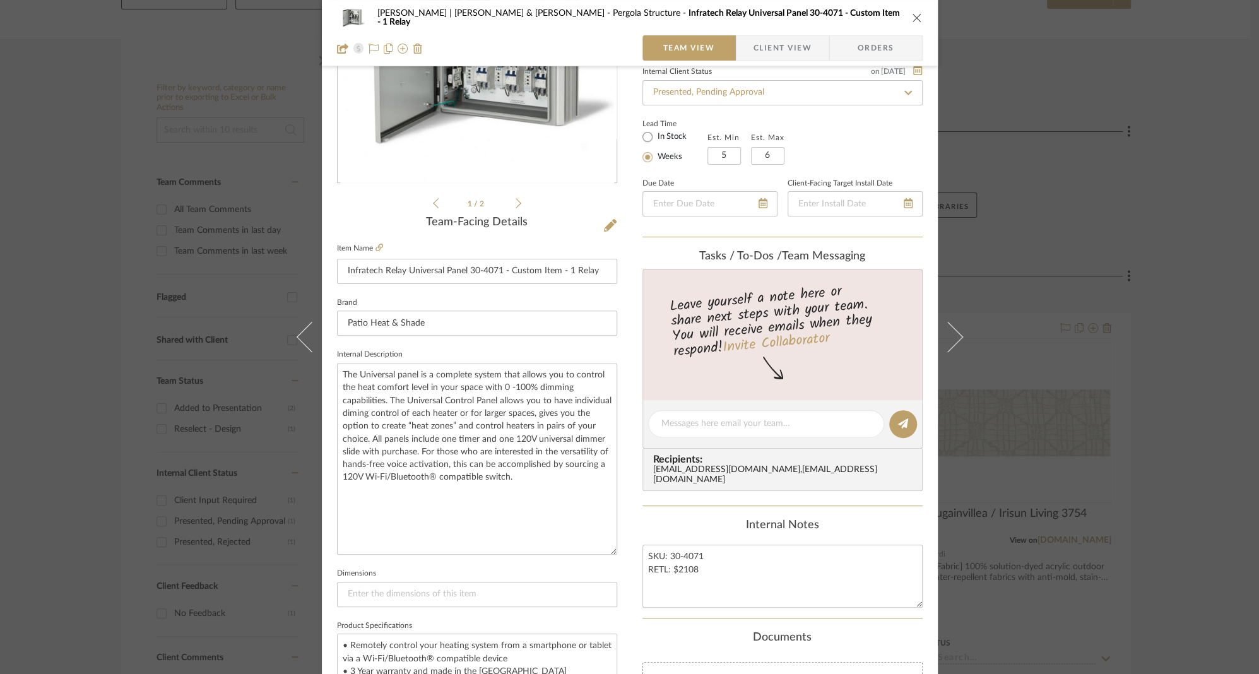
drag, startPoint x: 609, startPoint y: 418, endPoint x: 614, endPoint y: 547, distance: 128.8
click at [614, 547] on div "Dunham | Glenn & Mark Pergola Structure Infratech Relay Universal Panel 30-4071…" at bounding box center [630, 479] width 616 height 1294
click at [337, 452] on textarea "The Universal panel is a complete system that allows you to control the heat co…" at bounding box center [477, 459] width 280 height 192
click at [362, 476] on textarea "The Universal panel is a complete system that allows you to control the heat co…" at bounding box center [477, 459] width 280 height 192
drag, startPoint x: 362, startPoint y: 476, endPoint x: 503, endPoint y: 477, distance: 140.7
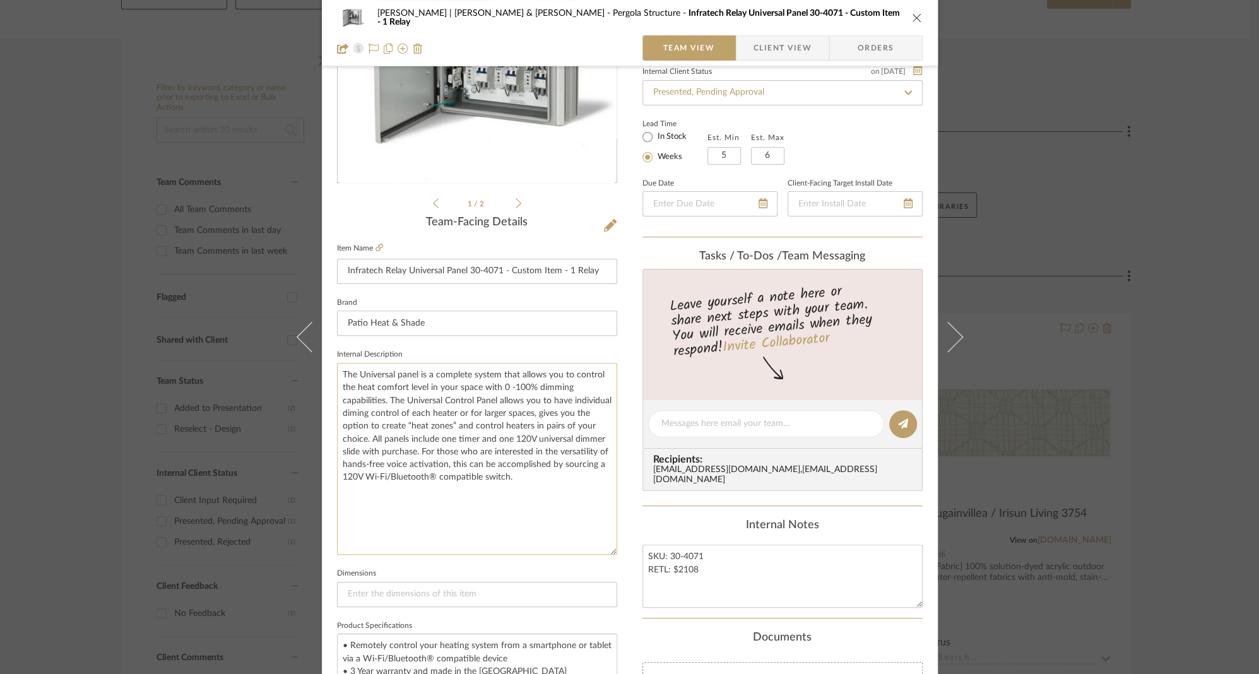
click at [503, 477] on textarea "The Universal panel is a complete system that allows you to control the heat co…" at bounding box center [477, 459] width 280 height 192
click at [509, 438] on textarea "The Universal panel is a complete system that allows you to control the heat co…" at bounding box center [477, 459] width 280 height 192
paste textarea "Wi-Fi/Bluetooth® compatible switch"
drag, startPoint x: 410, startPoint y: 449, endPoint x: 429, endPoint y: 450, distance: 19.0
click at [429, 450] on textarea "The Universal panel is a complete system that allows you to control the heat co…" at bounding box center [477, 459] width 280 height 192
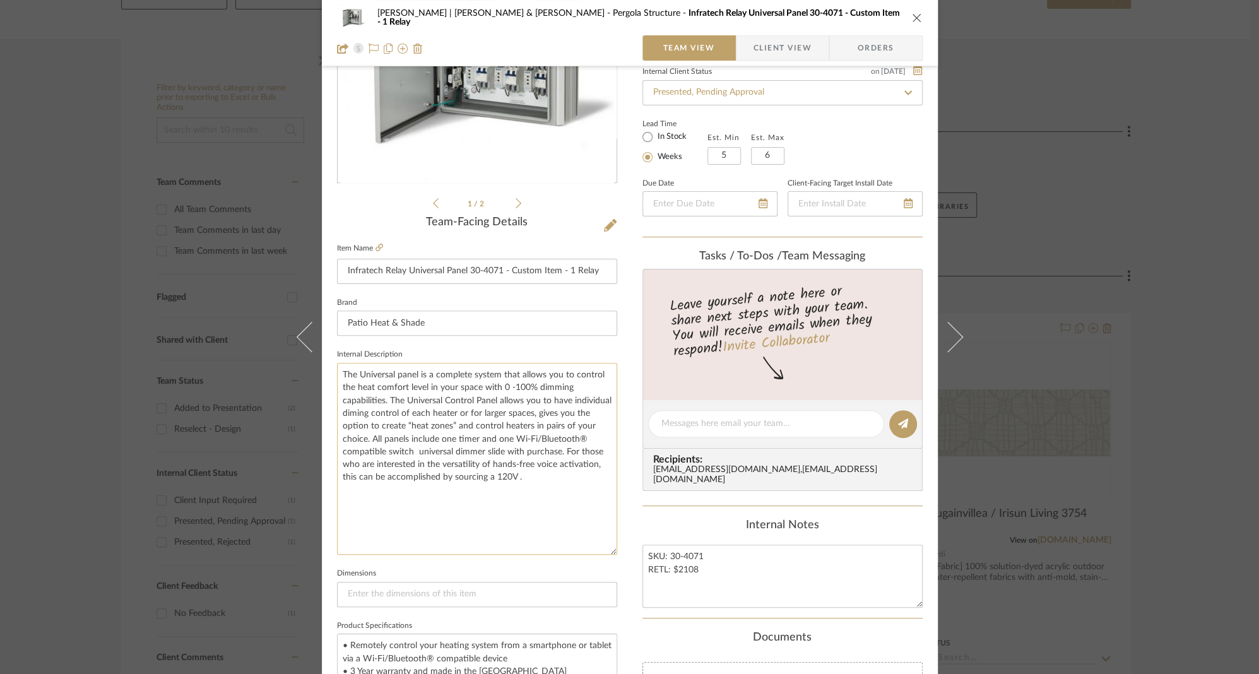
click at [509, 438] on textarea "The Universal panel is a complete system that allows you to control the heat co…" at bounding box center [477, 459] width 280 height 192
paste textarea "120V"
click at [414, 453] on textarea "The Universal panel is a complete system that allows you to control the heat co…" at bounding box center [477, 459] width 280 height 192
click at [396, 451] on textarea "The Universal panel is a complete system that allows you to control the heat co…" at bounding box center [477, 459] width 280 height 192
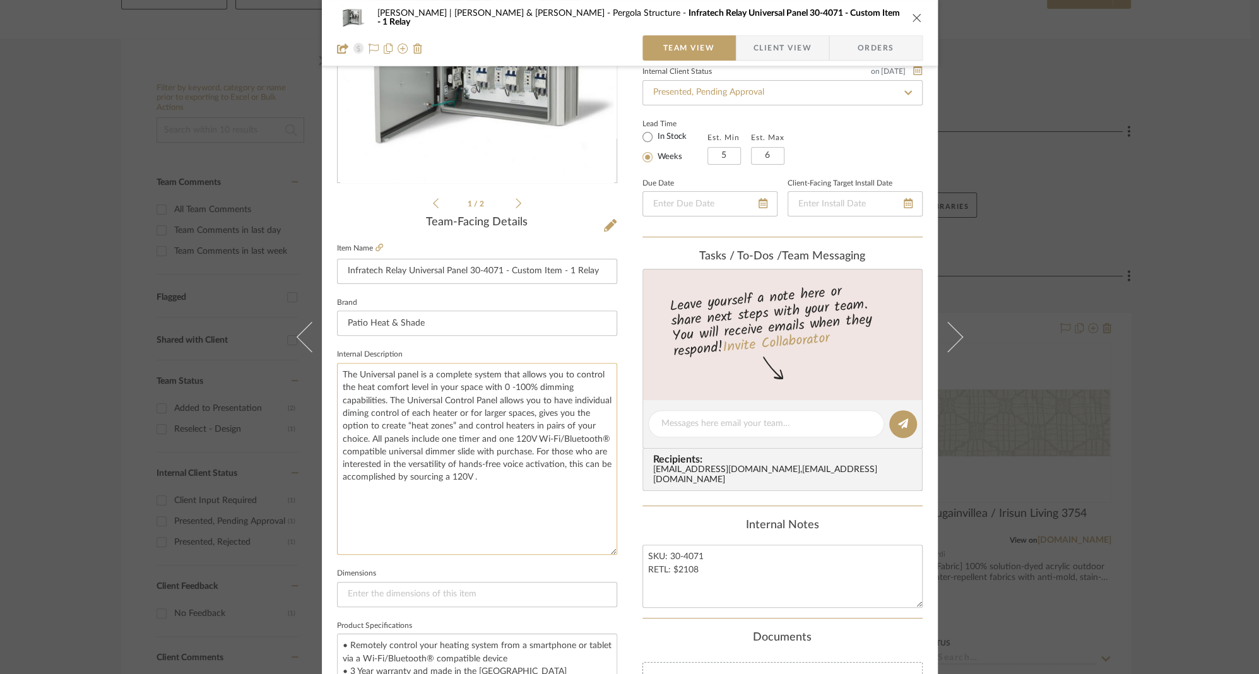
click at [393, 450] on textarea "The Universal panel is a complete system that allows you to control the heat co…" at bounding box center [477, 459] width 280 height 192
click at [394, 450] on textarea "The Universal panel is a complete system that allows you to control the heat co…" at bounding box center [477, 459] width 280 height 192
click at [396, 451] on textarea "The Universal panel is a complete system that allows you to control the heat co…" at bounding box center [477, 459] width 280 height 192
click at [416, 451] on textarea "The Universal panel is a complete system that allows you to control the heat co…" at bounding box center [477, 459] width 280 height 192
click at [422, 451] on textarea "The Universal panel is a complete system that allows you to control the heat co…" at bounding box center [477, 459] width 280 height 192
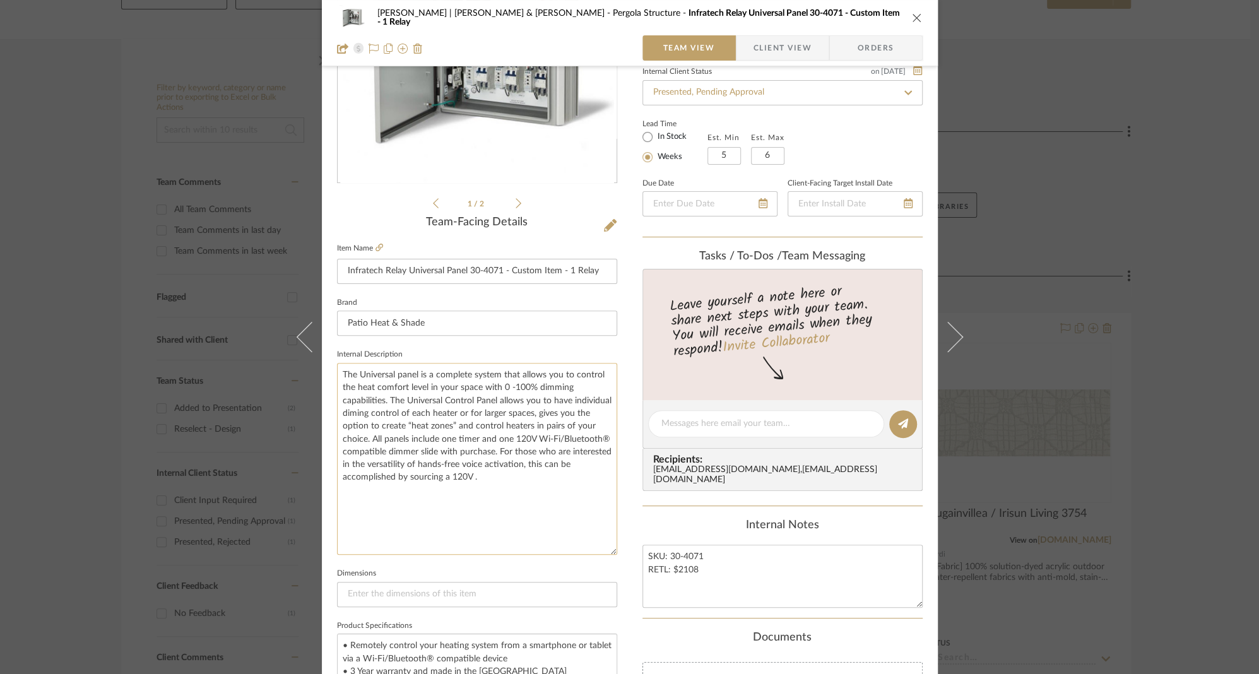
click at [422, 451] on textarea "The Universal panel is a complete system that allows you to control the heat co…" at bounding box center [477, 459] width 280 height 192
paste textarea "witch"
drag, startPoint x: 500, startPoint y: 452, endPoint x: 513, endPoint y: 476, distance: 26.5
click at [513, 476] on textarea "The Universal panel is a complete system that allows you to control the heat co…" at bounding box center [477, 459] width 280 height 192
type textarea "The Universal panel is a complete system that allows you to control the heat co…"
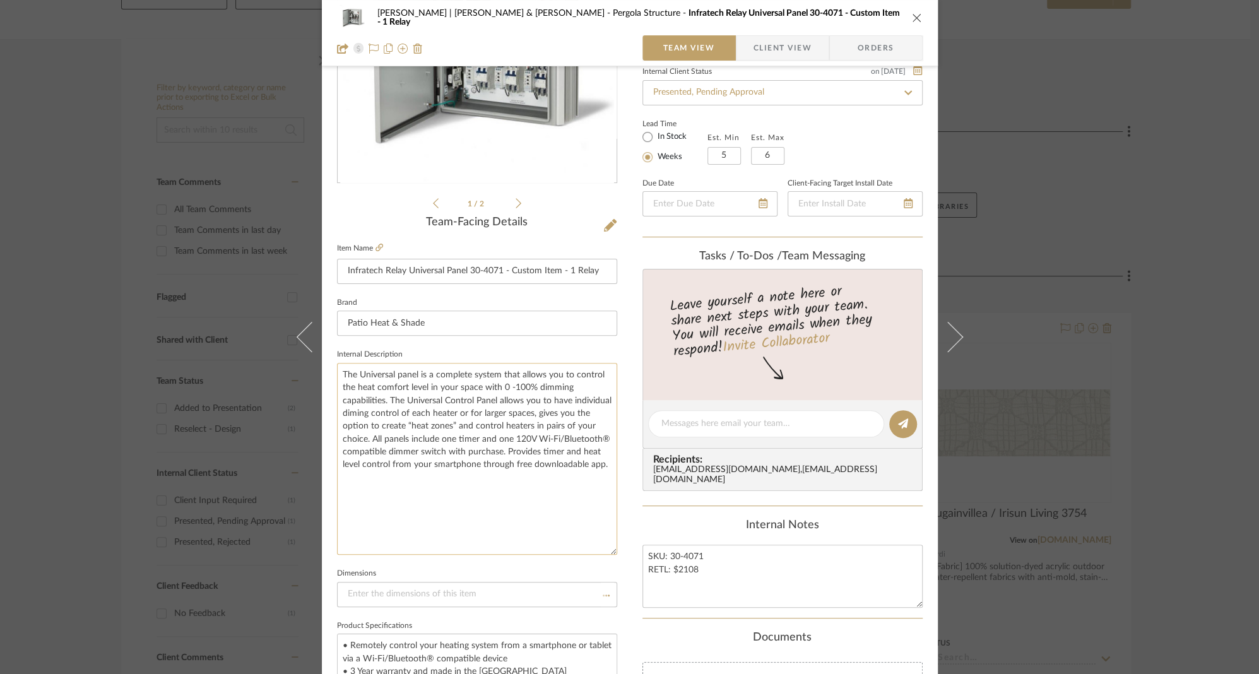
click at [386, 426] on textarea "The Universal panel is a complete system that allows you to control the heat co…" at bounding box center [477, 459] width 280 height 192
click at [345, 415] on textarea "The Universal panel is a complete system that allows you to control the heat co…" at bounding box center [477, 459] width 280 height 192
click at [408, 412] on textarea "The Universal panel is a complete system that allows you to control the heat co…" at bounding box center [477, 459] width 280 height 192
click at [365, 459] on textarea "The Universal panel is a complete system that allows you to control the heat co…" at bounding box center [477, 459] width 280 height 192
click at [557, 464] on textarea "The Universal panel is a complete system that allows you to control the heat co…" at bounding box center [477, 459] width 280 height 192
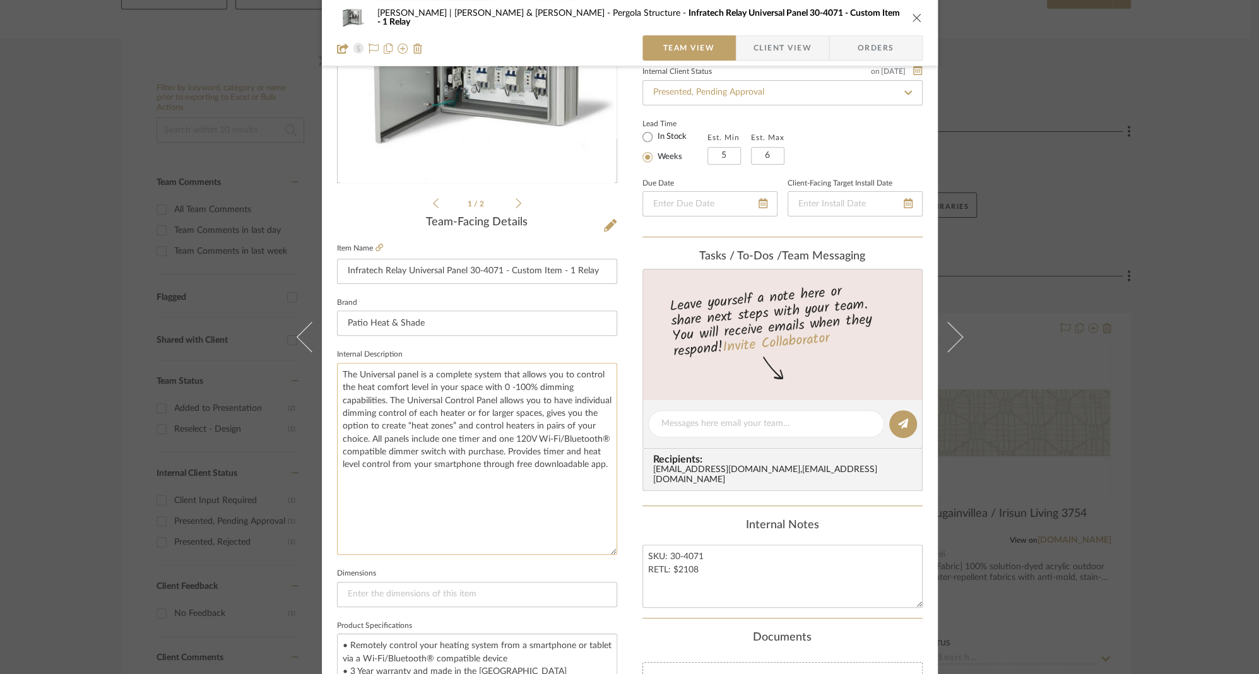
click at [475, 466] on textarea "The Universal panel is a complete system that allows you to control the heat co…" at bounding box center [477, 459] width 280 height 192
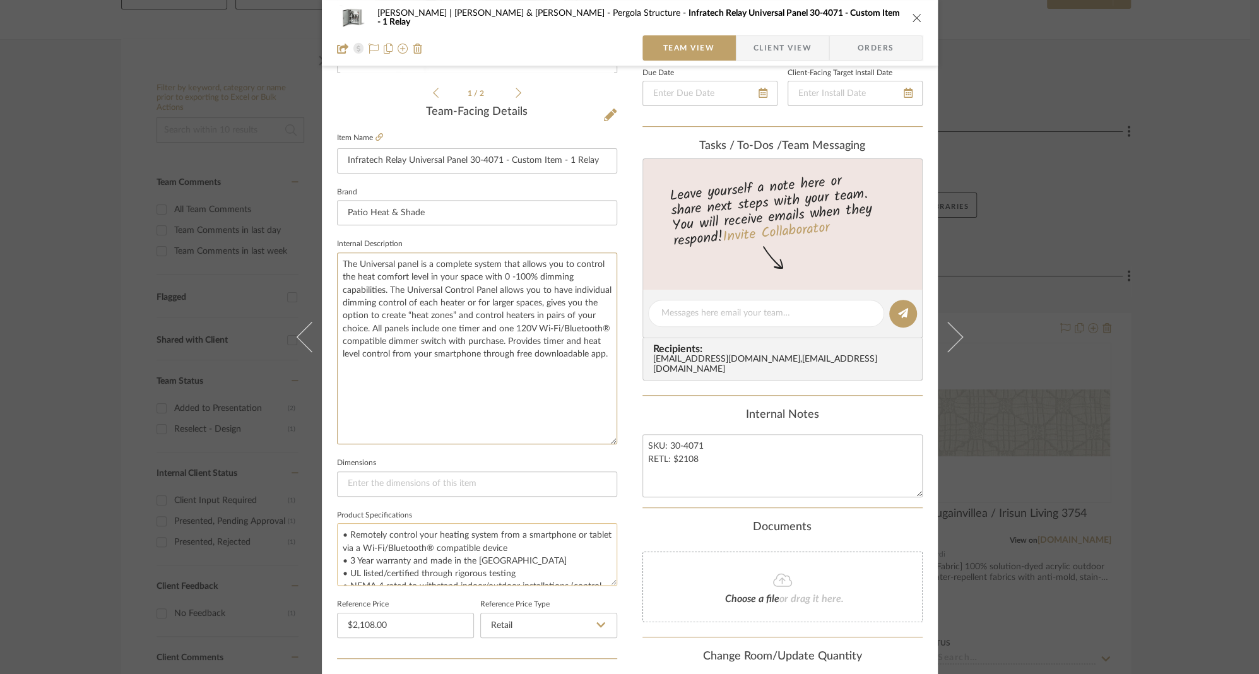
scroll to position [359, 0]
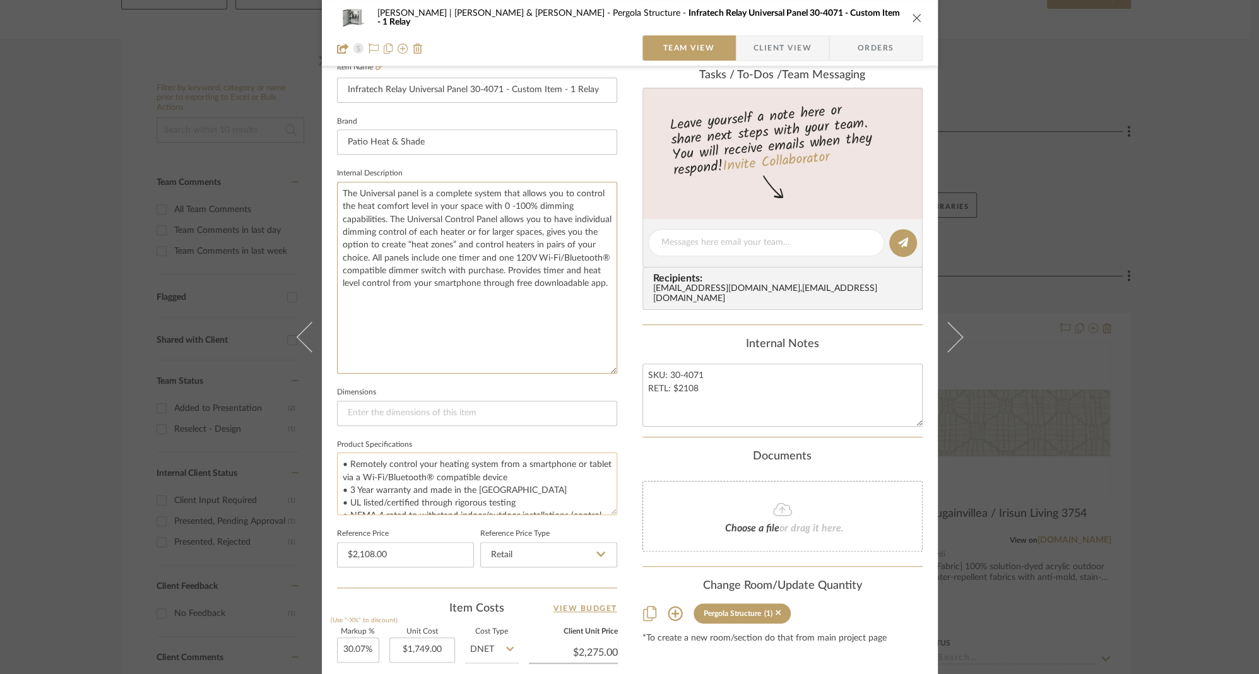
type textarea "The Universal panel is a complete system that allows you to control the heat co…"
click at [782, 42] on span "Client View" at bounding box center [782, 47] width 58 height 25
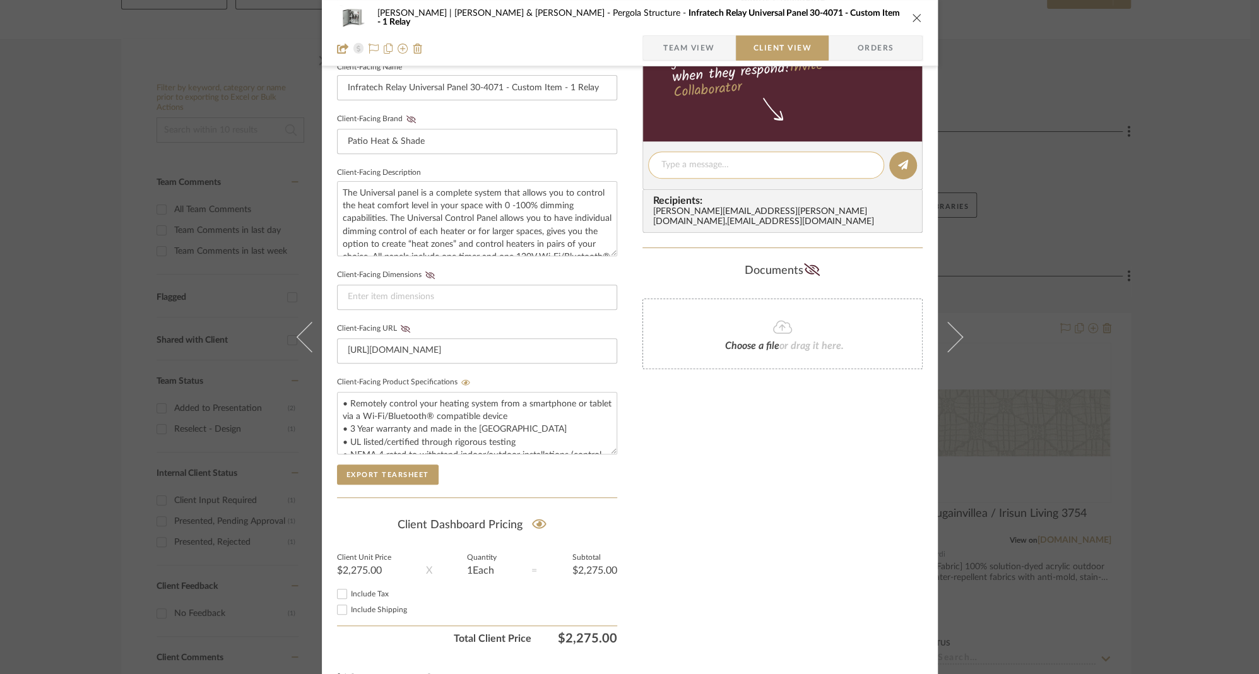
click at [718, 163] on textarea at bounding box center [765, 164] width 209 height 13
paste textarea "switch"
click at [671, 167] on textarea "switch" at bounding box center [765, 164] width 209 height 13
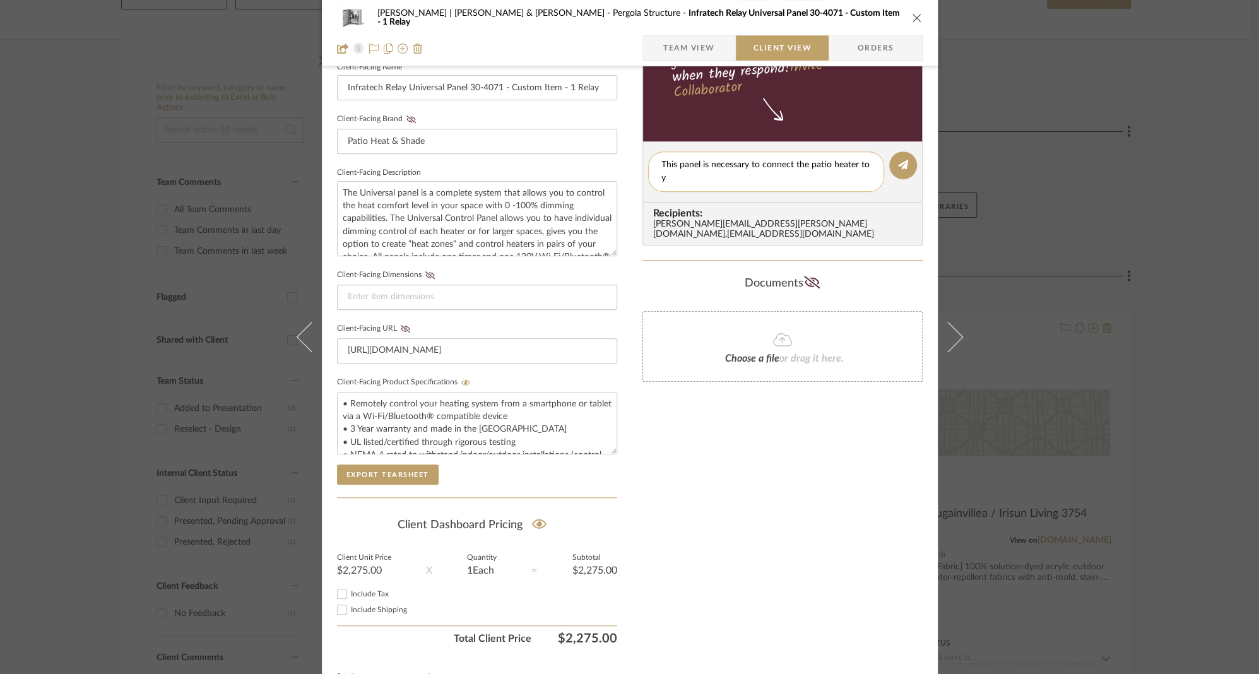
scroll to position [0, 0]
click at [856, 167] on textarea "This panel is necessary to connect the patio heater to your" at bounding box center [765, 171] width 209 height 27
click at [765, 177] on textarea "This panel is necessary to connect the patio heater and controller to your" at bounding box center [765, 171] width 209 height 27
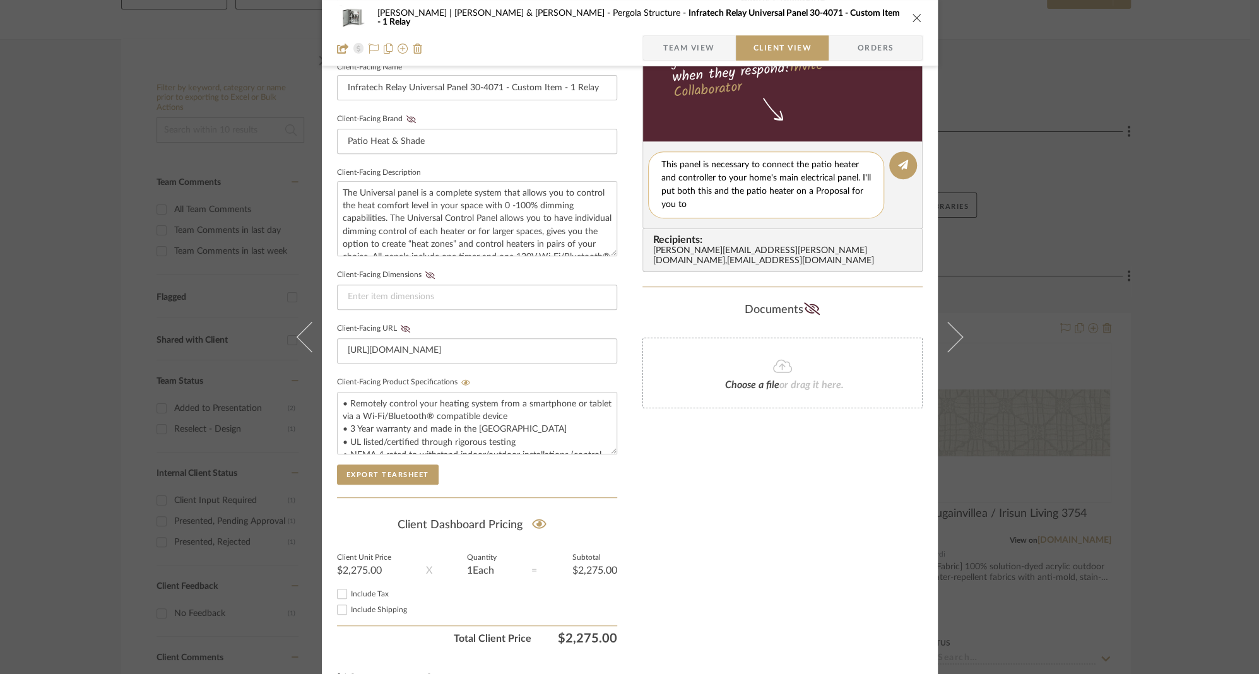
click at [856, 182] on textarea "This panel is necessary to connect the patio heater and controller to your home…" at bounding box center [765, 184] width 209 height 53
click at [805, 206] on textarea "This panel is necessary to connect the patio heater and controller to your home…" at bounding box center [765, 184] width 209 height 53
type textarea "This panel is necessary to connect the patio heater and controller to your home…"
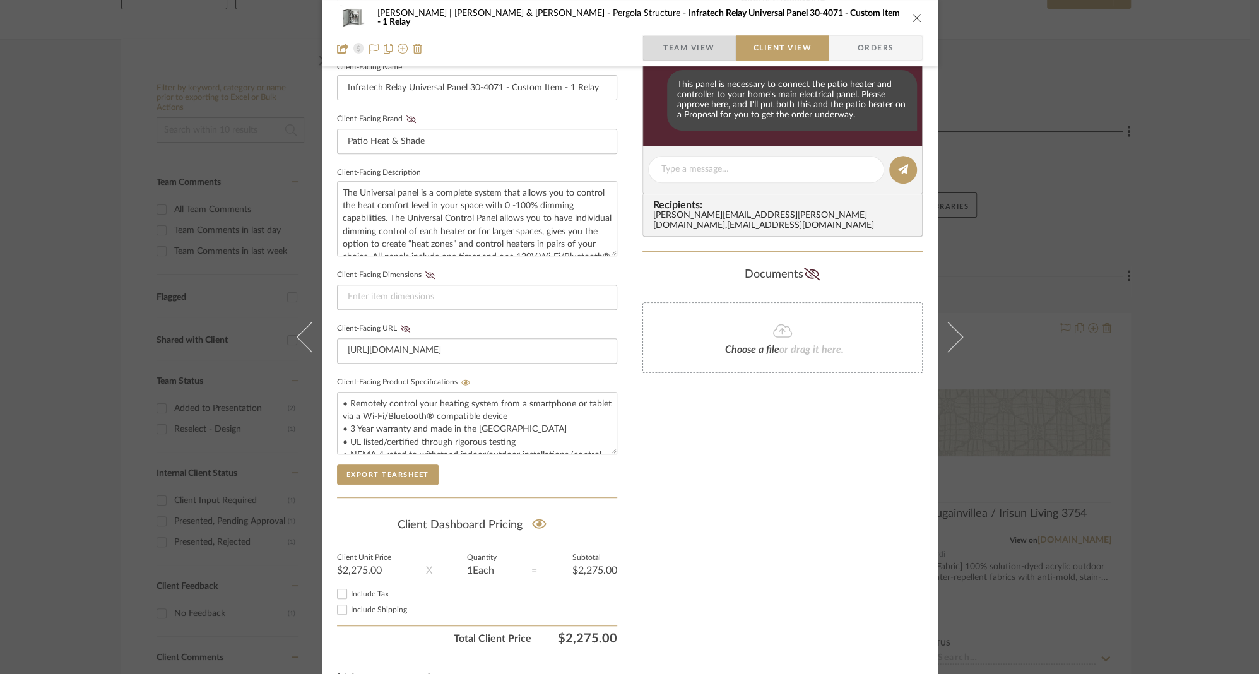
click at [695, 47] on span "Team View" at bounding box center [689, 47] width 52 height 25
